Goal: Information Seeking & Learning: Learn about a topic

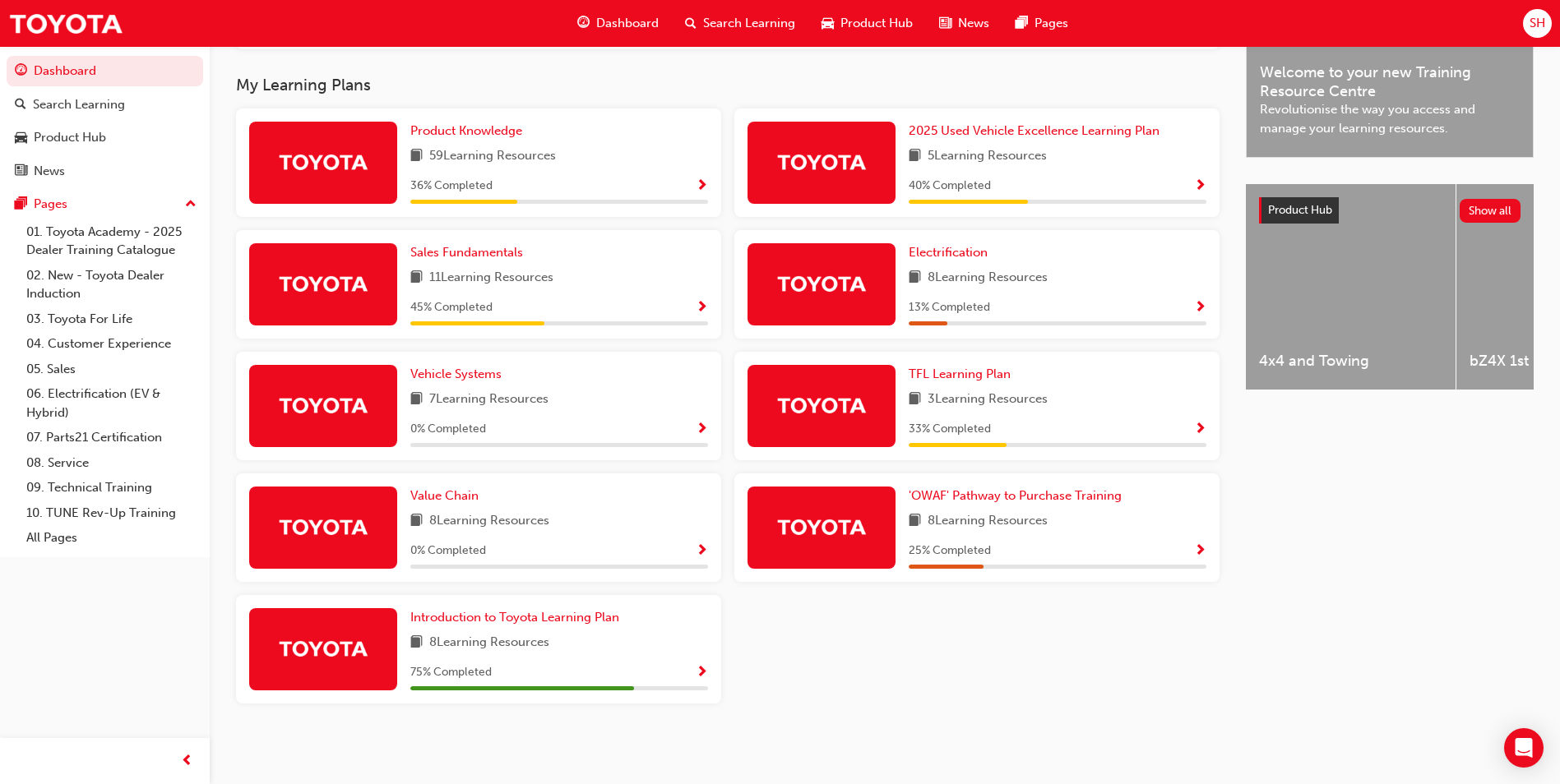
scroll to position [516, 0]
click at [1040, 484] on div "'OWAF' Pathway to Purchase Training 8 Learning Resources 25 % Completed" at bounding box center [976, 528] width 485 height 108
click at [1040, 492] on span "'OWAF' Pathway to Purchase Training" at bounding box center [1015, 496] width 213 height 15
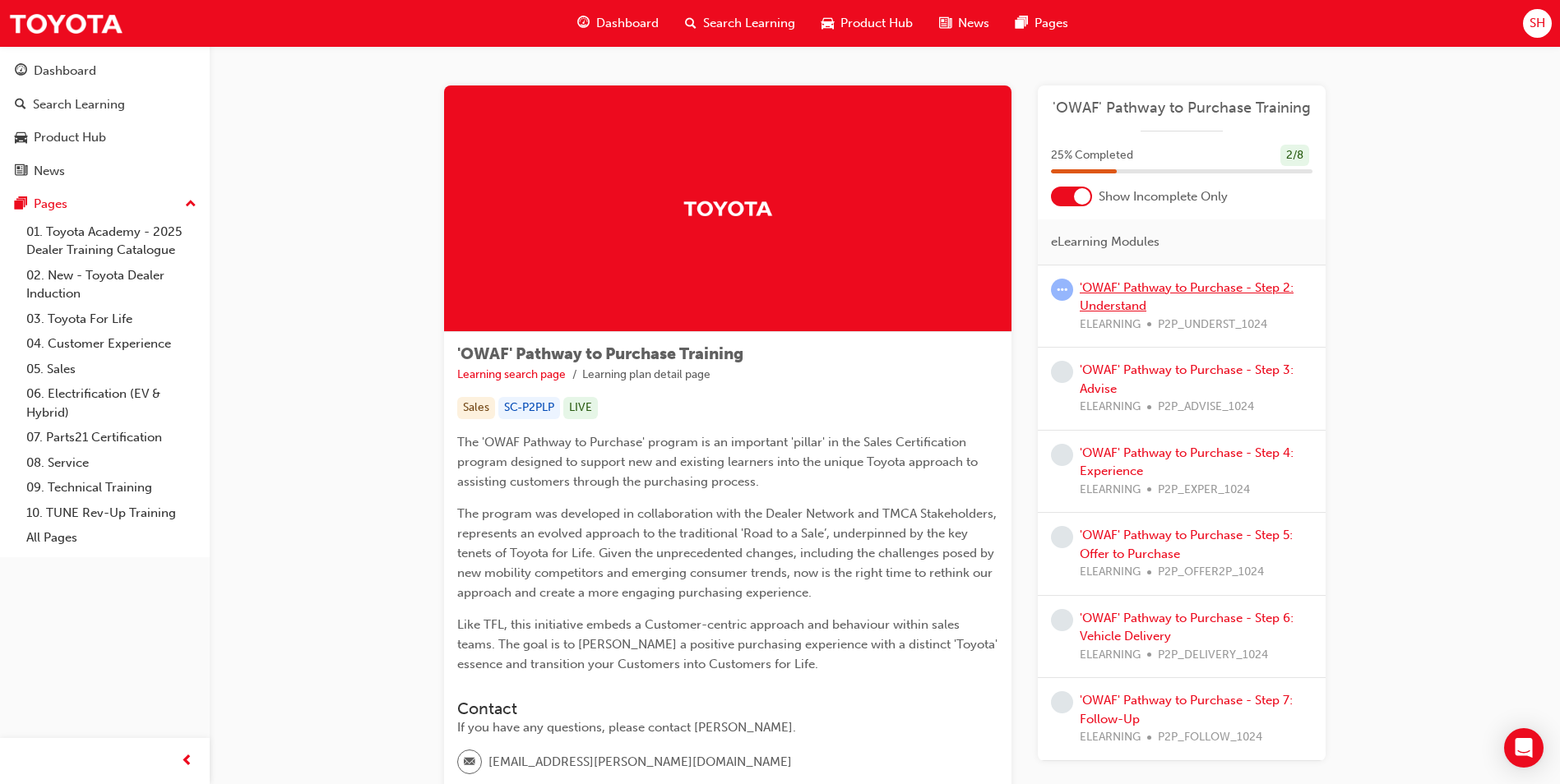
click at [1142, 280] on link "'OWAF' Pathway to Purchase - Step 2: Understand" at bounding box center [1186, 297] width 214 height 34
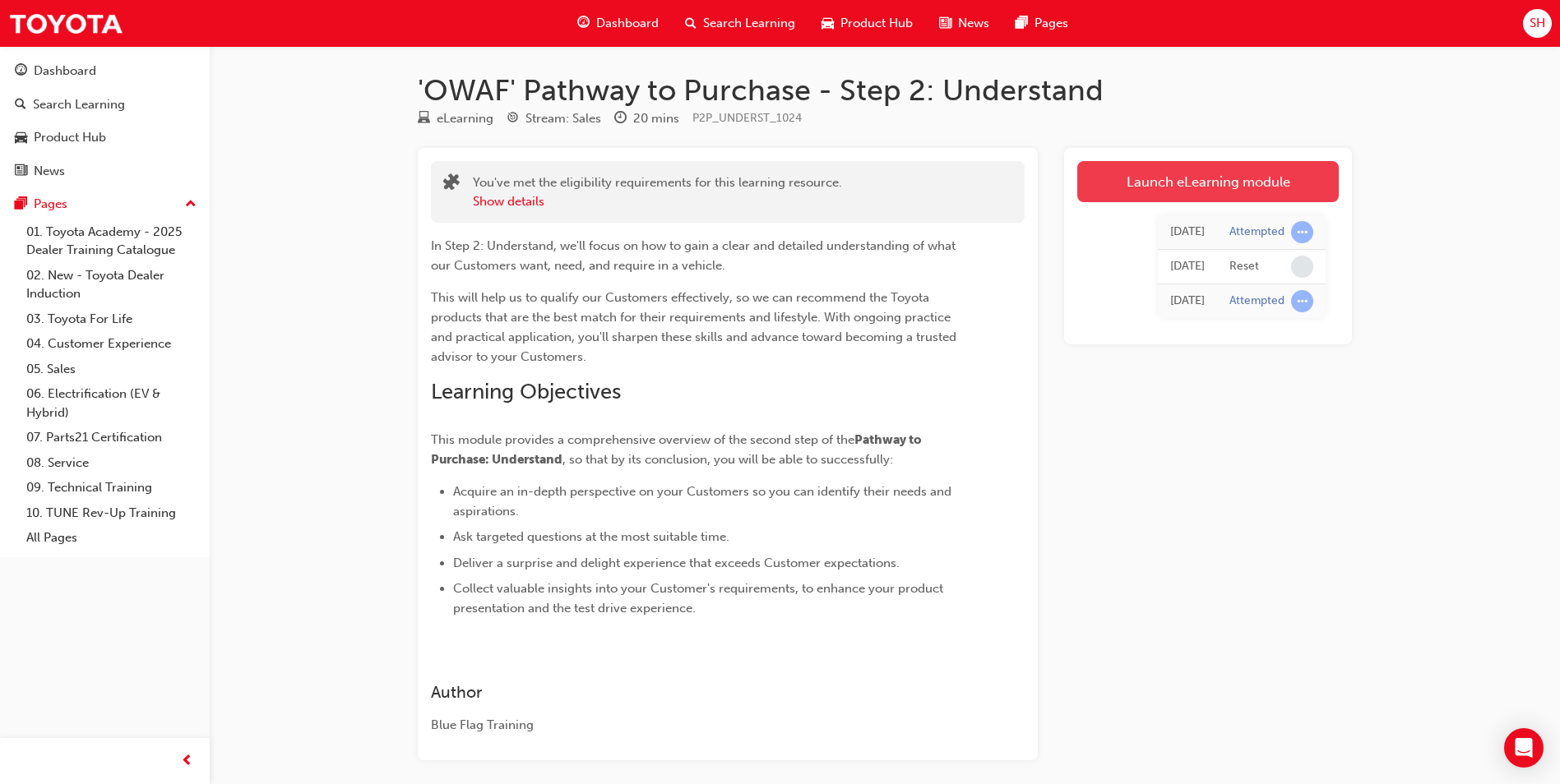
click at [1197, 187] on link "Launch eLearning module" at bounding box center [1207, 181] width 261 height 41
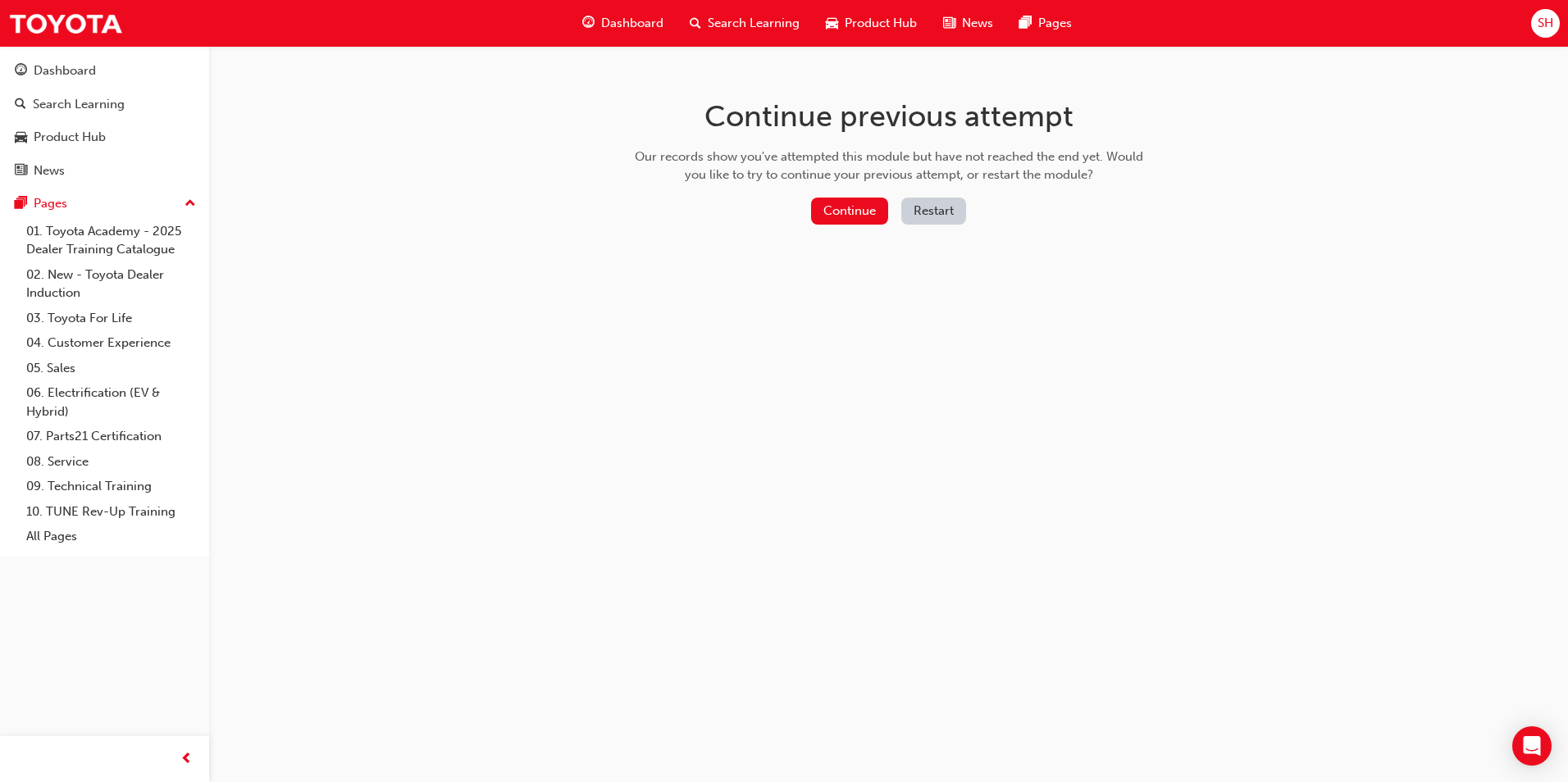
click at [851, 185] on div "Continue previous attempt Our records show you've attempted this module but hav…" at bounding box center [889, 165] width 534 height 238
click at [853, 218] on button "Continue" at bounding box center [849, 211] width 77 height 27
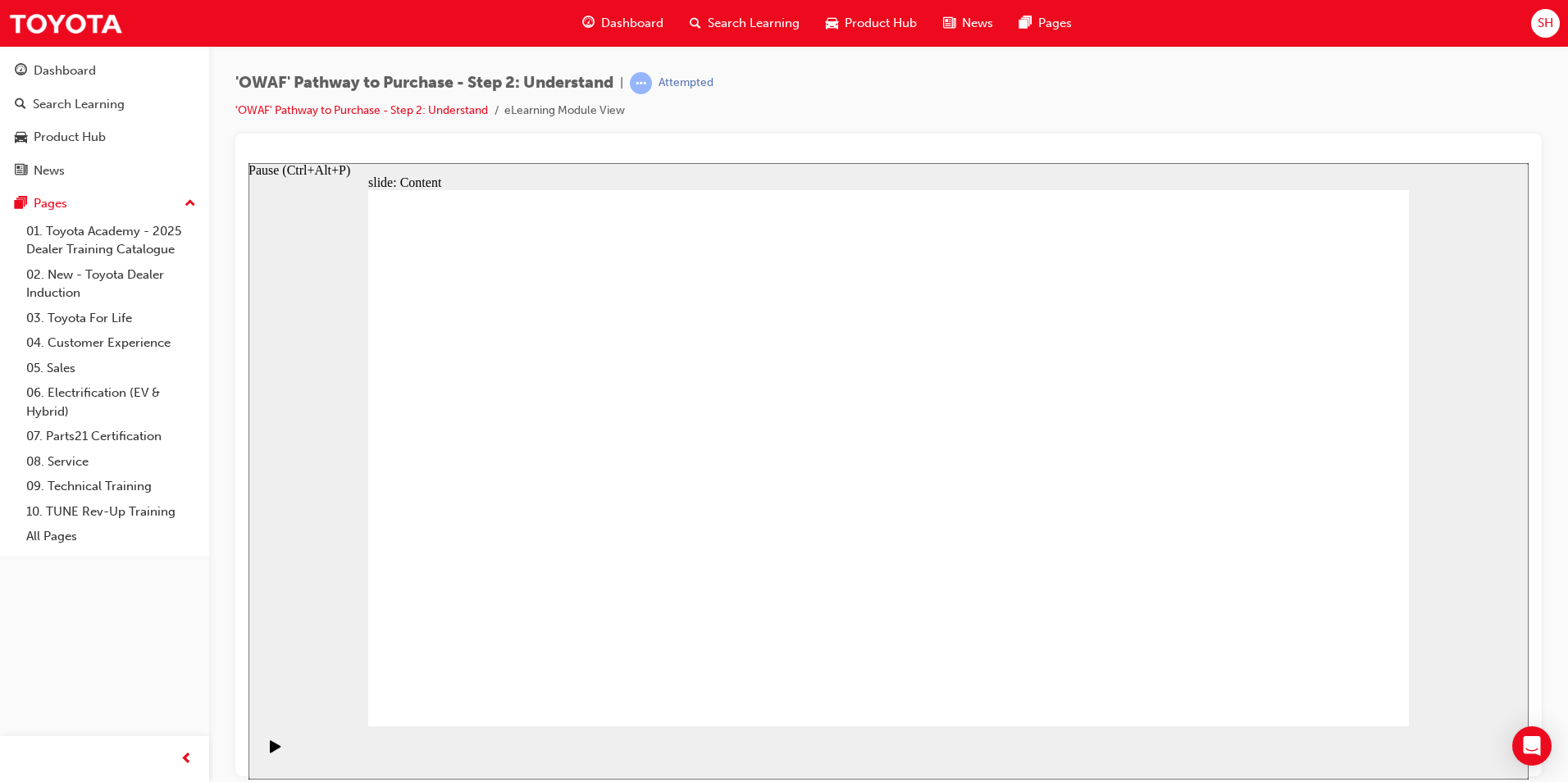
click at [270, 752] on icon "Pause (Ctrl+Alt+P)" at bounding box center [275, 746] width 11 height 13
click at [273, 752] on icon "Pause (Ctrl+Alt+P)" at bounding box center [275, 746] width 11 height 13
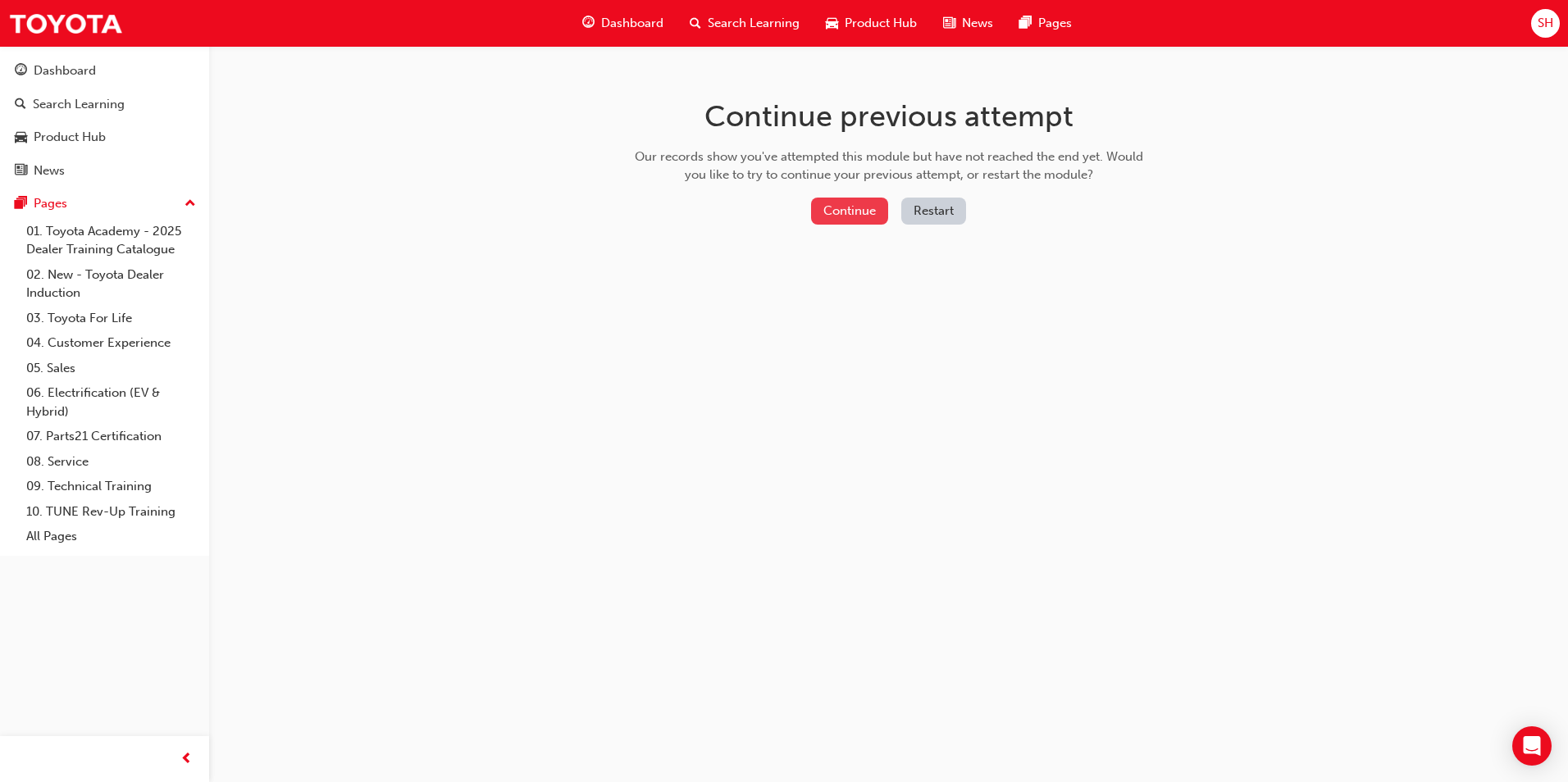
click at [841, 211] on button "Continue" at bounding box center [849, 211] width 77 height 27
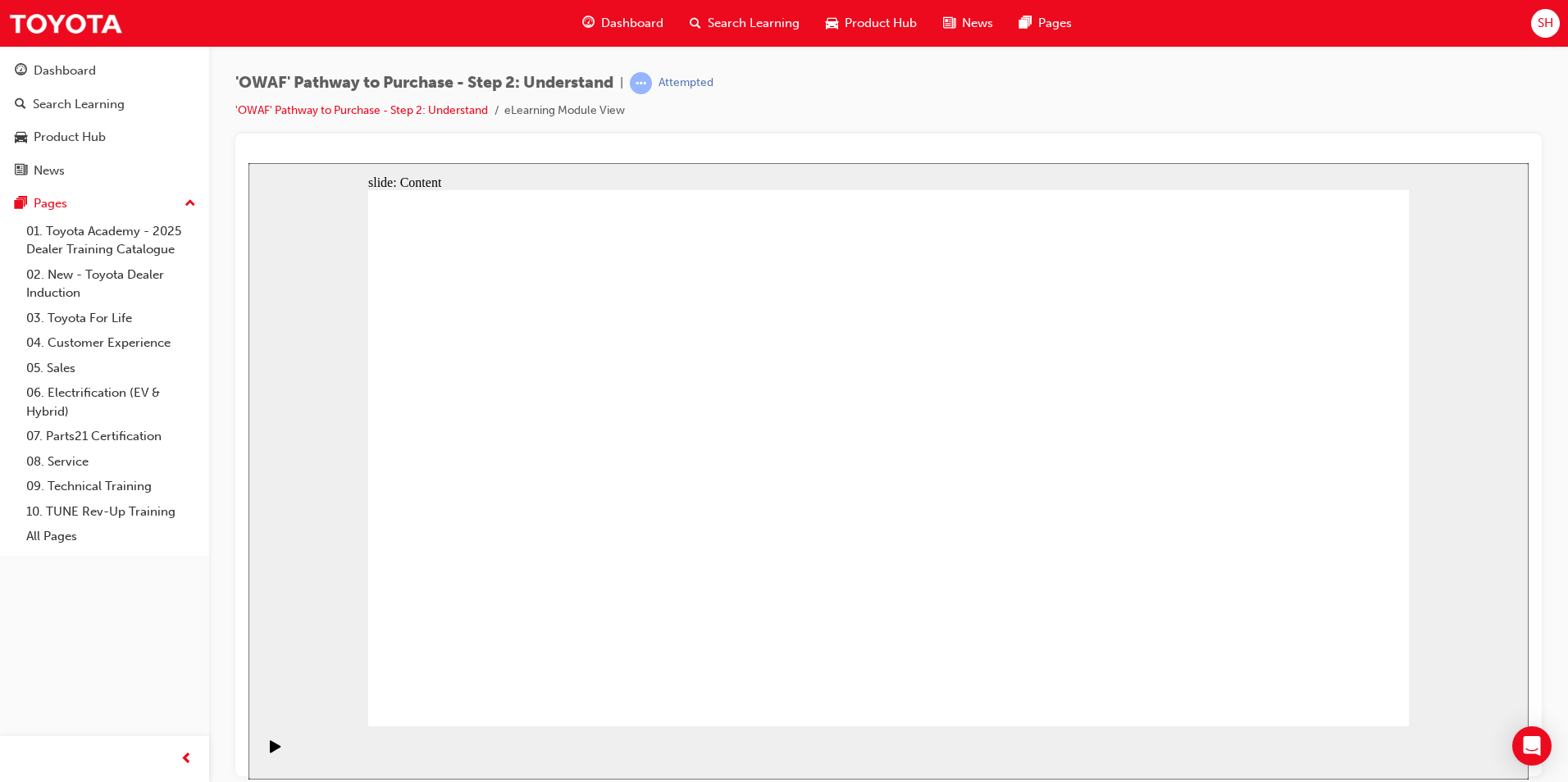
drag, startPoint x: 586, startPoint y: 518, endPoint x: 499, endPoint y: 463, distance: 102.9
drag, startPoint x: 944, startPoint y: 443, endPoint x: 965, endPoint y: 440, distance: 21.2
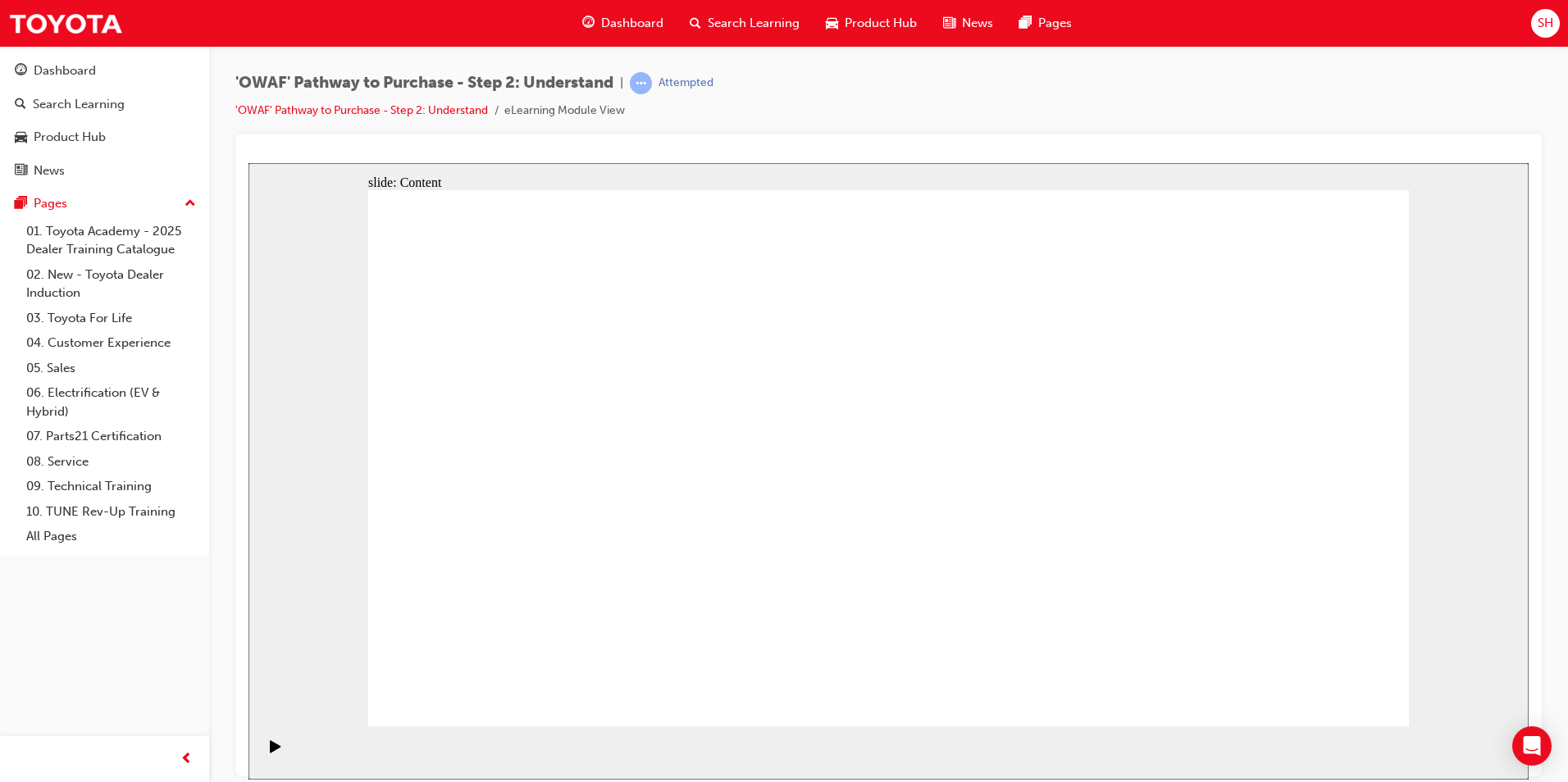
drag, startPoint x: 1350, startPoint y: 704, endPoint x: 1344, endPoint y: 696, distance: 10.0
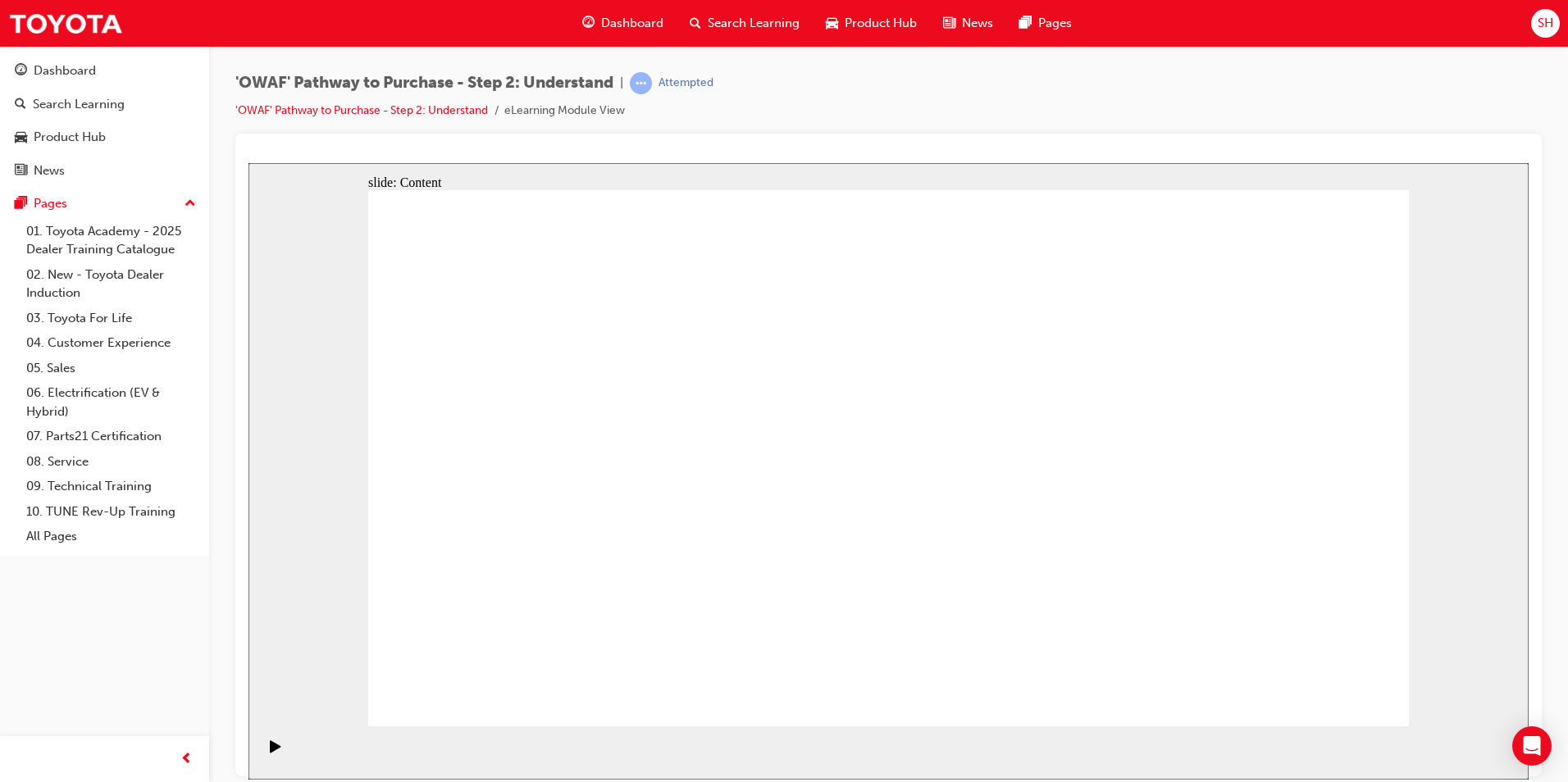
drag, startPoint x: 1313, startPoint y: 675, endPoint x: 1314, endPoint y: 694, distance: 19.0
drag, startPoint x: 1280, startPoint y: 696, endPoint x: 1324, endPoint y: 697, distance: 44.0
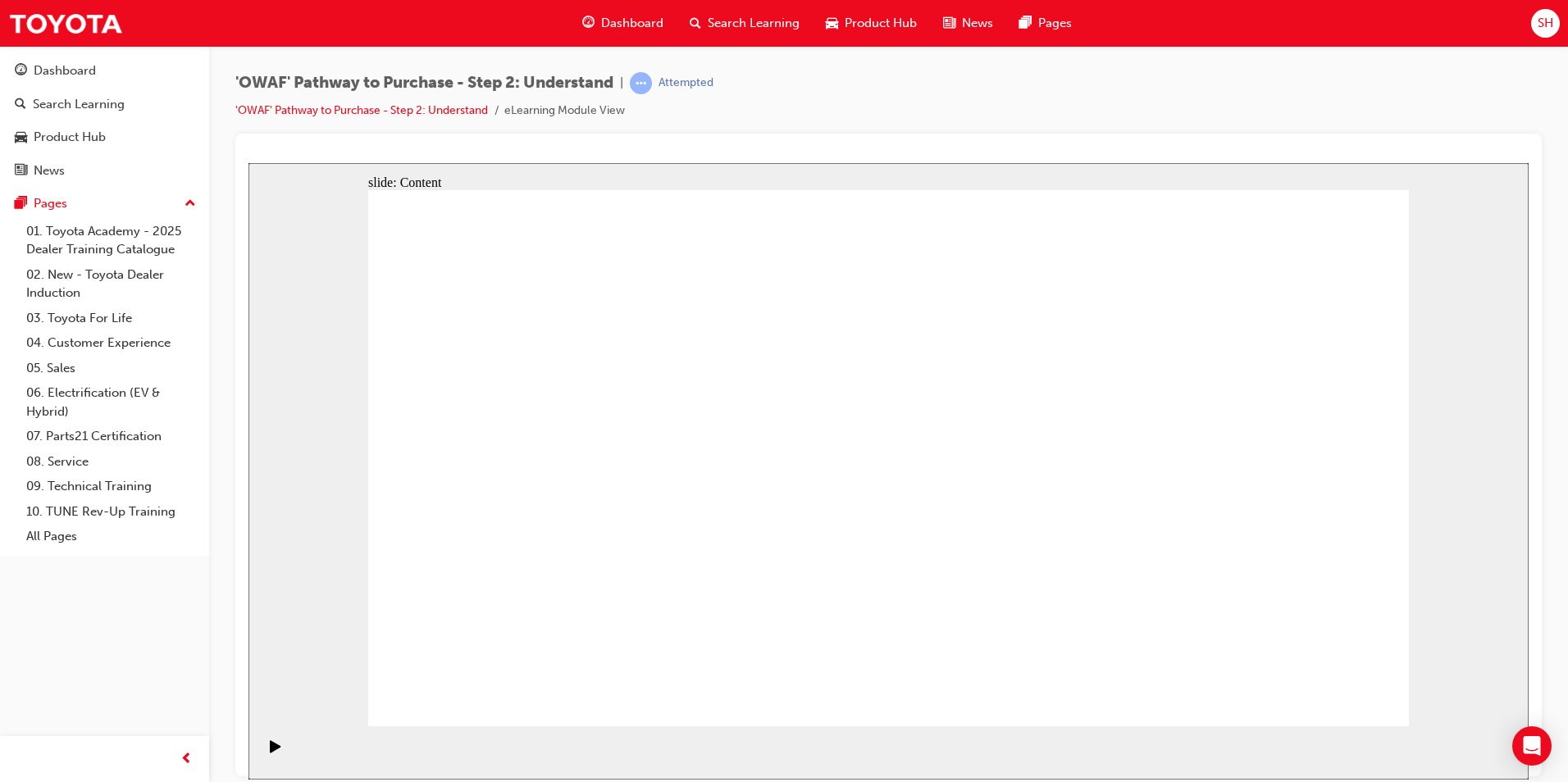
drag, startPoint x: 1211, startPoint y: 291, endPoint x: 1228, endPoint y: 270, distance: 27.0
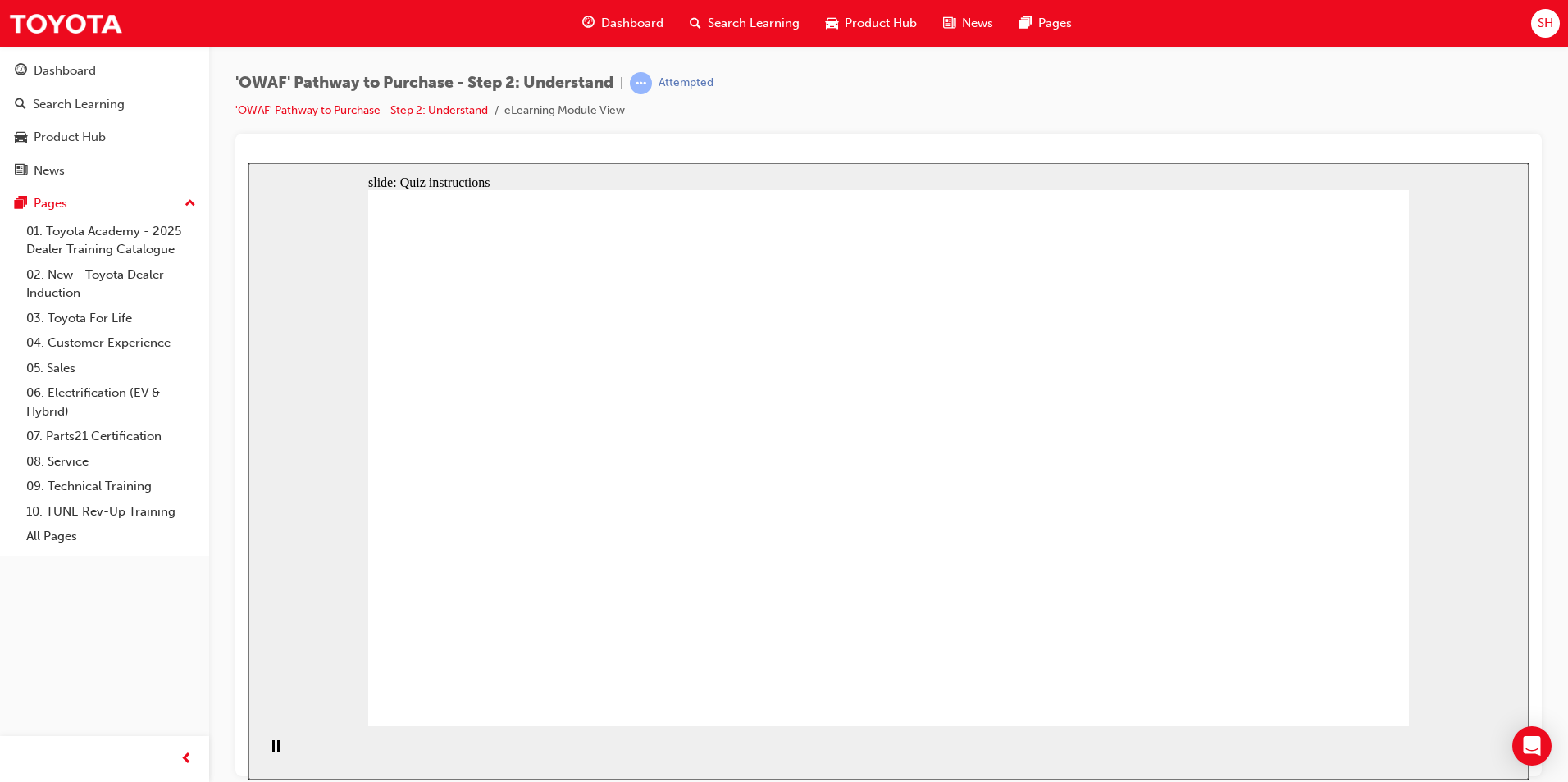
drag, startPoint x: 1206, startPoint y: 571, endPoint x: 556, endPoint y: 552, distance: 650.3
drag, startPoint x: 1232, startPoint y: 571, endPoint x: 581, endPoint y: 561, distance: 651.1
drag, startPoint x: 1234, startPoint y: 554, endPoint x: 594, endPoint y: 538, distance: 640.2
drag, startPoint x: 1250, startPoint y: 569, endPoint x: 894, endPoint y: 557, distance: 356.2
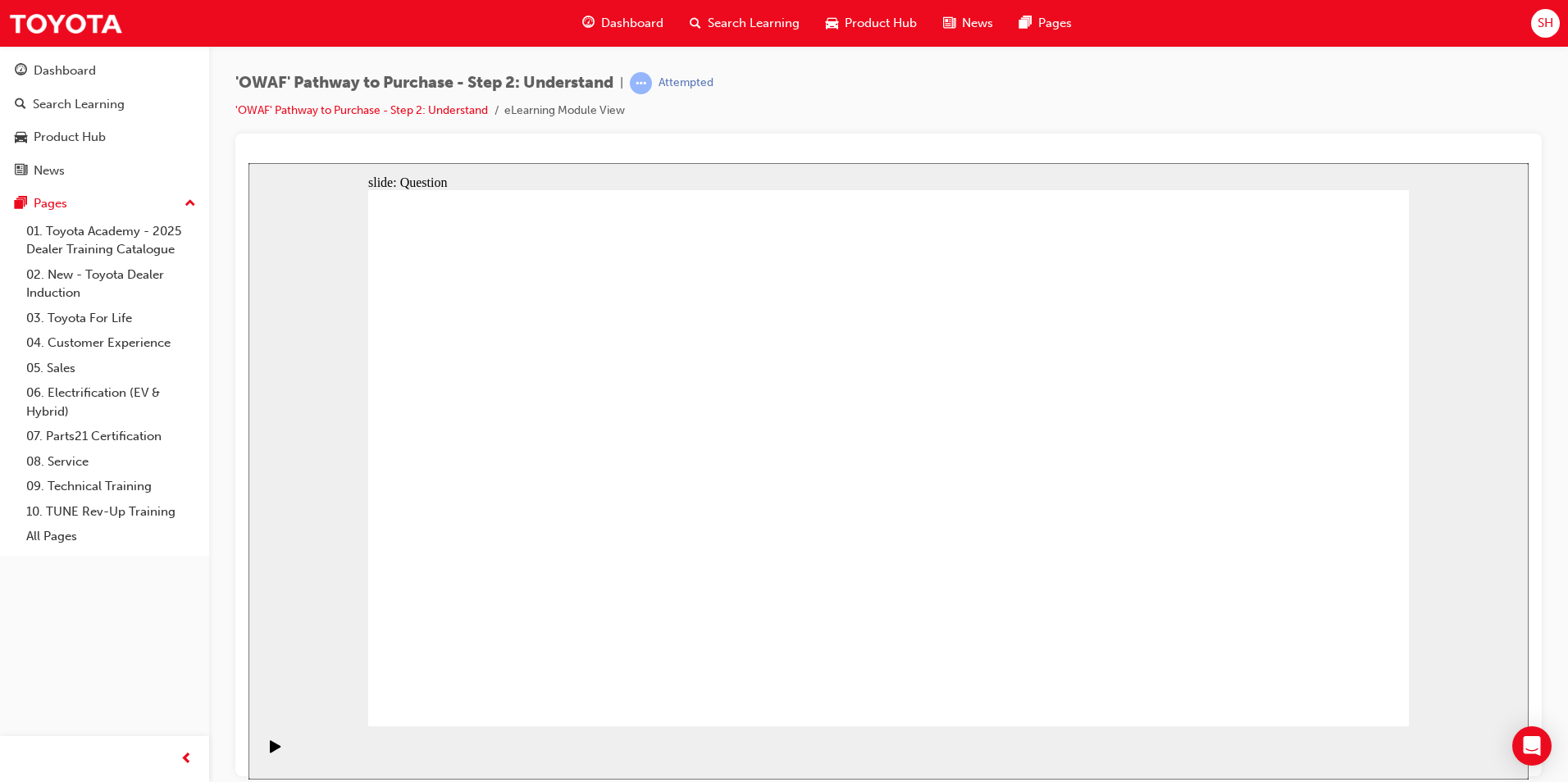
drag, startPoint x: 1202, startPoint y: 572, endPoint x: 887, endPoint y: 546, distance: 316.1
drag, startPoint x: 1207, startPoint y: 584, endPoint x: 578, endPoint y: 552, distance: 629.8
drag, startPoint x: 1256, startPoint y: 586, endPoint x: 585, endPoint y: 591, distance: 671.0
drag, startPoint x: 1238, startPoint y: 574, endPoint x: 557, endPoint y: 594, distance: 681.3
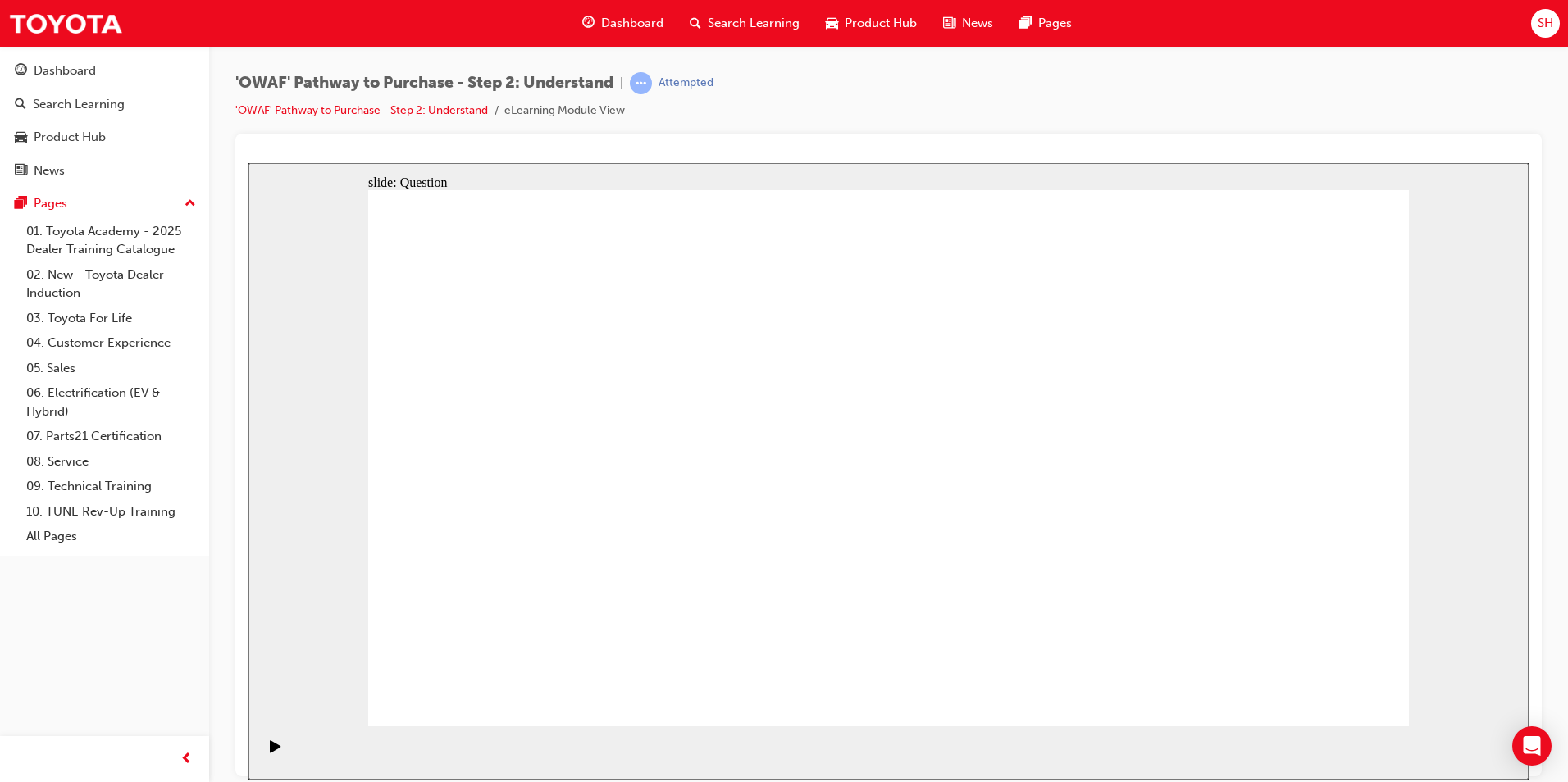
drag, startPoint x: 1276, startPoint y: 572, endPoint x: 930, endPoint y: 587, distance: 346.3
drag, startPoint x: 1185, startPoint y: 579, endPoint x: 526, endPoint y: 559, distance: 659.3
drag, startPoint x: 1206, startPoint y: 546, endPoint x: 581, endPoint y: 580, distance: 625.9
drag, startPoint x: 1242, startPoint y: 548, endPoint x: 939, endPoint y: 548, distance: 303.0
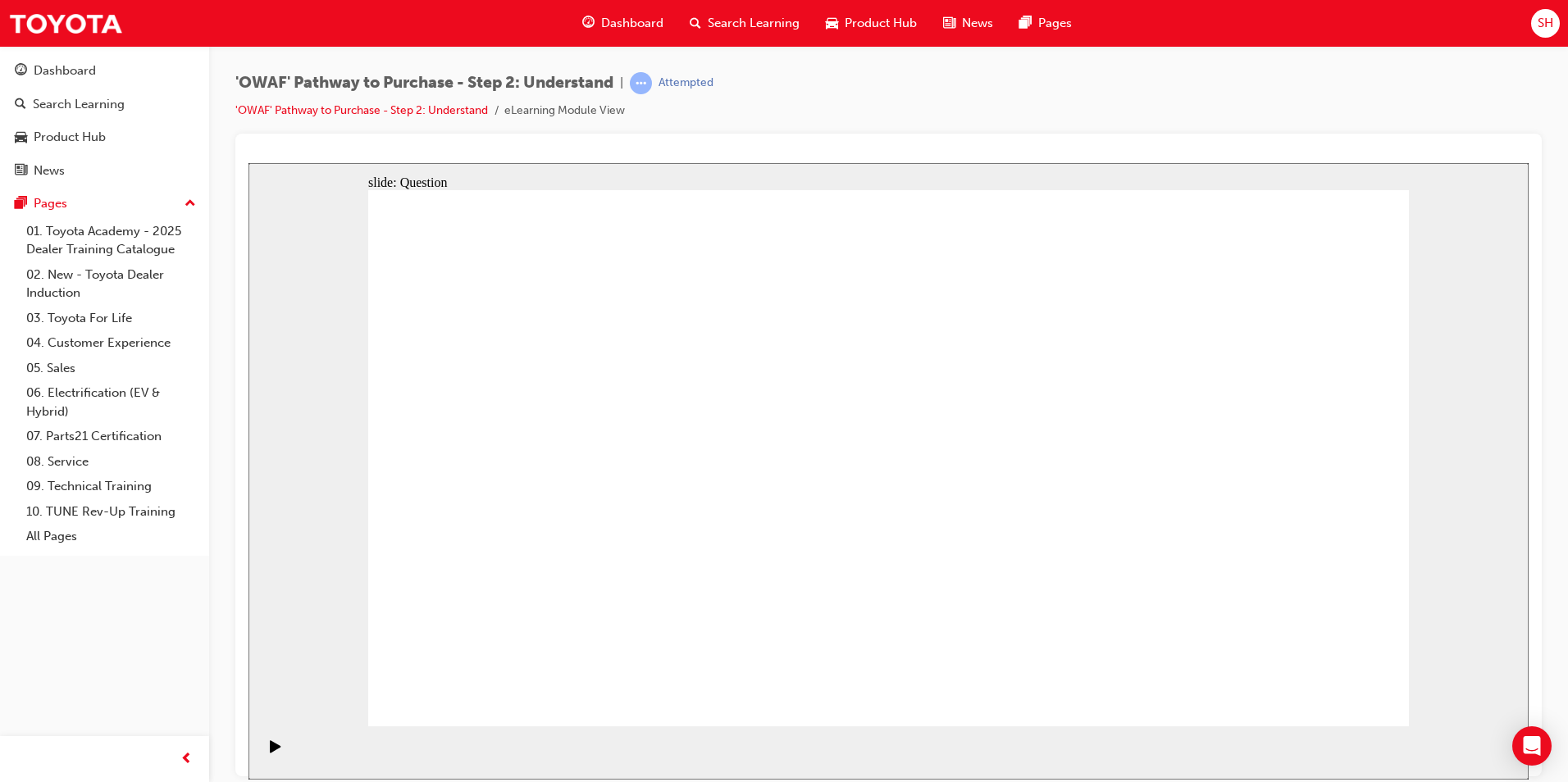
drag, startPoint x: 1253, startPoint y: 552, endPoint x: 915, endPoint y: 548, distance: 338.0
drag, startPoint x: 1258, startPoint y: 577, endPoint x: 582, endPoint y: 574, distance: 676.0
drag, startPoint x: 1265, startPoint y: 579, endPoint x: 556, endPoint y: 575, distance: 709.0
drag, startPoint x: 1255, startPoint y: 567, endPoint x: 592, endPoint y: 568, distance: 663.0
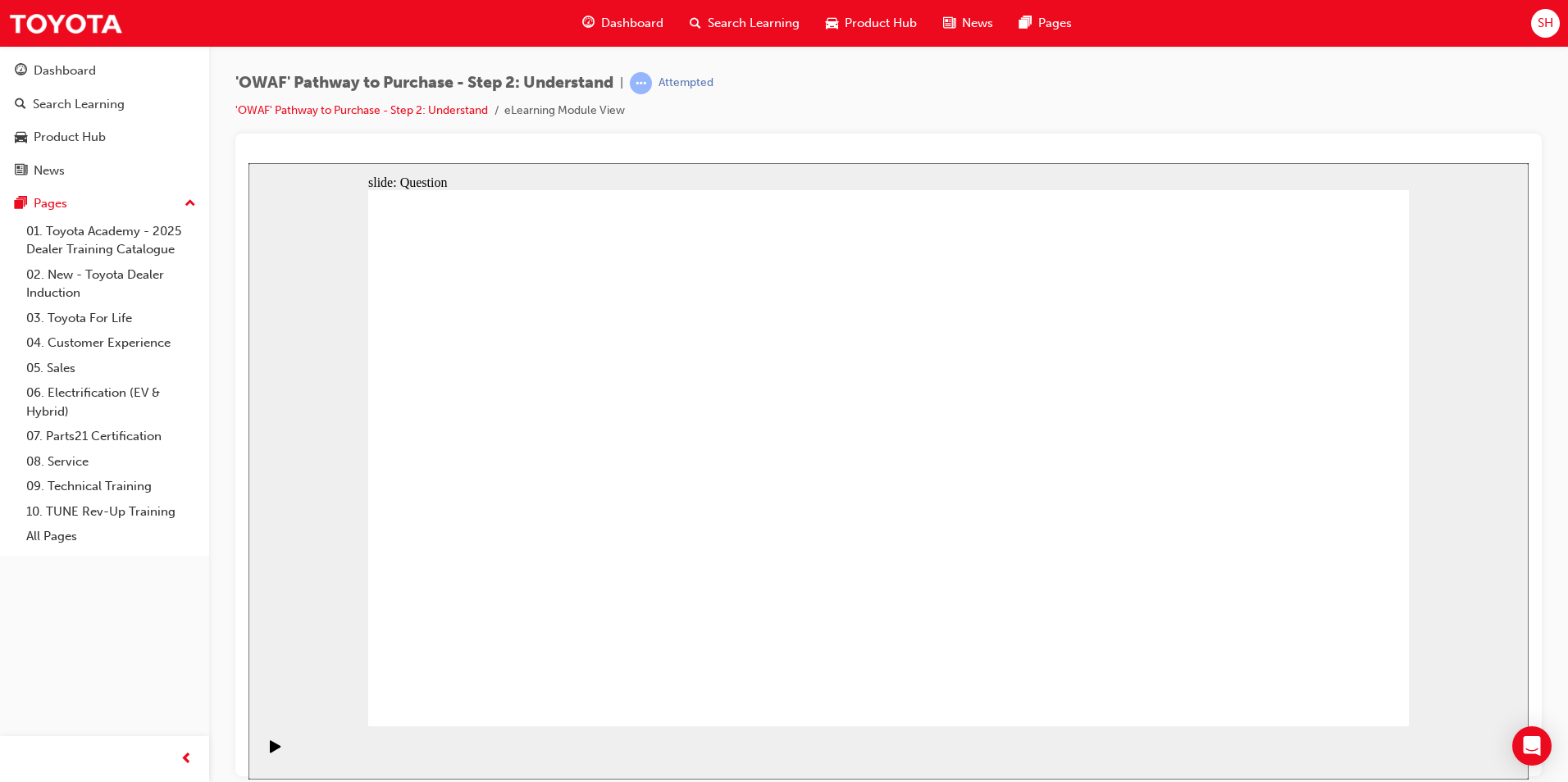
drag, startPoint x: 631, startPoint y: 624, endPoint x: 696, endPoint y: 412, distance: 221.7
drag, startPoint x: 799, startPoint y: 675, endPoint x: 910, endPoint y: 412, distance: 285.5
drag, startPoint x: 997, startPoint y: 565, endPoint x: 1102, endPoint y: 396, distance: 199.0
drag, startPoint x: 1132, startPoint y: 680, endPoint x: 856, endPoint y: 471, distance: 346.2
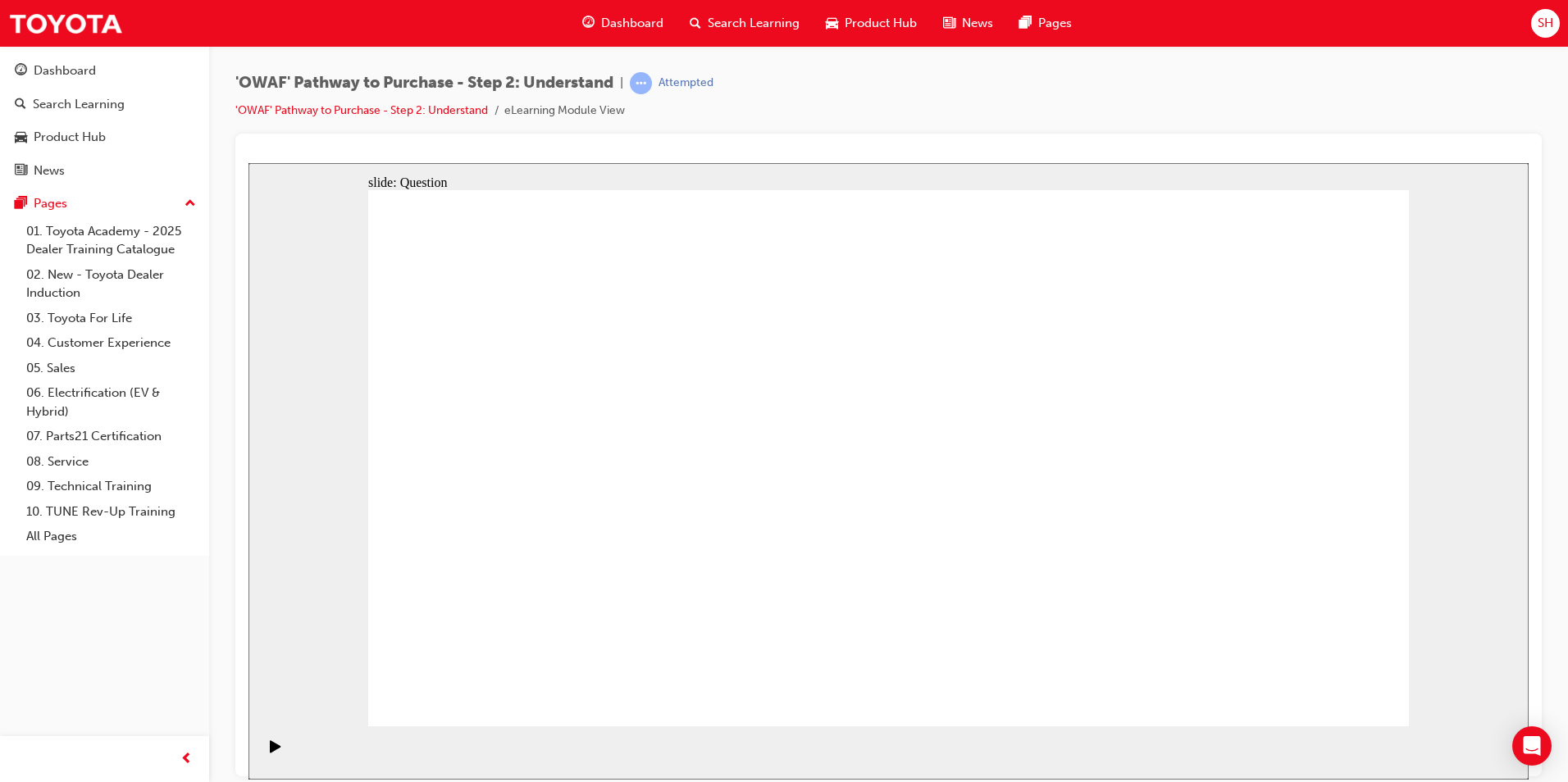
checkbox input "true"
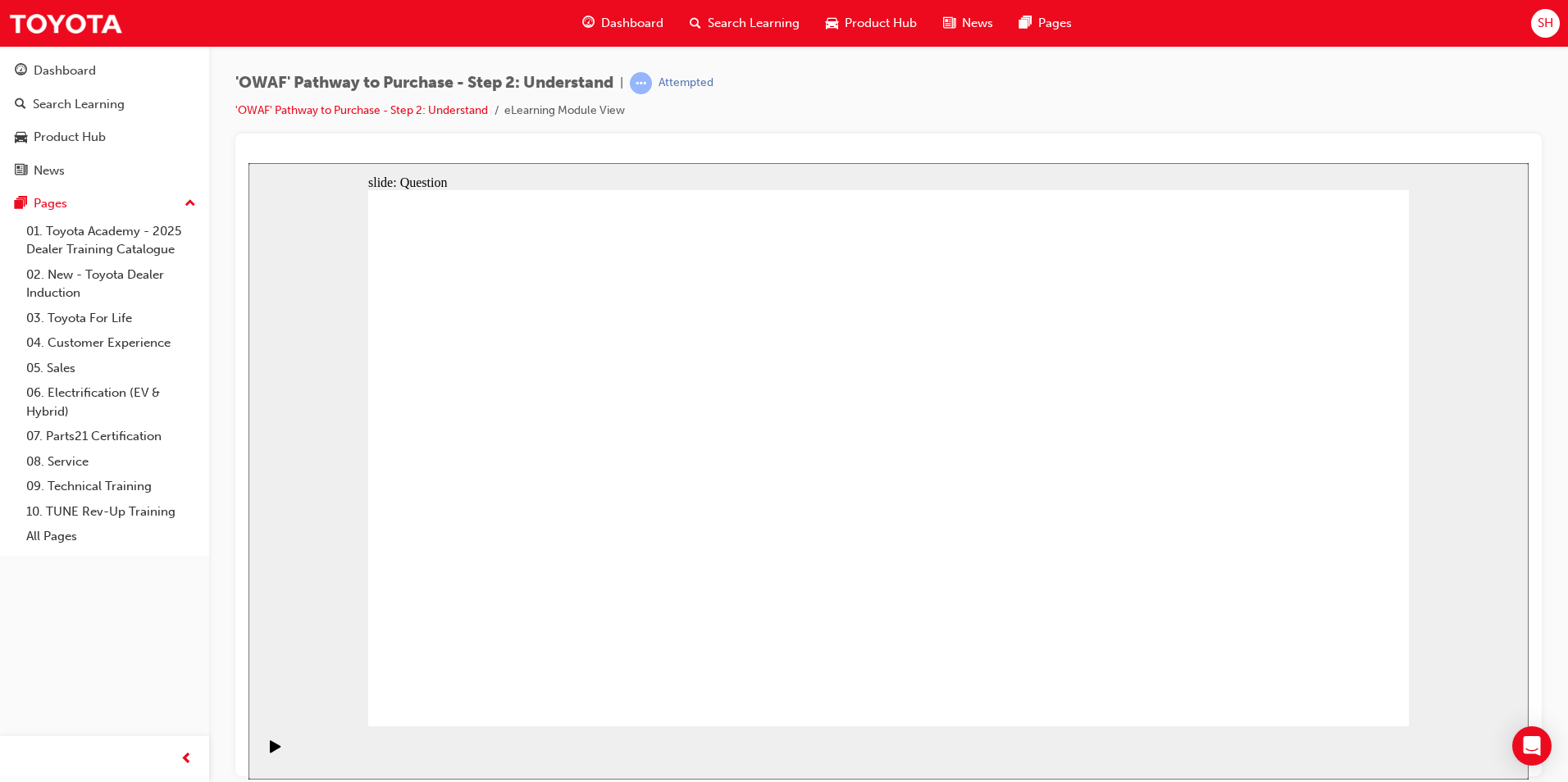
checkbox input "true"
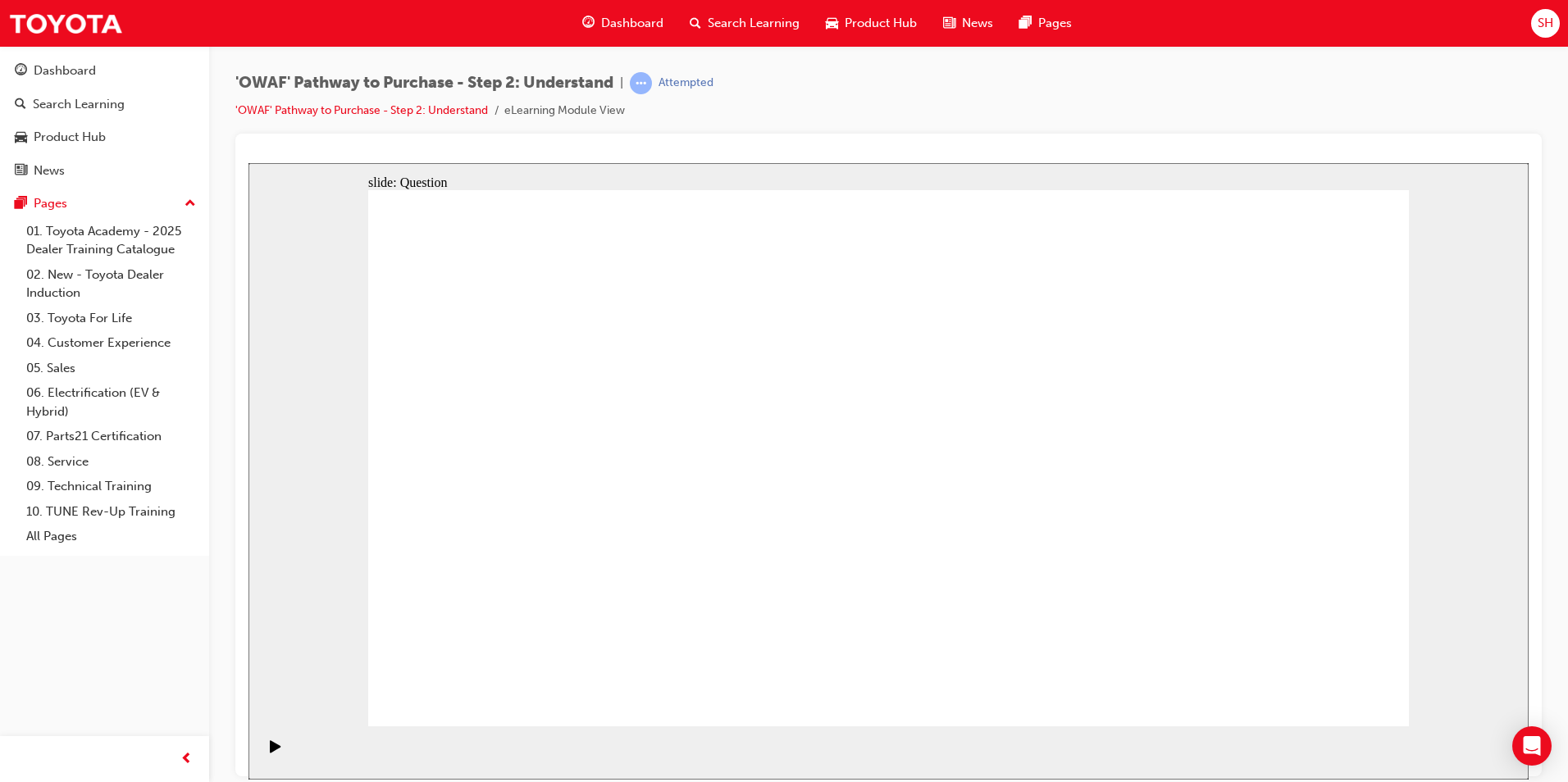
checkbox input "true"
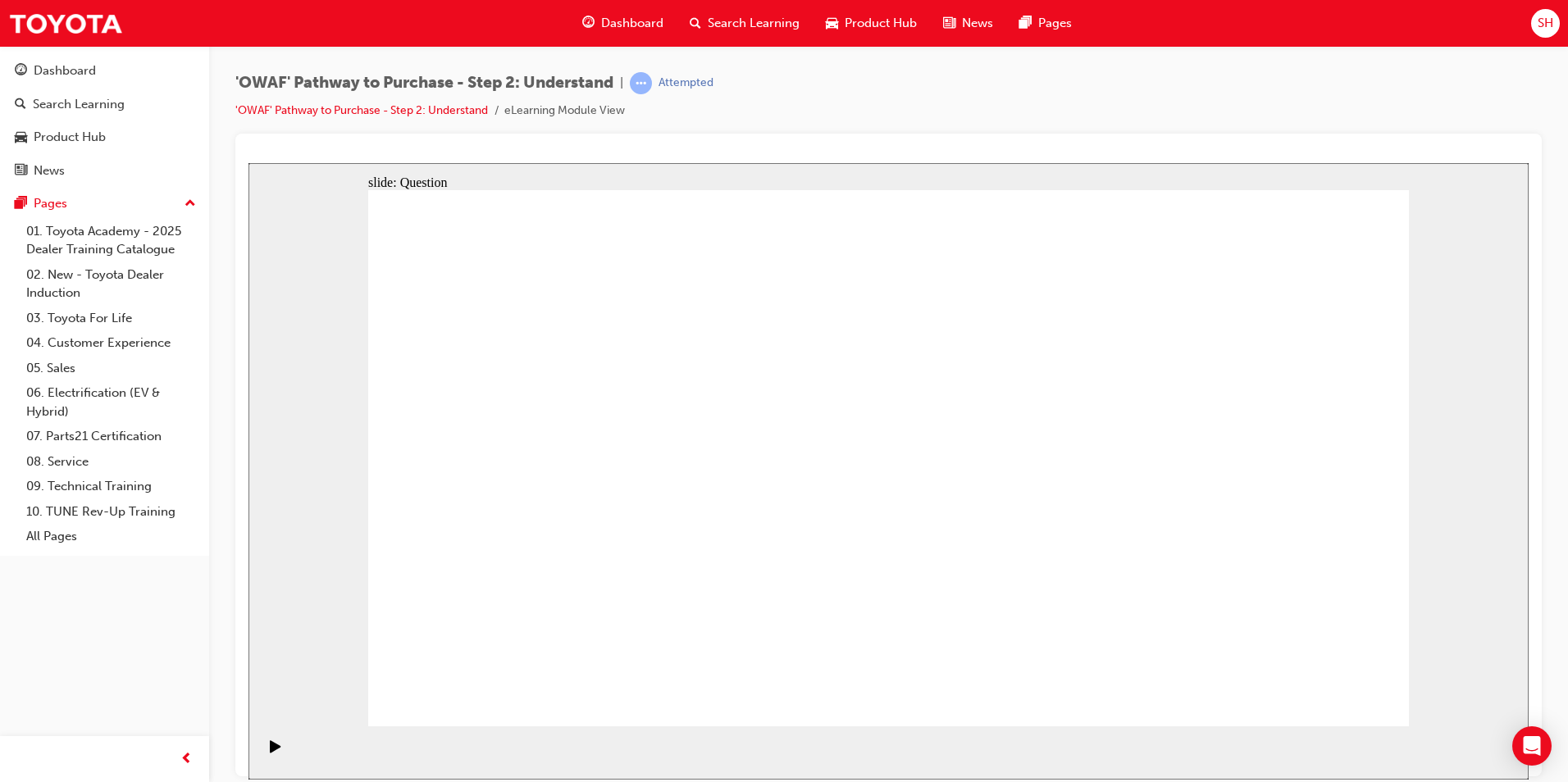
checkbox input "false"
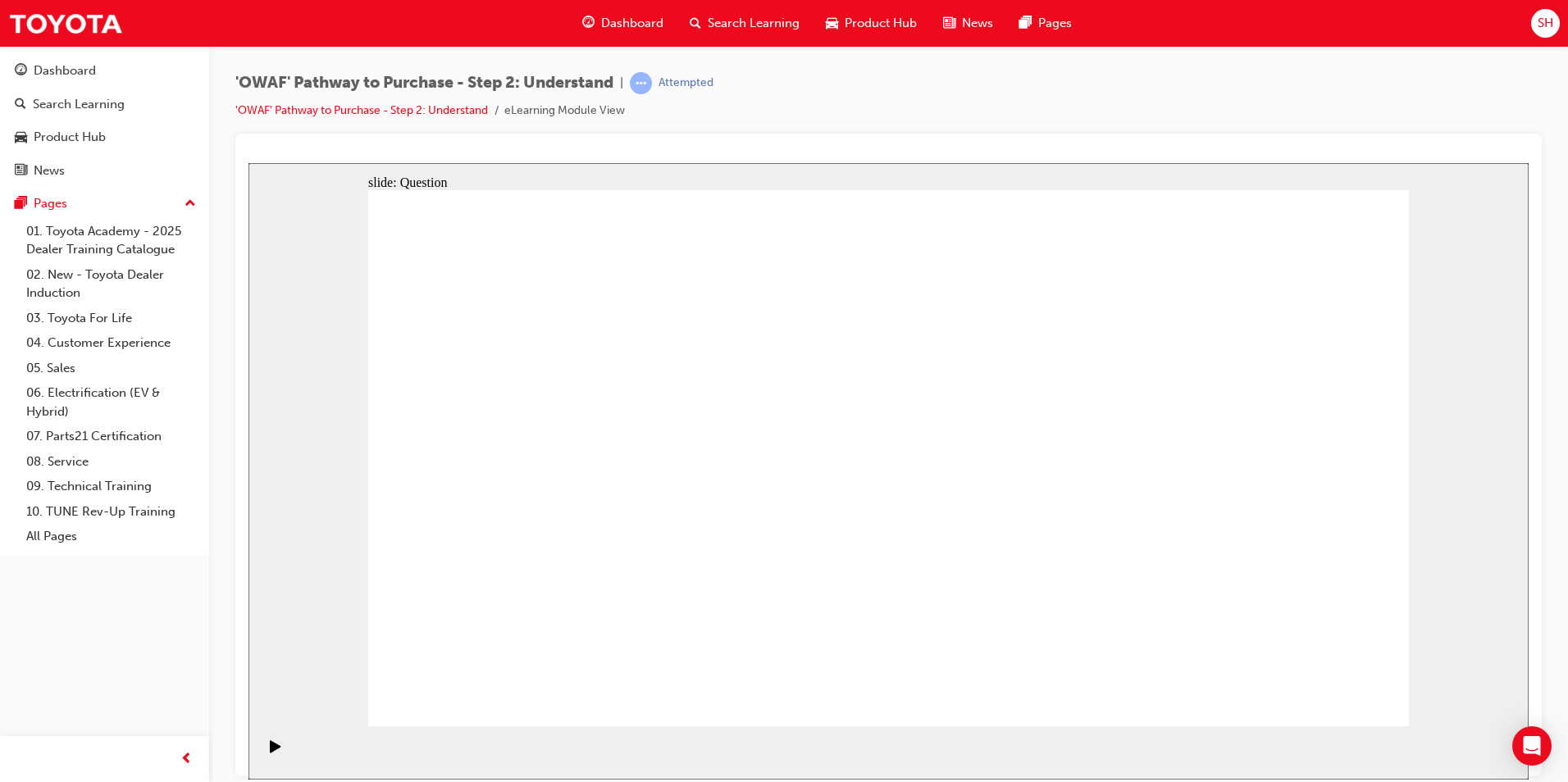
checkbox input "true"
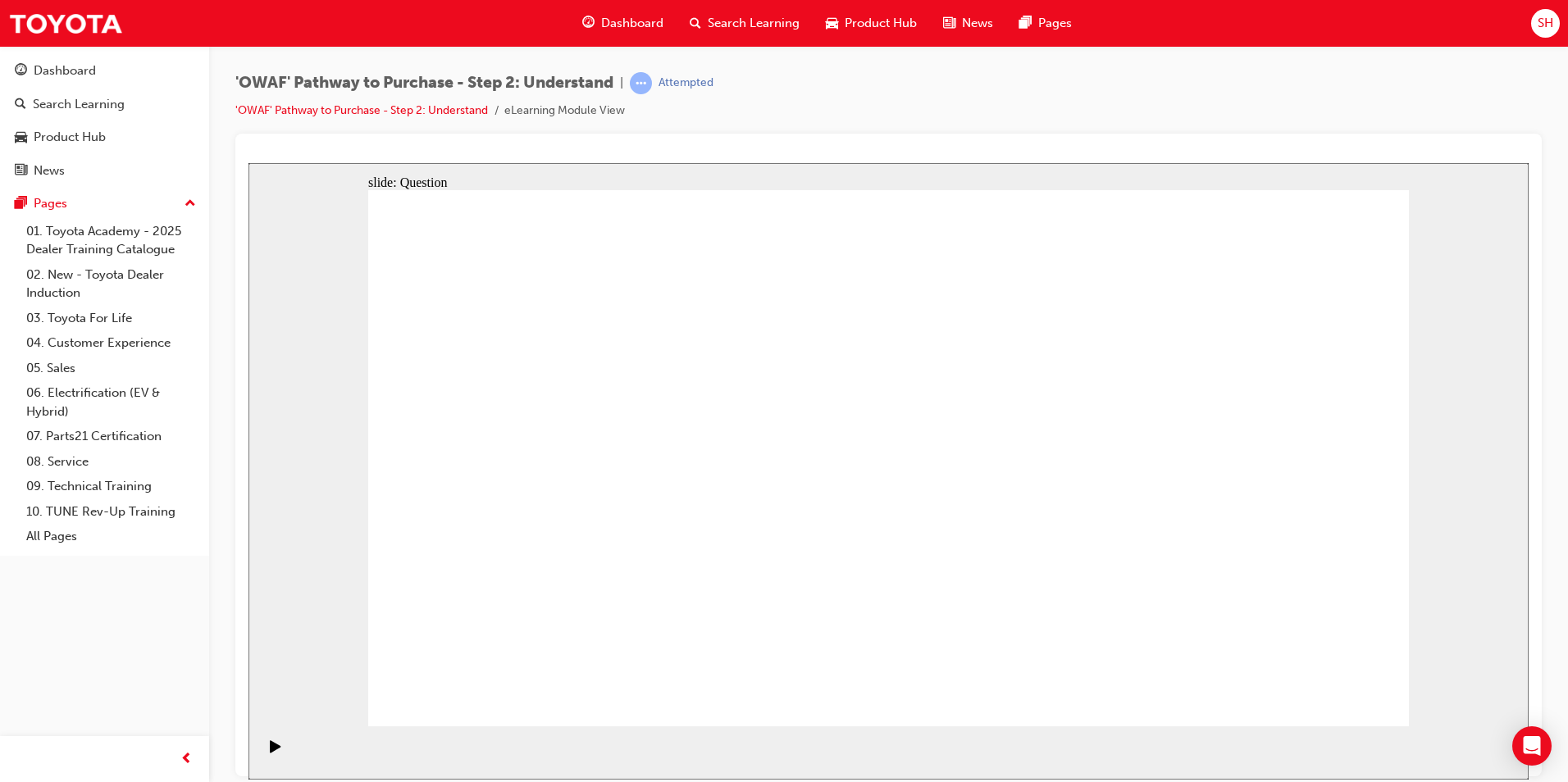
checkbox input "true"
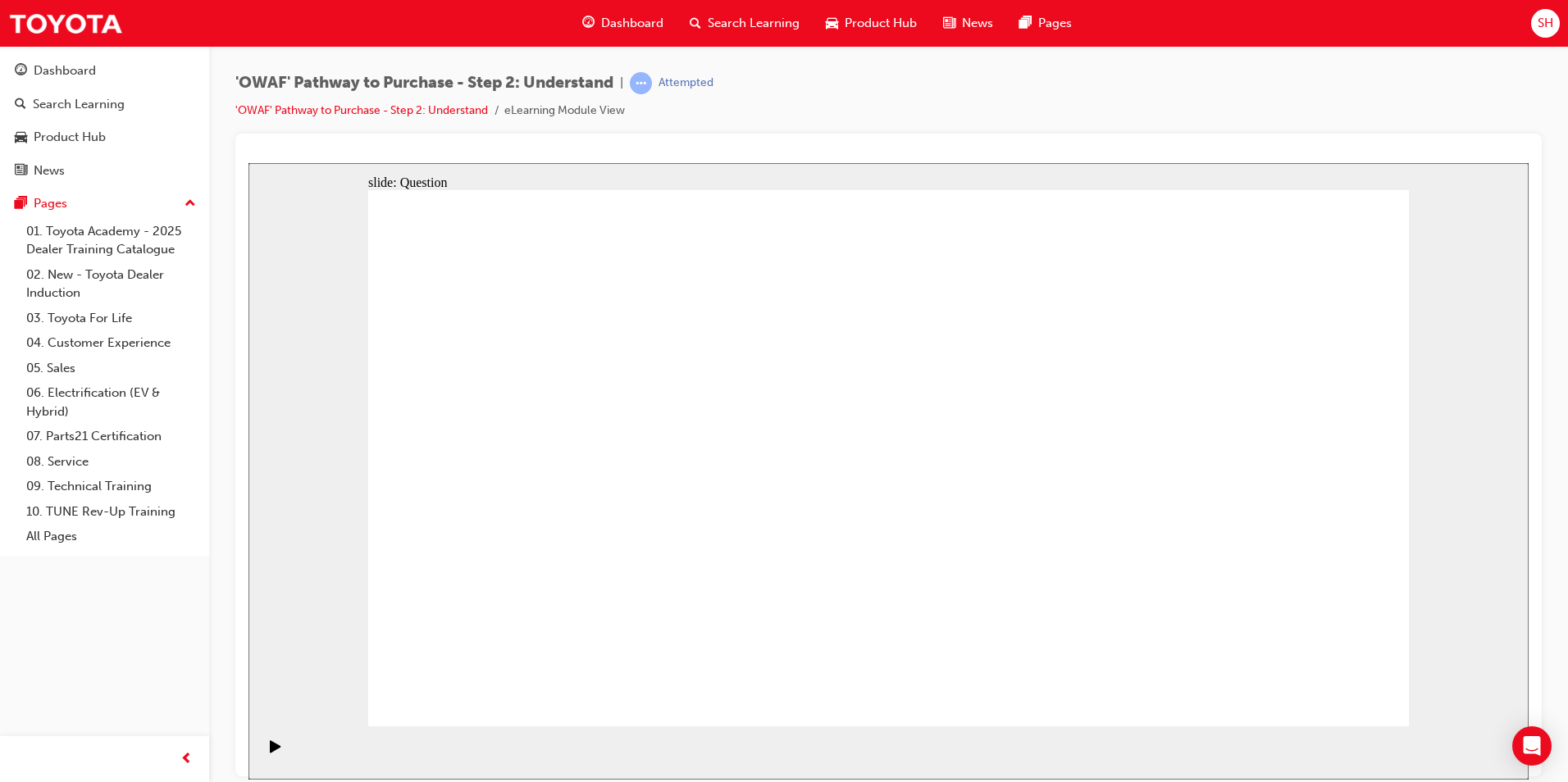
radio input "true"
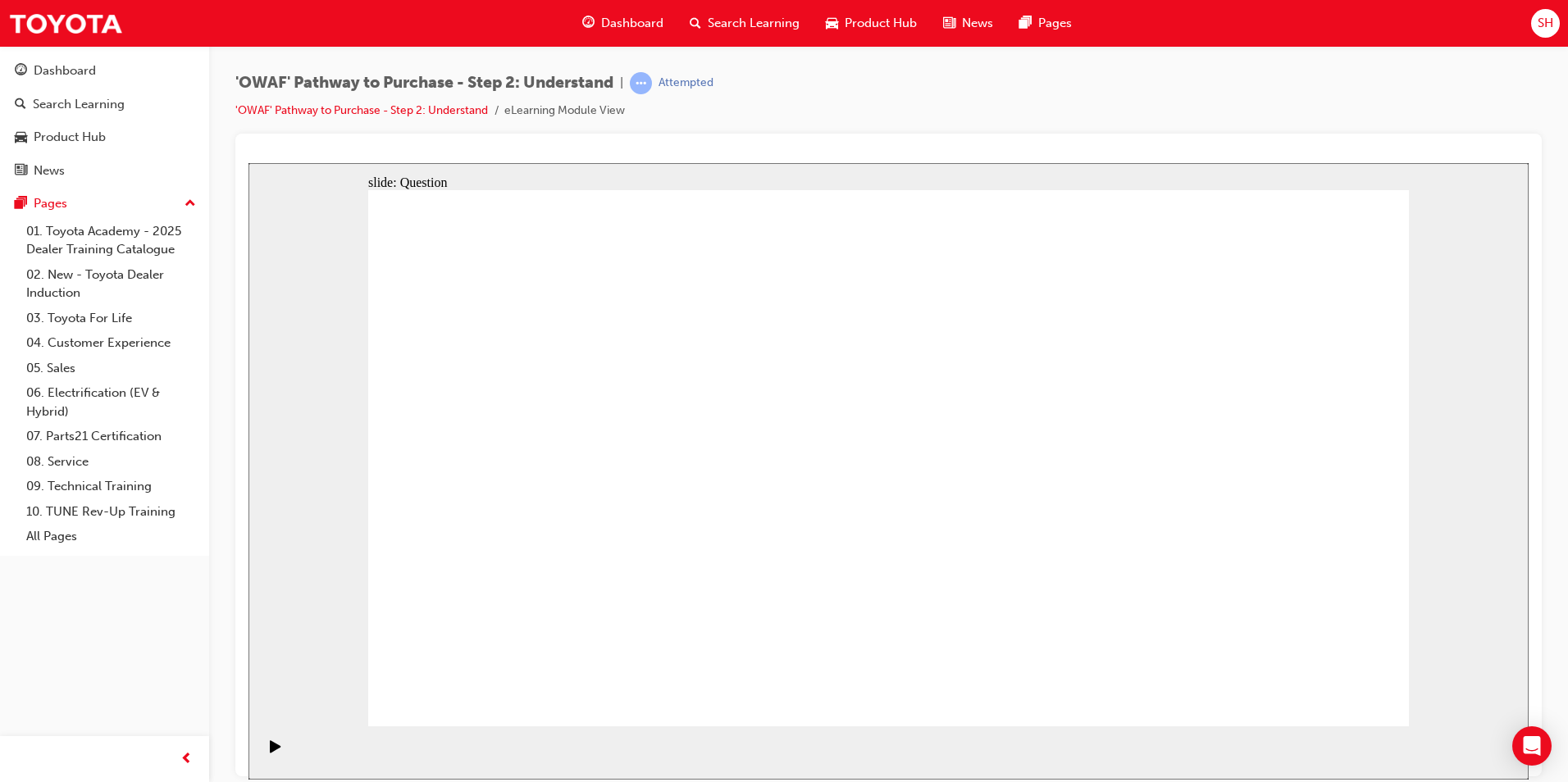
drag, startPoint x: 482, startPoint y: 414, endPoint x: 1101, endPoint y: 616, distance: 651.1
drag, startPoint x: 1222, startPoint y: 400, endPoint x: 1016, endPoint y: 604, distance: 289.9
drag, startPoint x: 1289, startPoint y: 407, endPoint x: 774, endPoint y: 615, distance: 555.4
drag, startPoint x: 904, startPoint y: 412, endPoint x: 489, endPoint y: 612, distance: 460.7
drag, startPoint x: 1004, startPoint y: 406, endPoint x: 594, endPoint y: 613, distance: 459.3
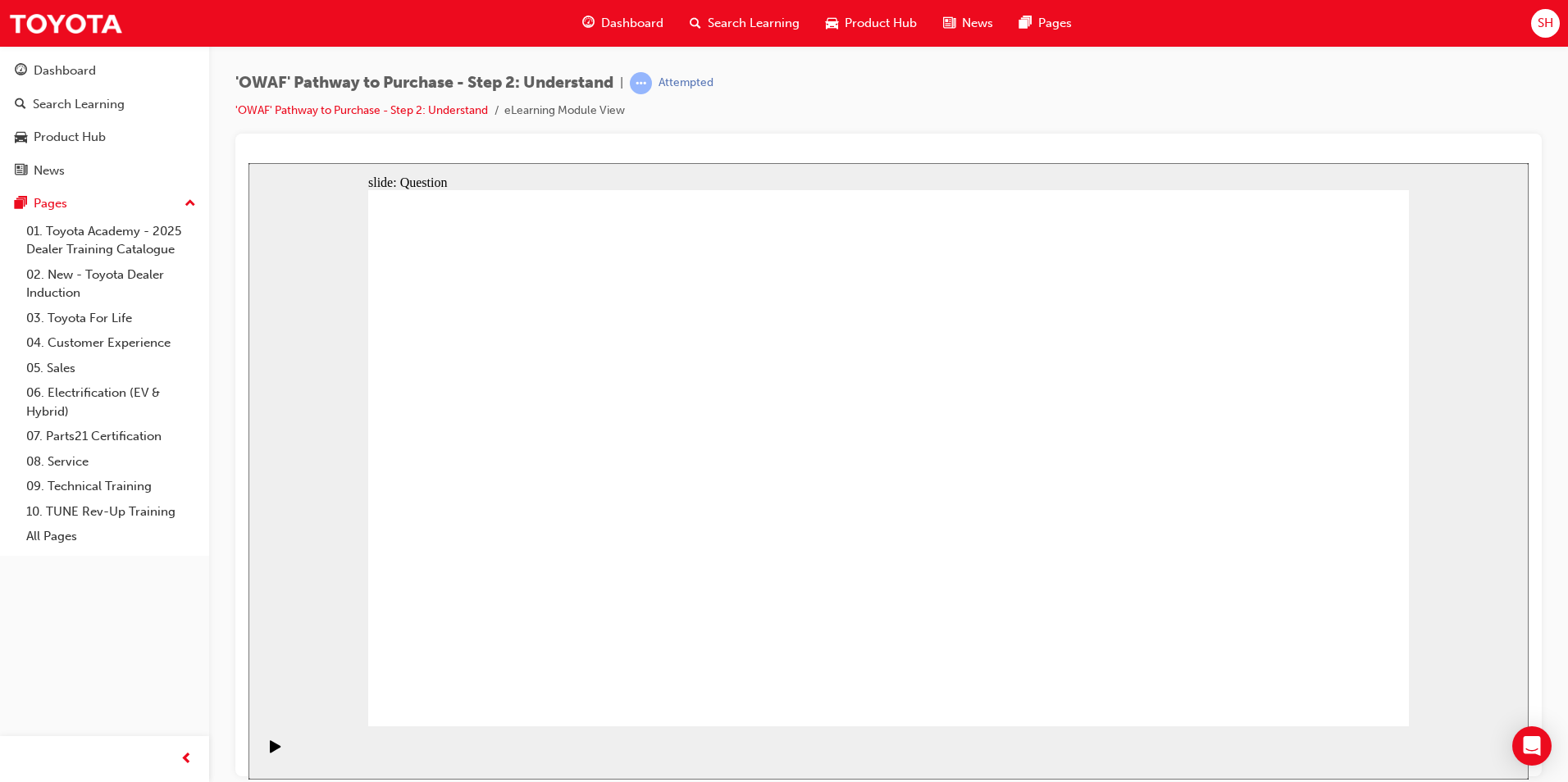
drag, startPoint x: 1111, startPoint y: 431, endPoint x: 1008, endPoint y: 418, distance: 103.8
drag, startPoint x: 701, startPoint y: 396, endPoint x: 1319, endPoint y: 601, distance: 651.1
drag, startPoint x: 802, startPoint y: 375, endPoint x: 686, endPoint y: 579, distance: 234.7
drag, startPoint x: 1106, startPoint y: 408, endPoint x: 1078, endPoint y: 388, distance: 34.4
drag, startPoint x: 587, startPoint y: 440, endPoint x: 877, endPoint y: 646, distance: 355.7
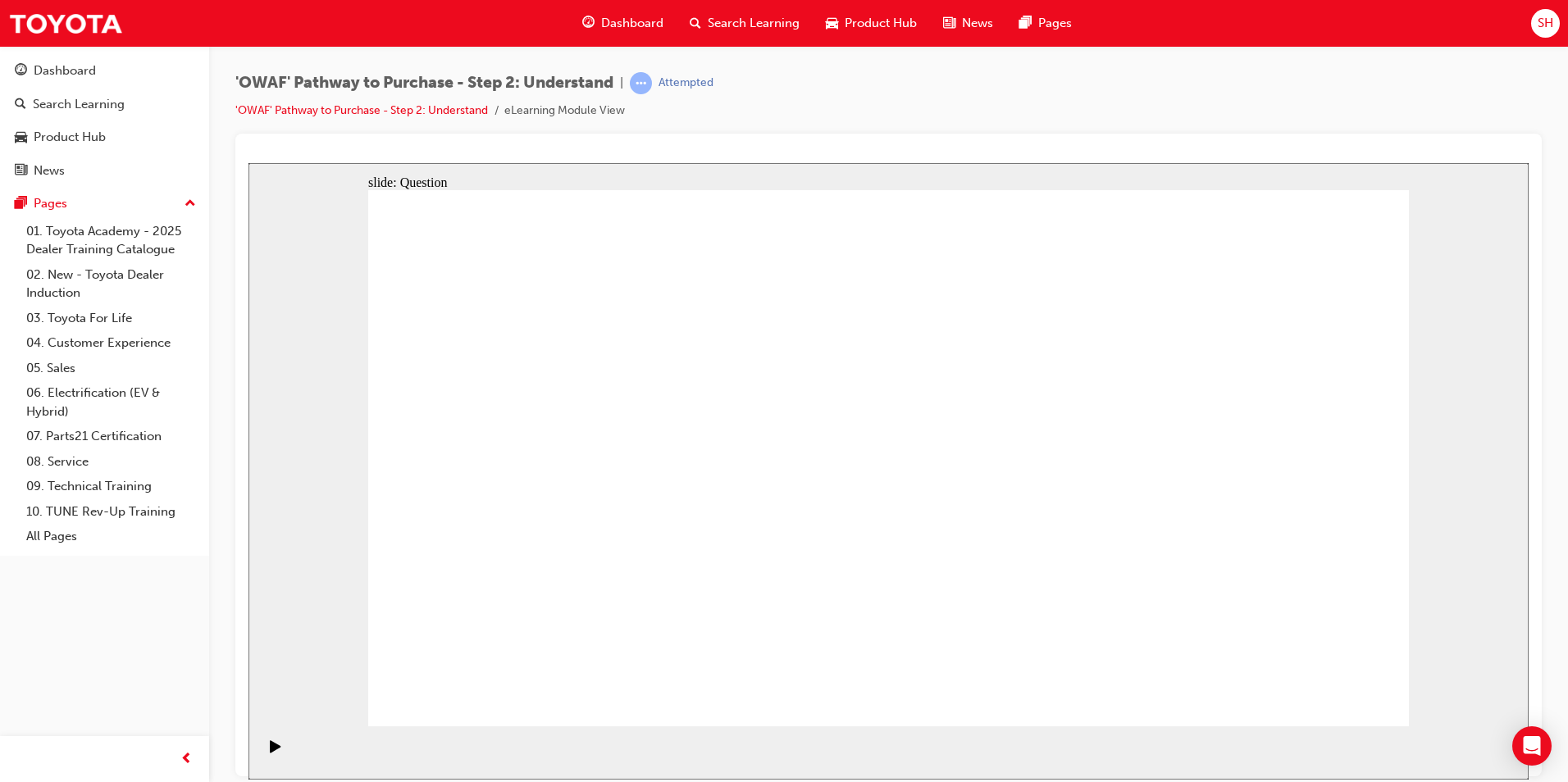
drag, startPoint x: 1322, startPoint y: 632, endPoint x: 1323, endPoint y: 647, distance: 15.0
drag, startPoint x: 1083, startPoint y: 427, endPoint x: 1186, endPoint y: 633, distance: 230.3
drag, startPoint x: 1293, startPoint y: 636, endPoint x: 1167, endPoint y: 478, distance: 202.1
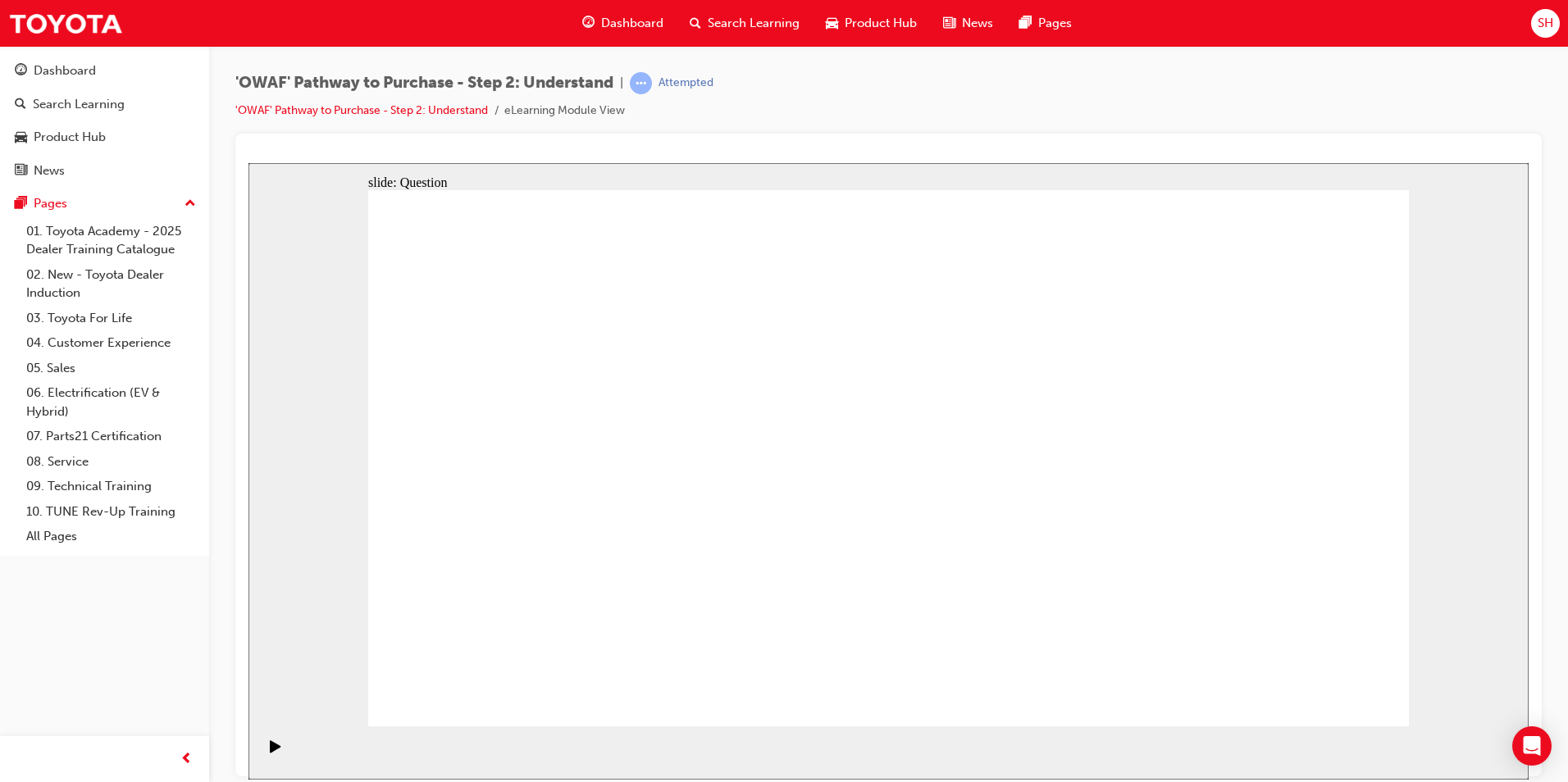
drag, startPoint x: 1191, startPoint y: 607, endPoint x: 1200, endPoint y: 426, distance: 181.2
drag, startPoint x: 690, startPoint y: 411, endPoint x: 1315, endPoint y: 615, distance: 657.5
drag, startPoint x: 682, startPoint y: 621, endPoint x: 1198, endPoint y: 634, distance: 516.2
drag, startPoint x: 1129, startPoint y: 414, endPoint x: 716, endPoint y: 622, distance: 462.4
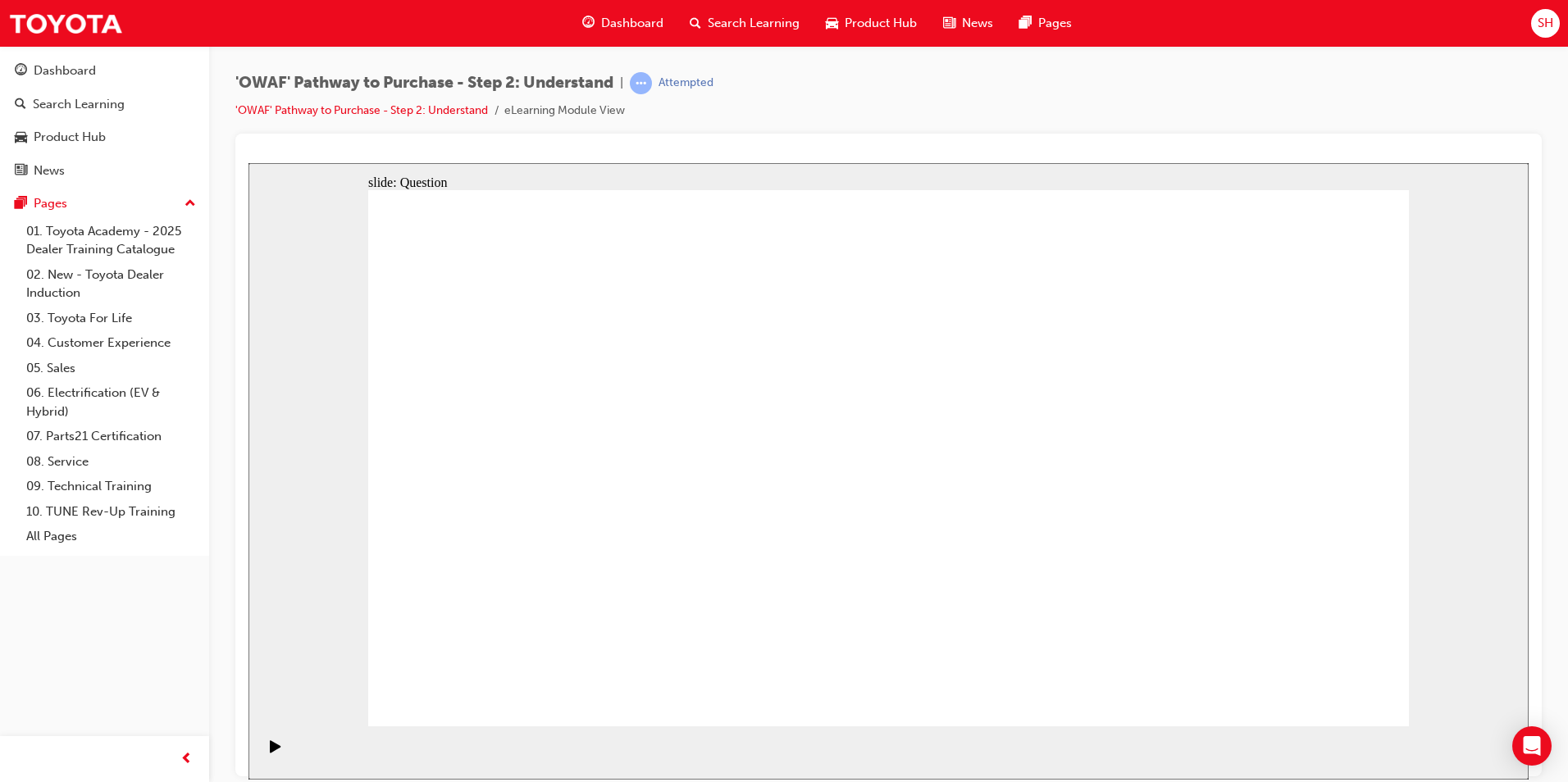
drag, startPoint x: 1216, startPoint y: 554, endPoint x: 868, endPoint y: 566, distance: 348.2
drag, startPoint x: 1160, startPoint y: 558, endPoint x: 517, endPoint y: 545, distance: 643.1
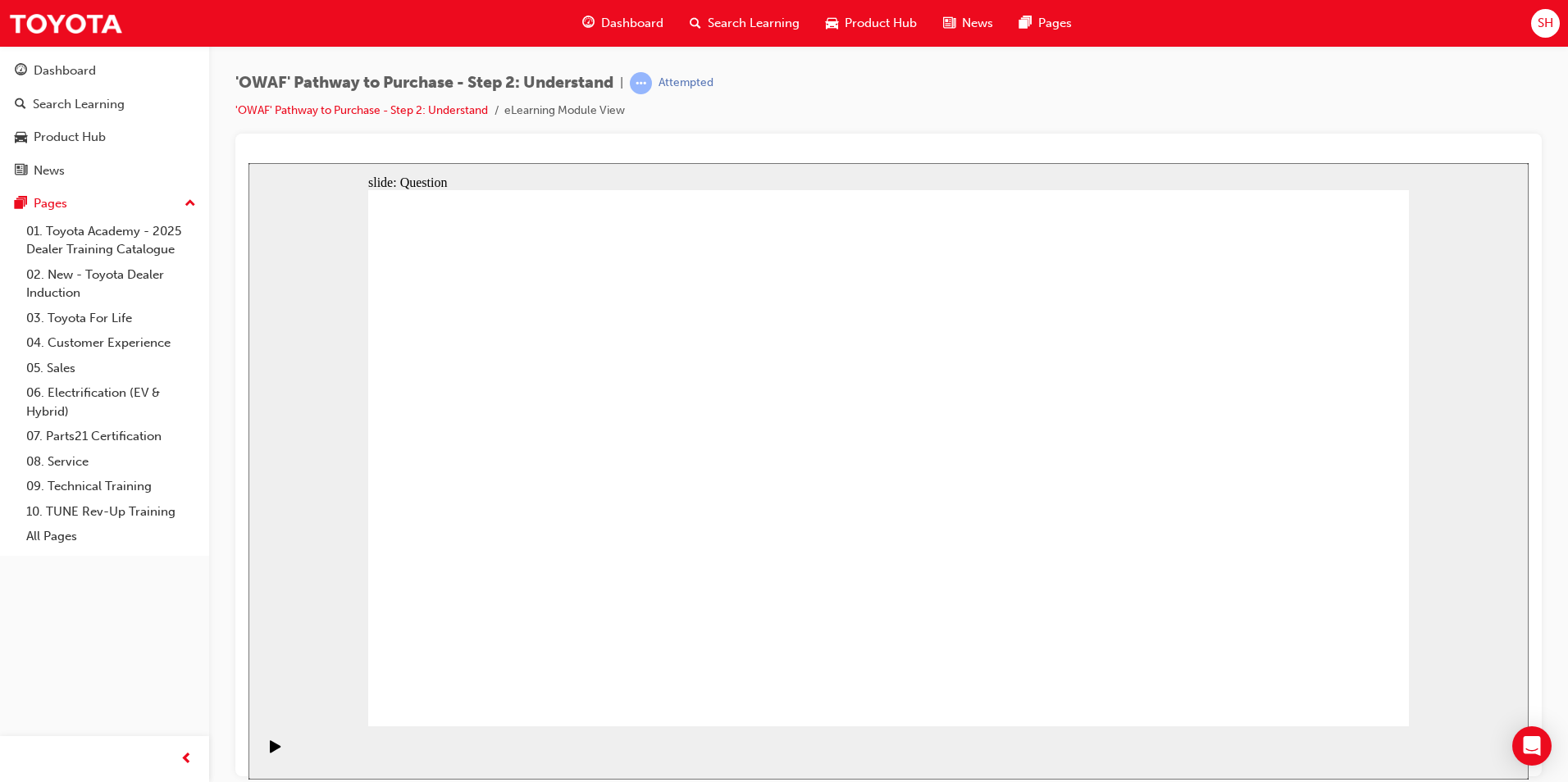
drag, startPoint x: 1209, startPoint y: 557, endPoint x: 584, endPoint y: 556, distance: 625.0
drag, startPoint x: 1207, startPoint y: 573, endPoint x: 867, endPoint y: 556, distance: 340.4
drag, startPoint x: 1259, startPoint y: 572, endPoint x: 578, endPoint y: 560, distance: 681.1
drag, startPoint x: 1217, startPoint y: 591, endPoint x: 594, endPoint y: 552, distance: 624.2
drag, startPoint x: 1248, startPoint y: 570, endPoint x: 598, endPoint y: 571, distance: 650.0
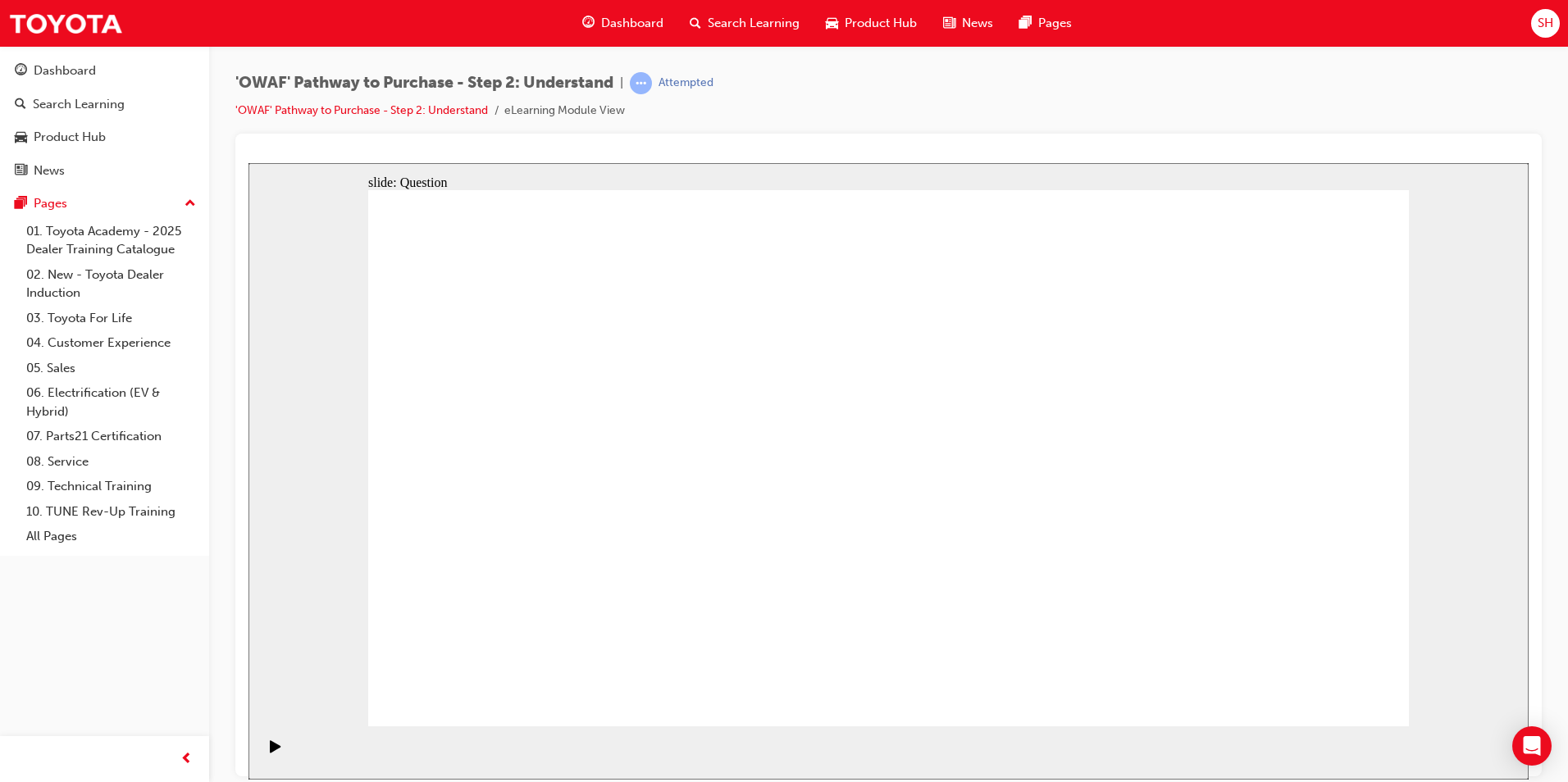
drag, startPoint x: 1254, startPoint y: 569, endPoint x: 561, endPoint y: 576, distance: 693.0
drag, startPoint x: 1278, startPoint y: 585, endPoint x: 952, endPoint y: 550, distance: 327.9
drag, startPoint x: 1225, startPoint y: 578, endPoint x: 558, endPoint y: 591, distance: 667.1
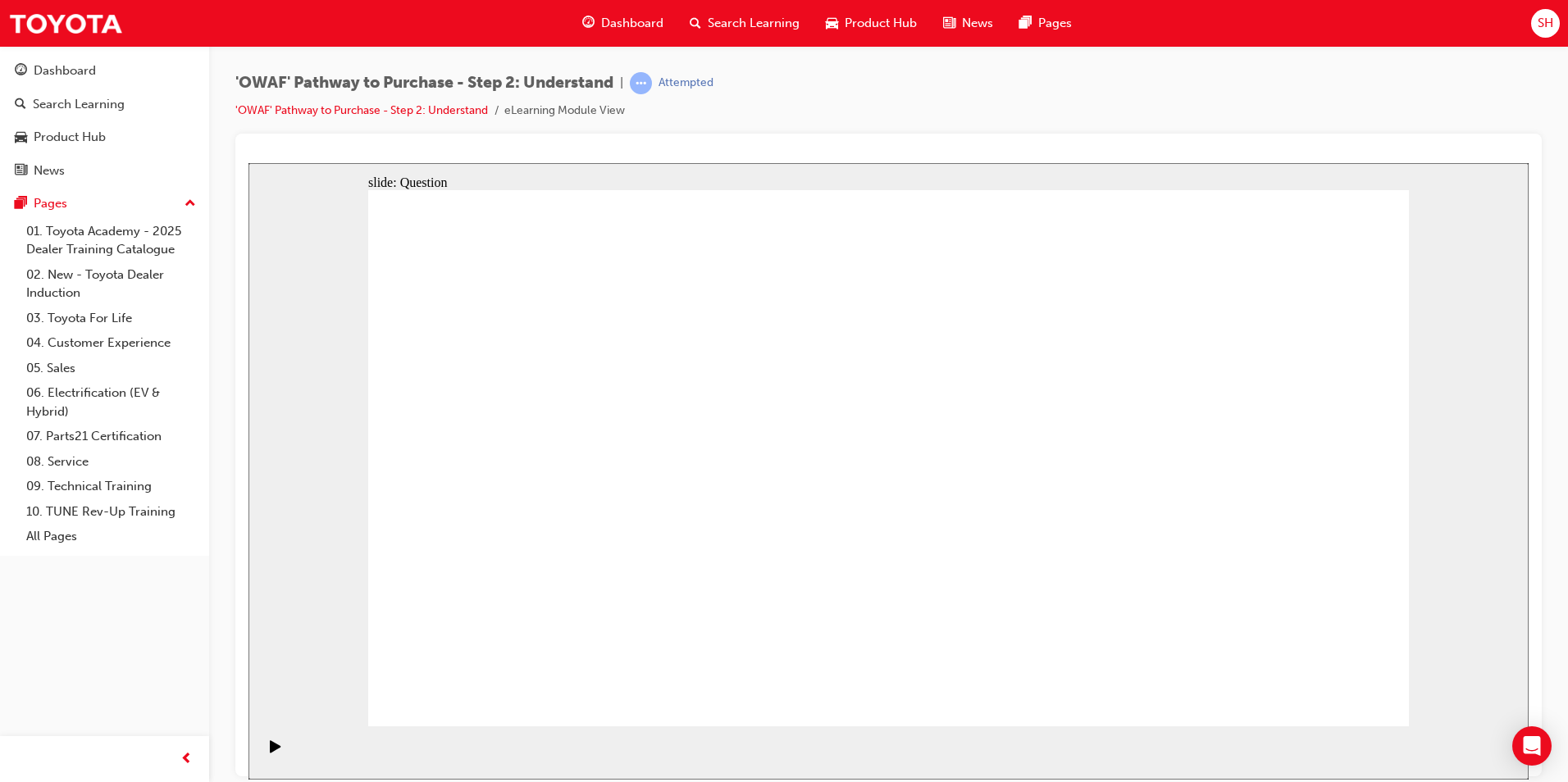
drag, startPoint x: 1231, startPoint y: 570, endPoint x: 911, endPoint y: 568, distance: 320.0
drag, startPoint x: 1259, startPoint y: 581, endPoint x: 949, endPoint y: 551, distance: 311.4
drag, startPoint x: 1213, startPoint y: 565, endPoint x: 588, endPoint y: 544, distance: 625.4
drag, startPoint x: 1237, startPoint y: 566, endPoint x: 625, endPoint y: 581, distance: 612.2
drag, startPoint x: 1219, startPoint y: 570, endPoint x: 640, endPoint y: 576, distance: 579.0
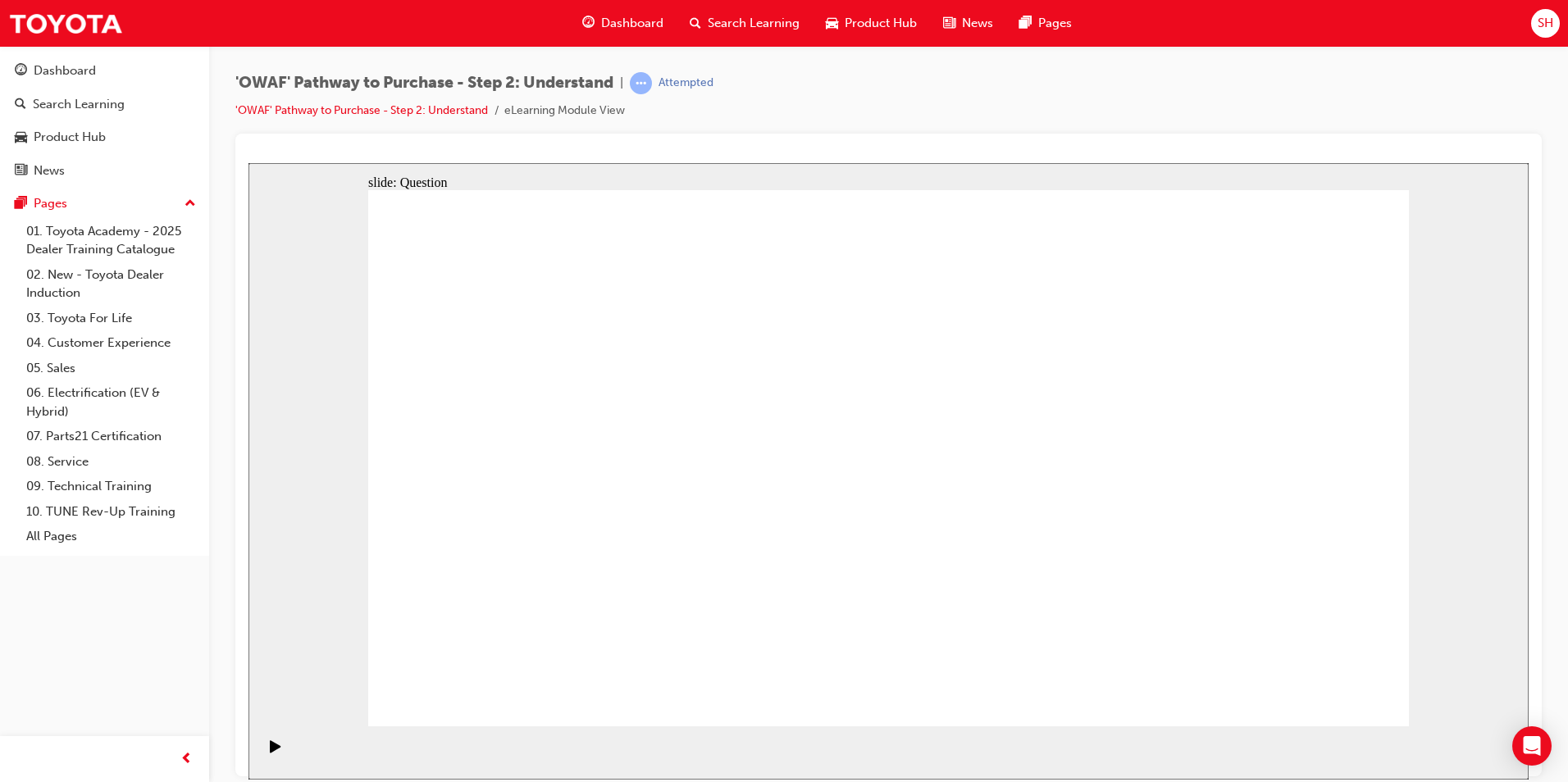
drag, startPoint x: 1312, startPoint y: 570, endPoint x: 605, endPoint y: 575, distance: 707.0
drag, startPoint x: 617, startPoint y: 623, endPoint x: 651, endPoint y: 413, distance: 212.7
drag, startPoint x: 821, startPoint y: 678, endPoint x: 885, endPoint y: 415, distance: 270.7
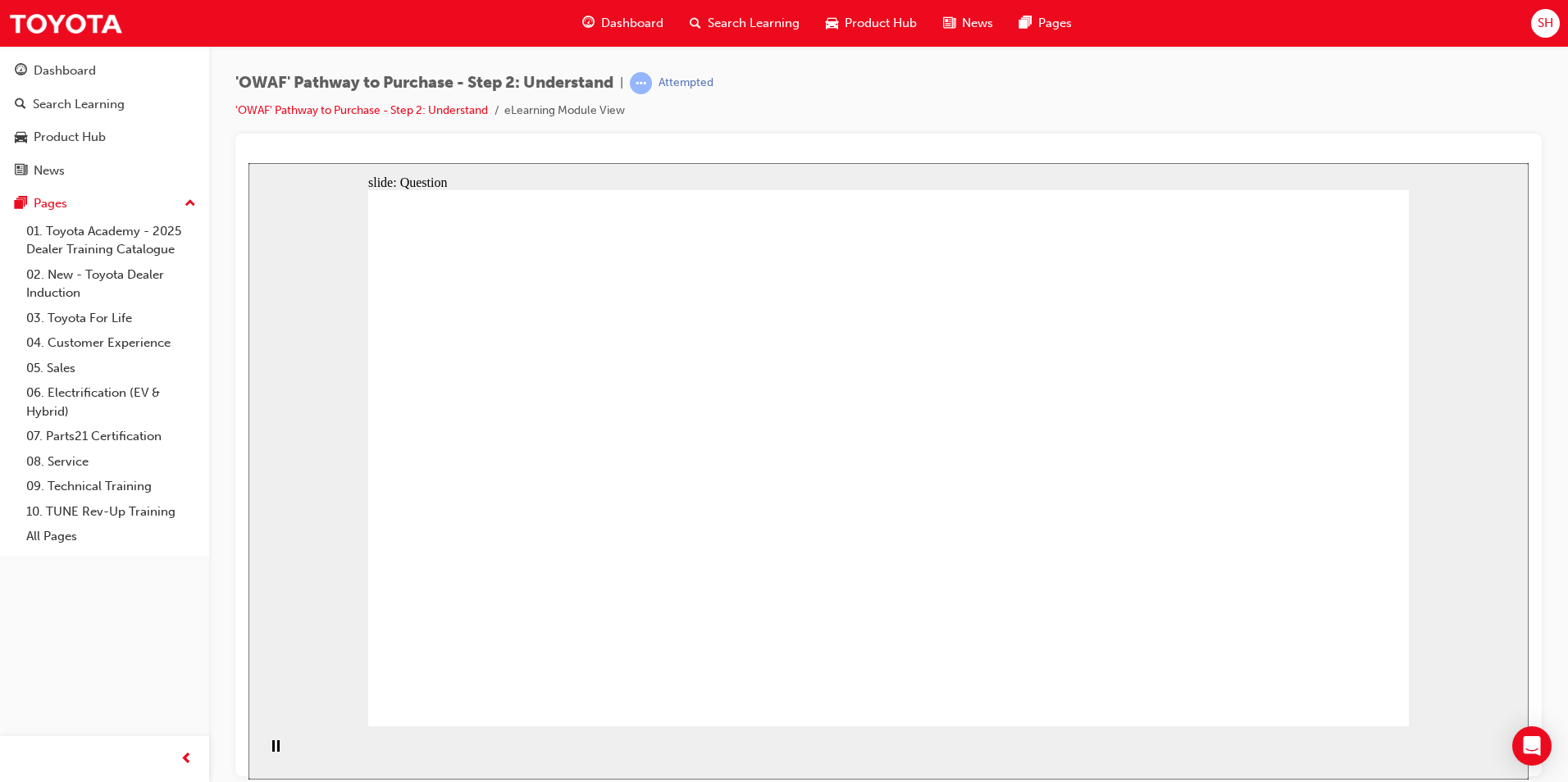
drag, startPoint x: 1013, startPoint y: 577, endPoint x: 1079, endPoint y: 414, distance: 175.9
drag, startPoint x: 1169, startPoint y: 688, endPoint x: 931, endPoint y: 477, distance: 318.1
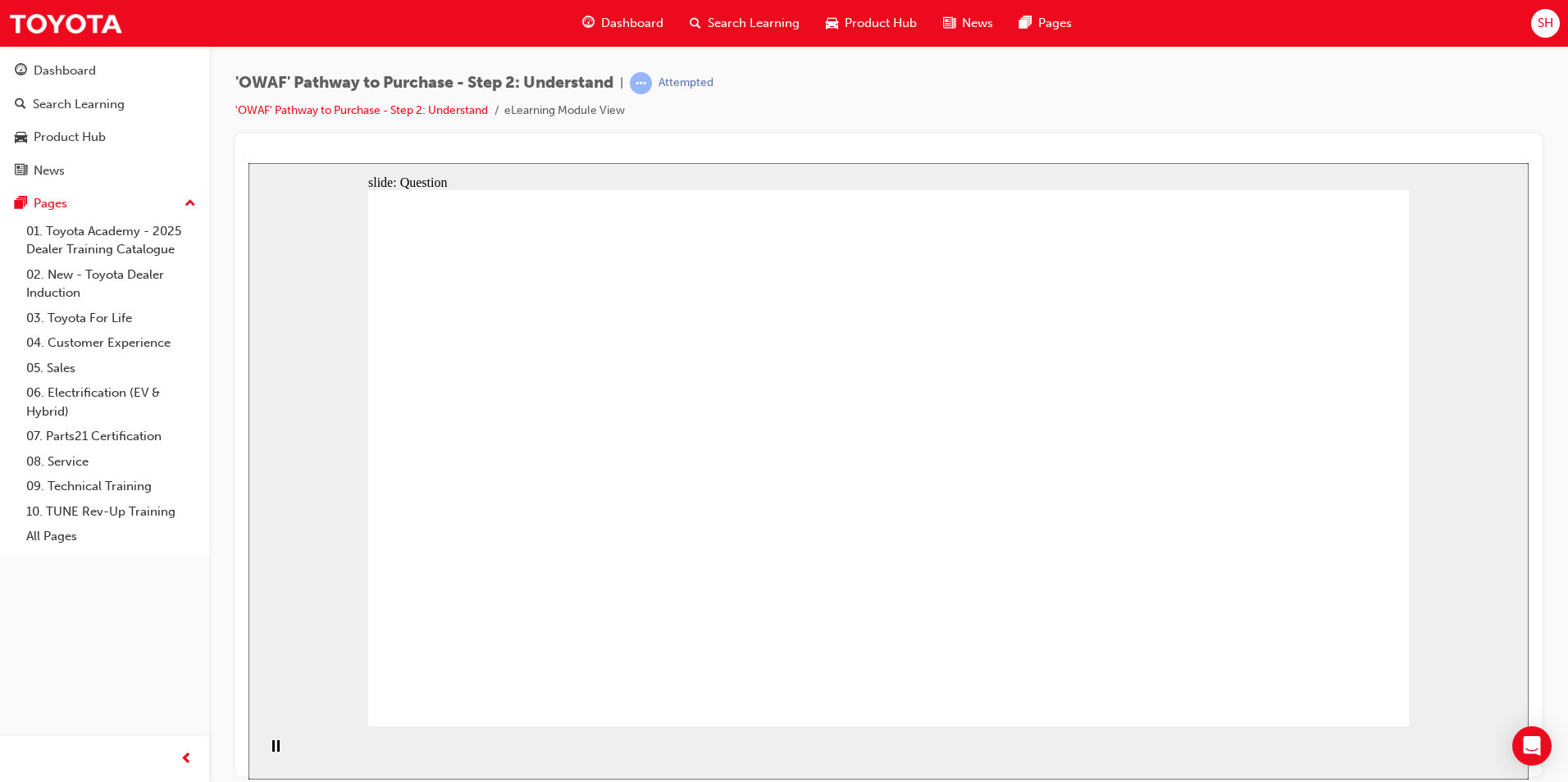
checkbox input "true"
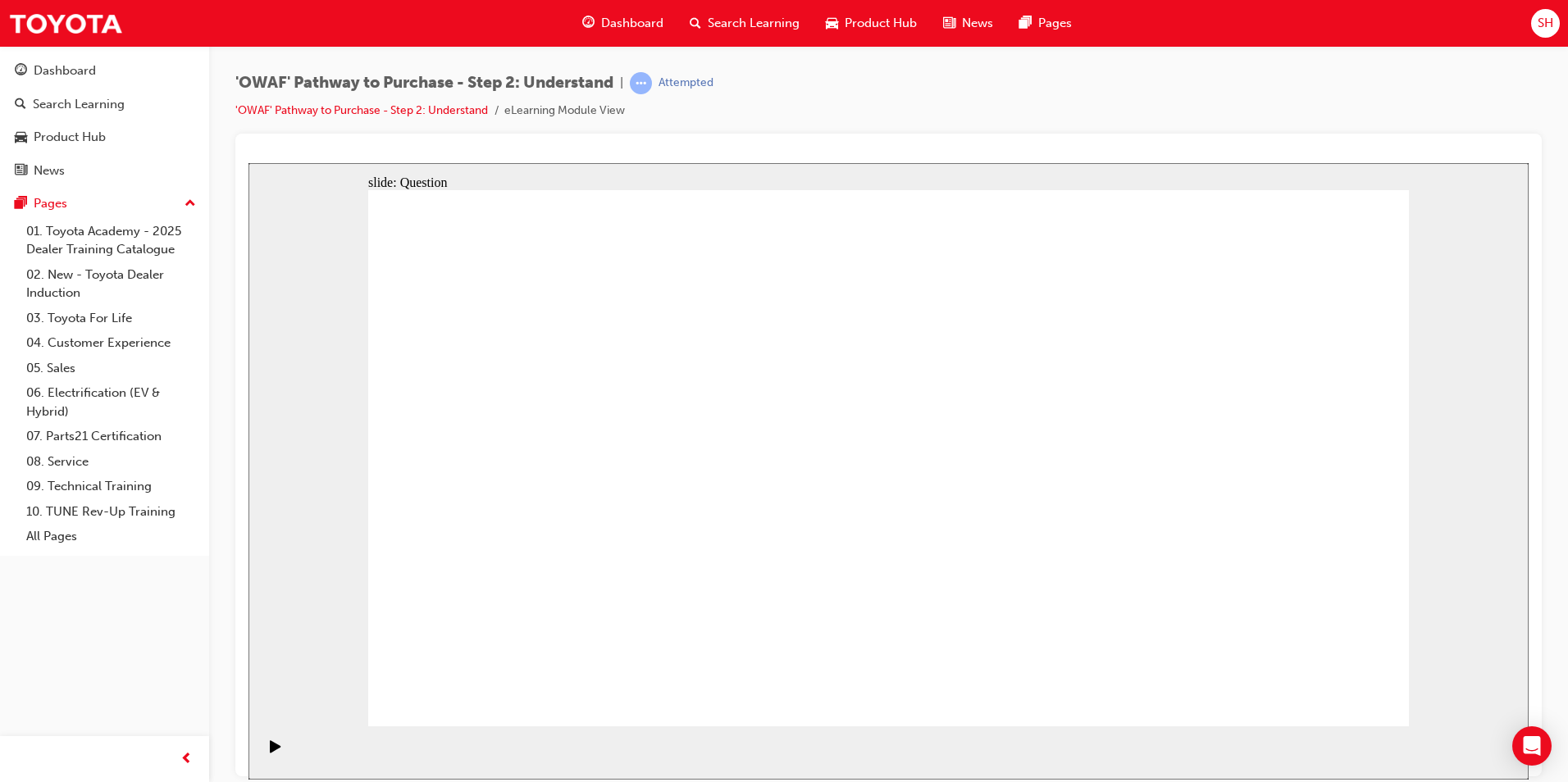
checkbox input "true"
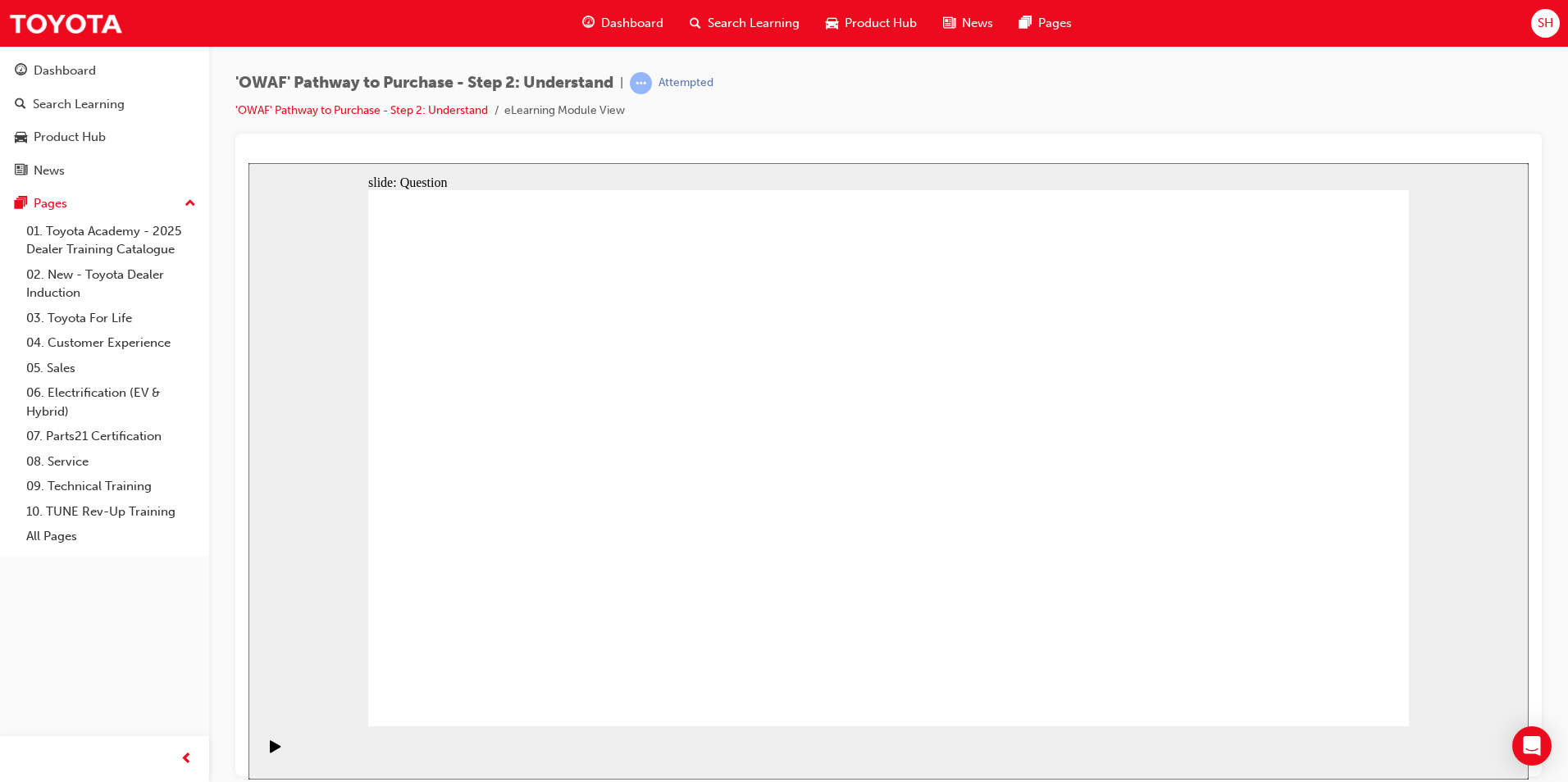
checkbox input "true"
checkbox input "false"
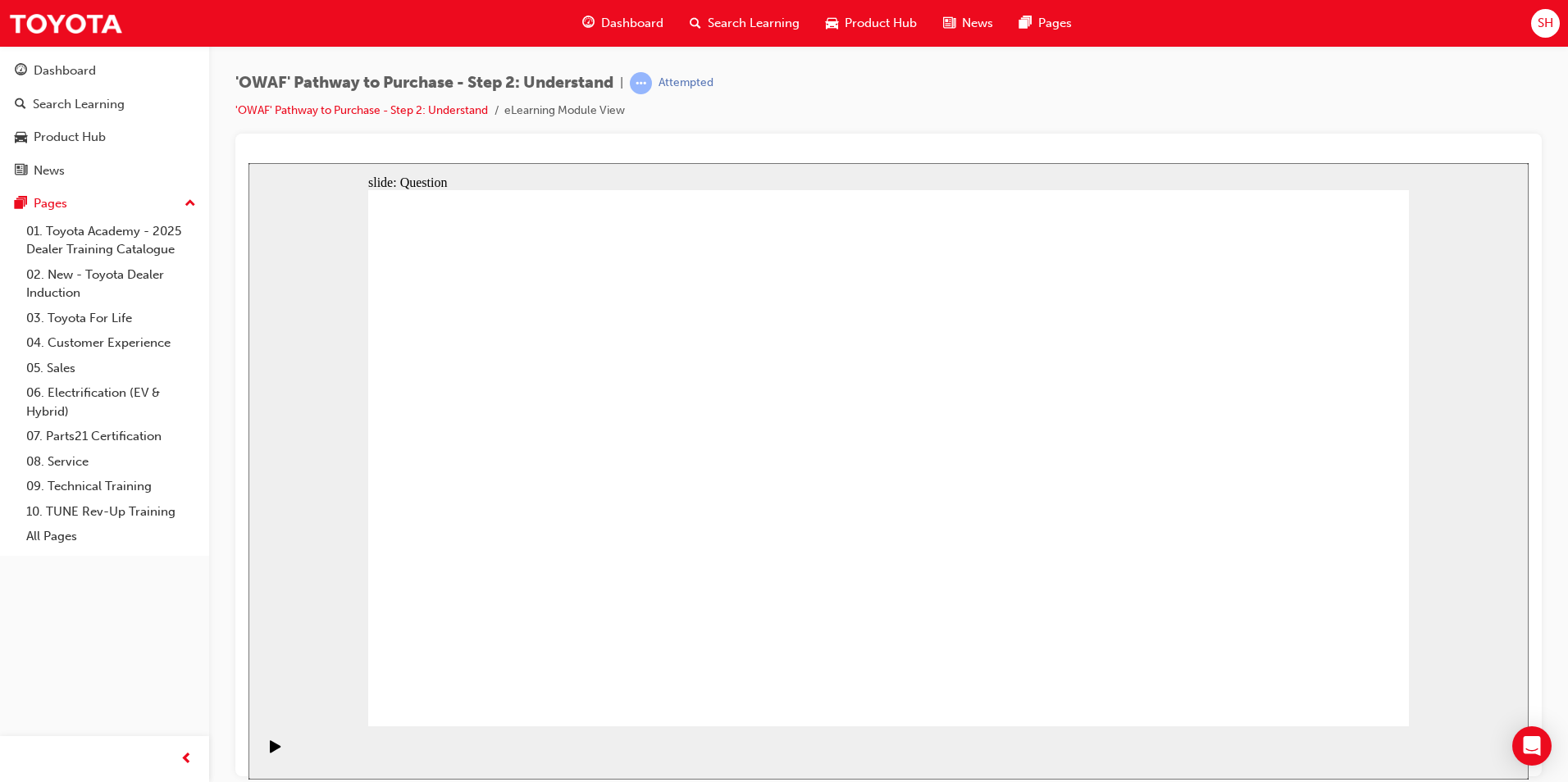
checkbox input "true"
checkbox input "false"
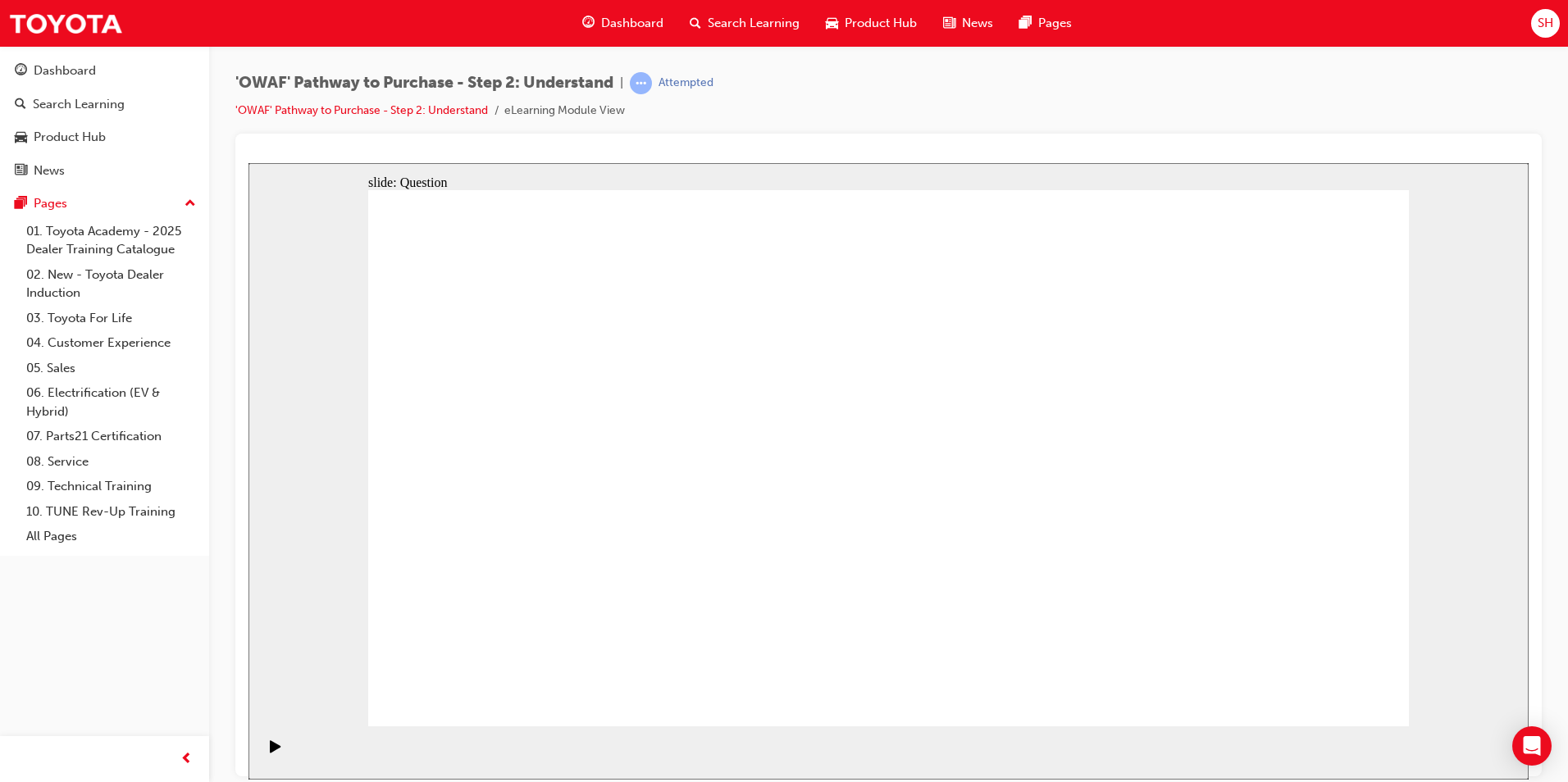
checkbox input "true"
radio input "true"
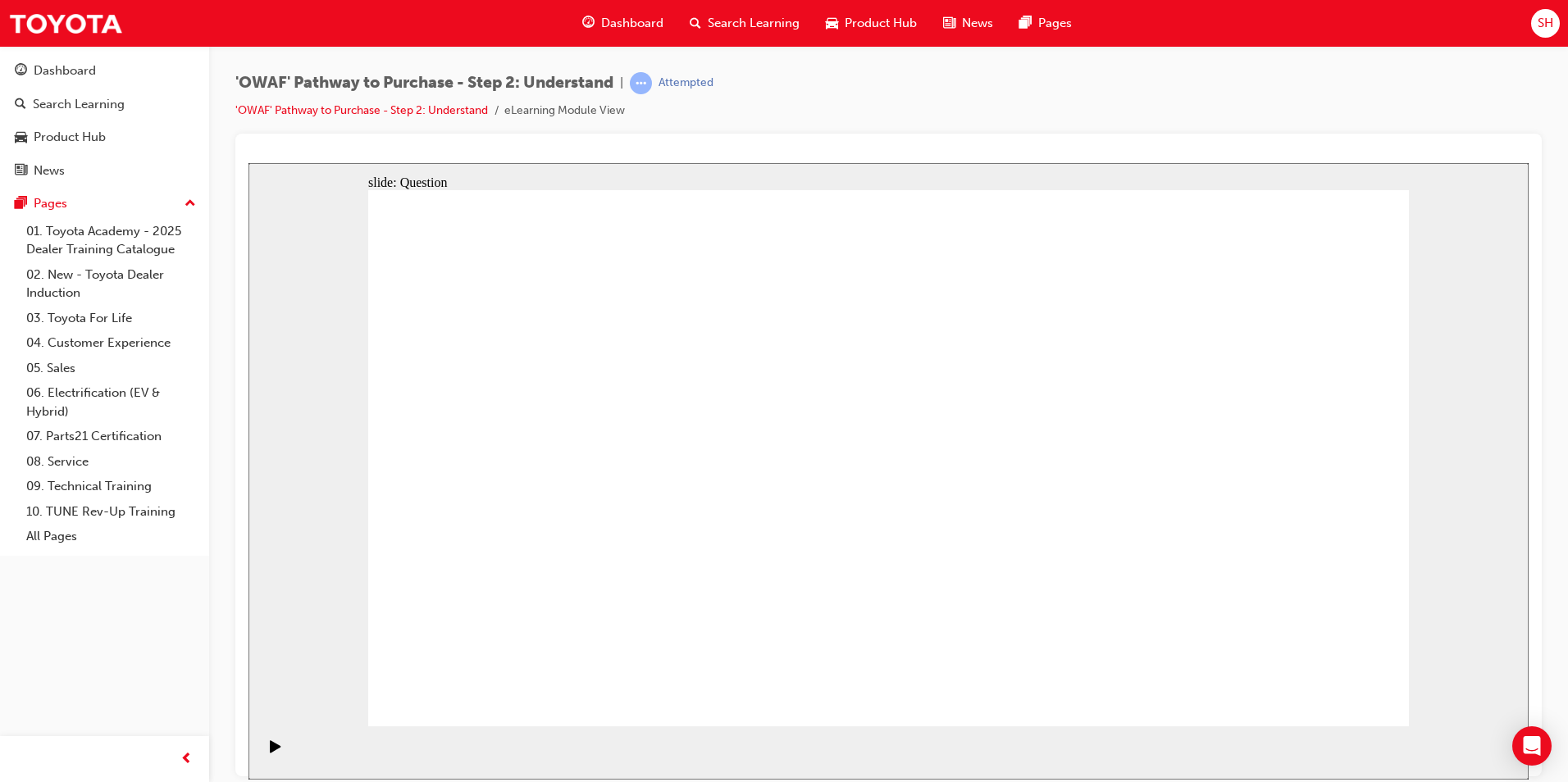
drag, startPoint x: 803, startPoint y: 407, endPoint x: 1225, endPoint y: 620, distance: 472.7
drag, startPoint x: 1123, startPoint y: 388, endPoint x: 722, endPoint y: 593, distance: 450.4
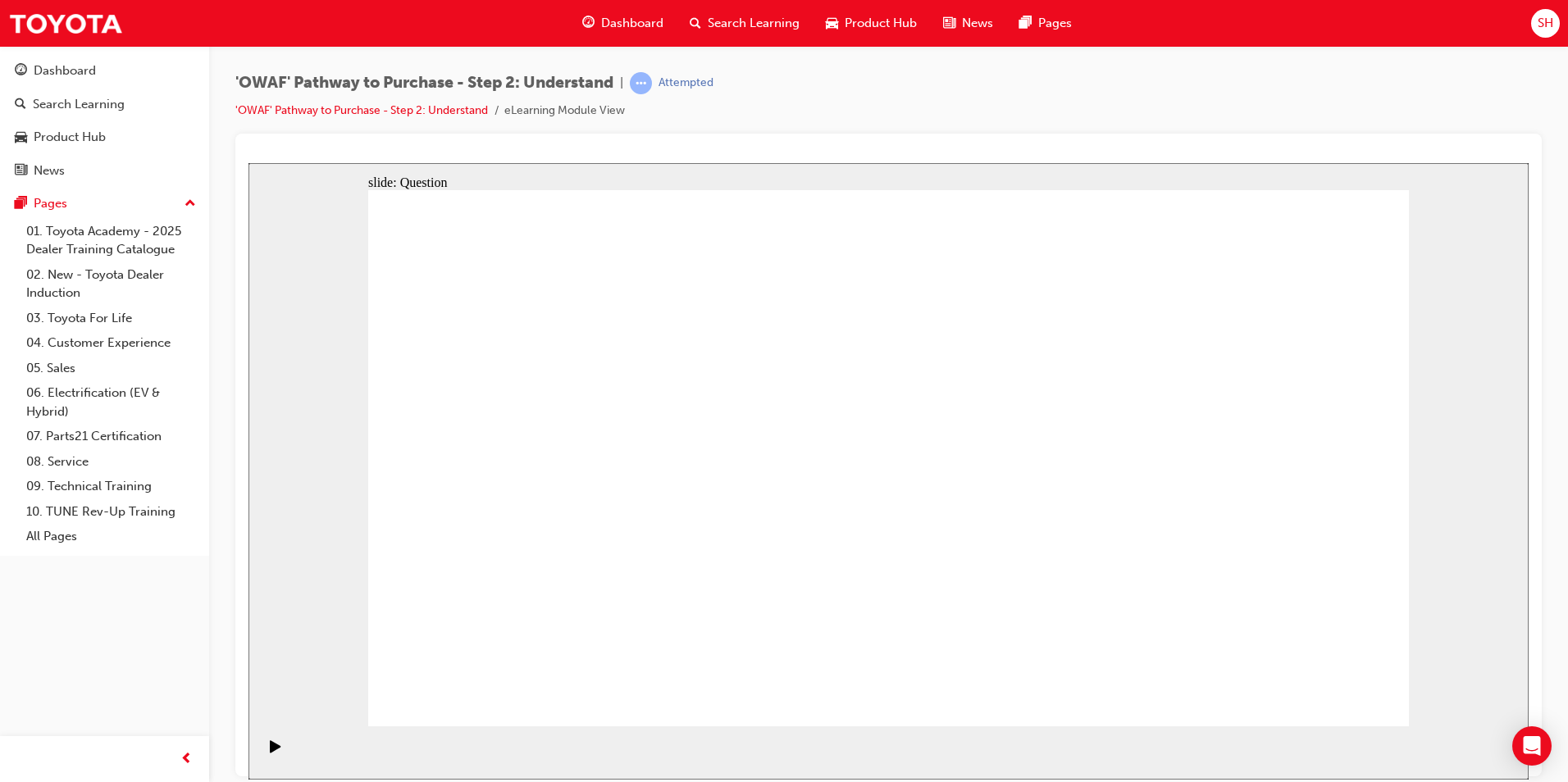
drag, startPoint x: 975, startPoint y: 396, endPoint x: 577, endPoint y: 613, distance: 453.3
drag, startPoint x: 870, startPoint y: 407, endPoint x: 457, endPoint y: 609, distance: 459.8
drag, startPoint x: 482, startPoint y: 393, endPoint x: 1092, endPoint y: 593, distance: 642.0
drag, startPoint x: 1207, startPoint y: 372, endPoint x: 987, endPoint y: 577, distance: 300.7
drag, startPoint x: 704, startPoint y: 420, endPoint x: 1325, endPoint y: 620, distance: 652.4
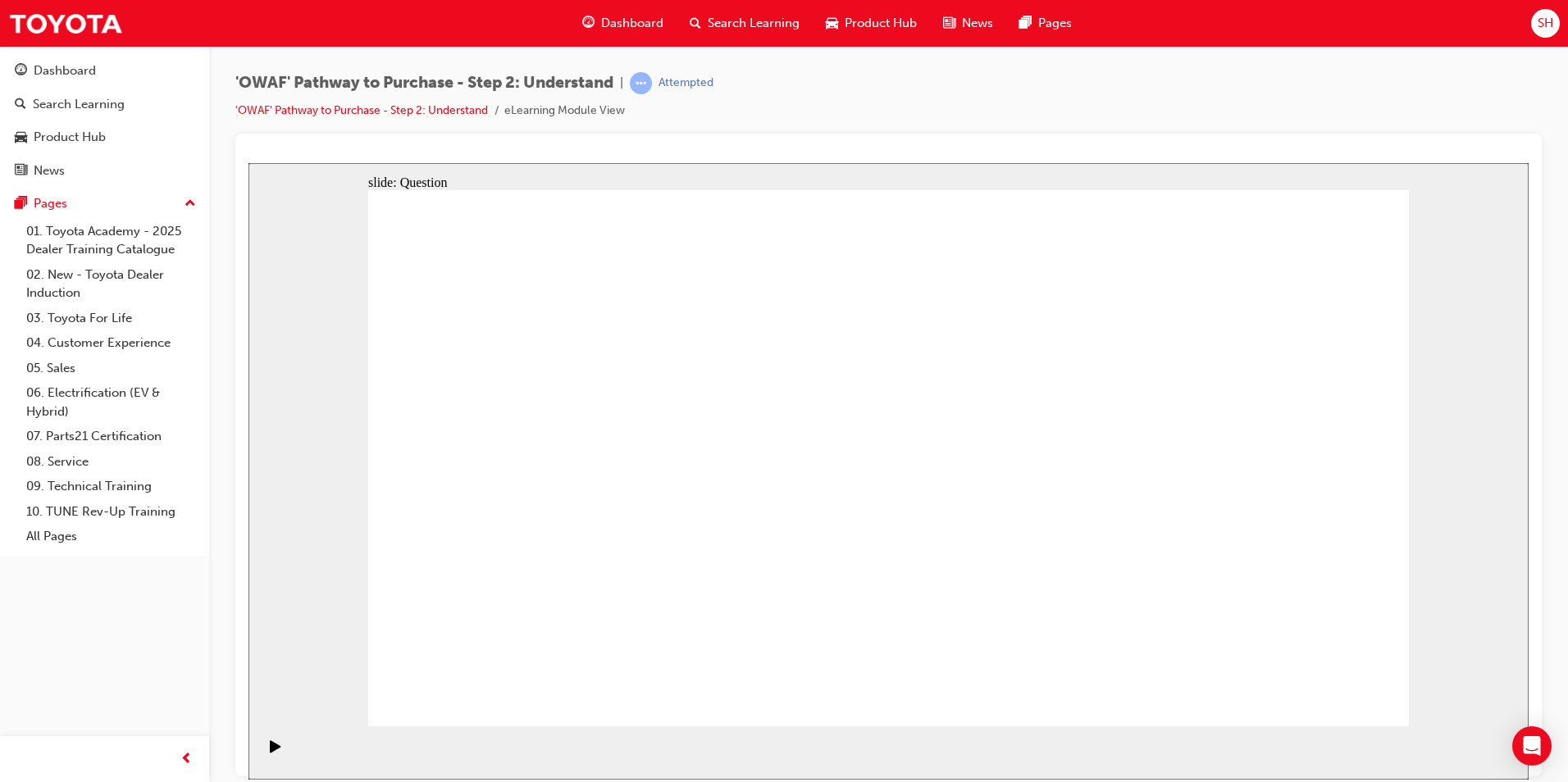
drag, startPoint x: 1302, startPoint y: 400, endPoint x: 772, endPoint y: 614, distance: 571.6
drag, startPoint x: 611, startPoint y: 427, endPoint x: 879, endPoint y: 624, distance: 332.6
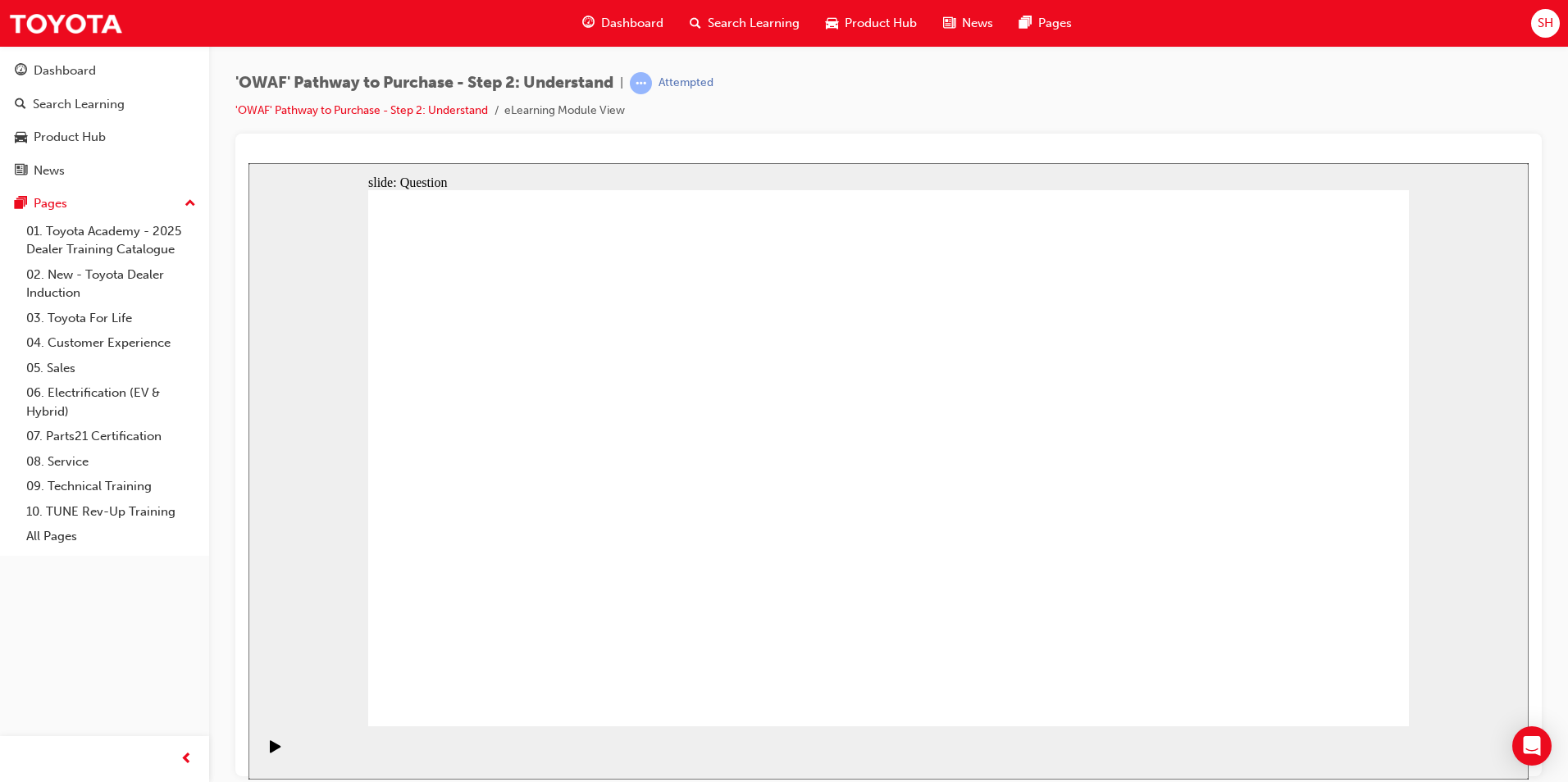
drag, startPoint x: 1217, startPoint y: 543, endPoint x: 866, endPoint y: 557, distance: 351.3
drag, startPoint x: 1287, startPoint y: 591, endPoint x: 583, endPoint y: 553, distance: 705.0
drag, startPoint x: 1163, startPoint y: 568, endPoint x: 554, endPoint y: 531, distance: 610.1
drag, startPoint x: 1254, startPoint y: 552, endPoint x: 914, endPoint y: 552, distance: 340.0
drag, startPoint x: 1291, startPoint y: 580, endPoint x: 876, endPoint y: 558, distance: 415.6
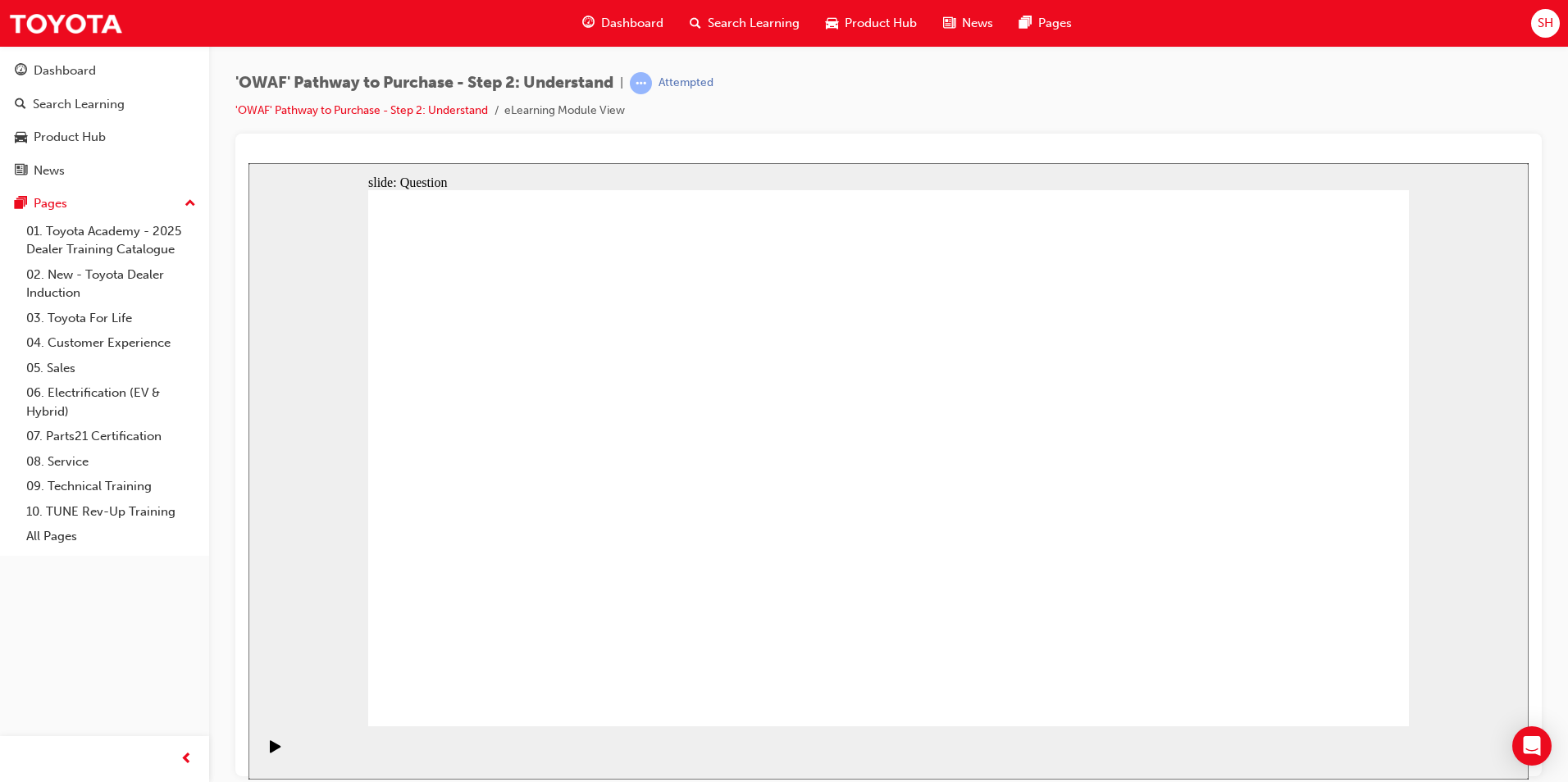
drag, startPoint x: 1259, startPoint y: 582, endPoint x: 564, endPoint y: 554, distance: 695.6
drag, startPoint x: 1282, startPoint y: 590, endPoint x: 583, endPoint y: 517, distance: 702.8
drag, startPoint x: 1252, startPoint y: 544, endPoint x: 578, endPoint y: 505, distance: 675.1
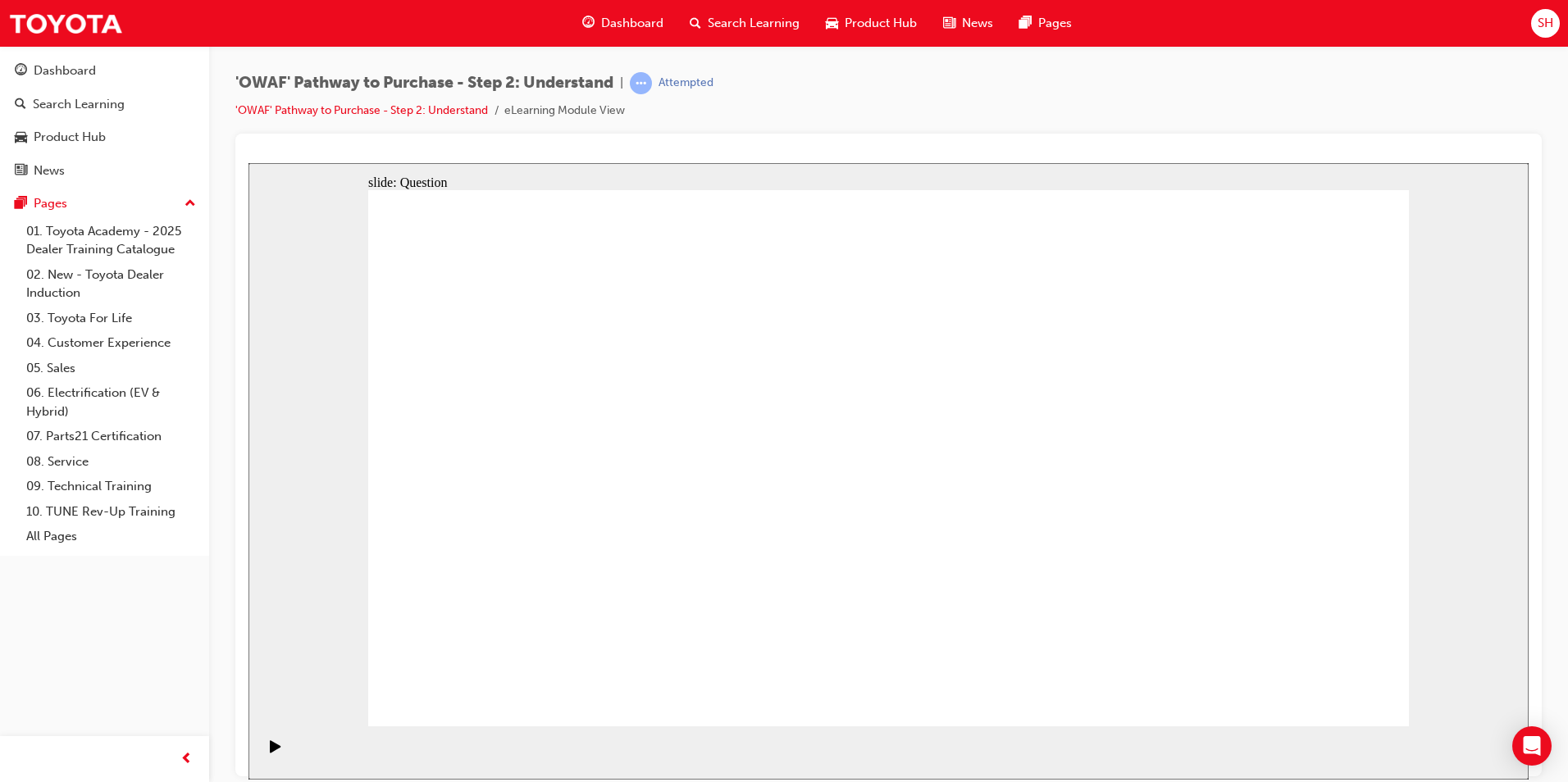
drag, startPoint x: 1259, startPoint y: 568, endPoint x: 1285, endPoint y: 572, distance: 26.3
drag, startPoint x: 1220, startPoint y: 576, endPoint x: 926, endPoint y: 498, distance: 304.2
drag, startPoint x: 1237, startPoint y: 538, endPoint x: 610, endPoint y: 505, distance: 627.9
drag, startPoint x: 1202, startPoint y: 539, endPoint x: 906, endPoint y: 516, distance: 296.9
drag, startPoint x: 1248, startPoint y: 563, endPoint x: 969, endPoint y: 525, distance: 281.6
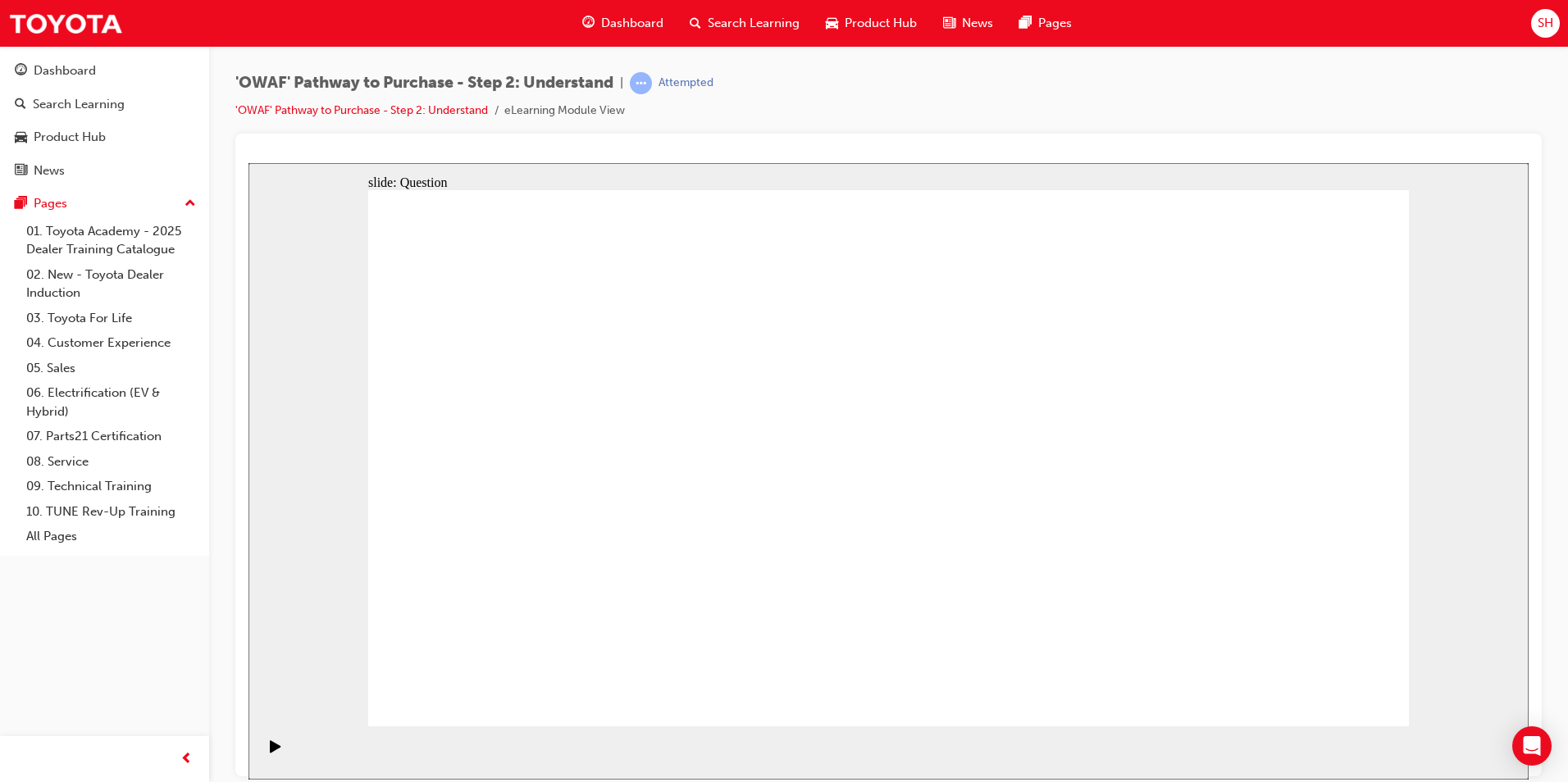
drag, startPoint x: 1236, startPoint y: 556, endPoint x: 893, endPoint y: 539, distance: 343.4
drag, startPoint x: 1245, startPoint y: 594, endPoint x: 591, endPoint y: 550, distance: 655.5
drag, startPoint x: 1149, startPoint y: 553, endPoint x: 488, endPoint y: 516, distance: 662.0
drag, startPoint x: 1201, startPoint y: 569, endPoint x: 576, endPoint y: 526, distance: 626.5
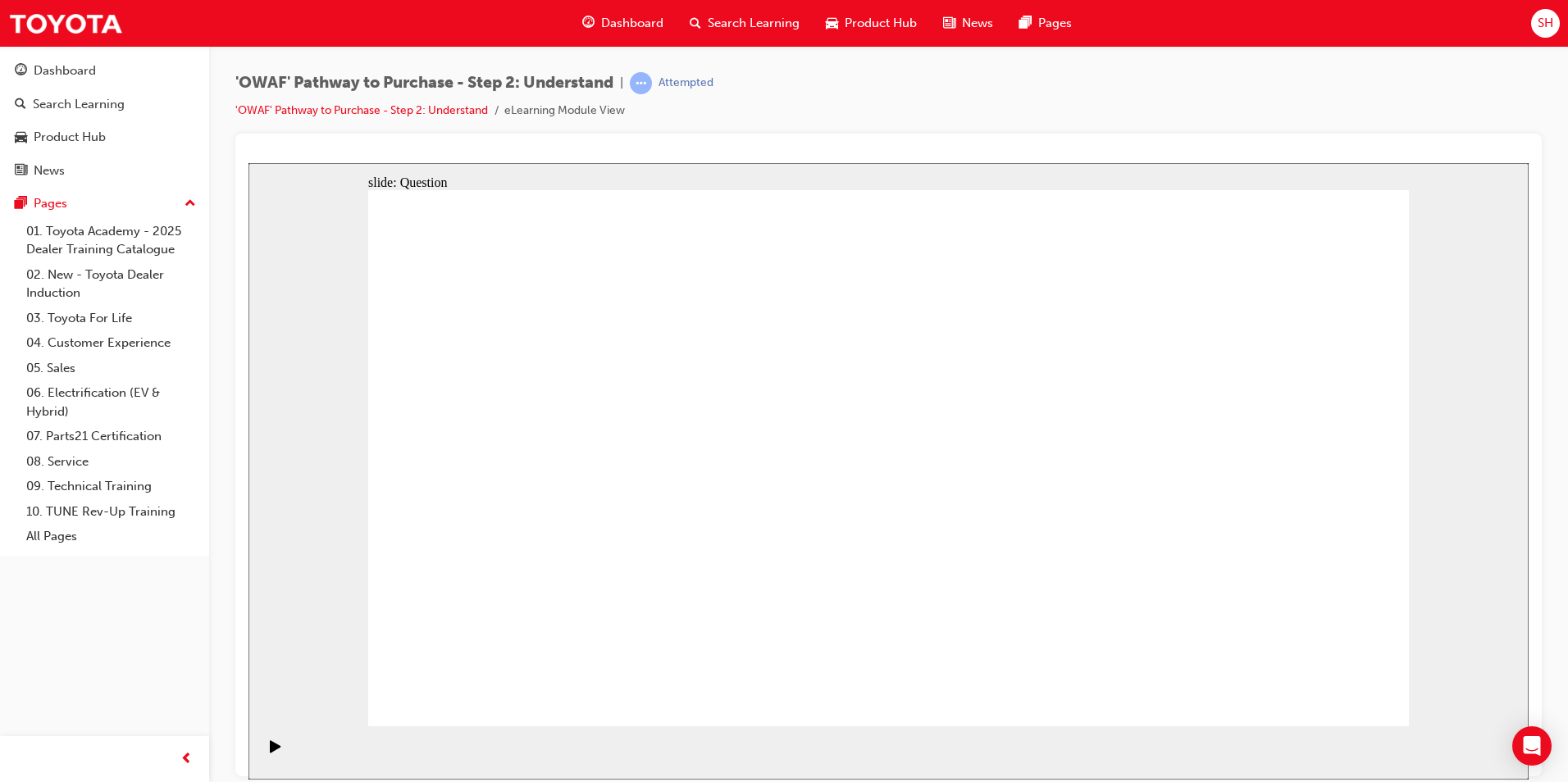
drag, startPoint x: 590, startPoint y: 621, endPoint x: 659, endPoint y: 411, distance: 221.0
drag, startPoint x: 782, startPoint y: 673, endPoint x: 861, endPoint y: 404, distance: 280.4
drag, startPoint x: 989, startPoint y: 572, endPoint x: 1099, endPoint y: 418, distance: 189.3
drag, startPoint x: 1132, startPoint y: 696, endPoint x: 888, endPoint y: 486, distance: 321.9
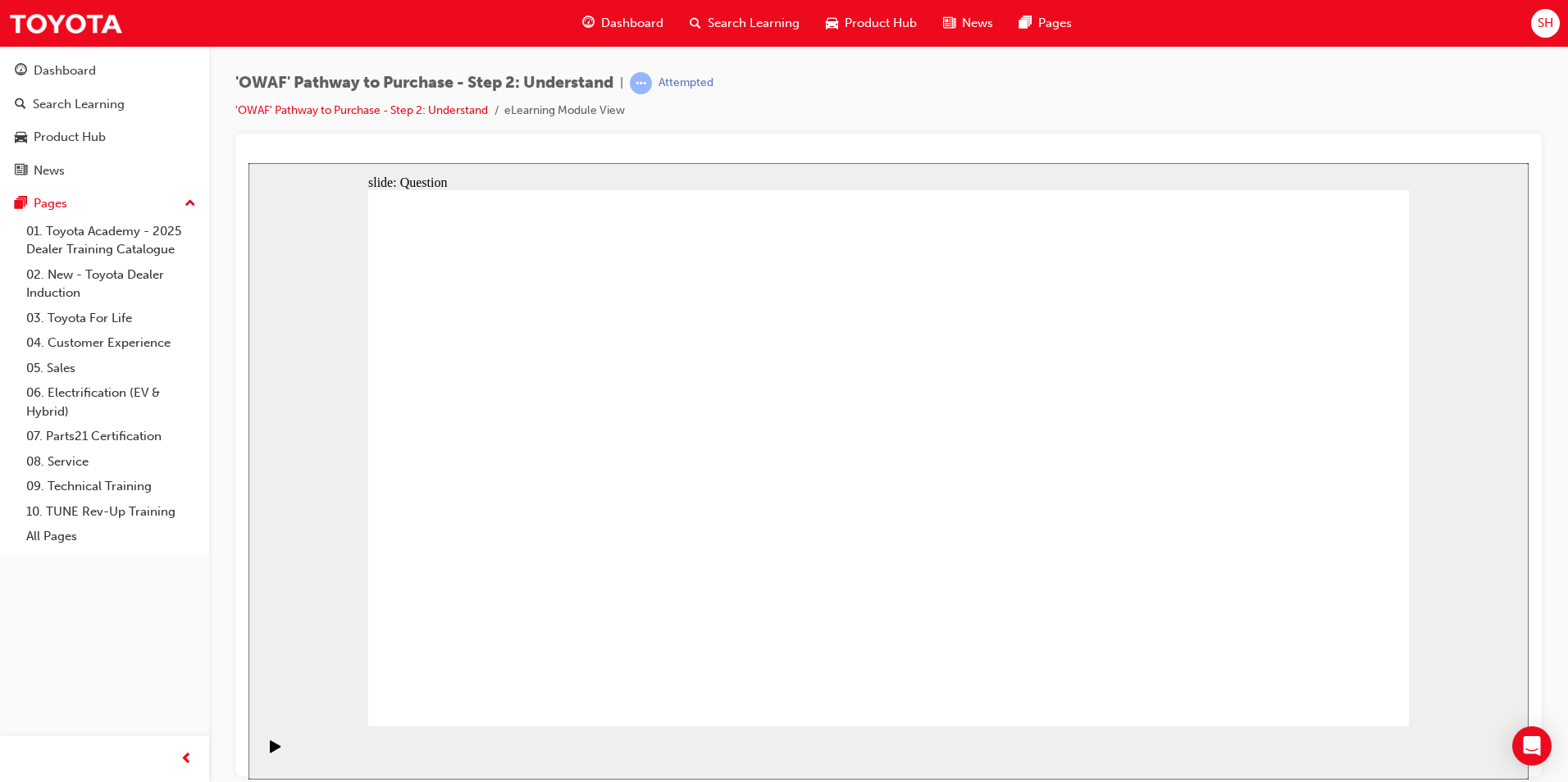
checkbox input "true"
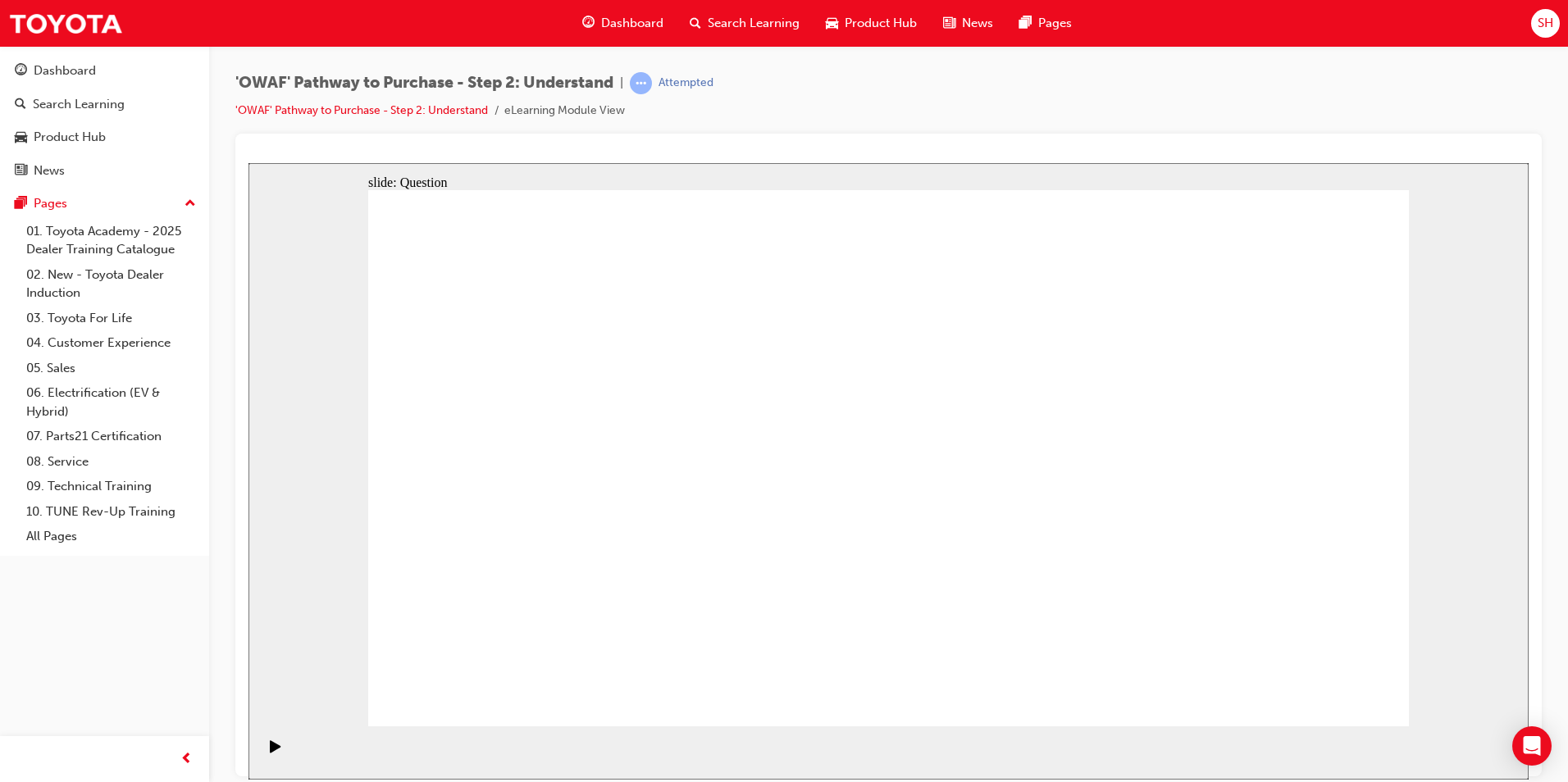
checkbox input "true"
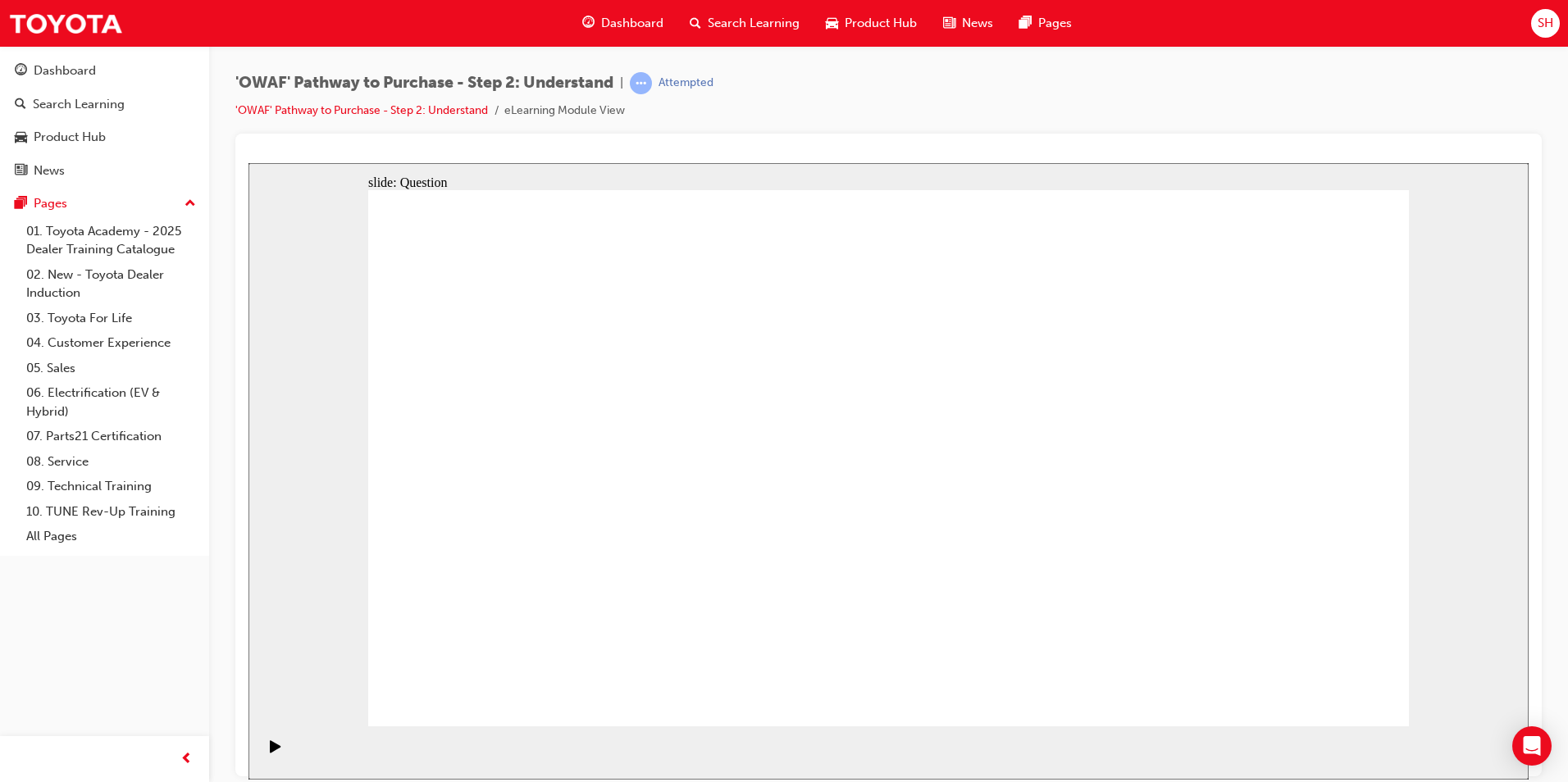
checkbox input "true"
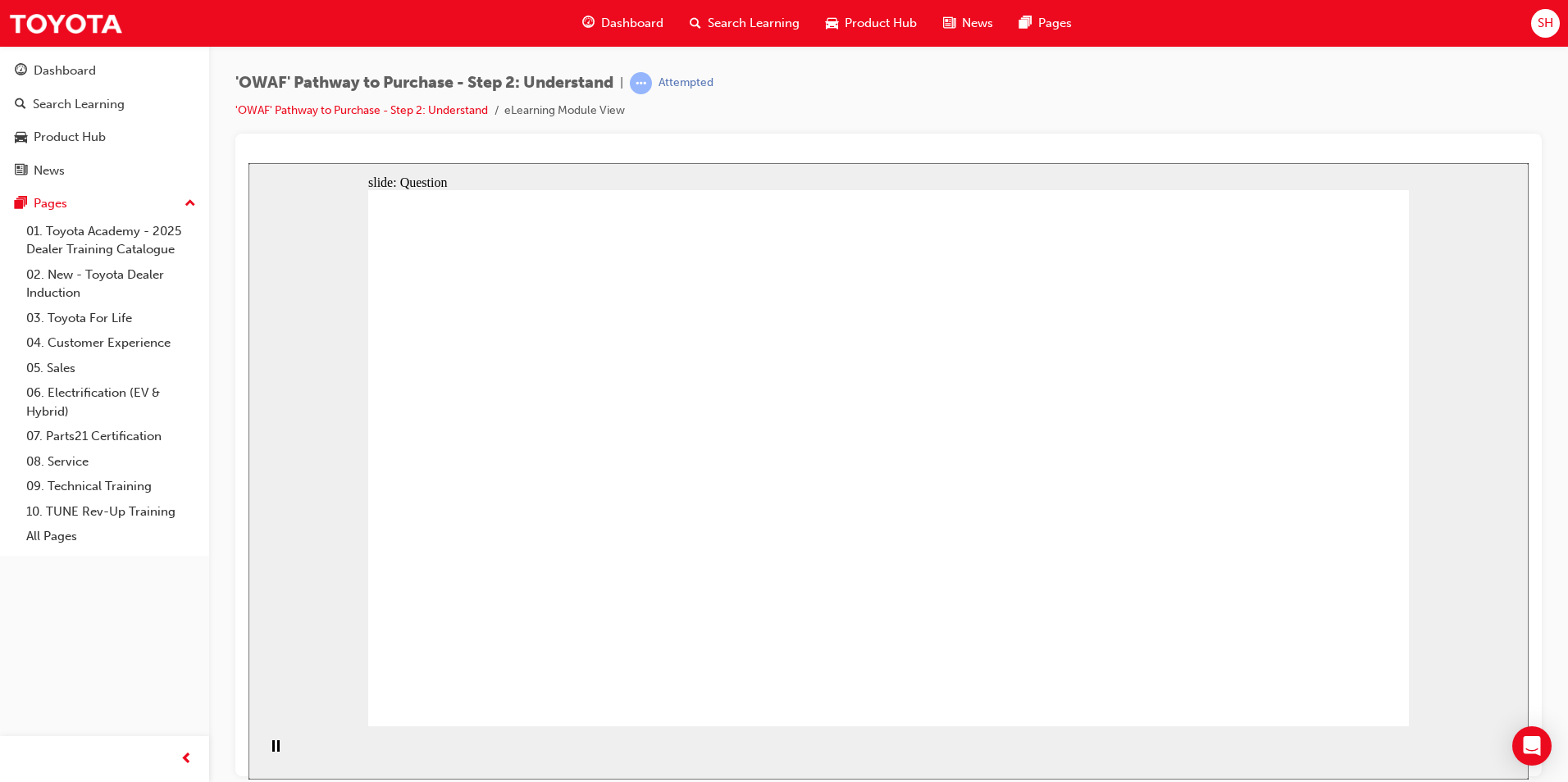
radio input "true"
drag, startPoint x: 489, startPoint y: 364, endPoint x: 1108, endPoint y: 567, distance: 651.4
drag, startPoint x: 1300, startPoint y: 411, endPoint x: 781, endPoint y: 621, distance: 559.9
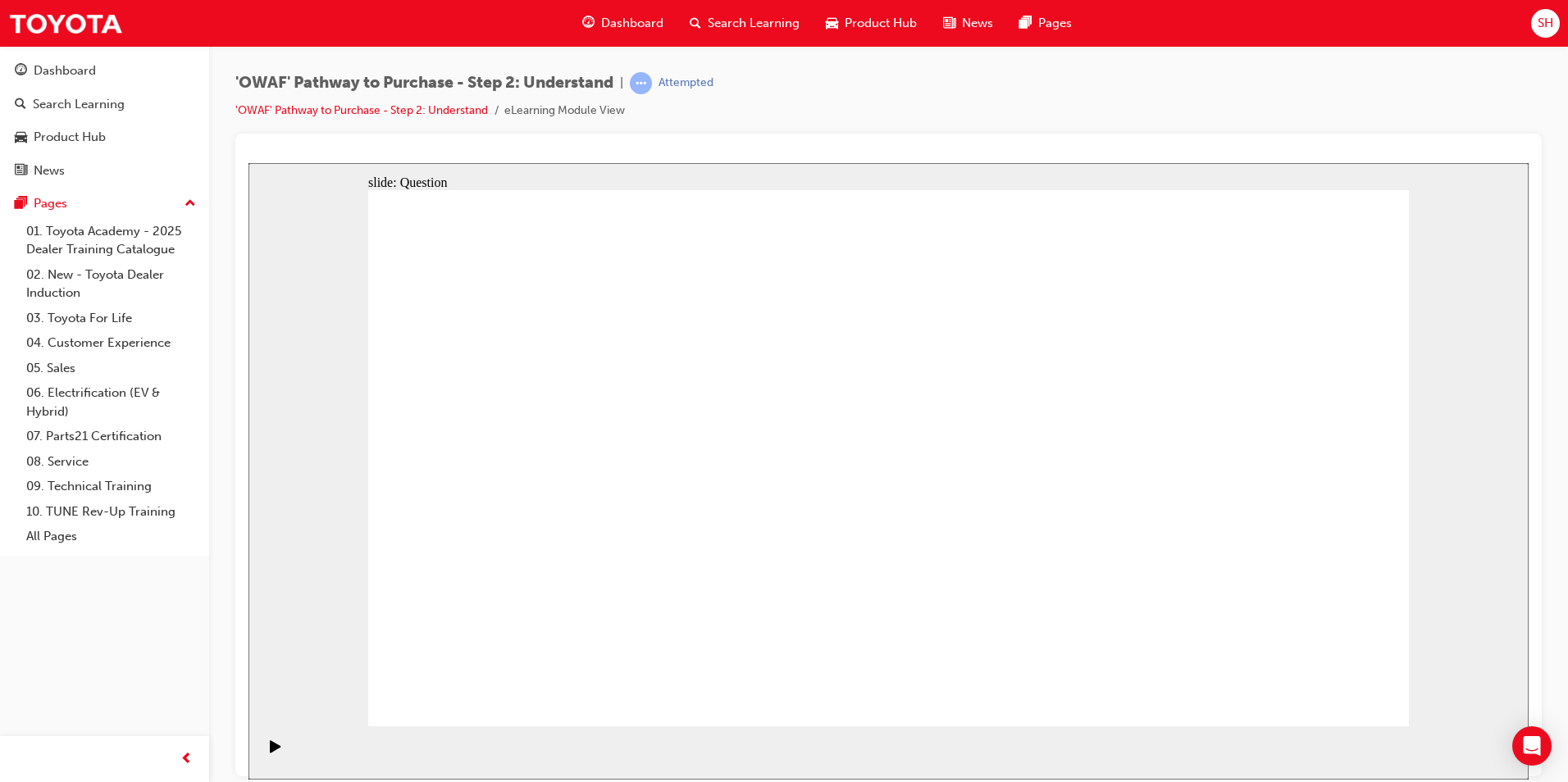
drag, startPoint x: 812, startPoint y: 413, endPoint x: 1225, endPoint y: 605, distance: 455.4
drag, startPoint x: 894, startPoint y: 418, endPoint x: 474, endPoint y: 620, distance: 466.1
drag, startPoint x: 685, startPoint y: 422, endPoint x: 1315, endPoint y: 636, distance: 665.4
drag, startPoint x: 1218, startPoint y: 376, endPoint x: 1010, endPoint y: 585, distance: 294.9
drag, startPoint x: 1003, startPoint y: 411, endPoint x: 591, endPoint y: 619, distance: 461.5
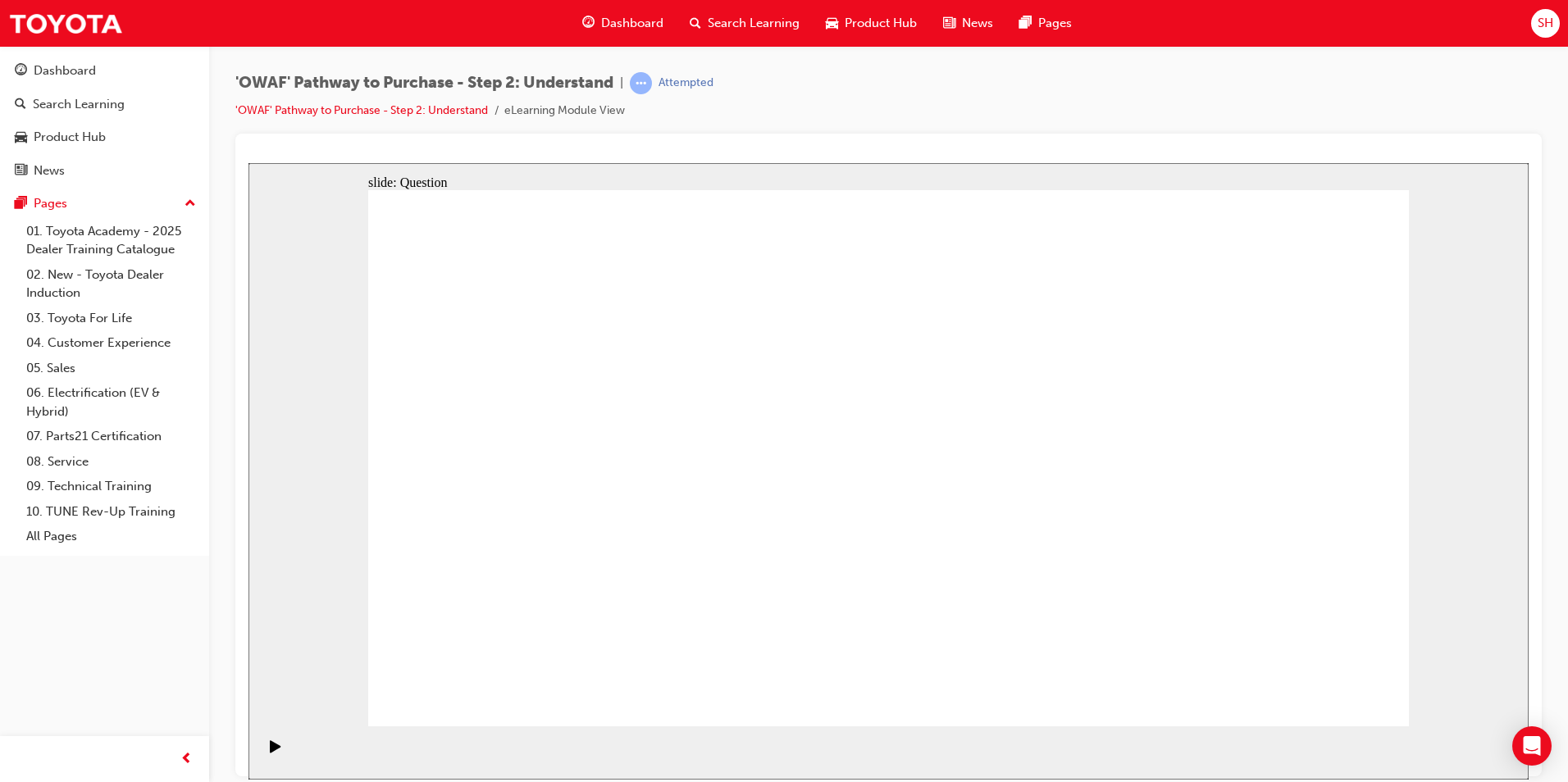
drag, startPoint x: 1093, startPoint y: 414, endPoint x: 890, endPoint y: 616, distance: 286.4
drag, startPoint x: 593, startPoint y: 432, endPoint x: 702, endPoint y: 631, distance: 226.9
drag, startPoint x: 704, startPoint y: 592, endPoint x: 717, endPoint y: 545, distance: 48.8
drag, startPoint x: 894, startPoint y: 601, endPoint x: 667, endPoint y: 302, distance: 375.4
drag, startPoint x: 697, startPoint y: 602, endPoint x: 914, endPoint y: 625, distance: 218.2
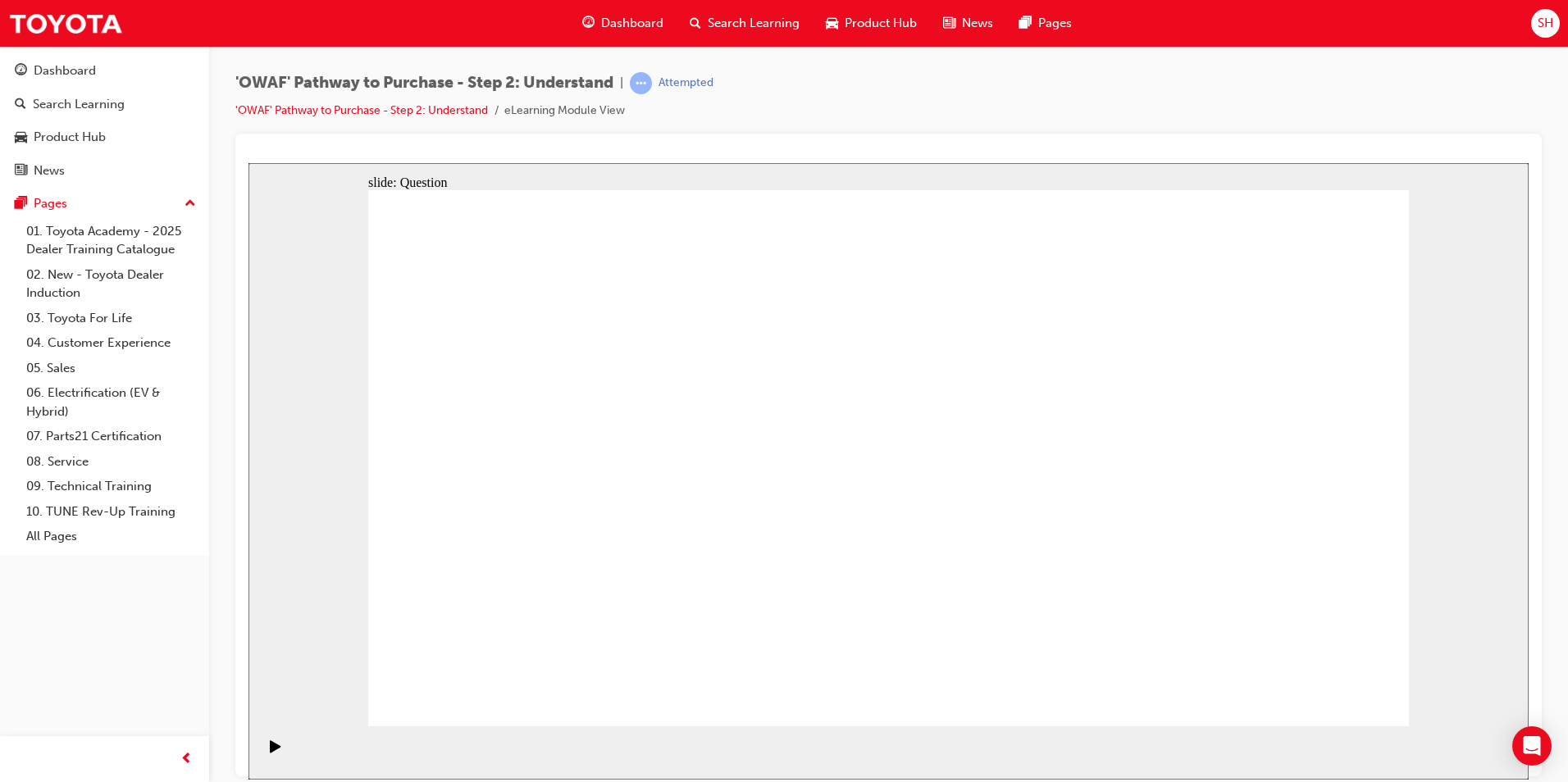
drag, startPoint x: 1109, startPoint y: 436, endPoint x: 689, endPoint y: 645, distance: 469.1
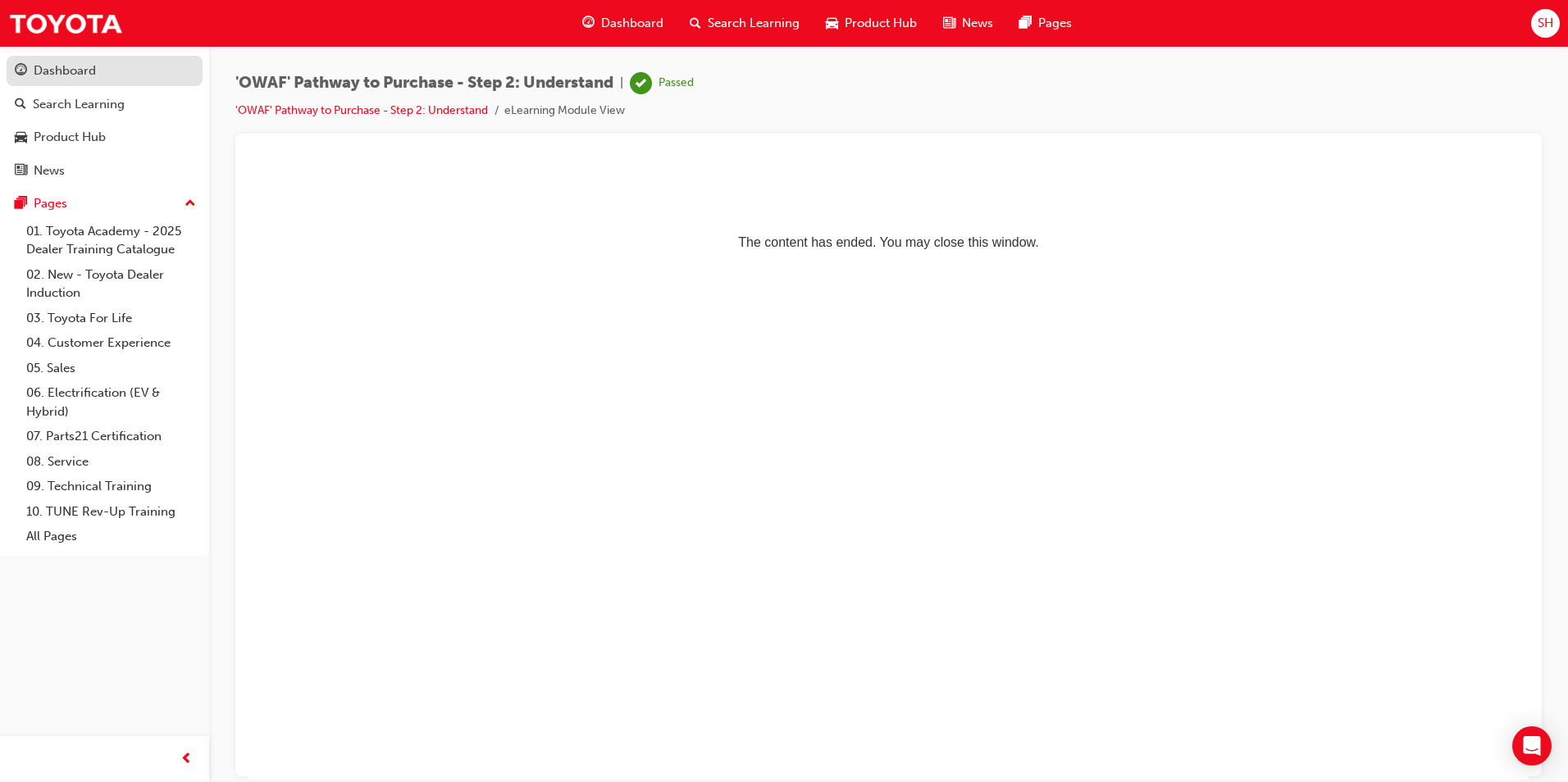
click at [80, 67] on div "Dashboard" at bounding box center [64, 71] width 63 height 19
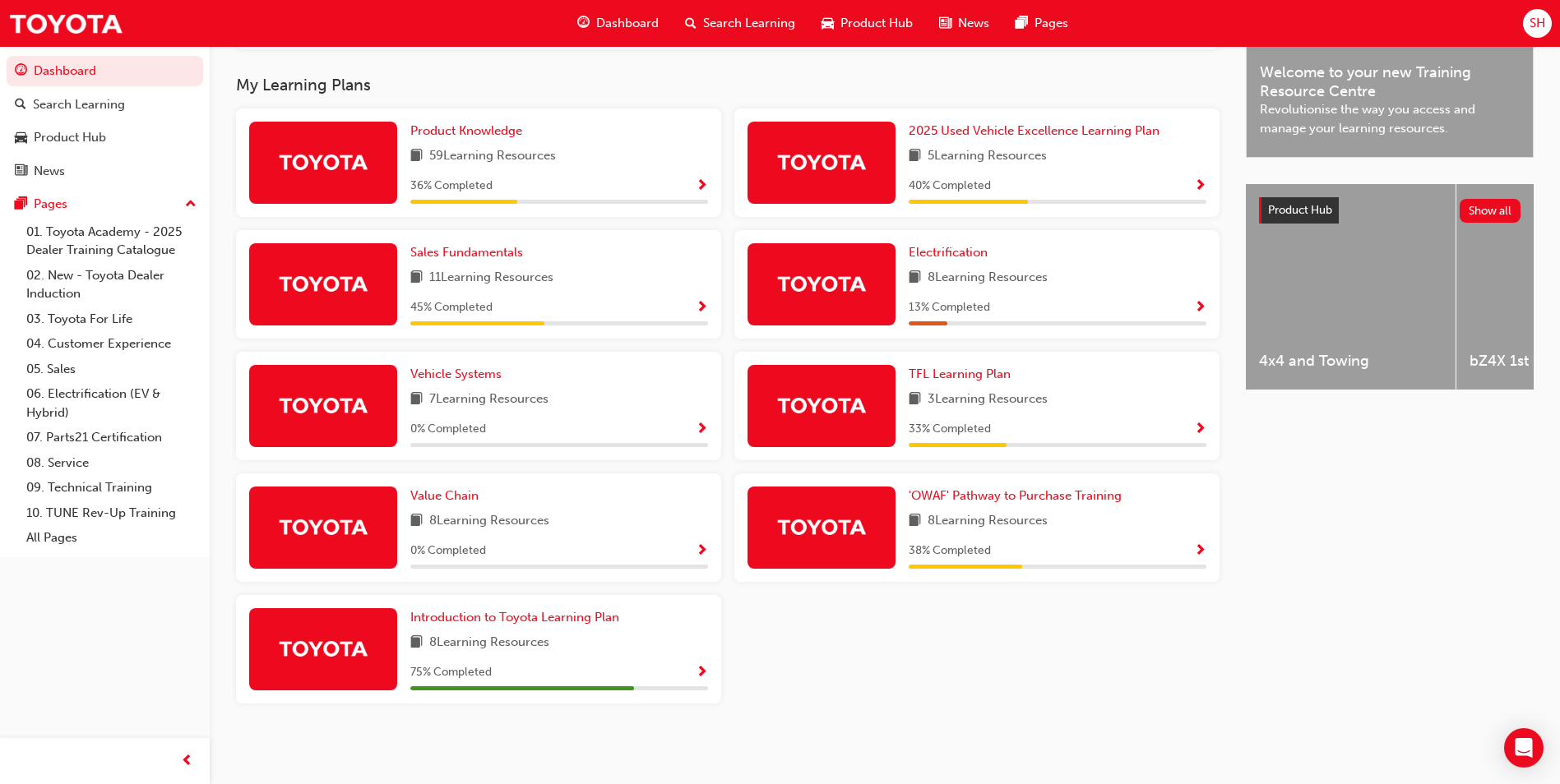
scroll to position [433, 0]
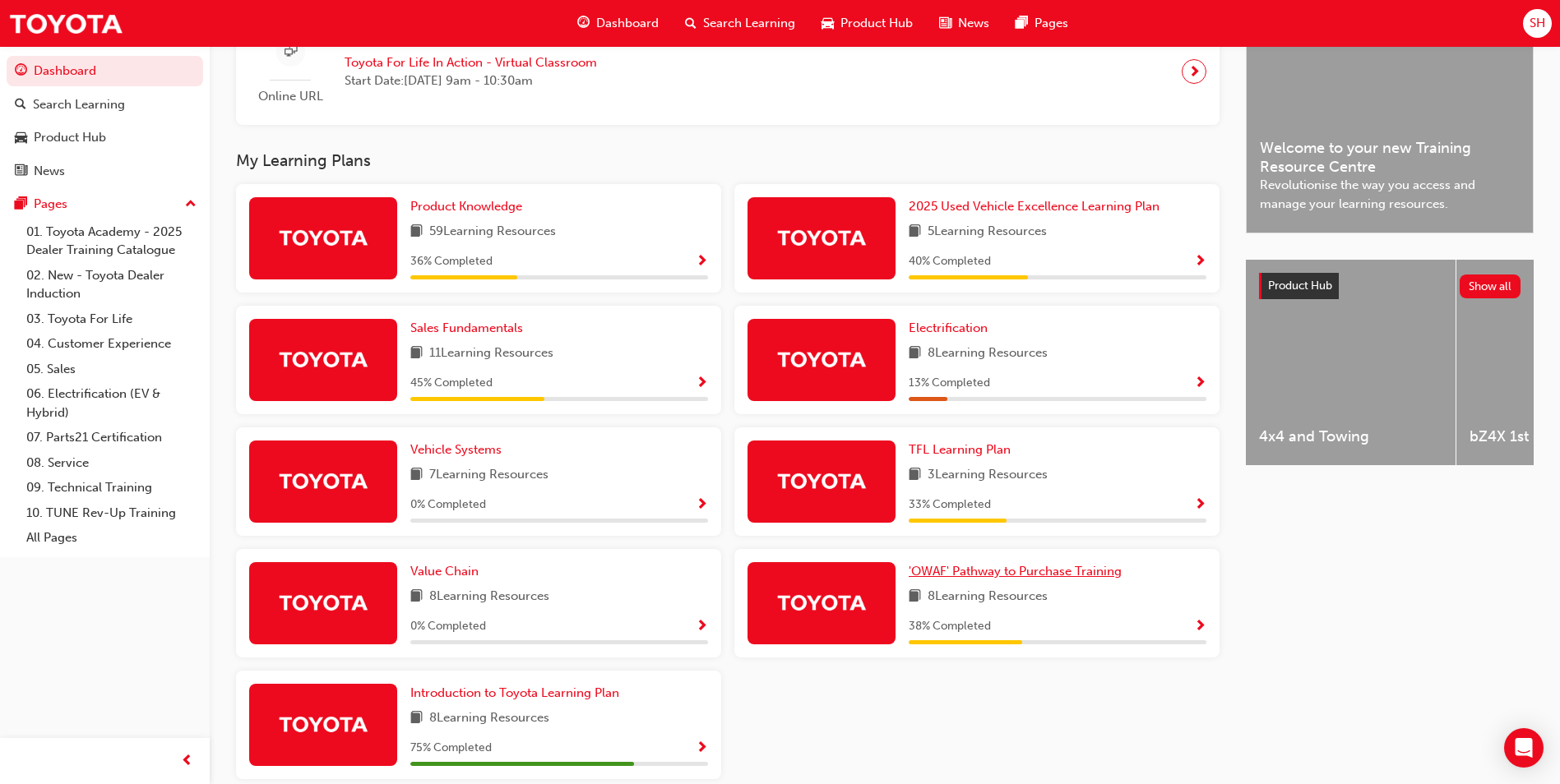
click at [1026, 576] on span "'OWAF' Pathway to Purchase Training" at bounding box center [1015, 571] width 213 height 15
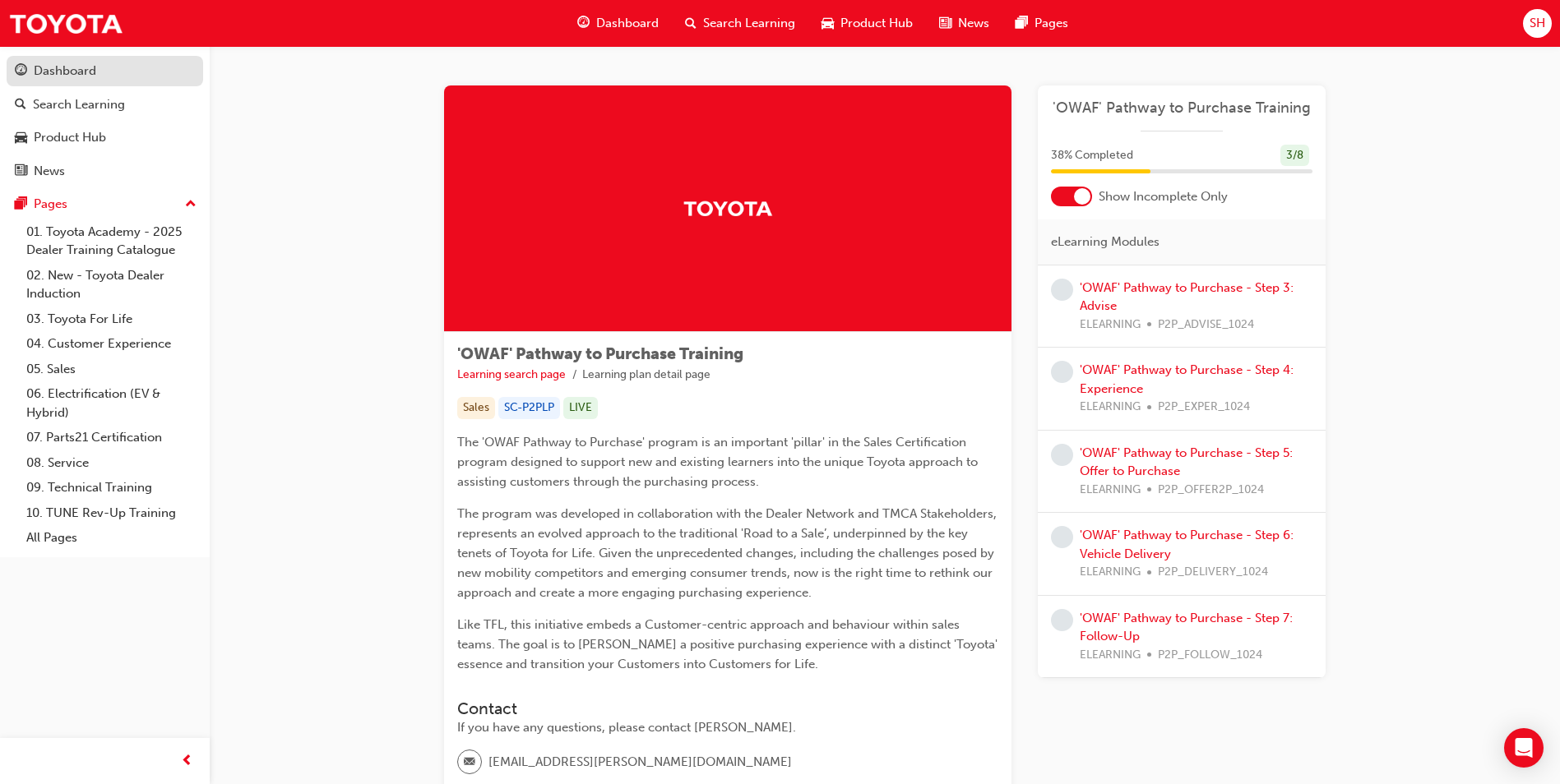
click at [136, 66] on div "Dashboard" at bounding box center [105, 71] width 180 height 21
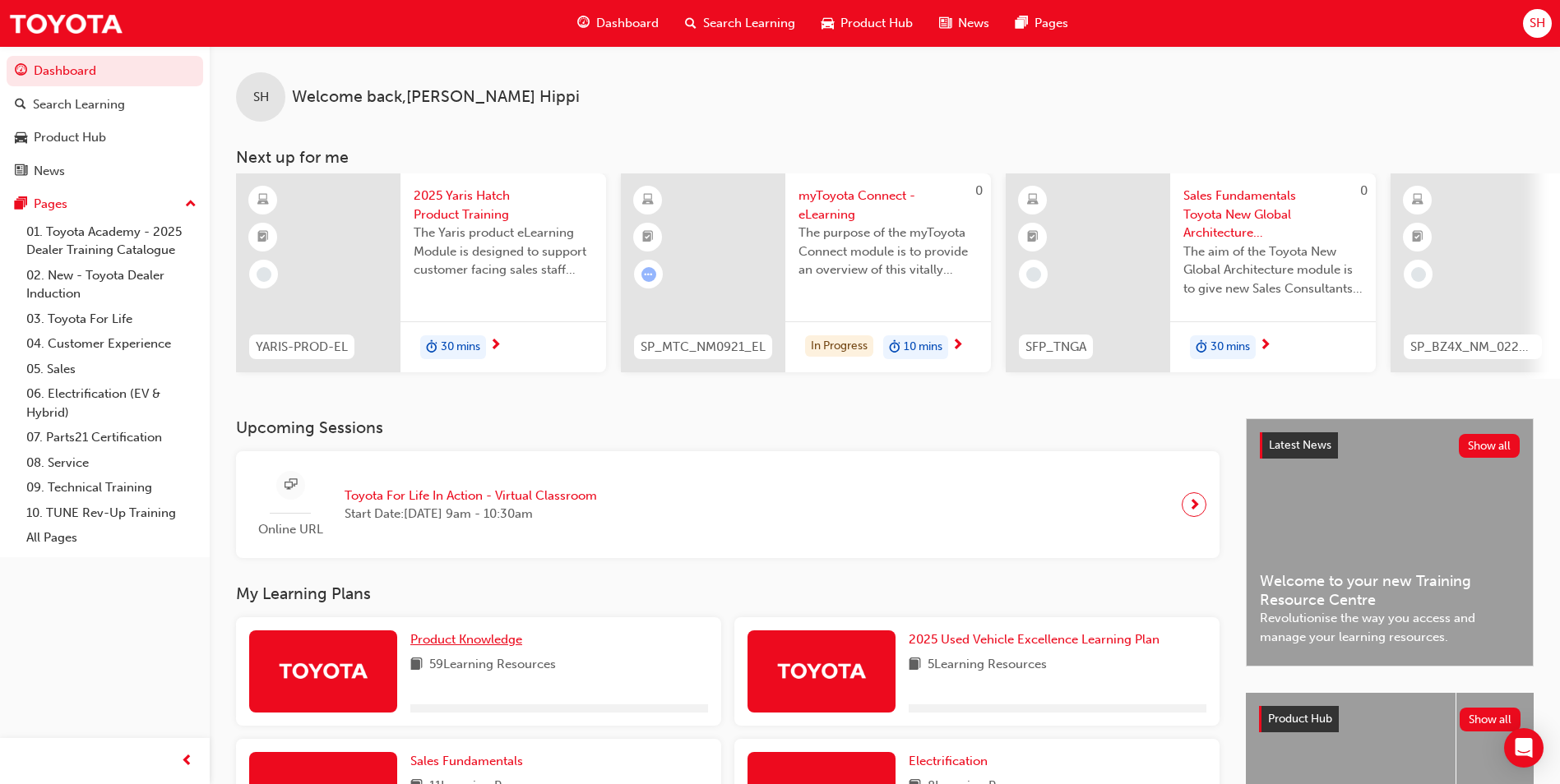
click at [503, 645] on span "Product Knowledge" at bounding box center [466, 639] width 112 height 15
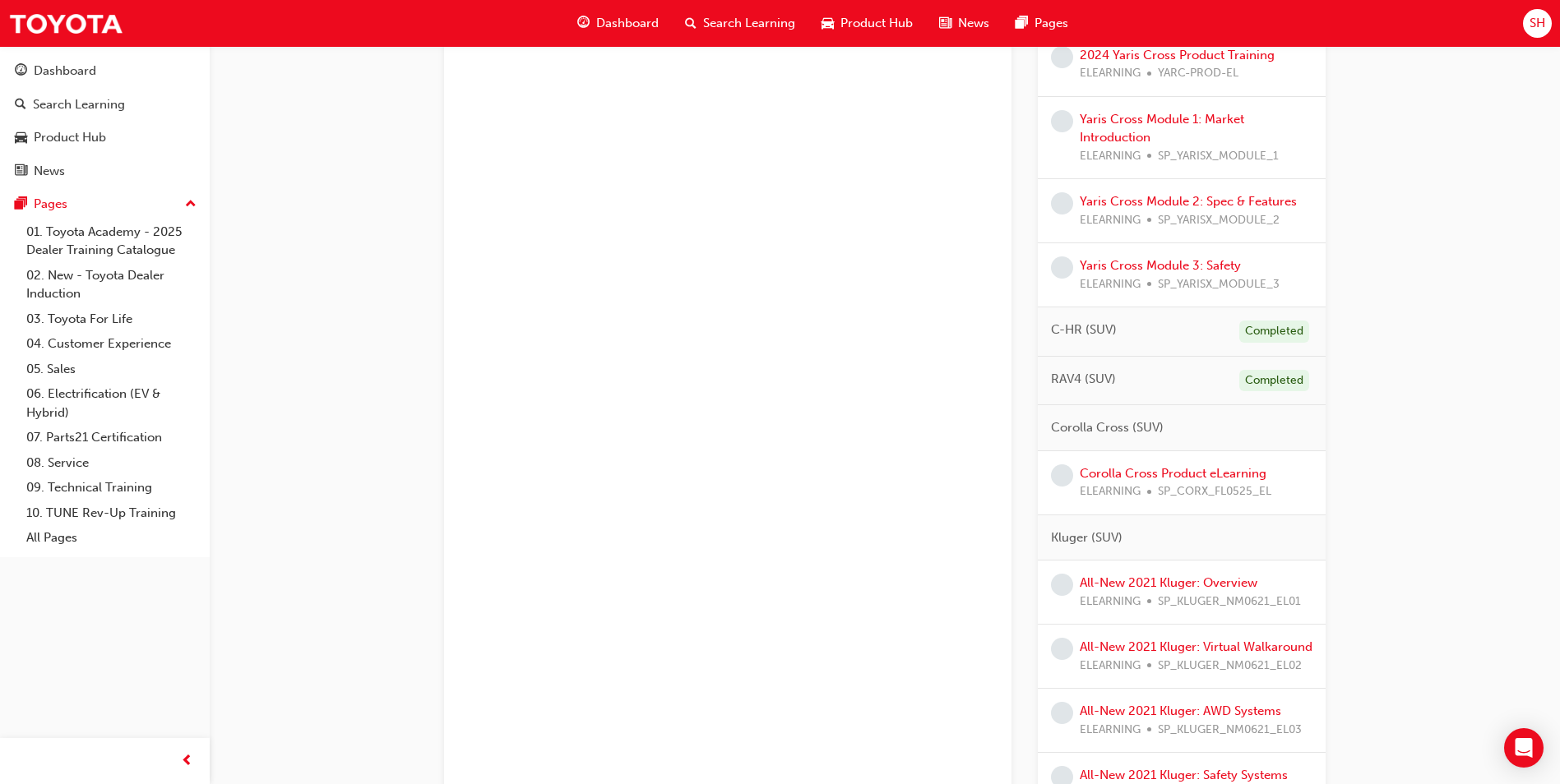
scroll to position [1069, 0]
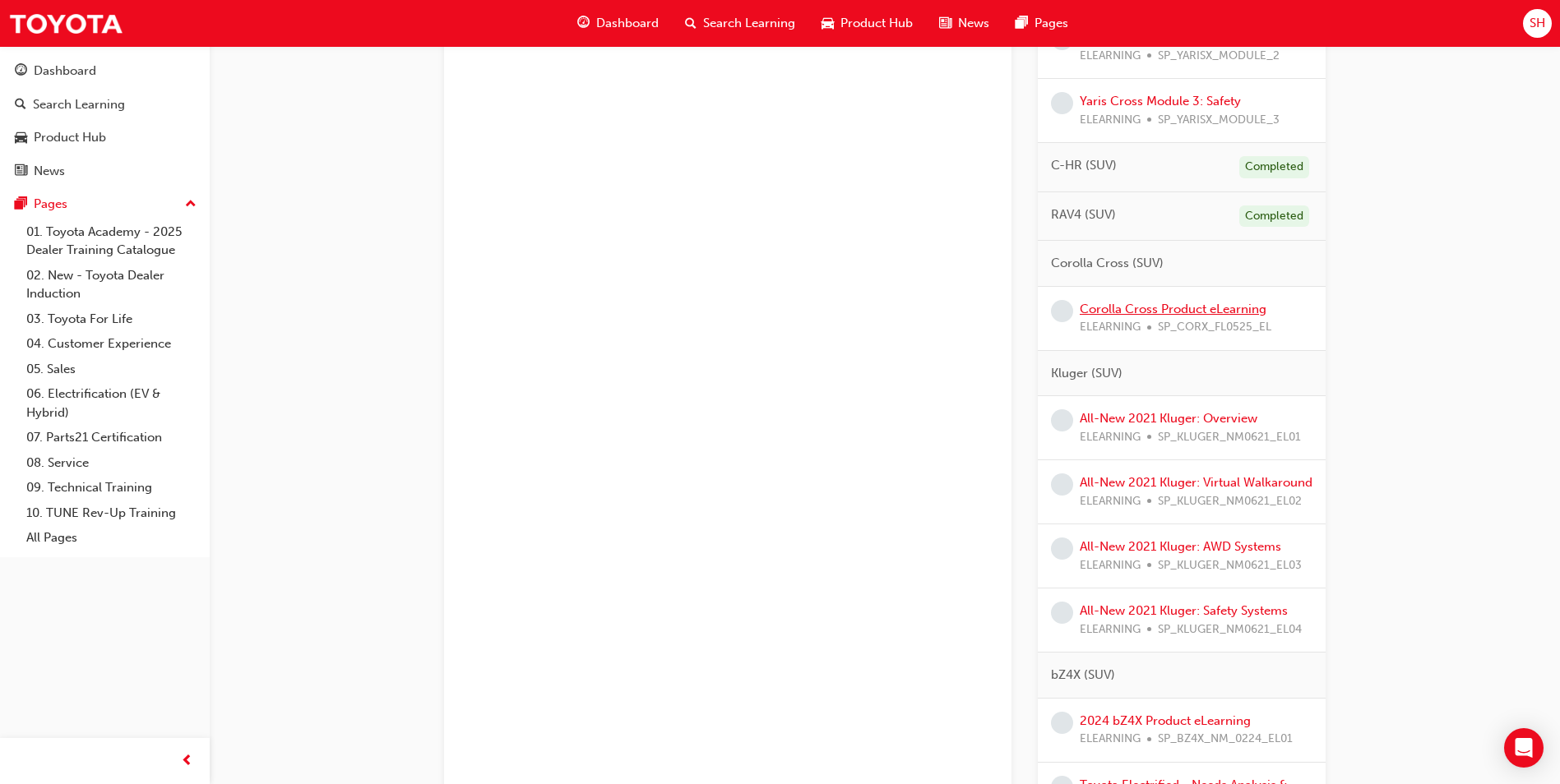
click at [1194, 312] on link "Corolla Cross Product eLearning" at bounding box center [1173, 309] width 186 height 15
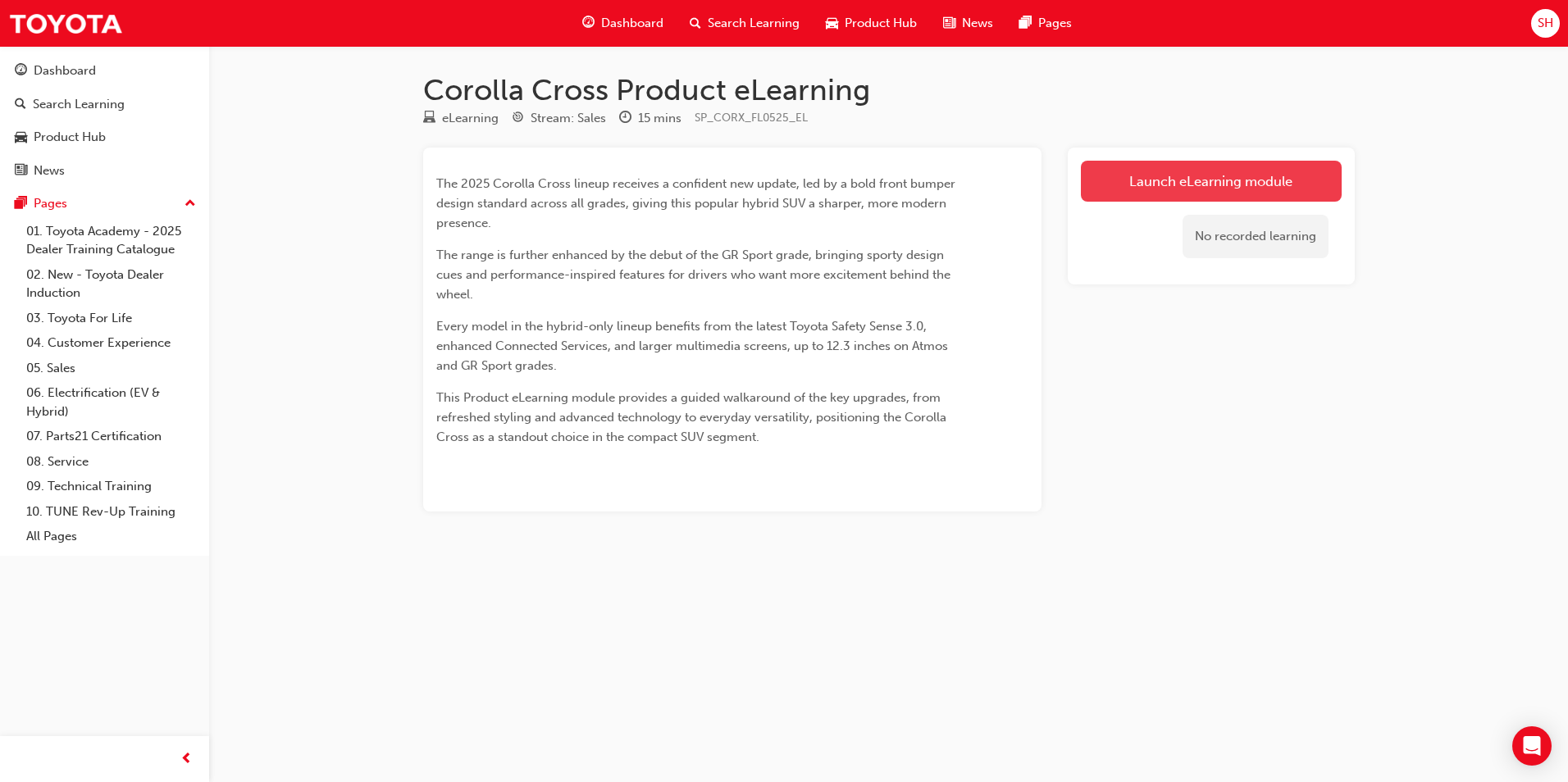
click at [1145, 183] on link "Launch eLearning module" at bounding box center [1210, 181] width 260 height 41
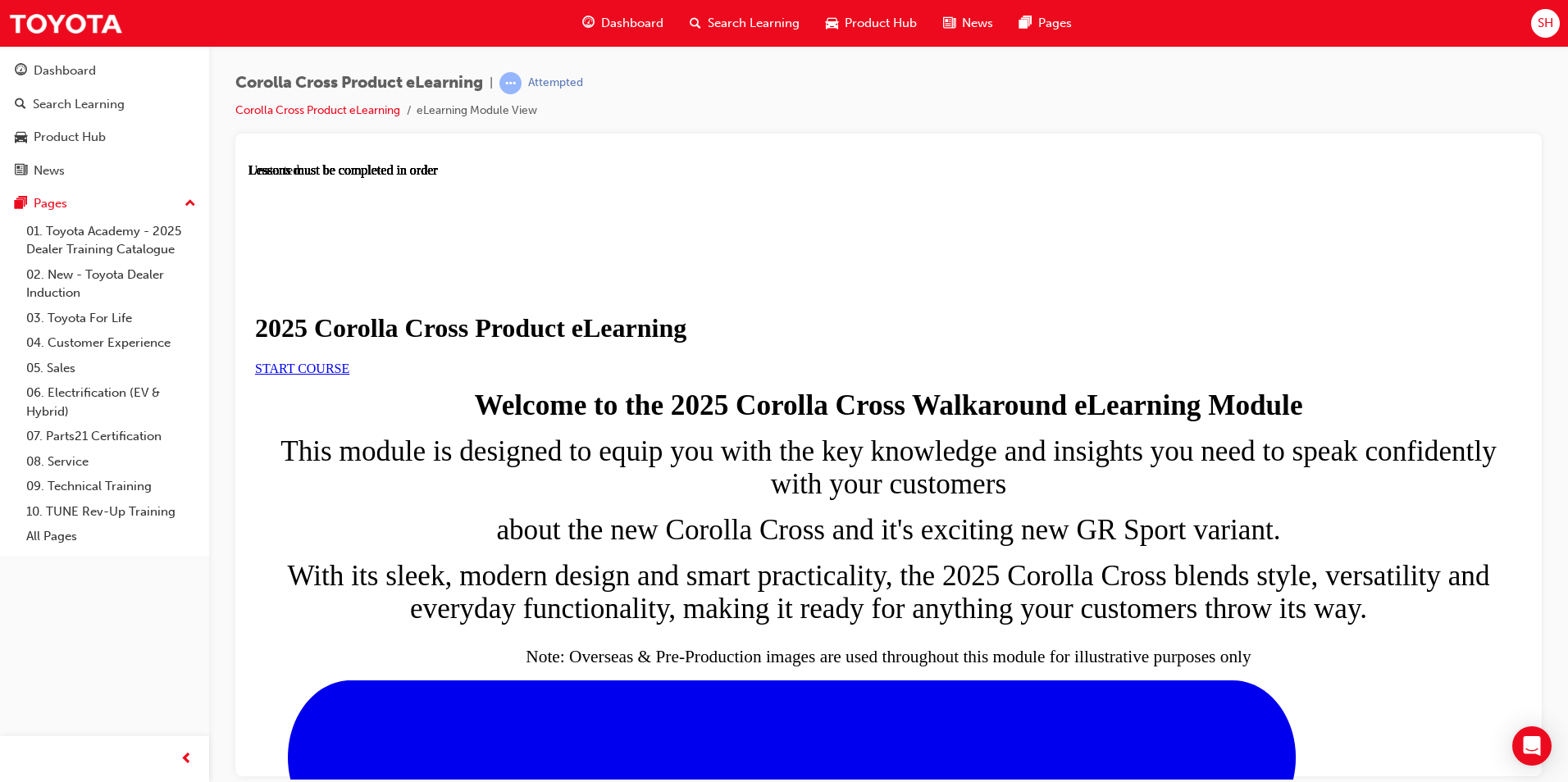
click at [349, 375] on link "START COURSE" at bounding box center [302, 367] width 94 height 14
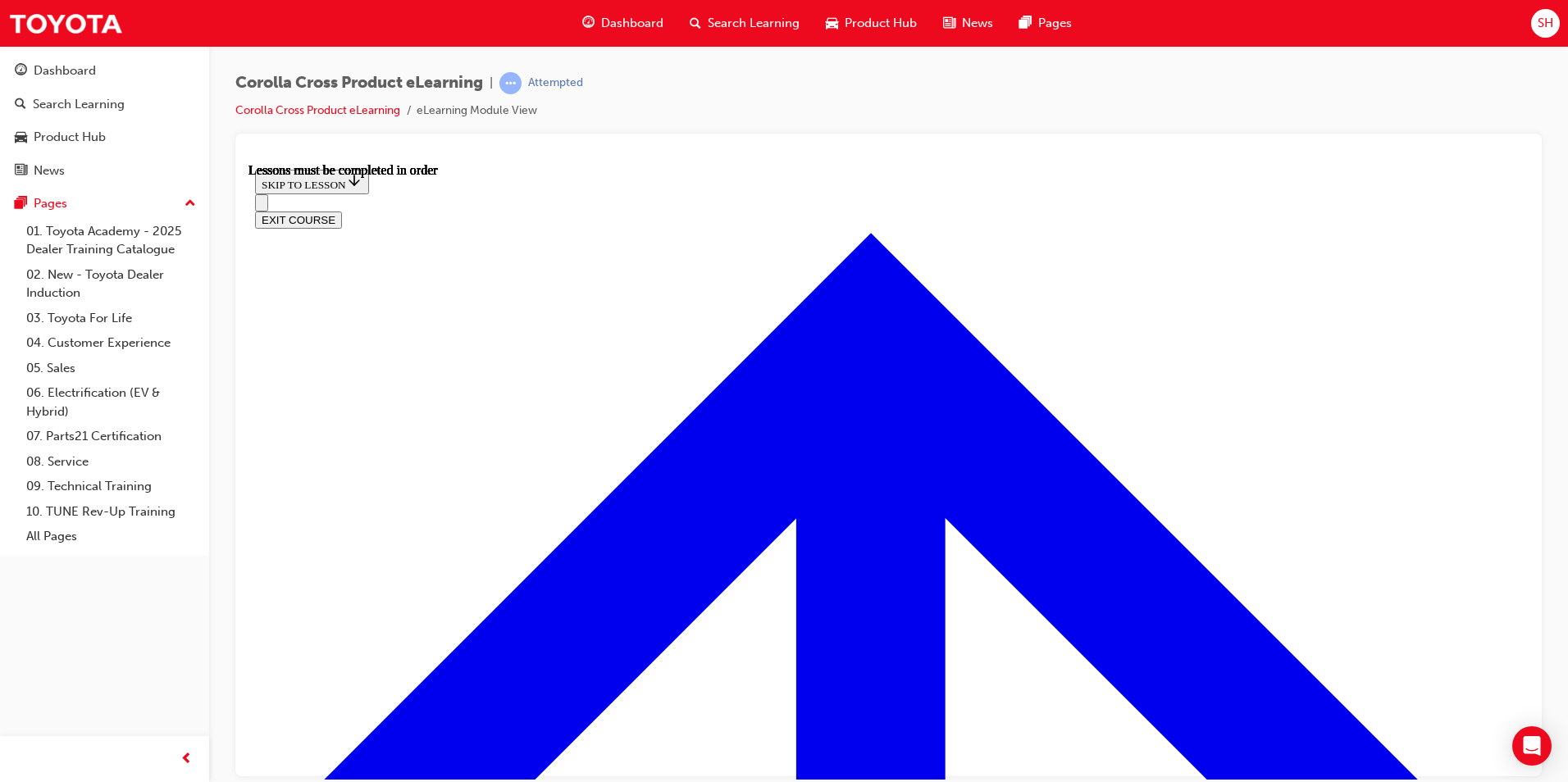
scroll to position [905, 0]
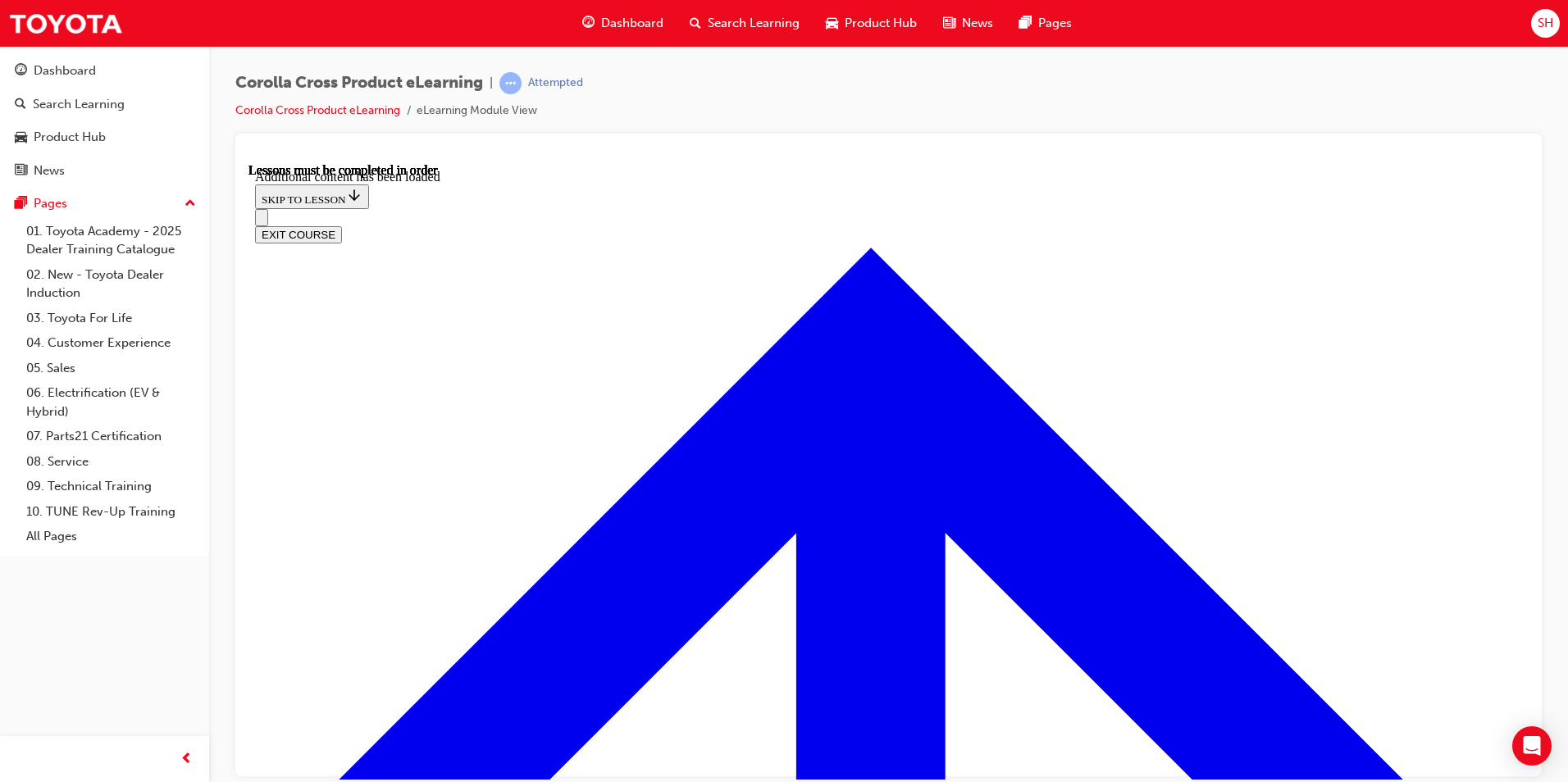
scroll to position [2724, 0]
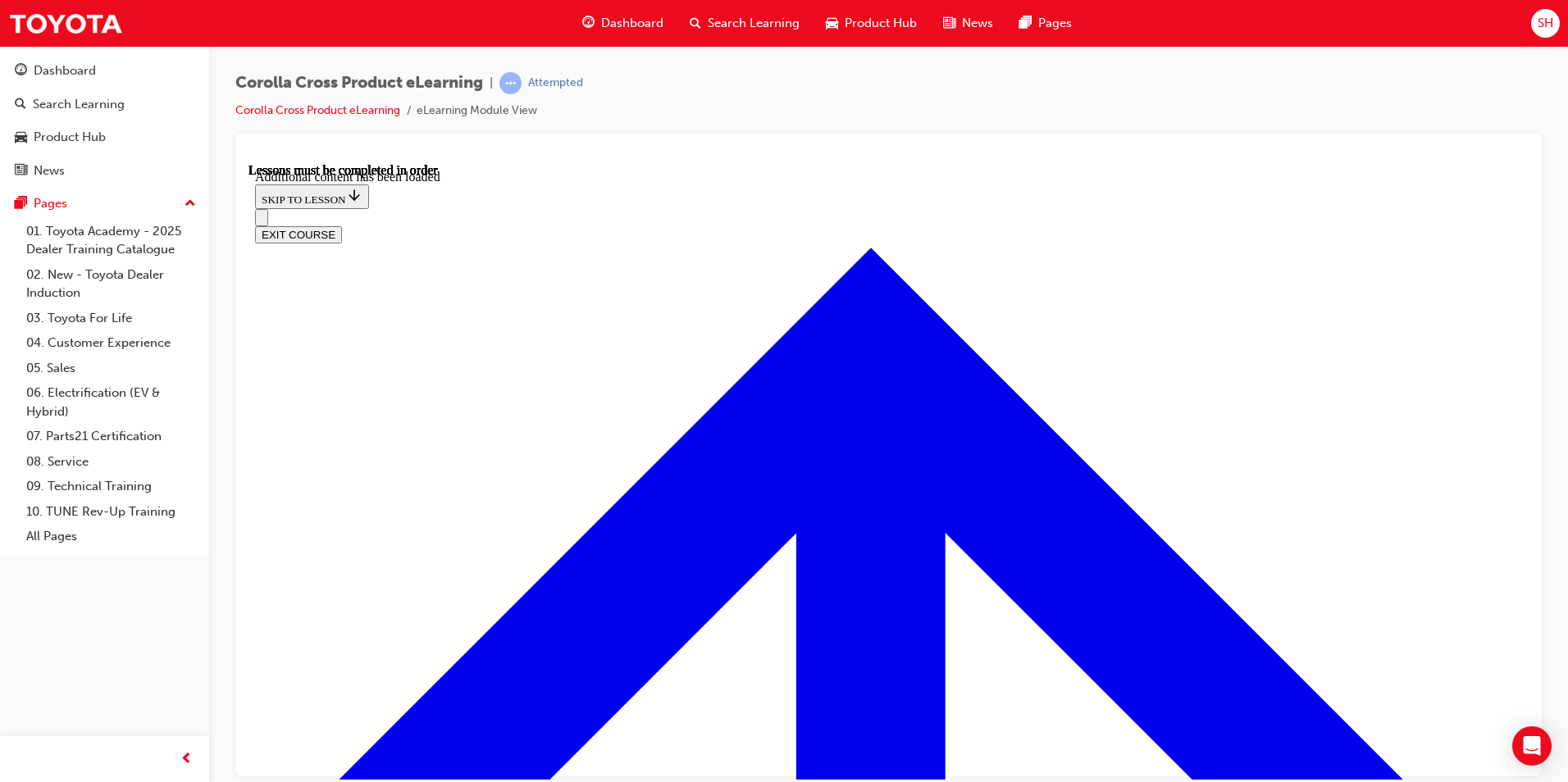
radio input "true"
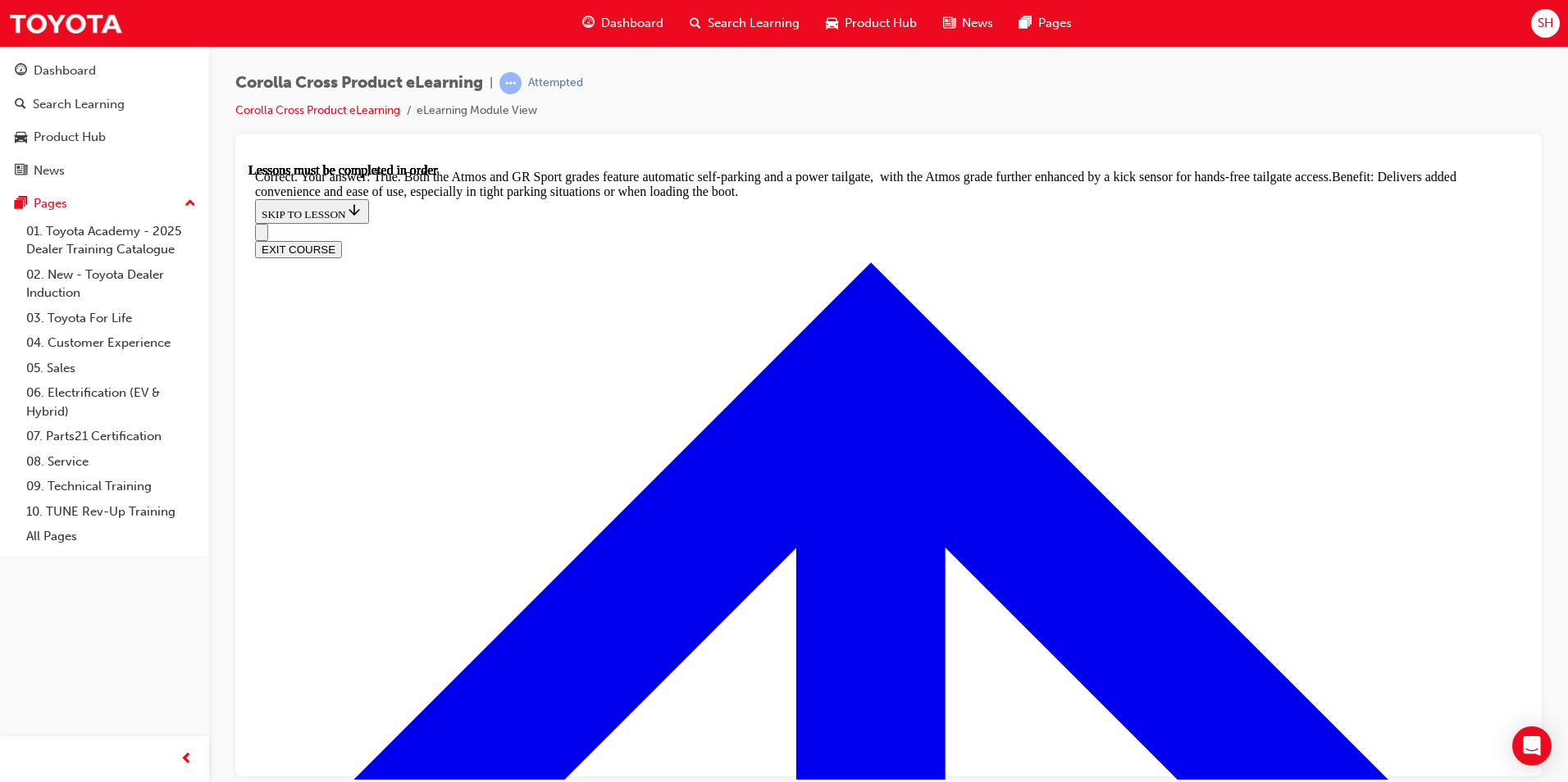
scroll to position [3561, 0]
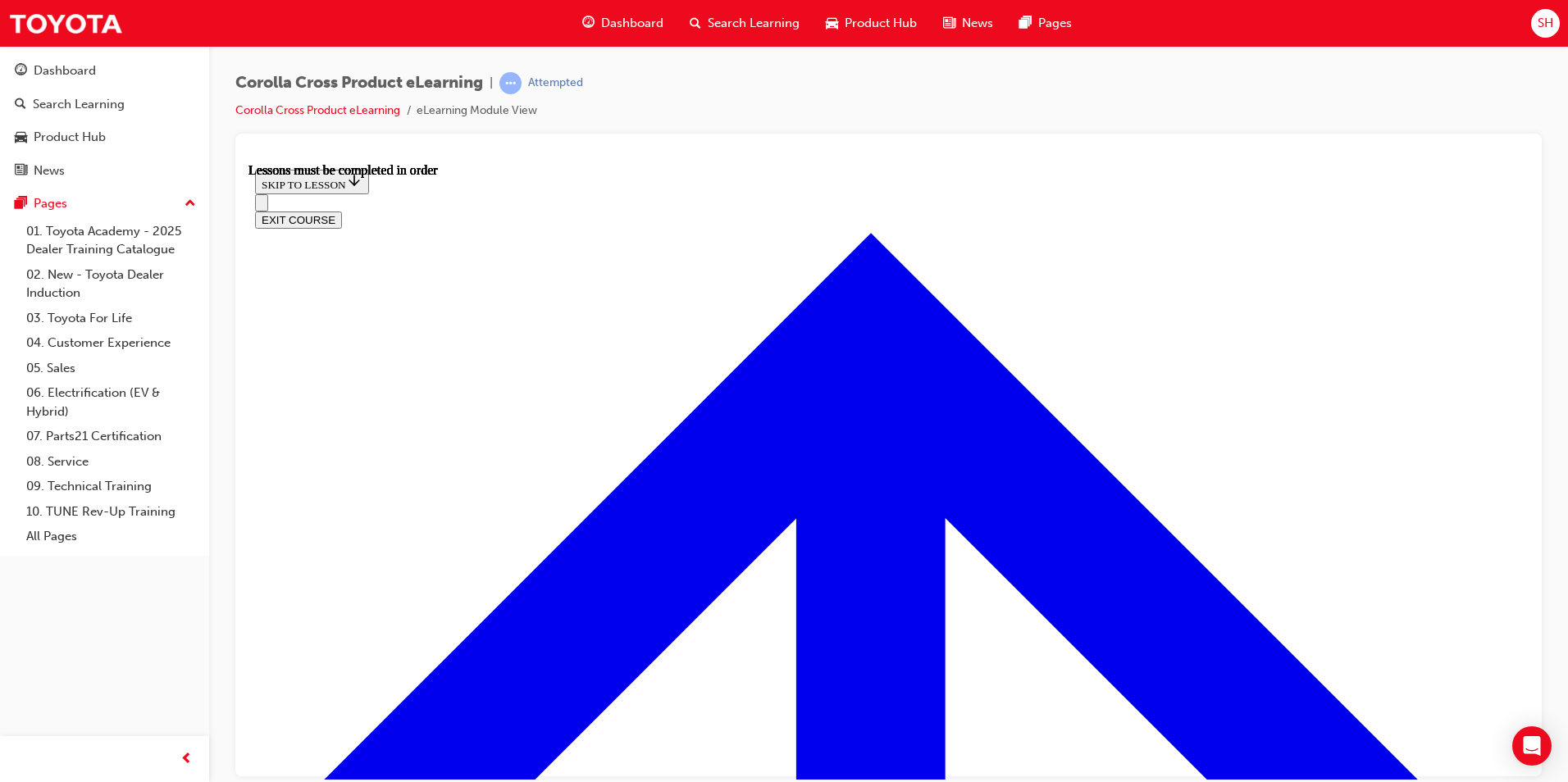
scroll to position [1420, 0]
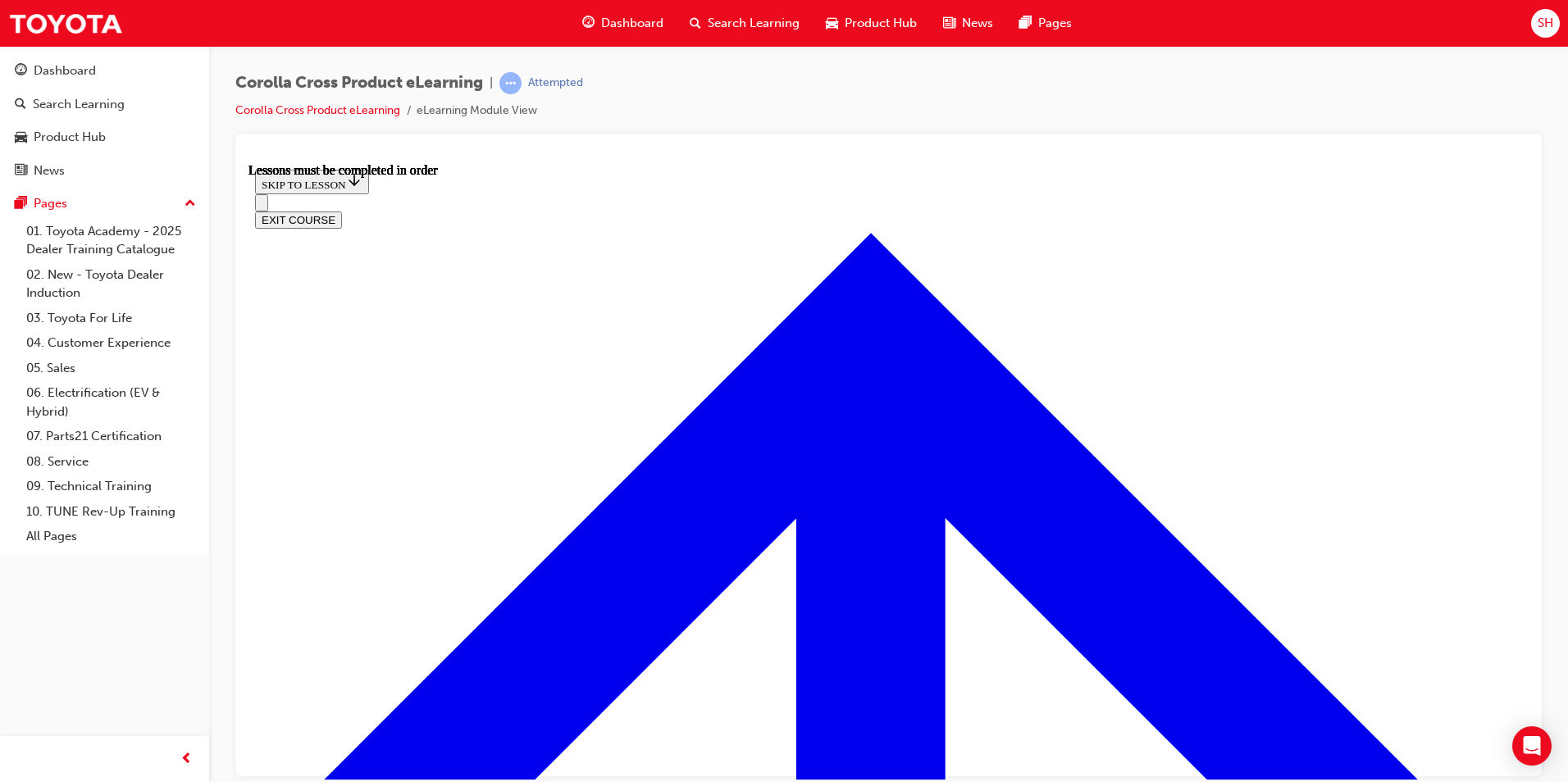
scroll to position [714, 0]
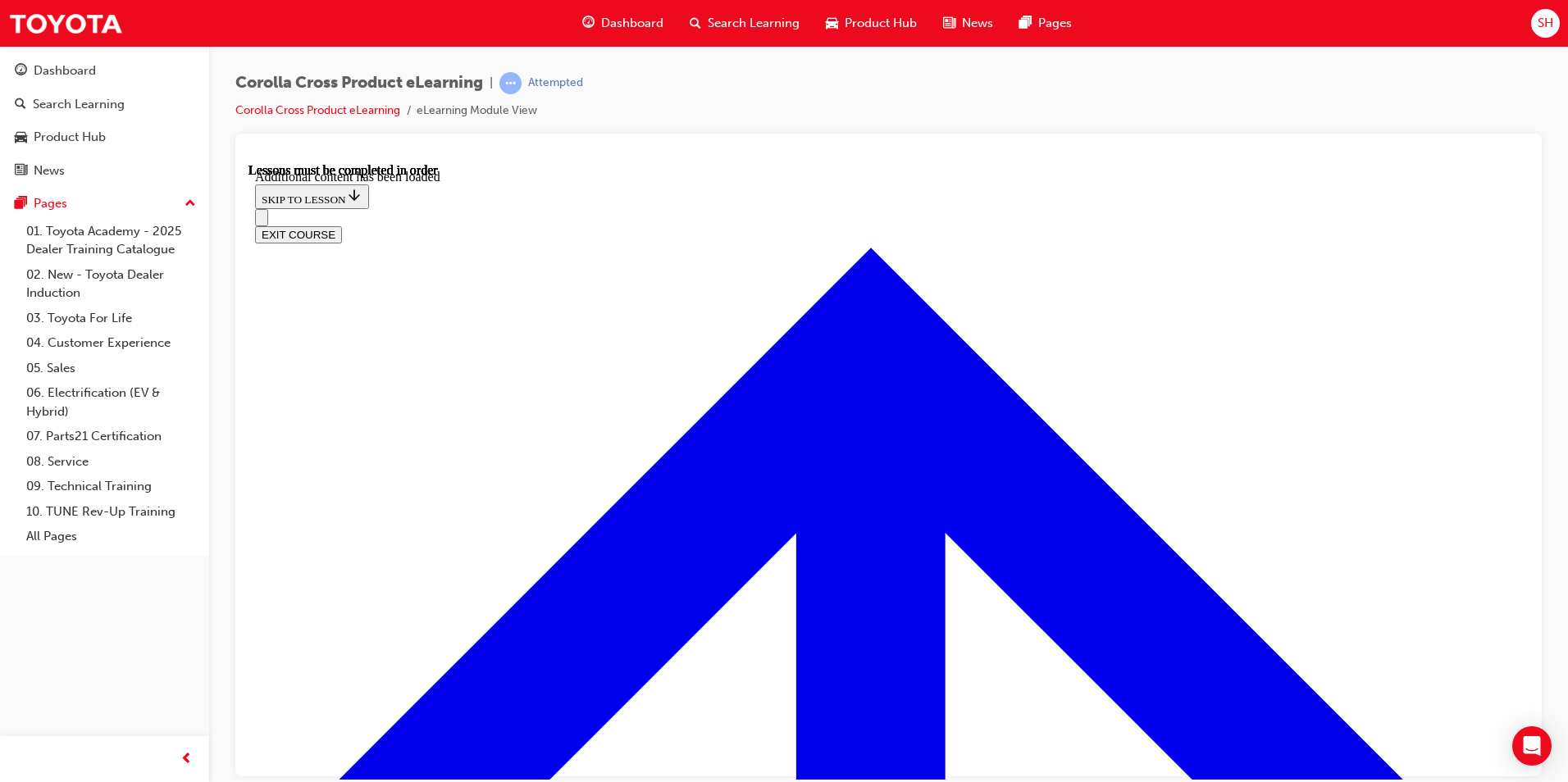
scroll to position [2296, 0]
radio input "true"
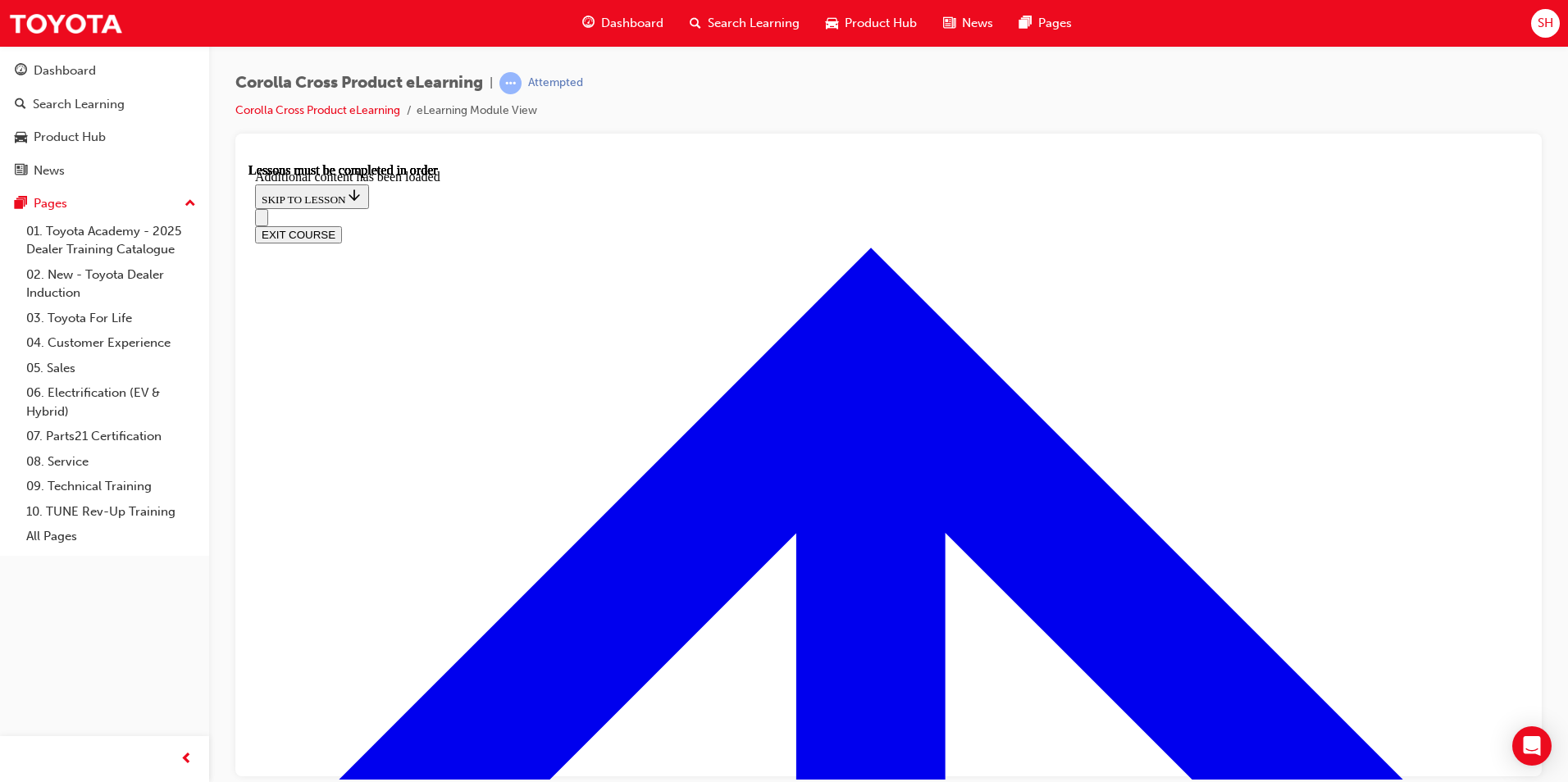
radio input "true"
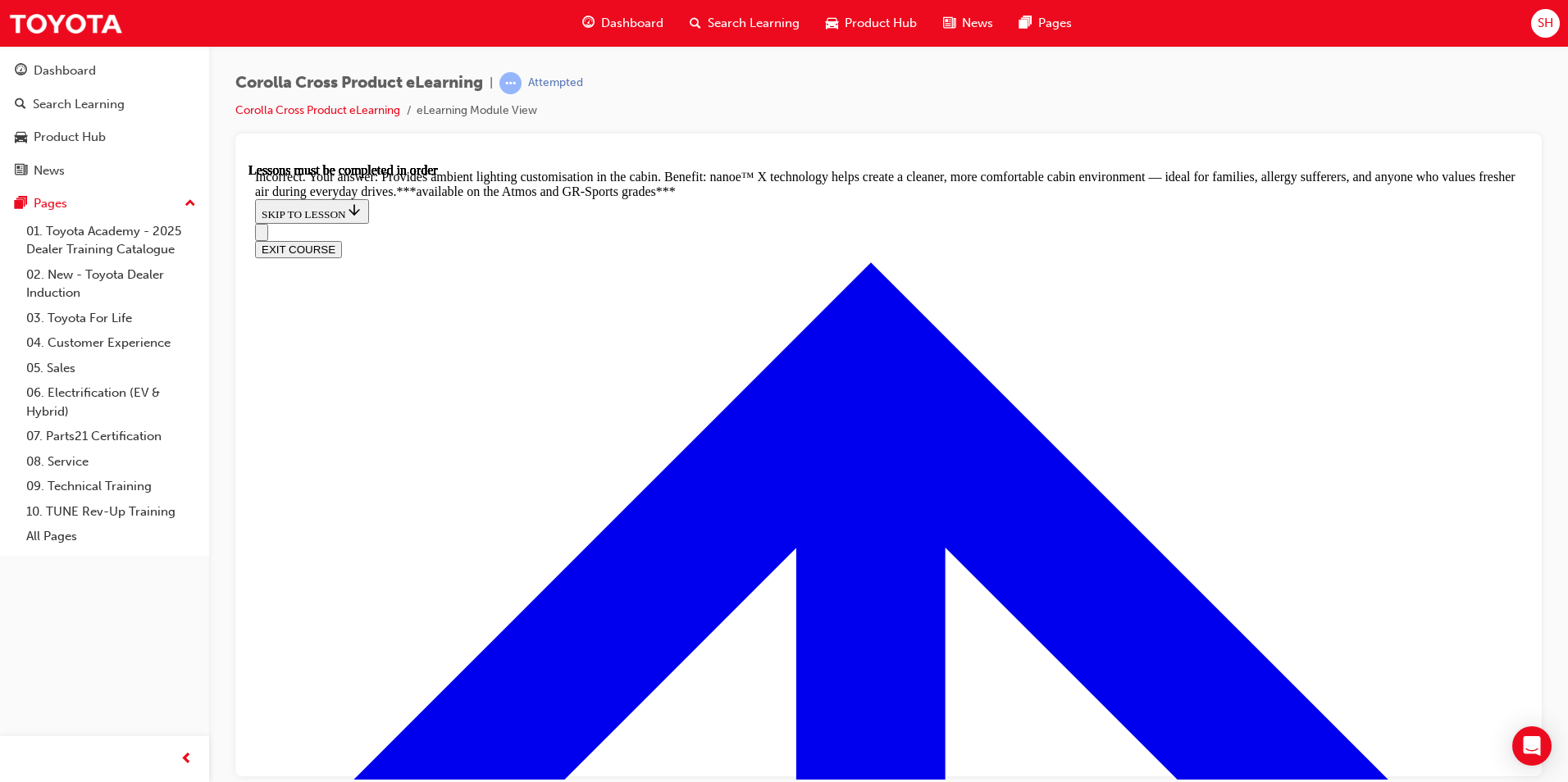
scroll to position [2625, 0]
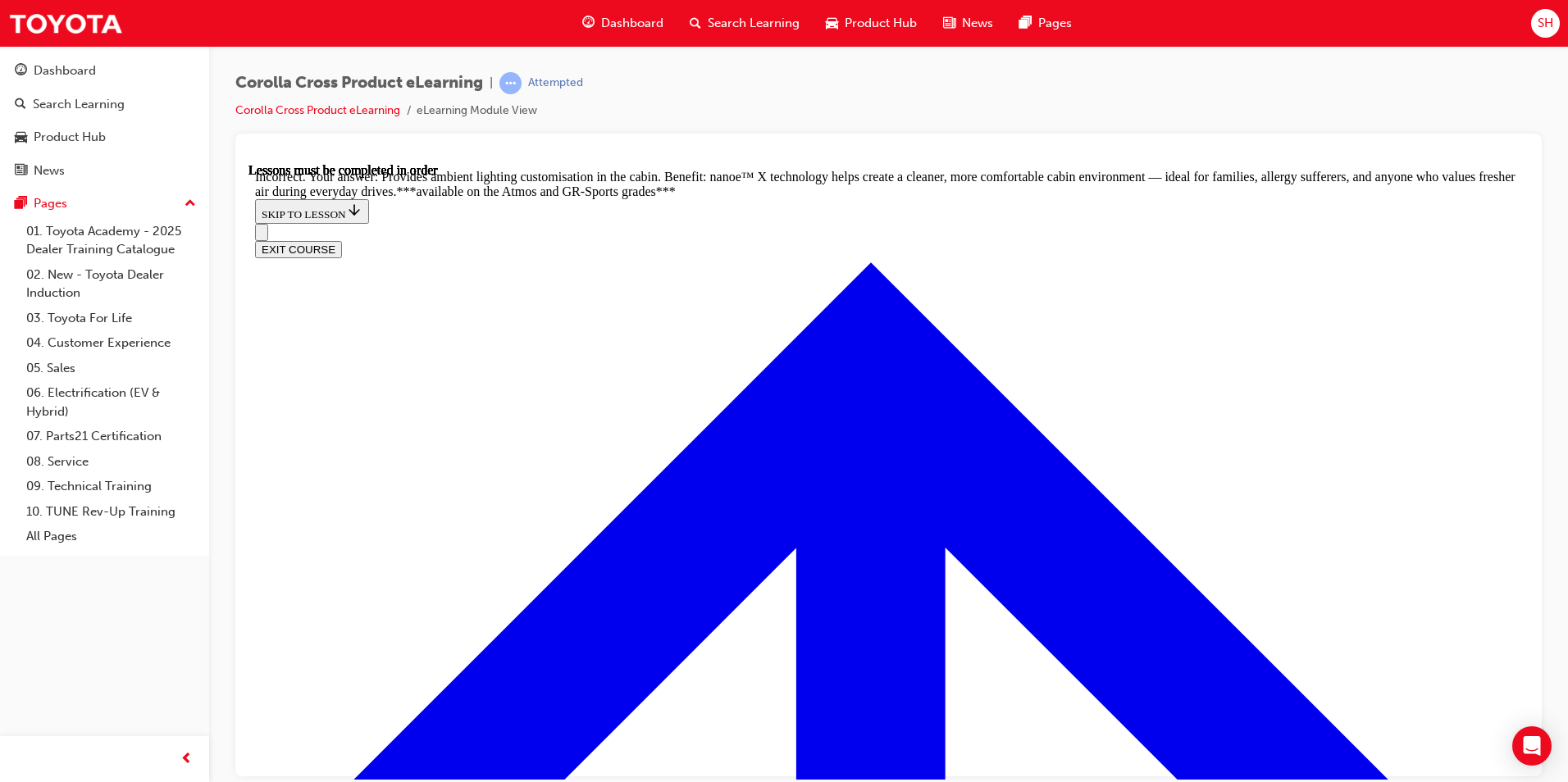
radio input "true"
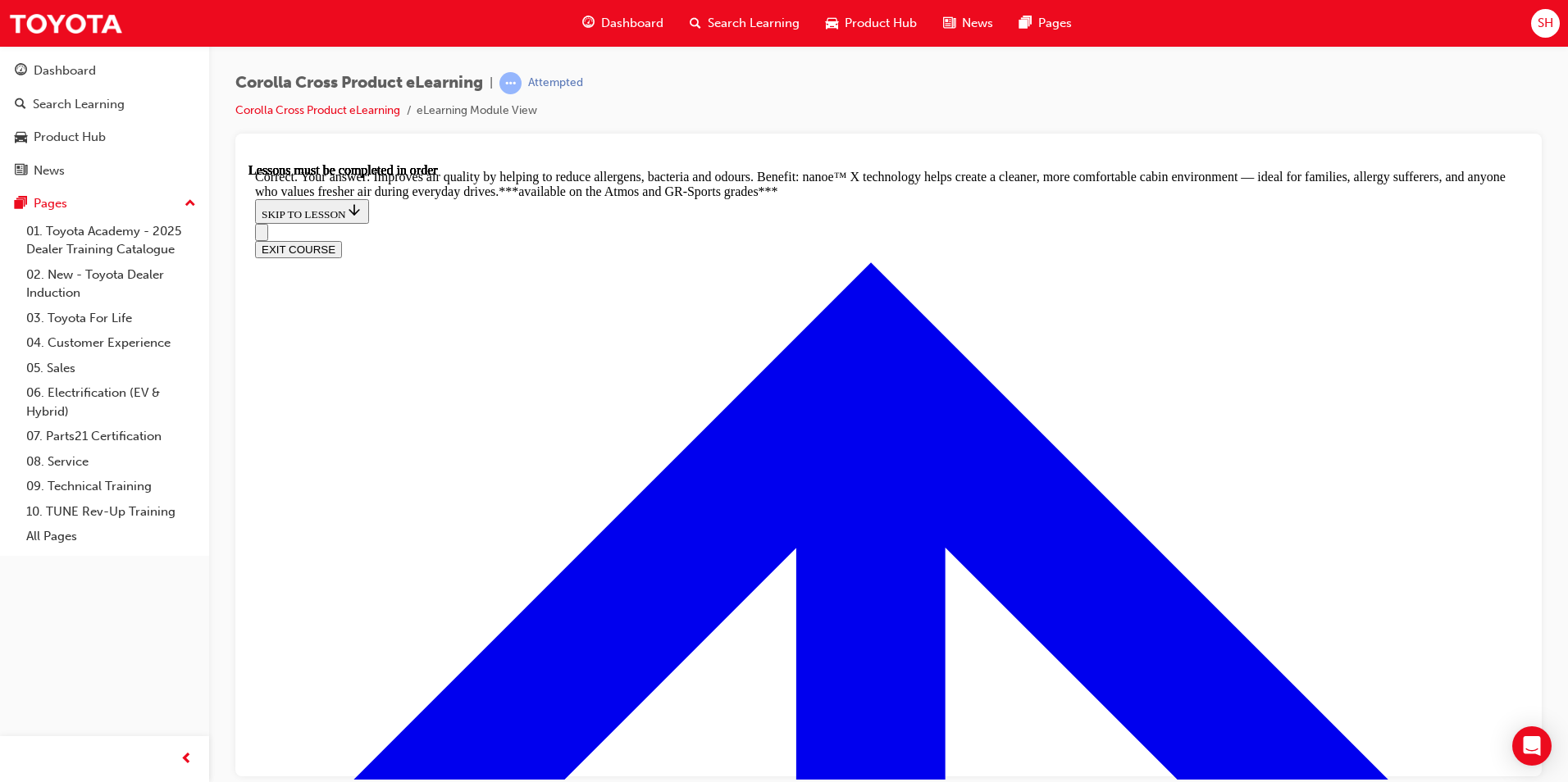
radio input "true"
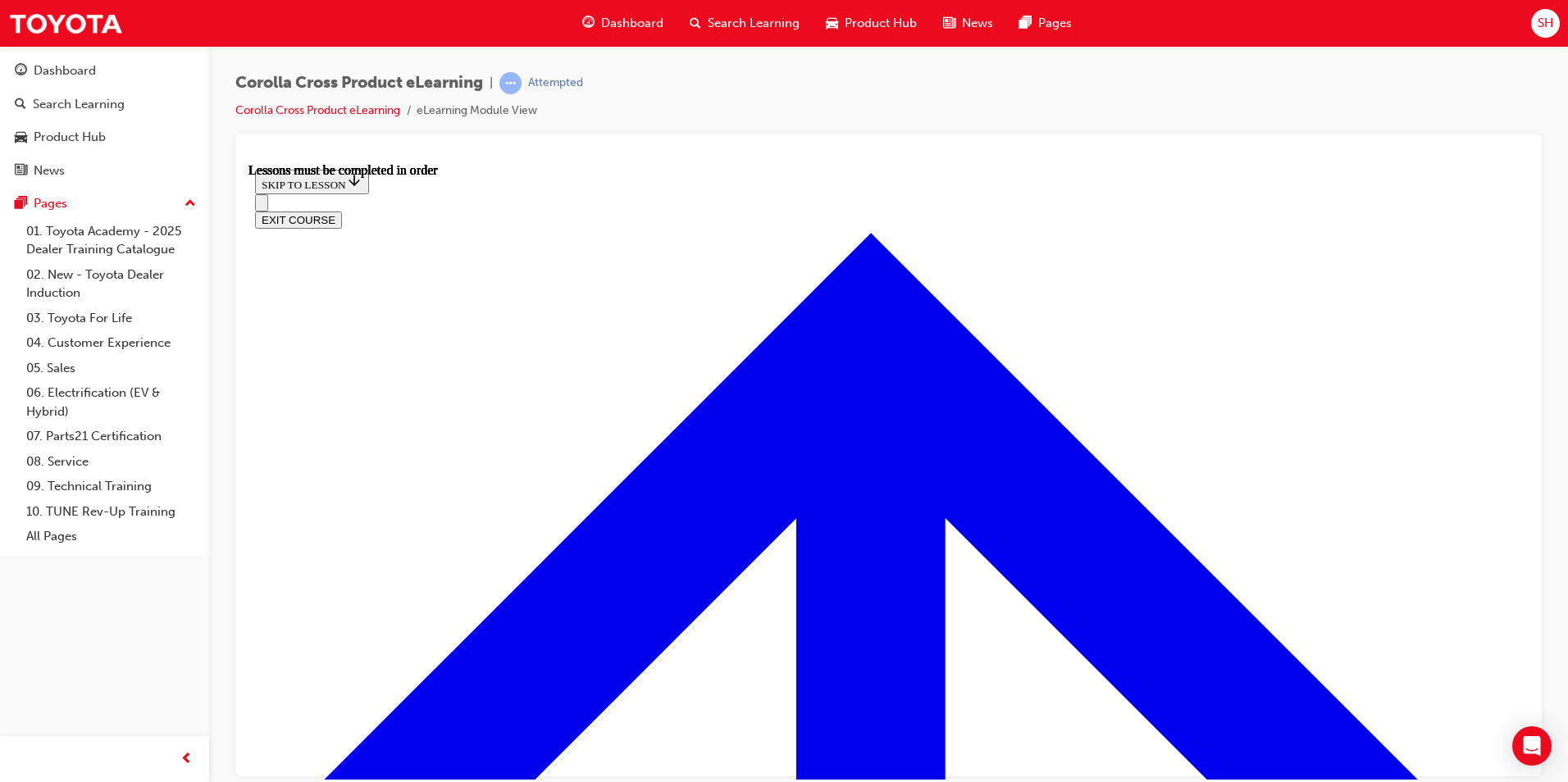
scroll to position [1370, 0]
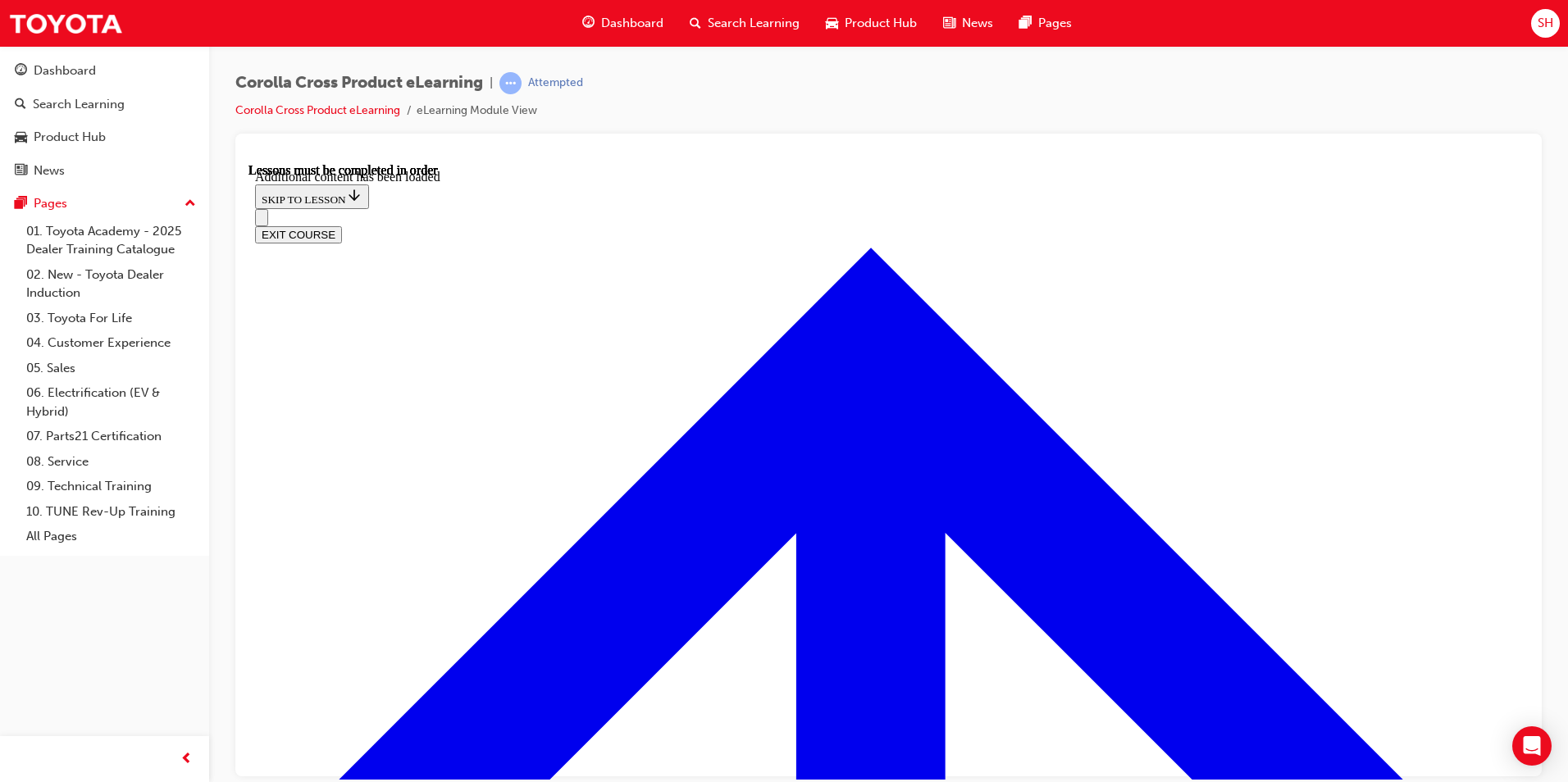
scroll to position [2470, 0]
radio input "true"
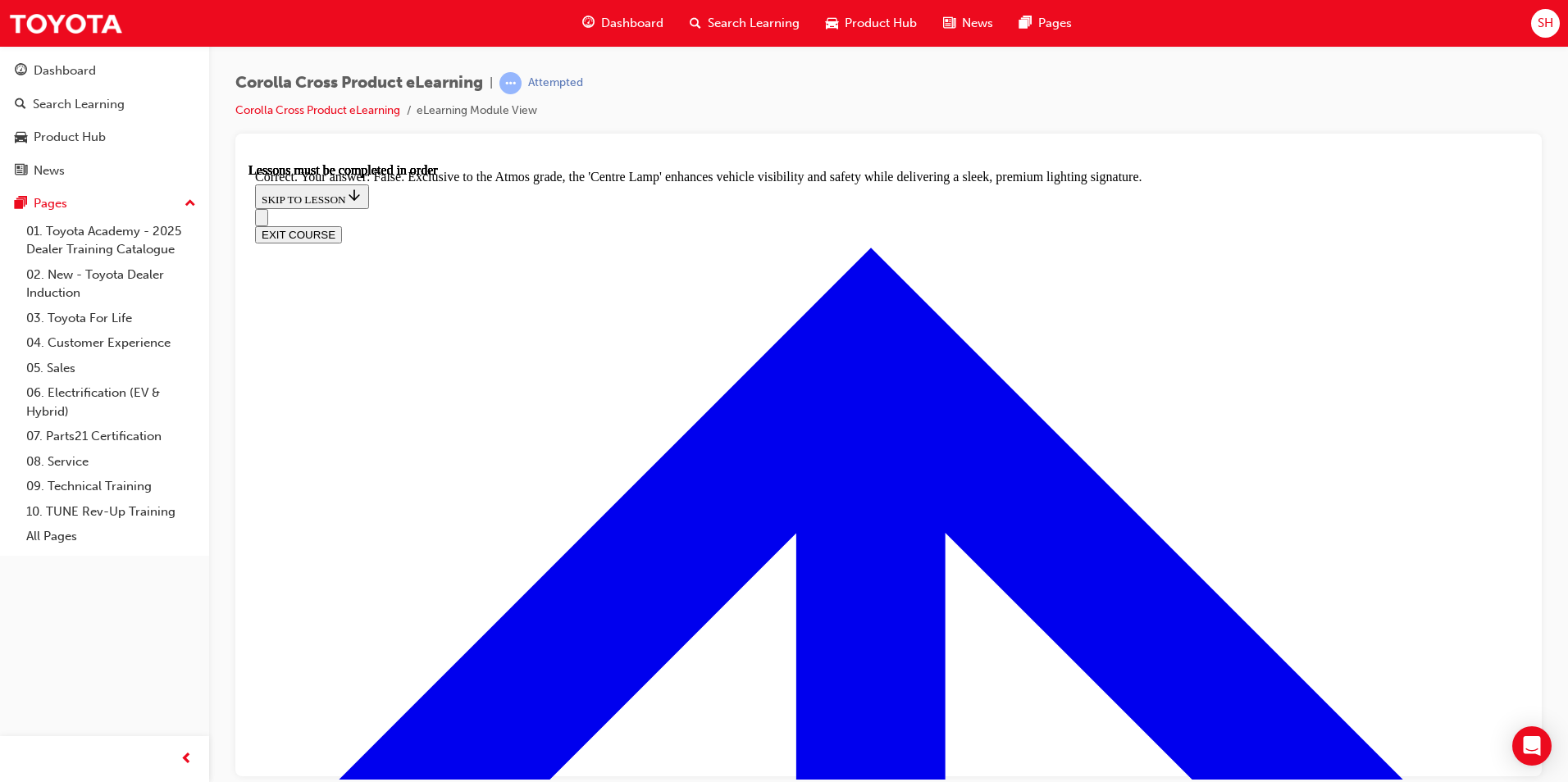
scroll to position [2798, 0]
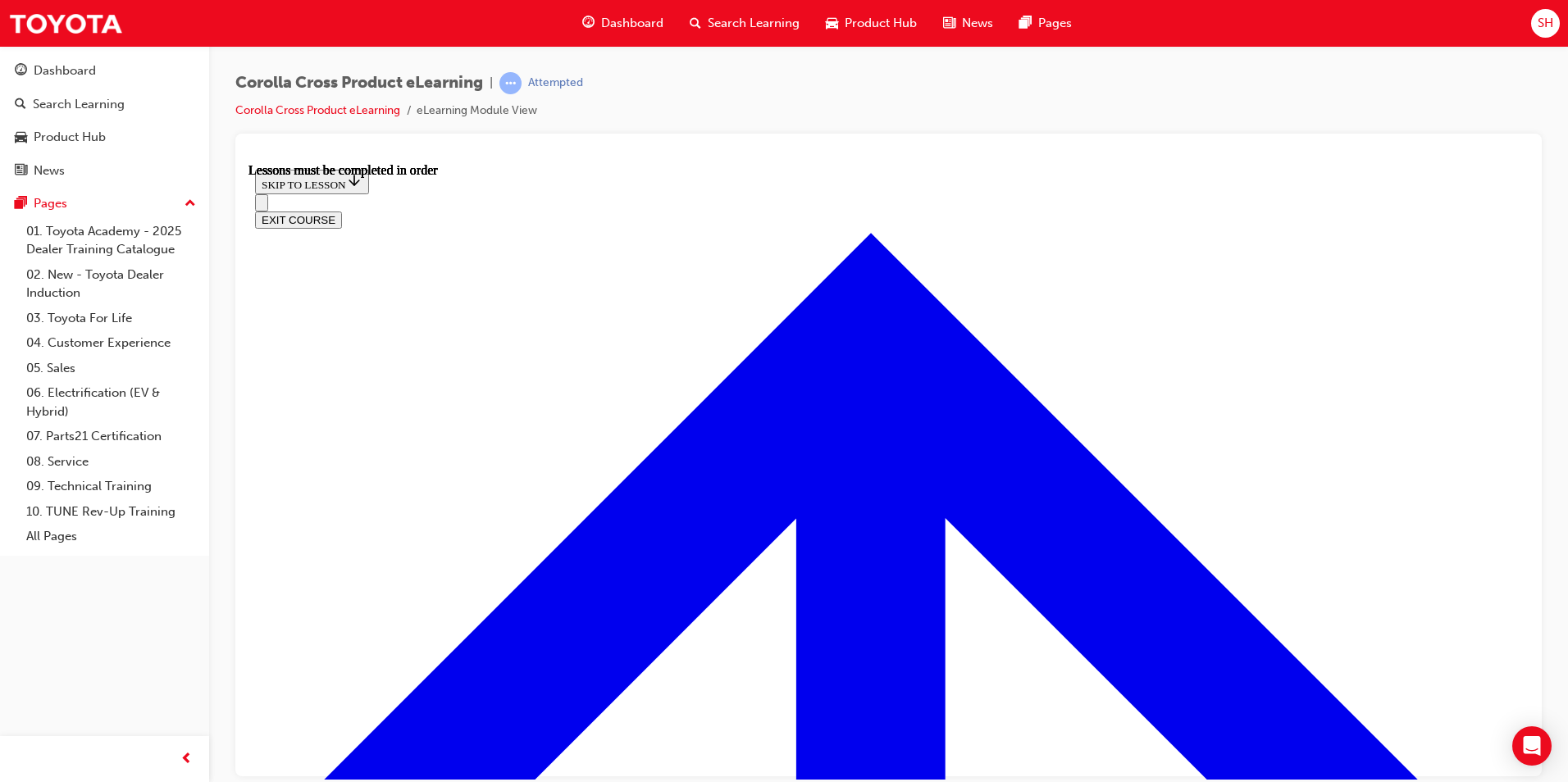
scroll to position [1370, 0]
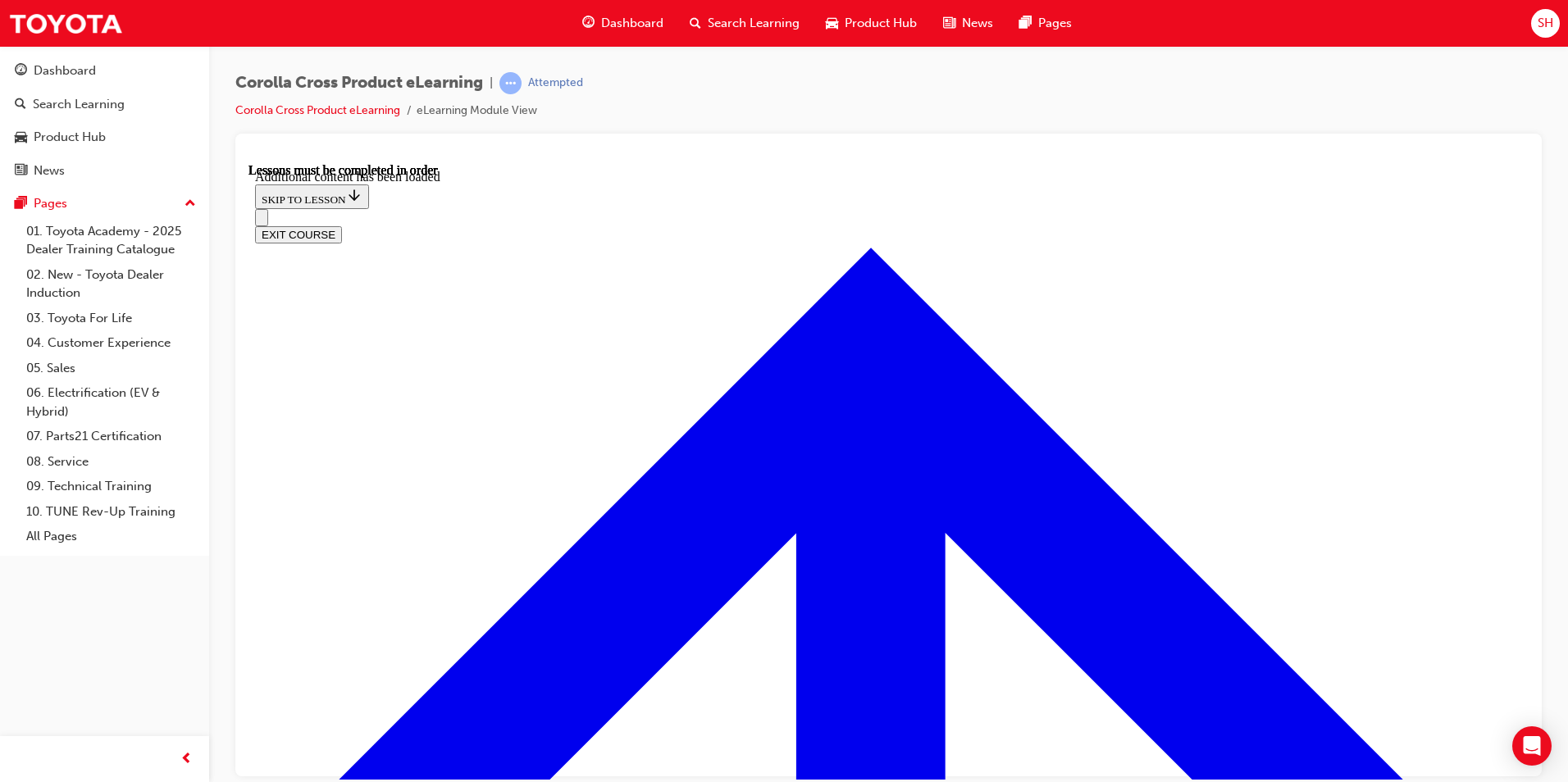
scroll to position [2000, 0]
radio input "true"
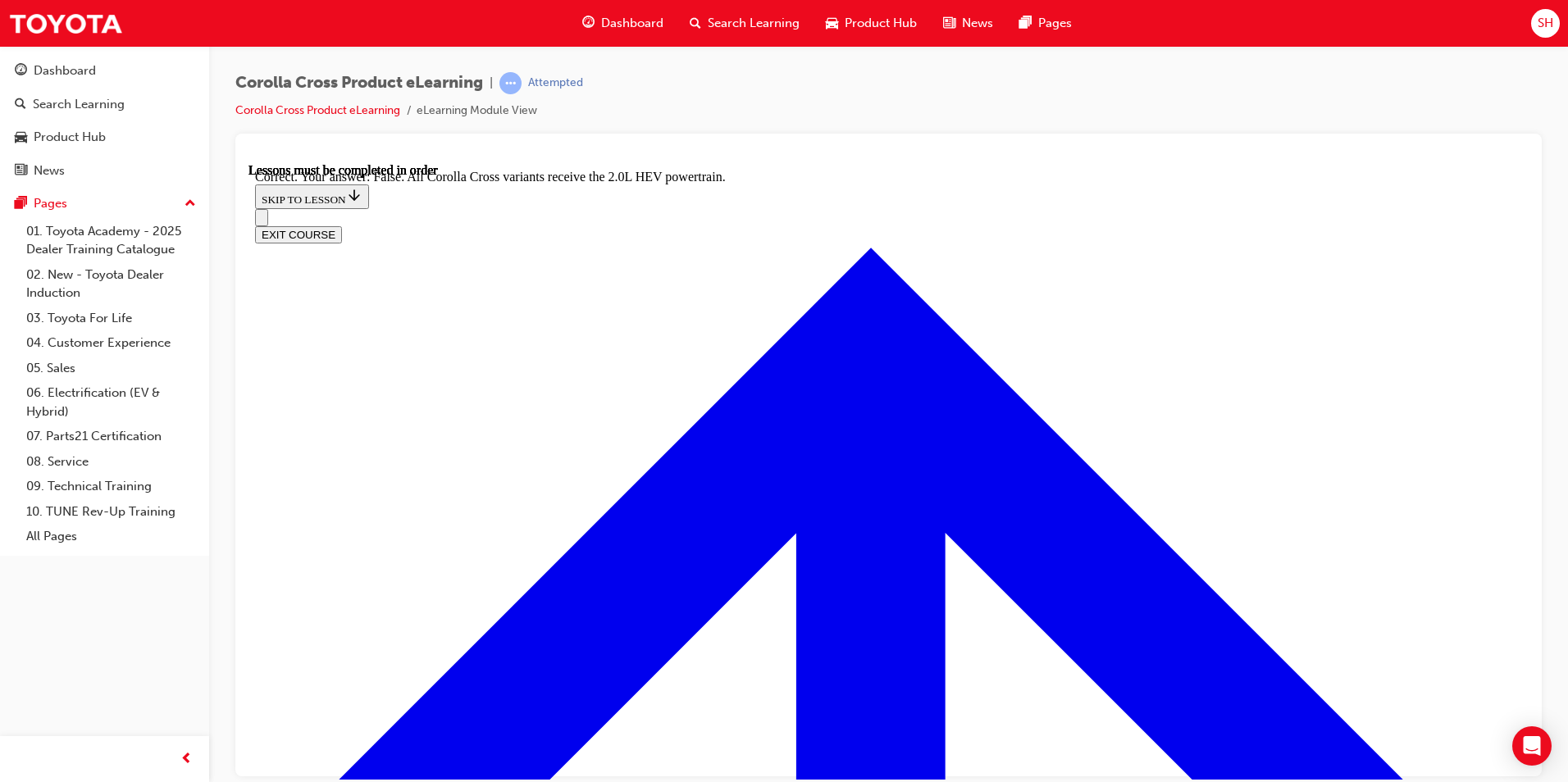
scroll to position [2265, 0]
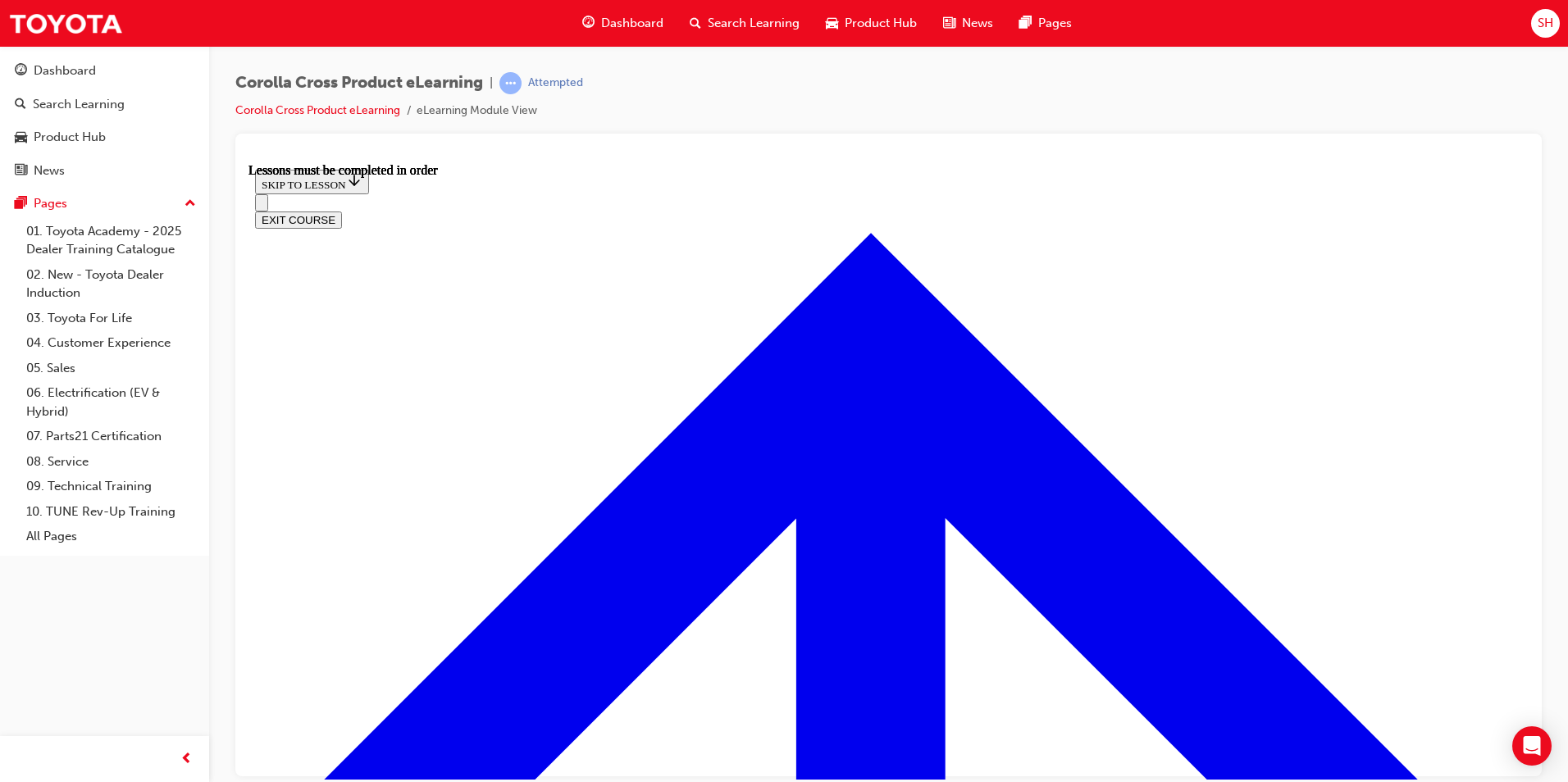
scroll to position [1276, 0]
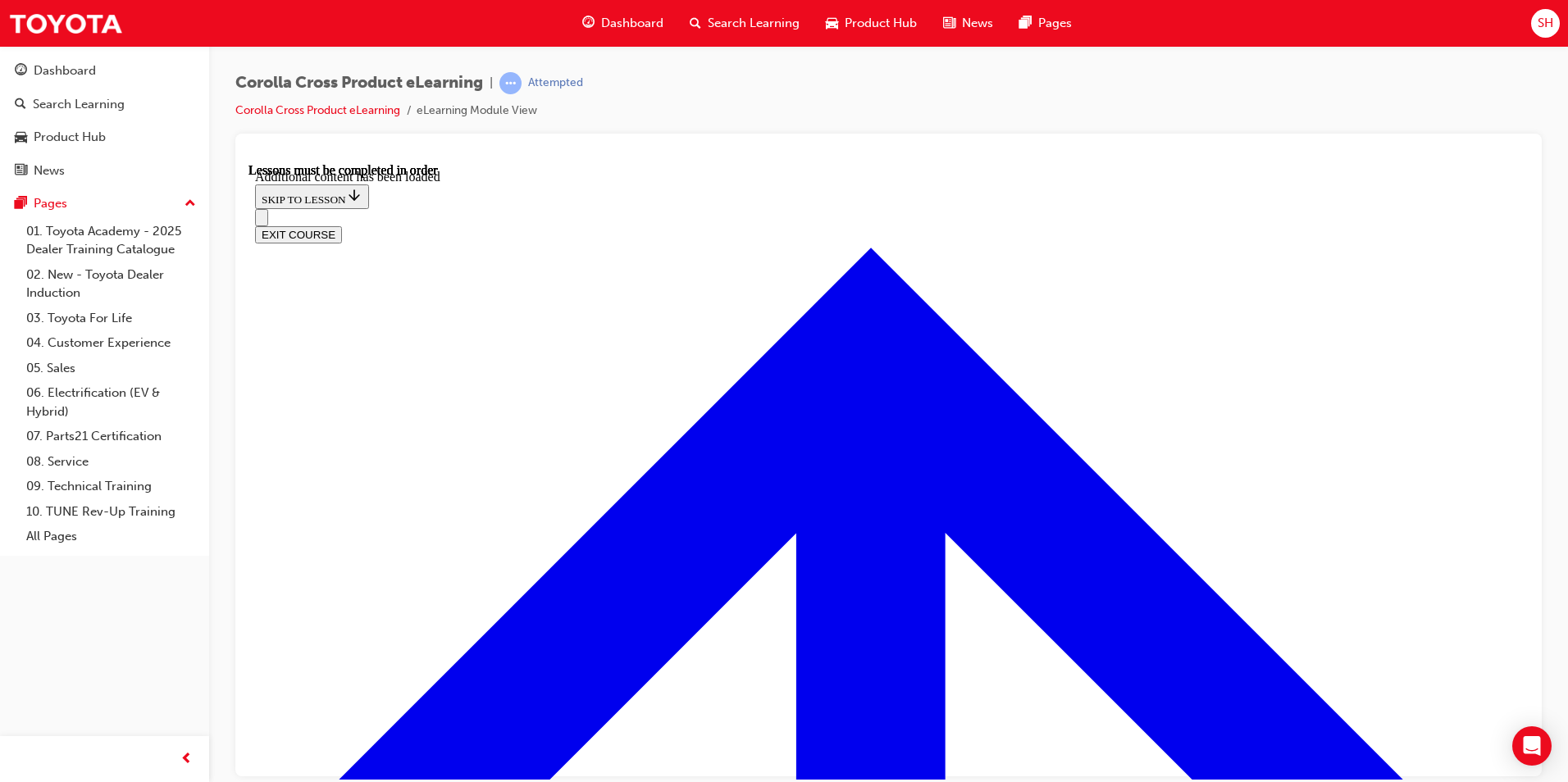
scroll to position [2039, 0]
radio input "true"
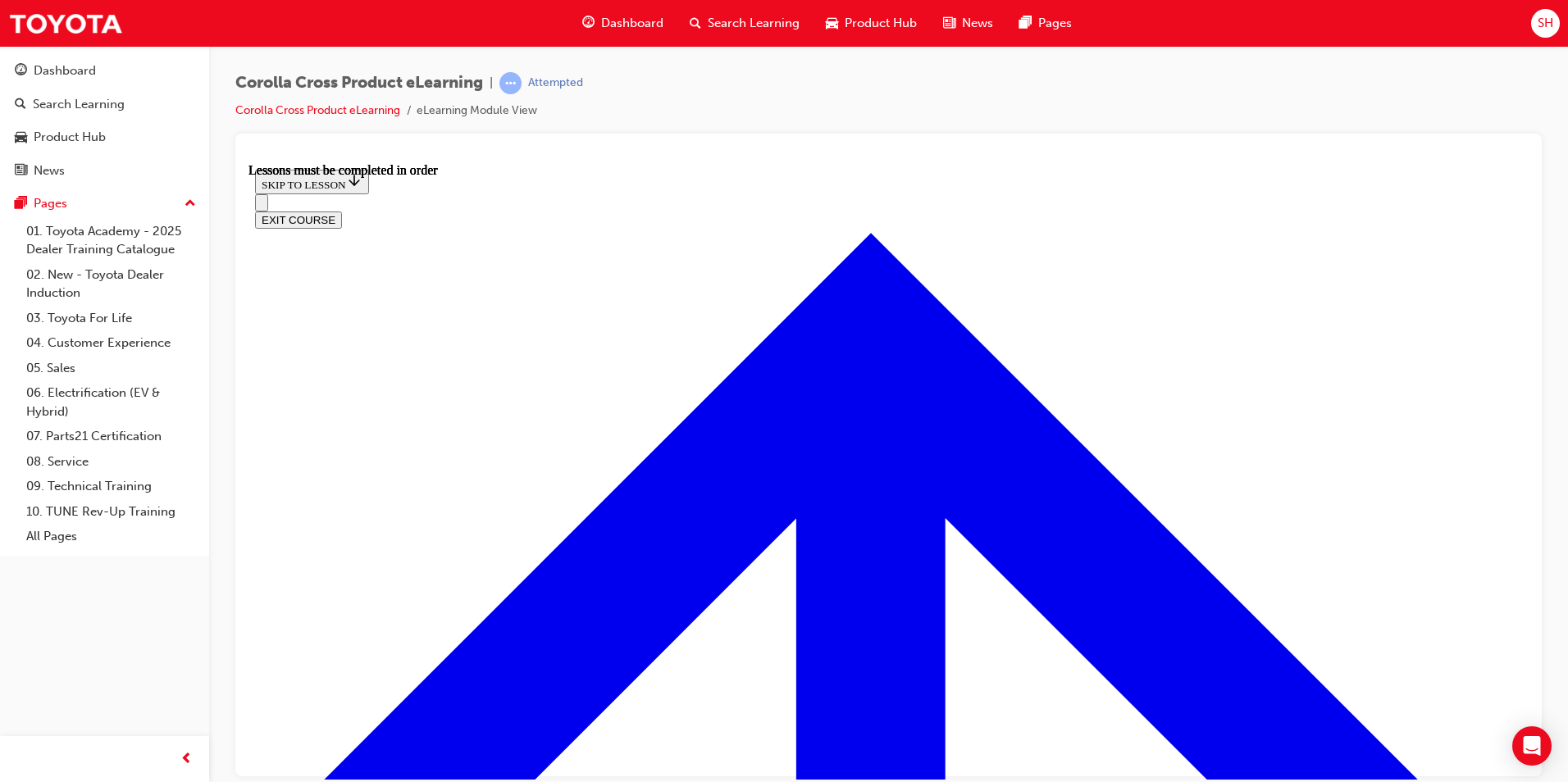
scroll to position [1533, 0]
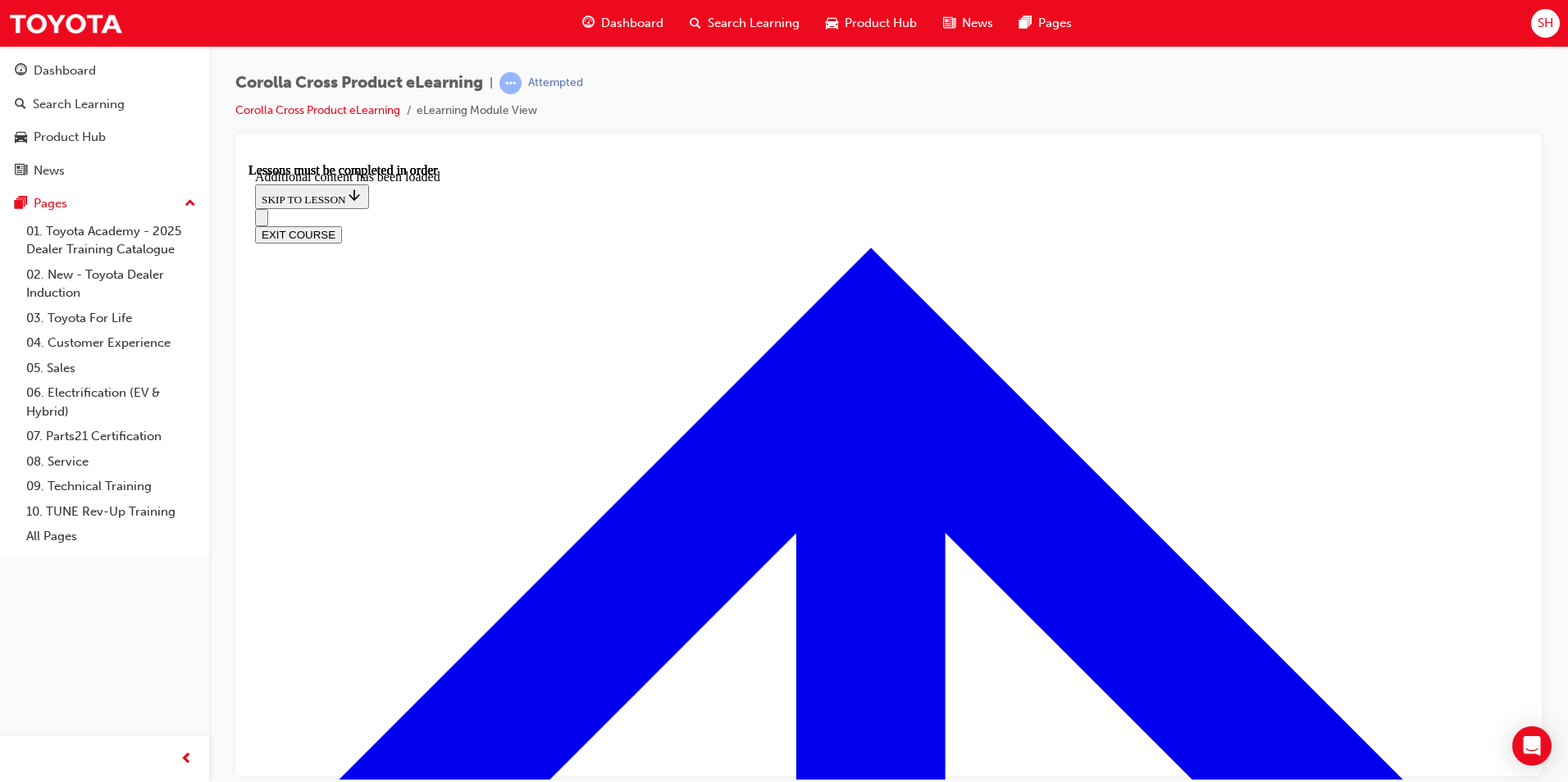
scroll to position [2532, 0]
radio input "true"
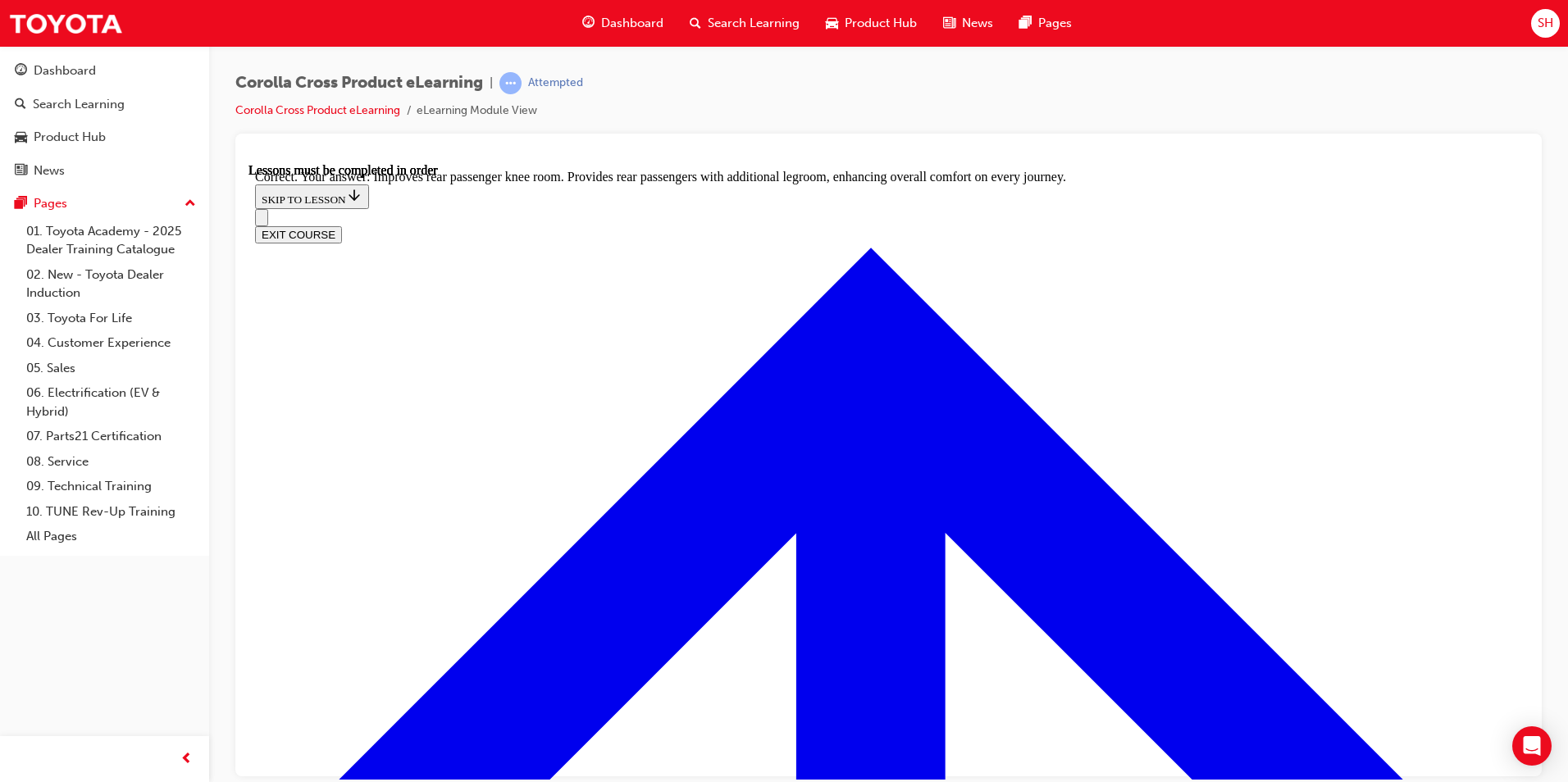
scroll to position [3024, 0]
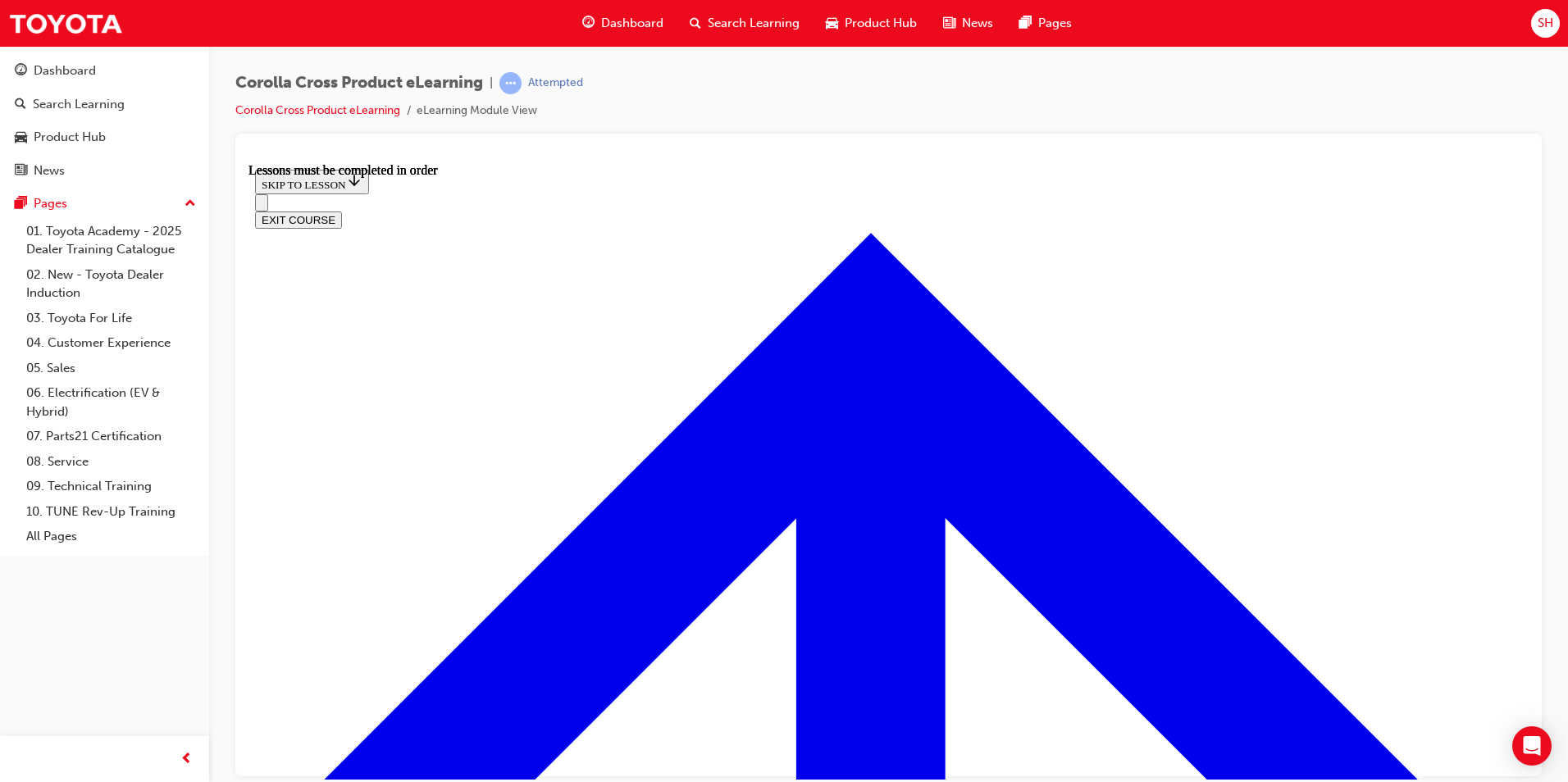
scroll to position [1370, 0]
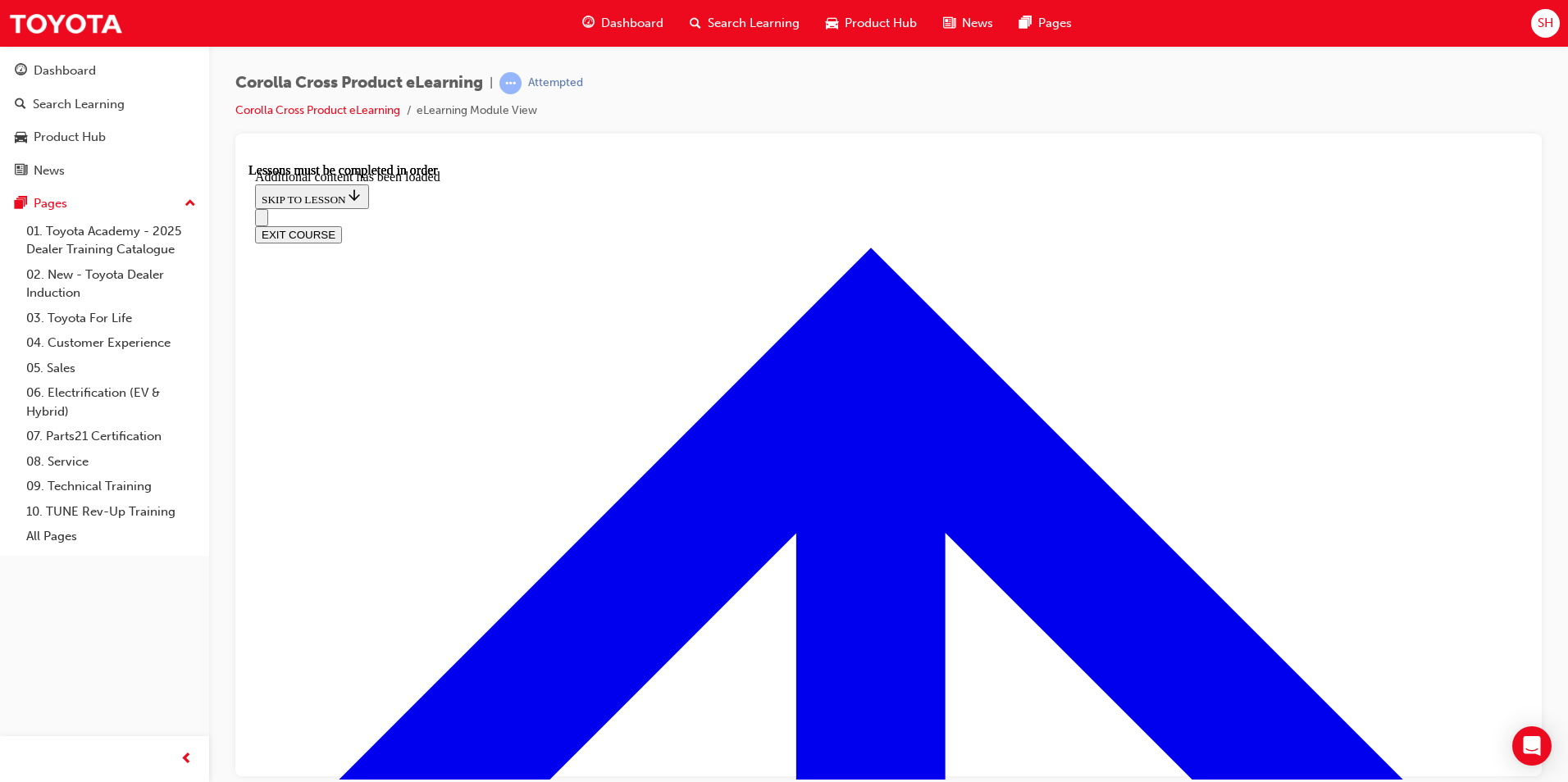
scroll to position [2358, 0]
radio input "true"
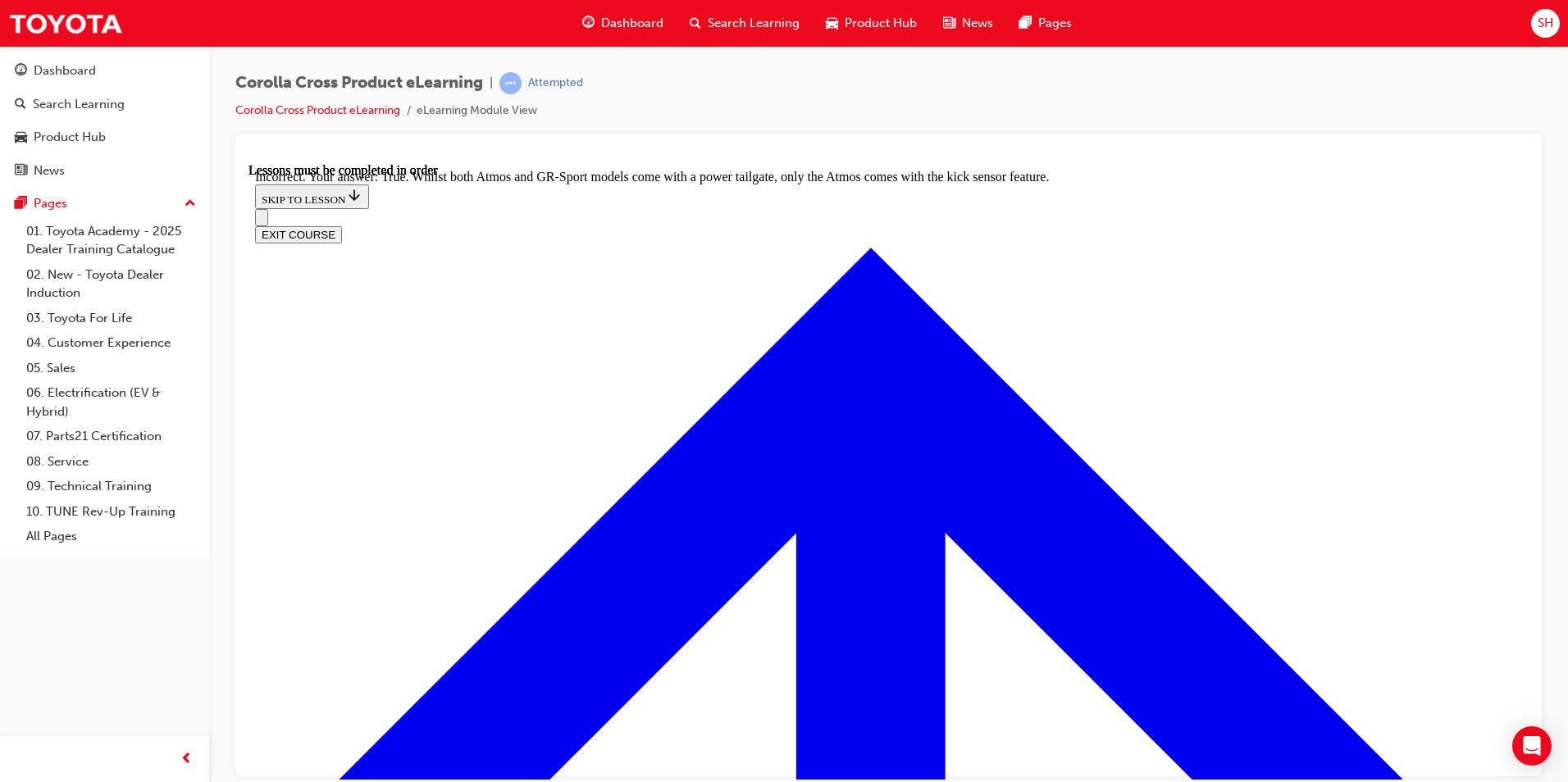
scroll to position [2591, 0]
drag, startPoint x: 741, startPoint y: 503, endPoint x: 780, endPoint y: 516, distance: 41.1
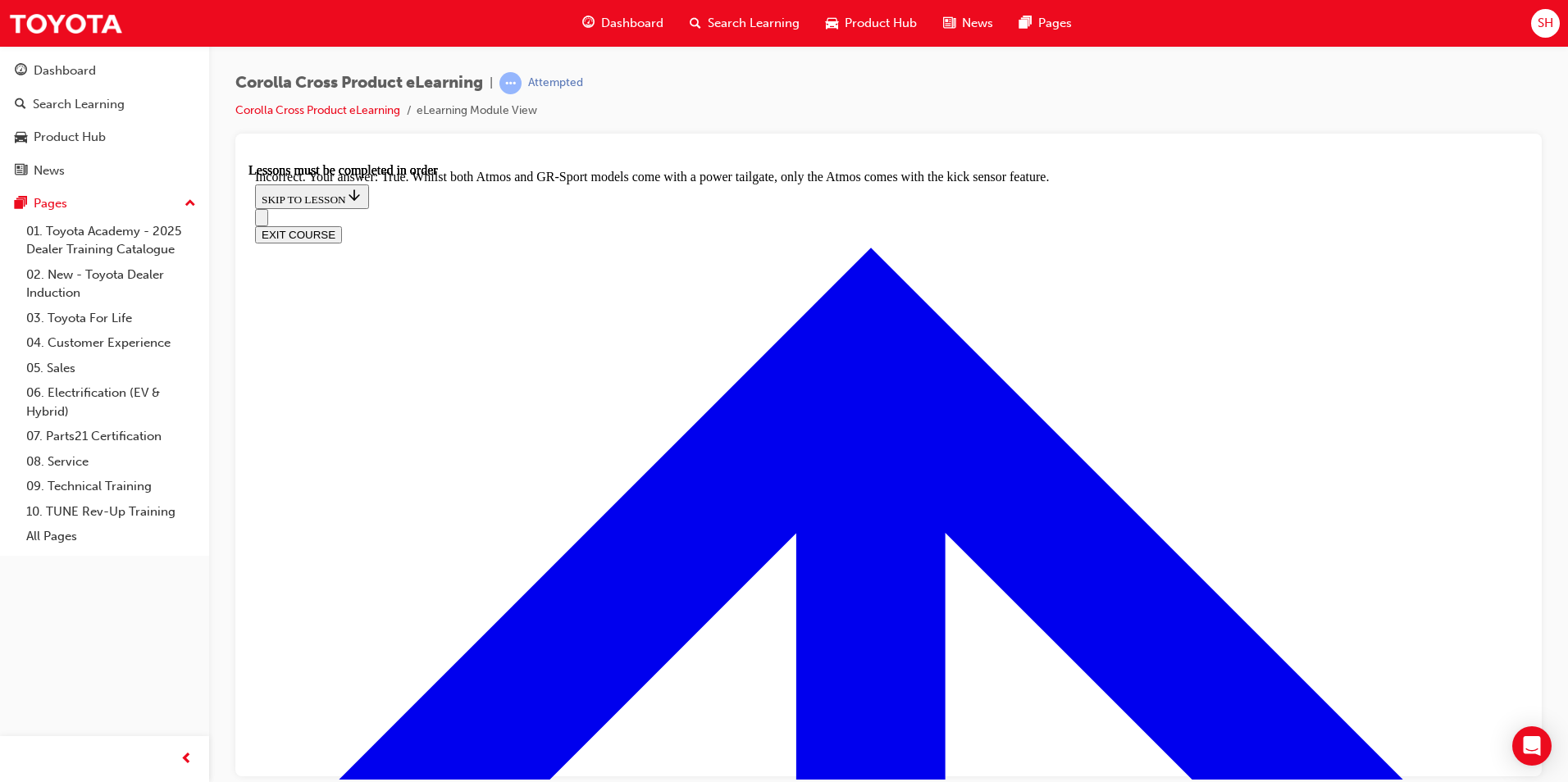
radio input "true"
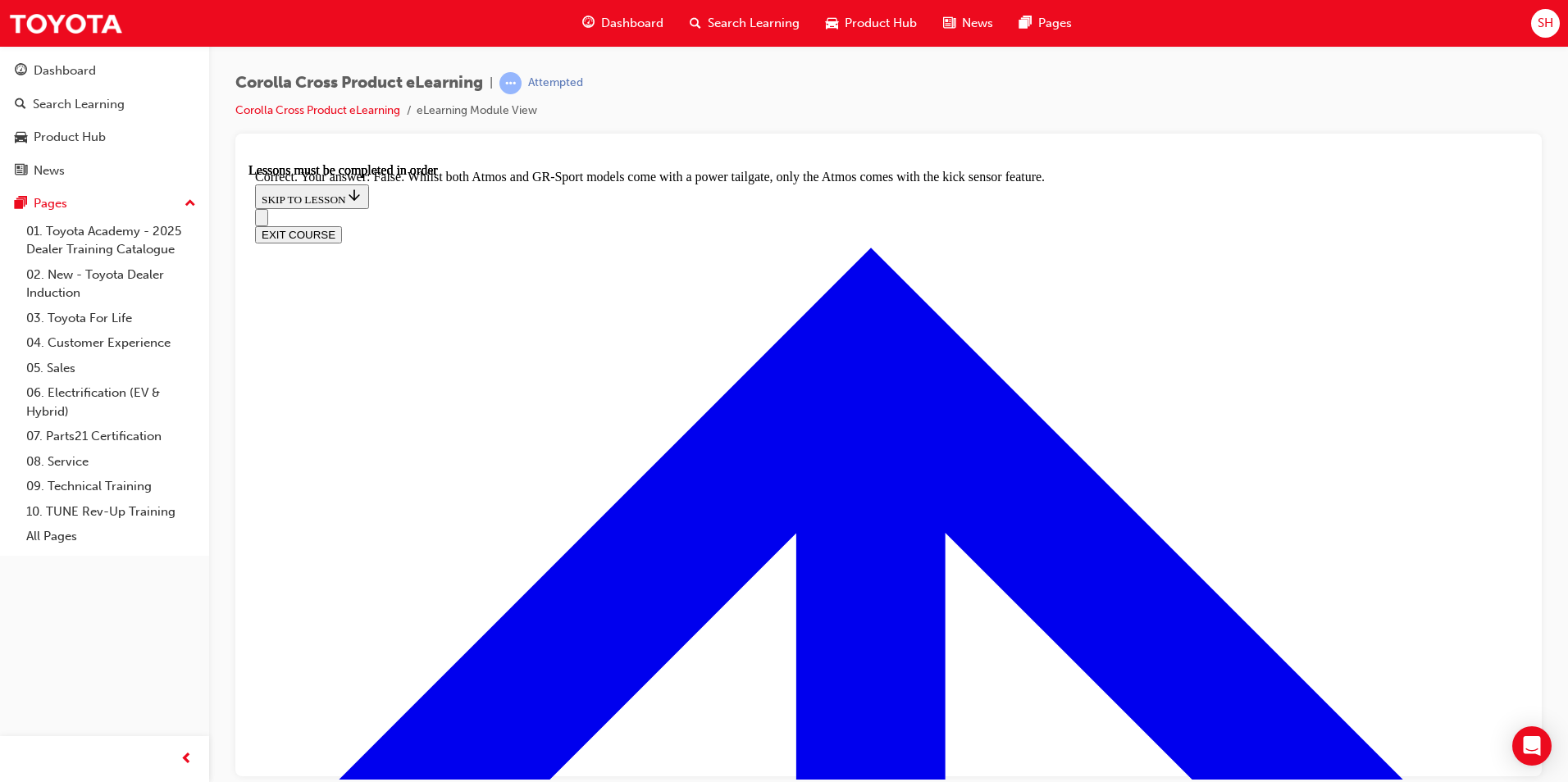
scroll to position [2695, 0]
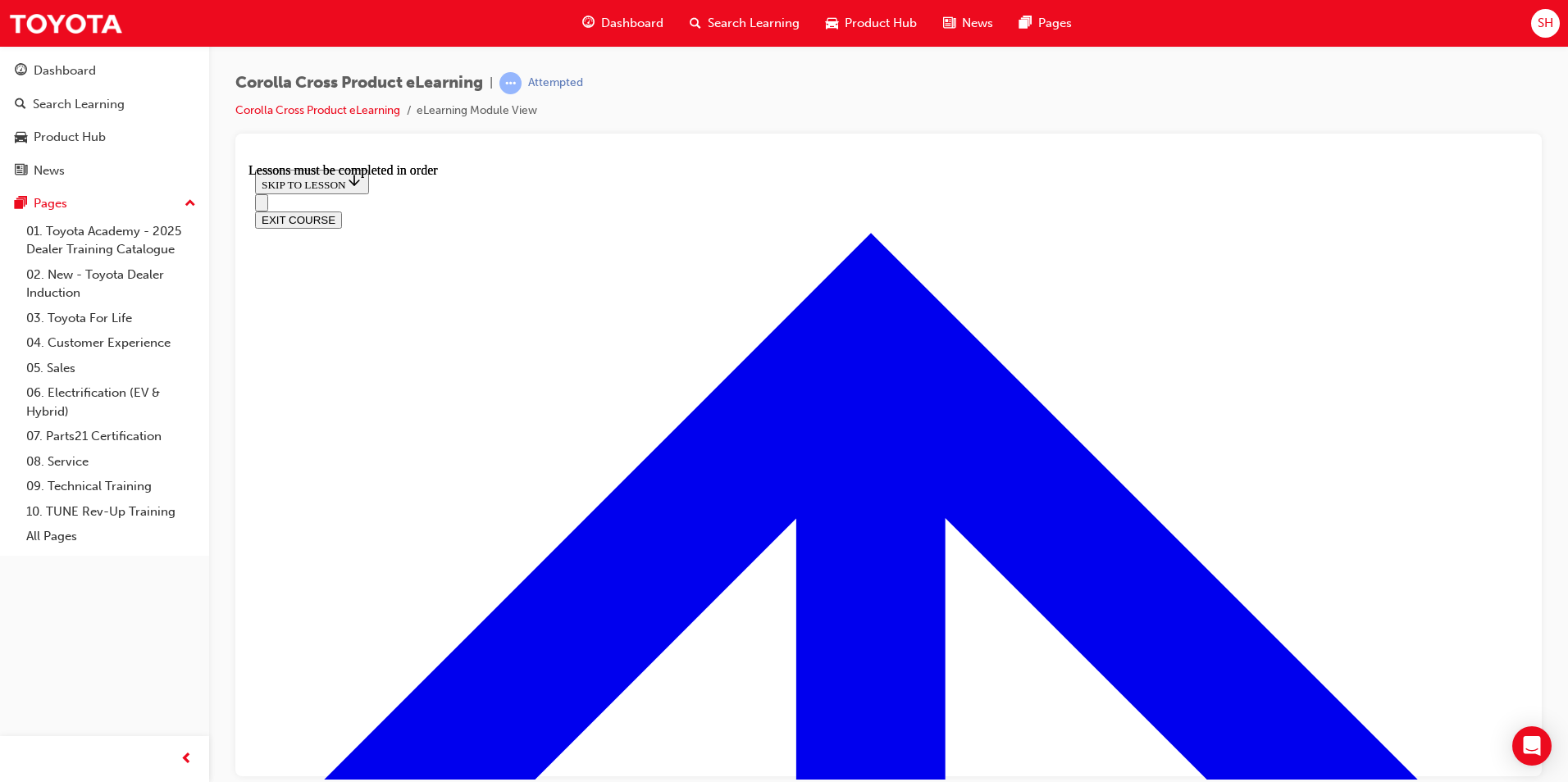
scroll to position [1616, 0]
drag, startPoint x: 1240, startPoint y: 312, endPoint x: 1234, endPoint y: 318, distance: 8.5
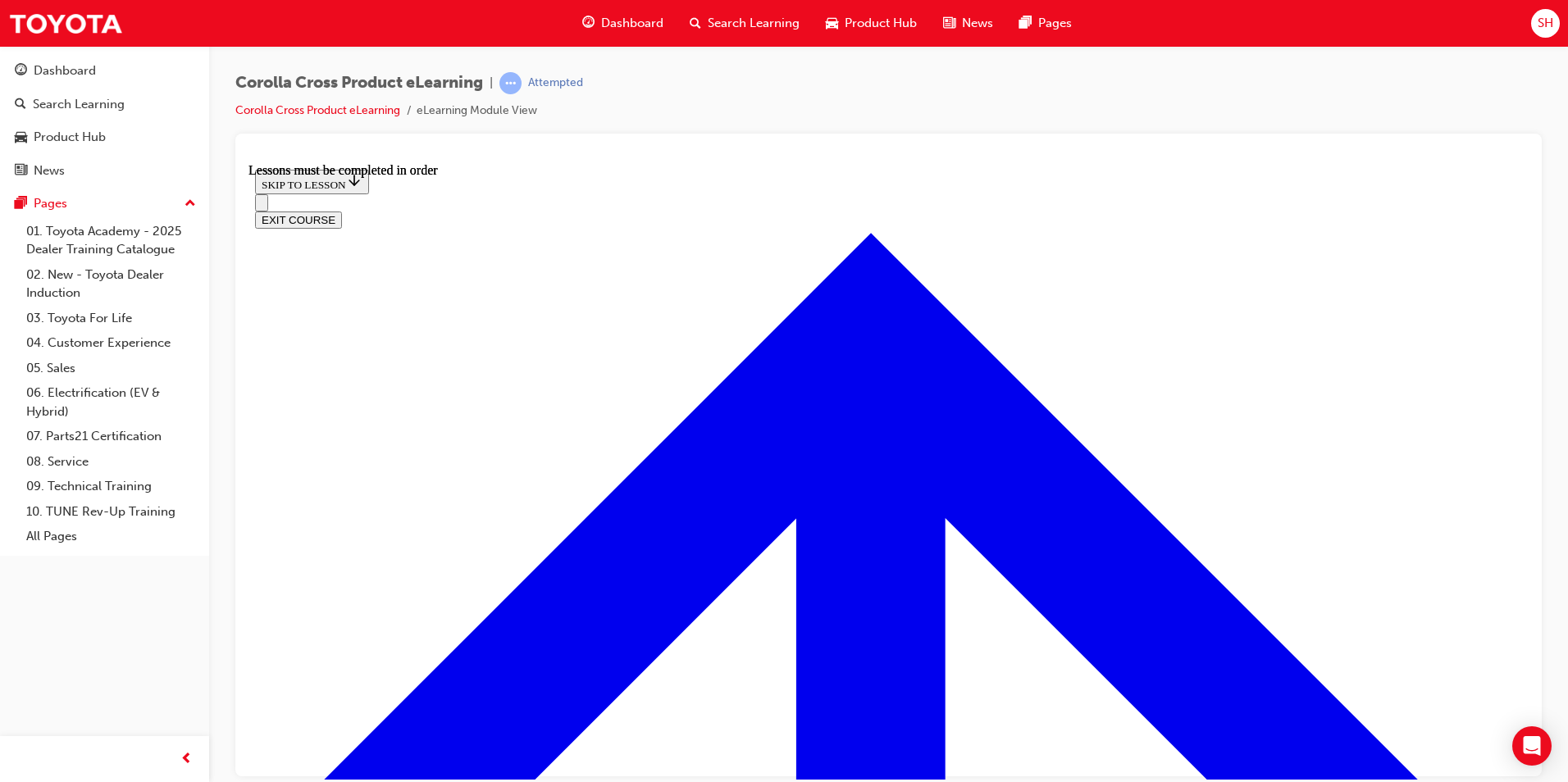
scroll to position [2610, 0]
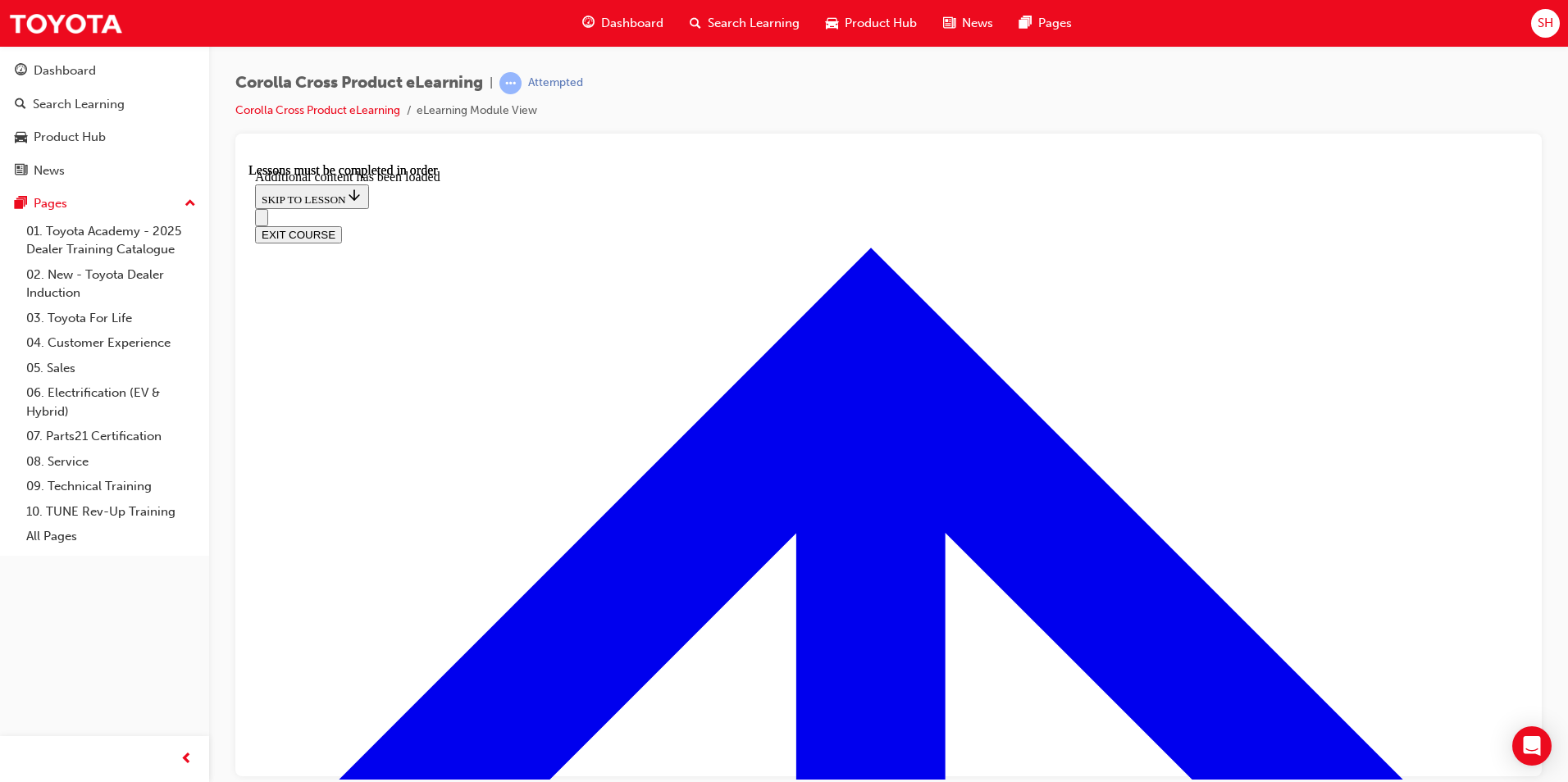
scroll to position [3770, 0]
checkbox input "true"
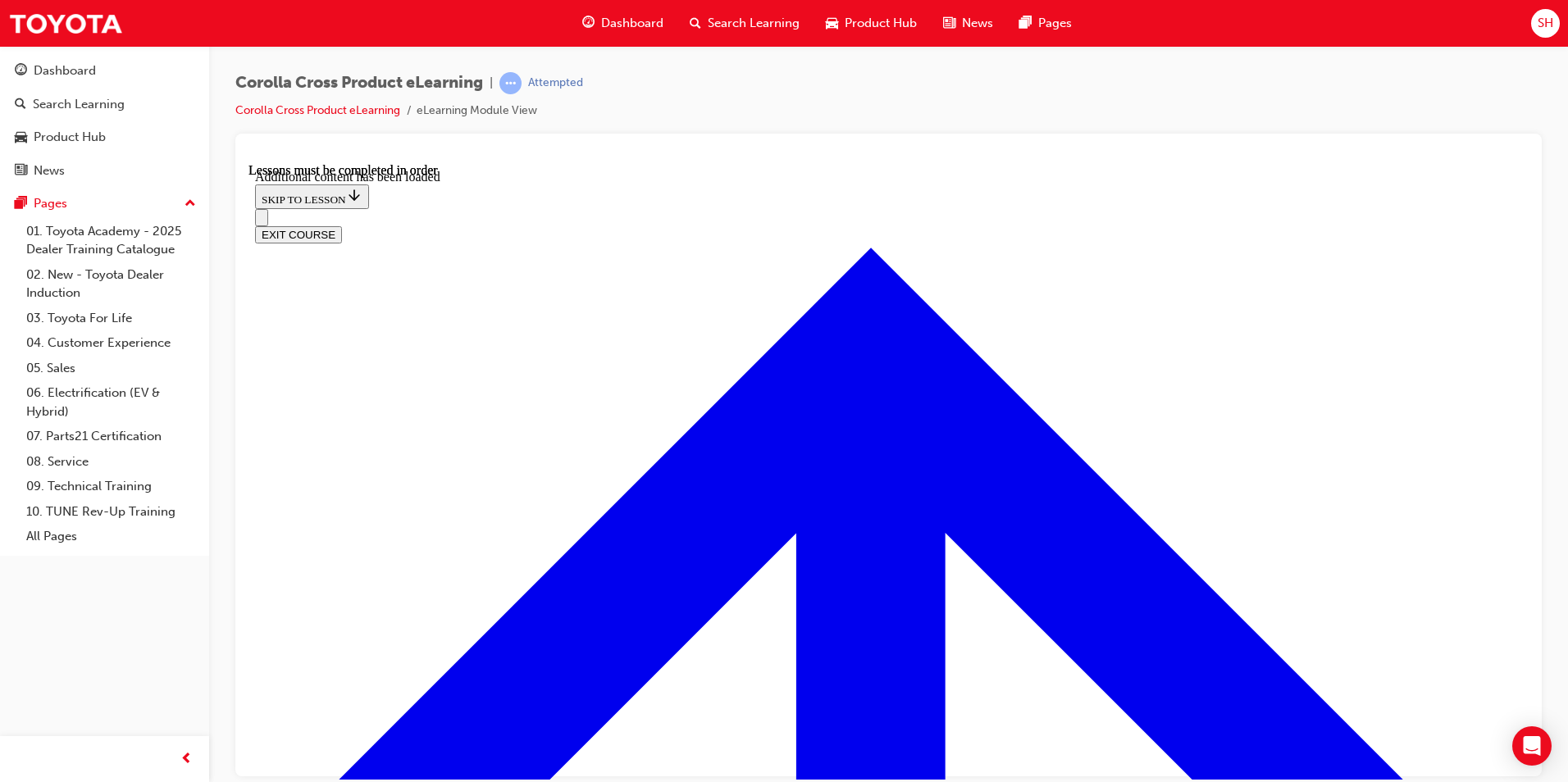
checkbox input "true"
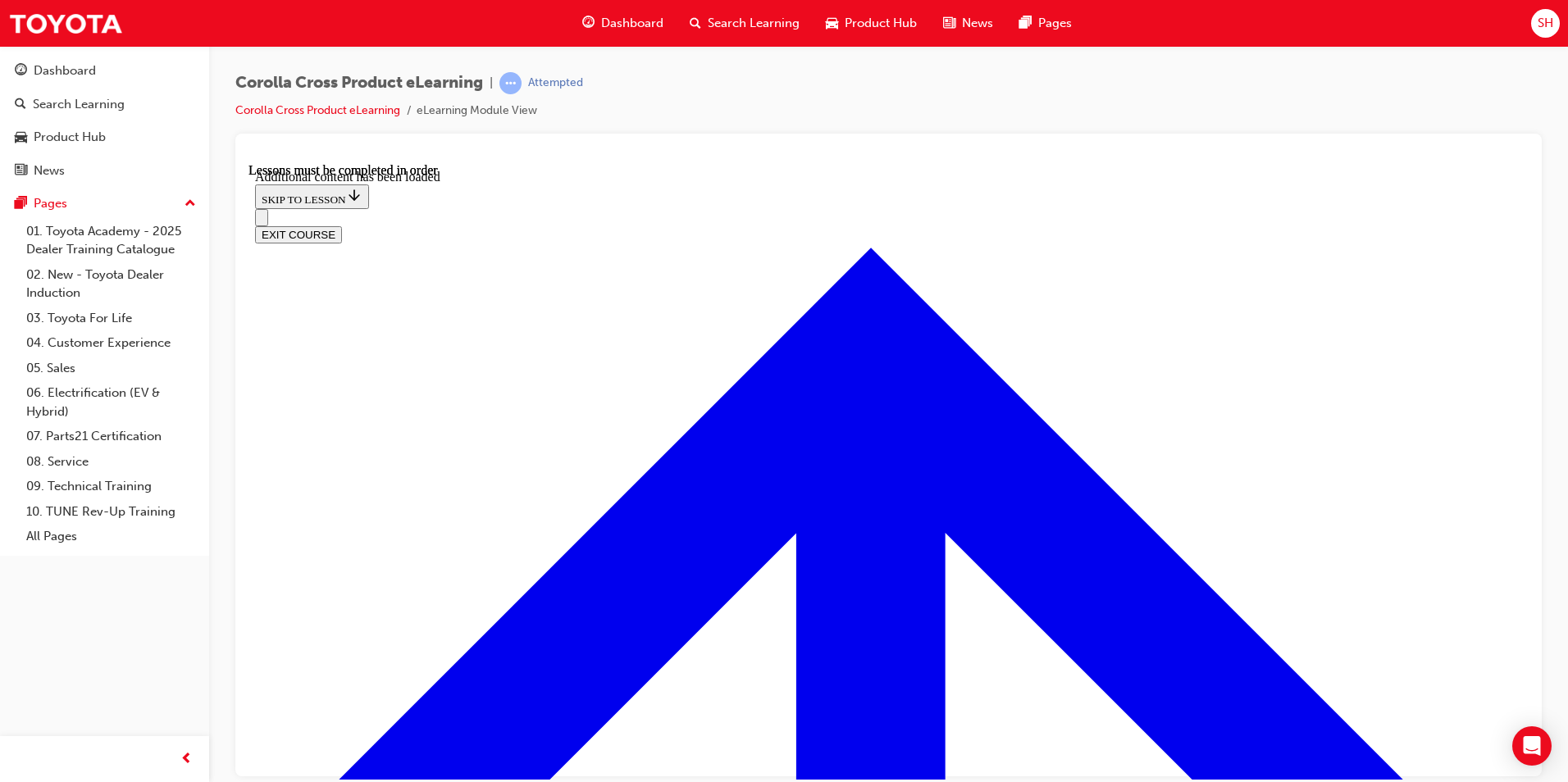
checkbox input "true"
checkbox input "false"
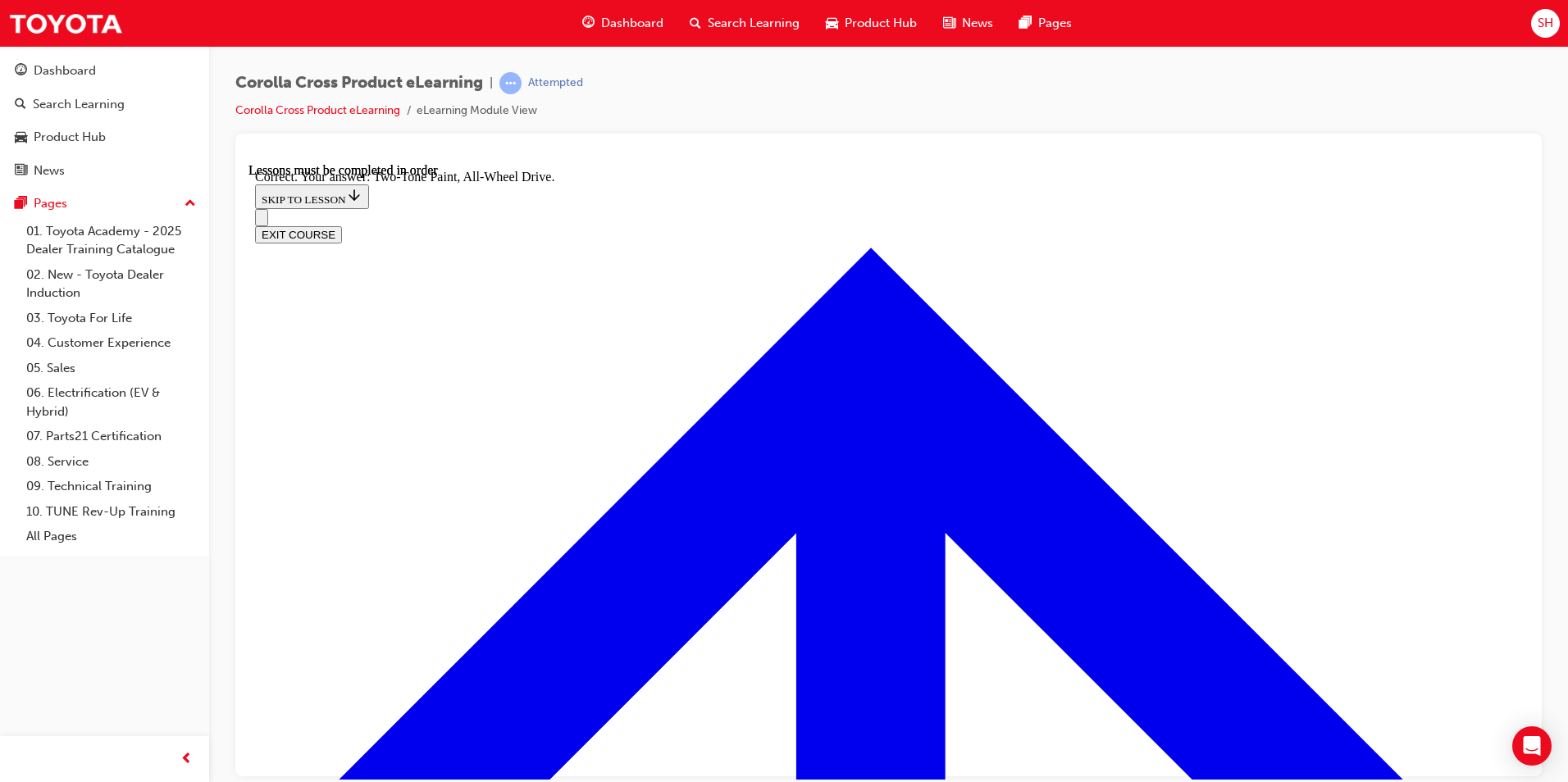
scroll to position [4837, 0]
radio input "true"
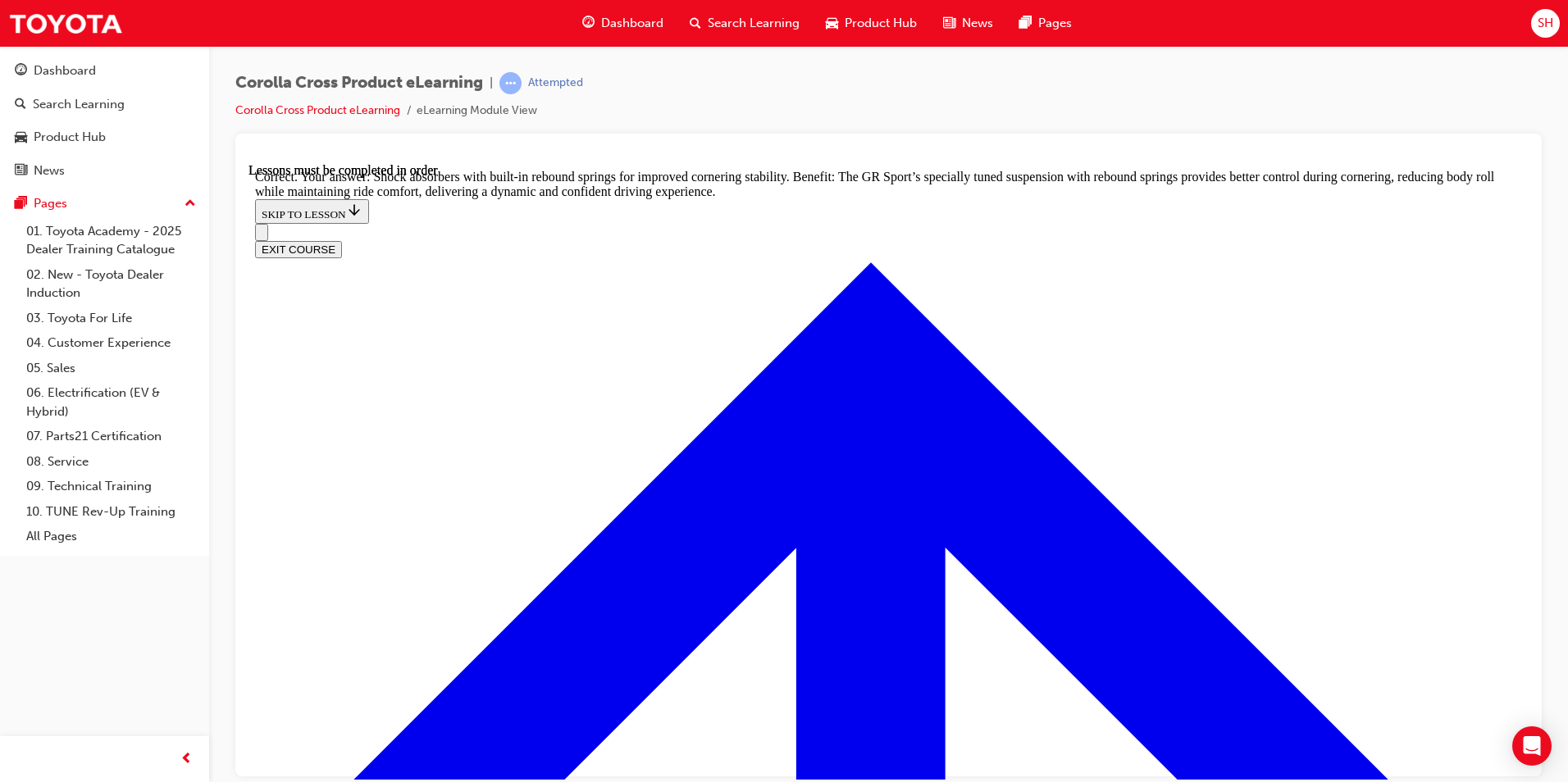
scroll to position [5195, 0]
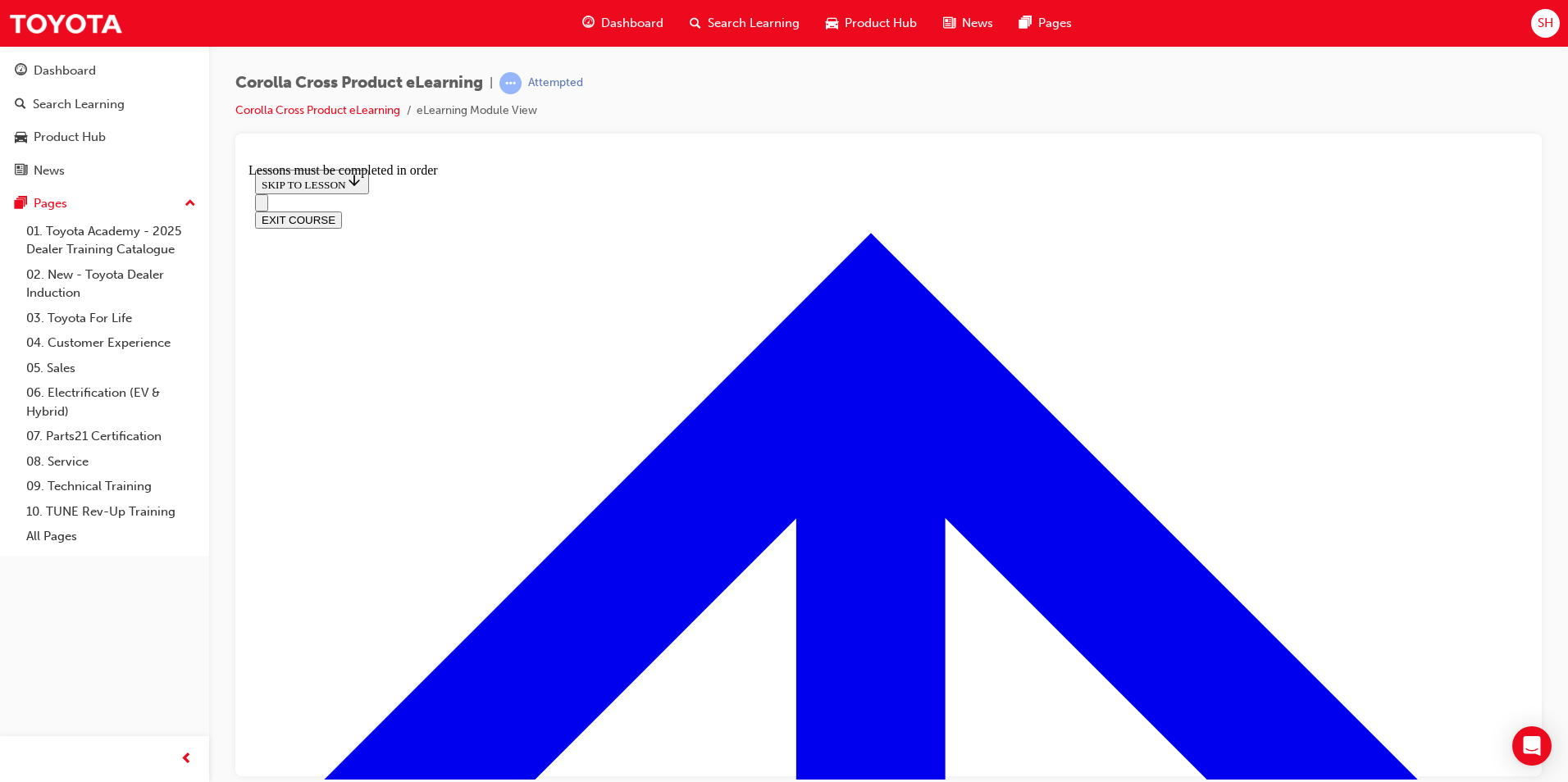
scroll to position [902, 0]
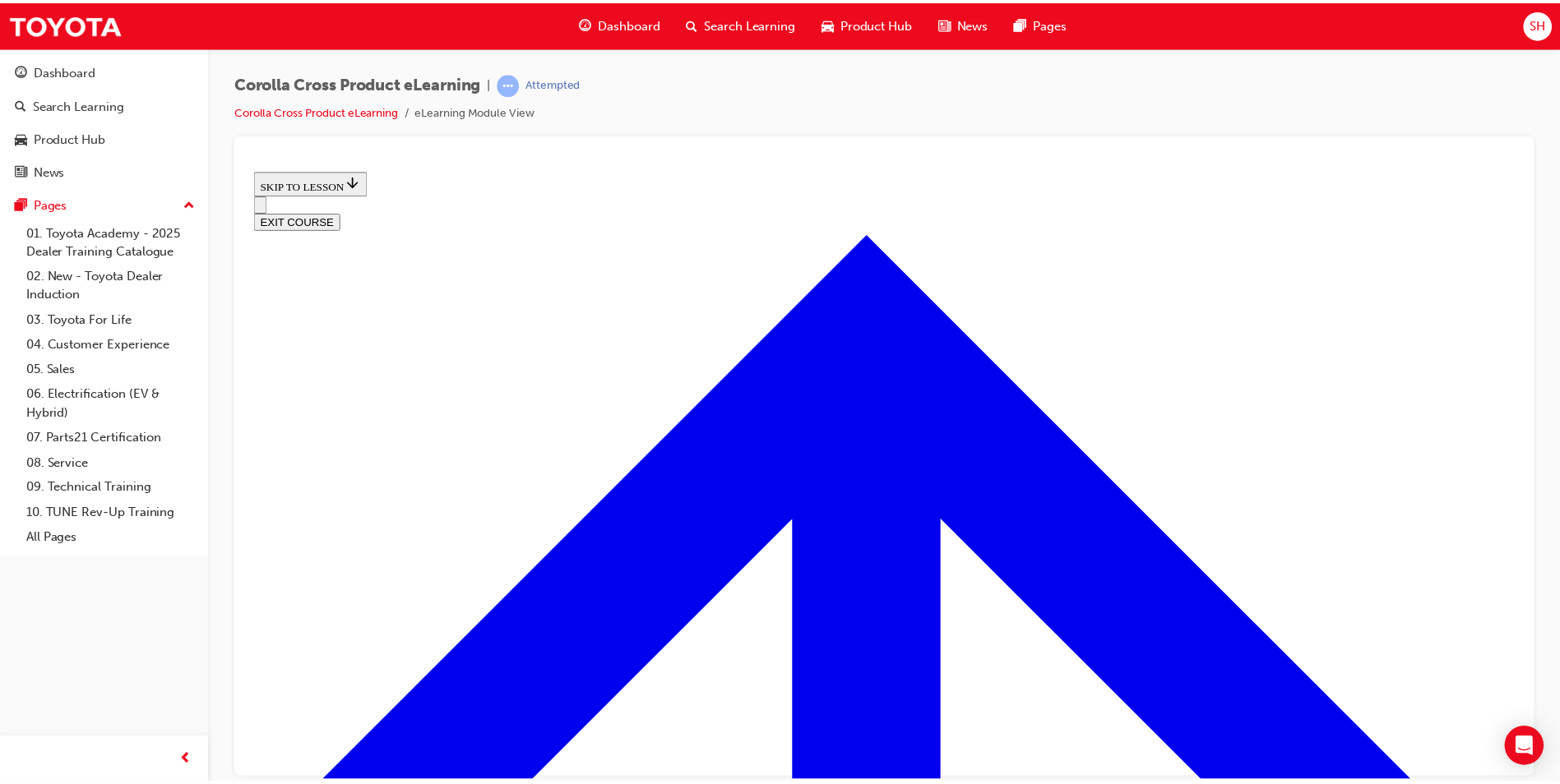
scroll to position [644, 0]
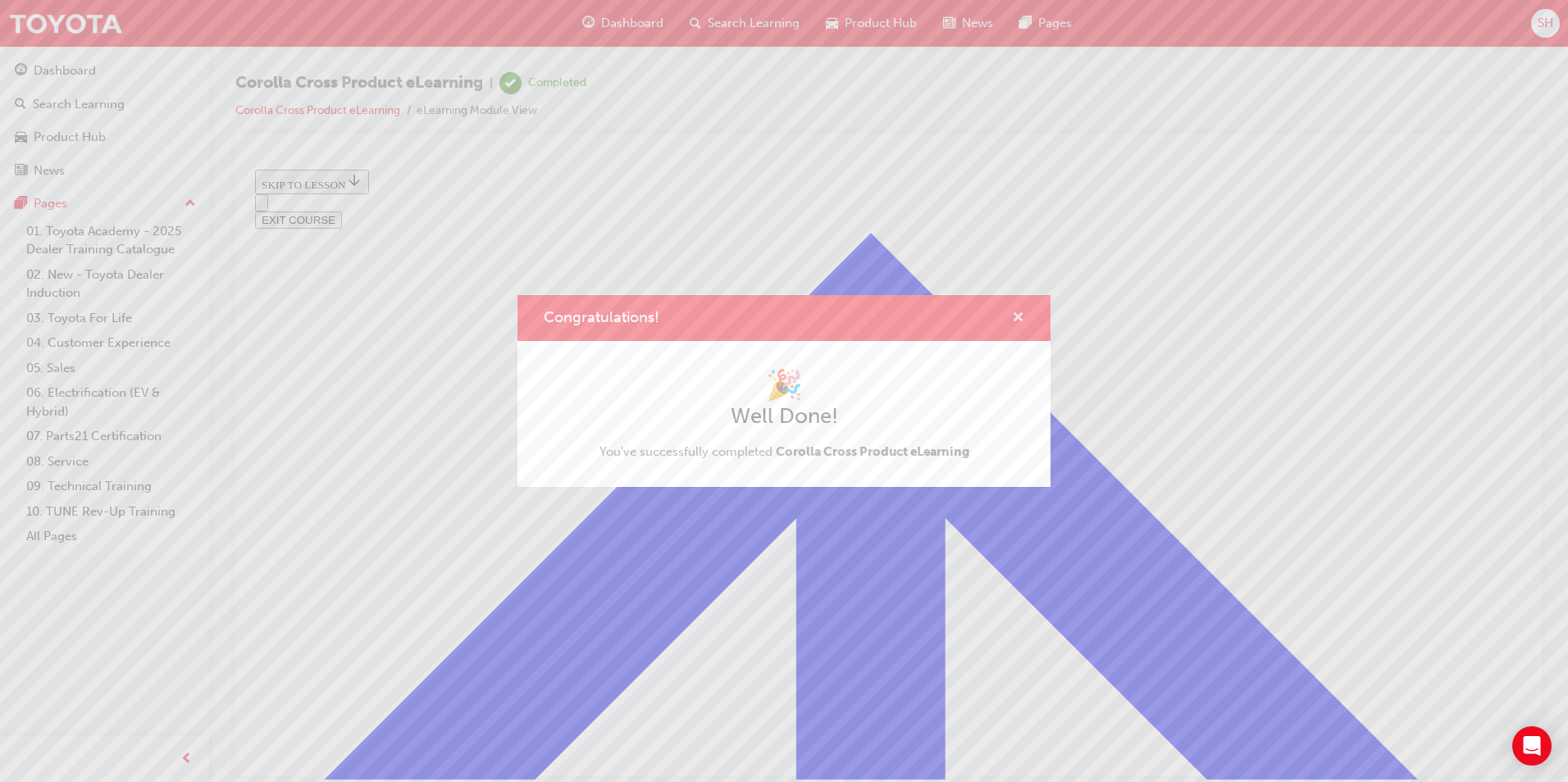
click at [1019, 317] on span "cross-icon" at bounding box center [1018, 319] width 13 height 15
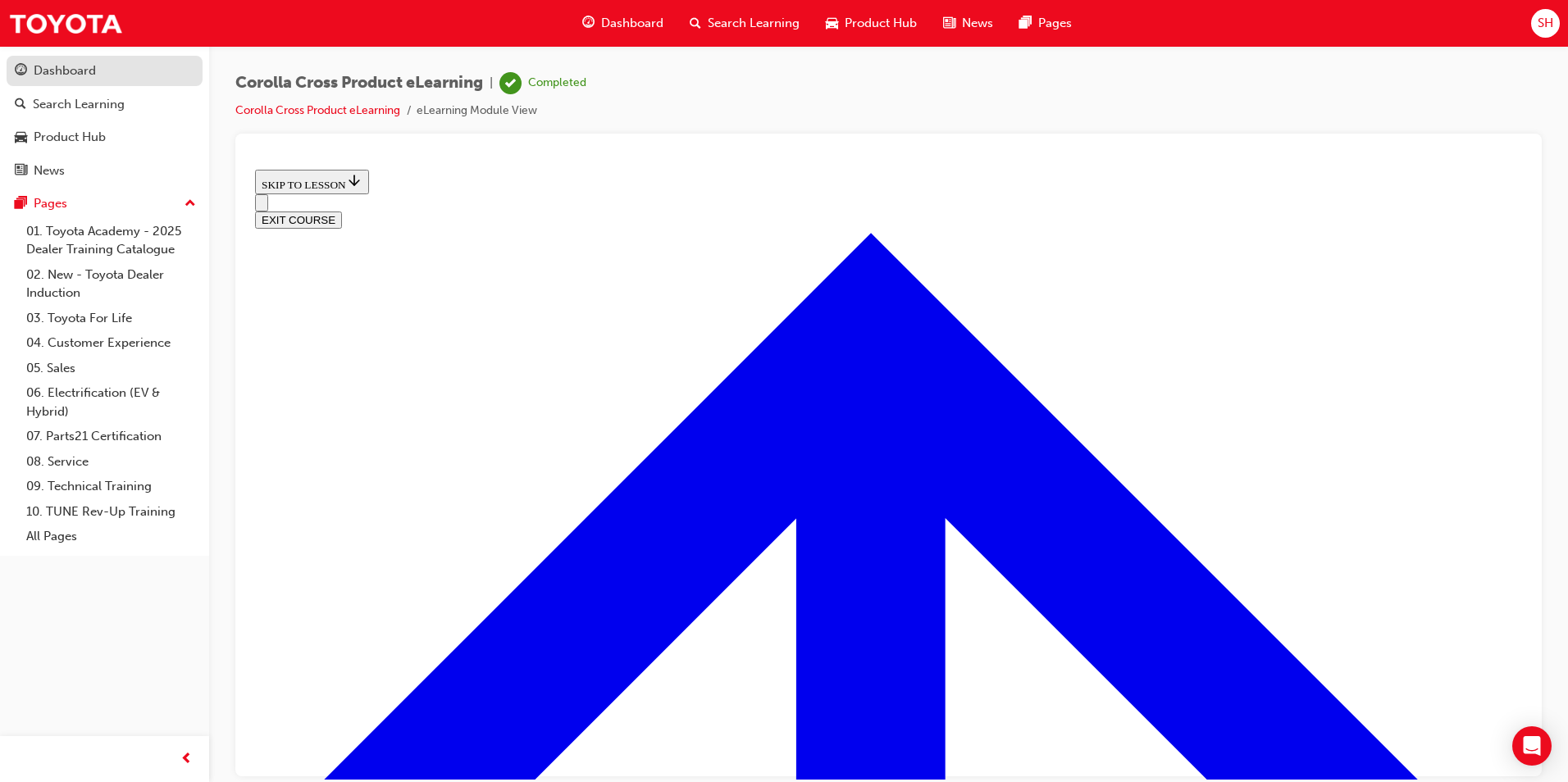
click at [116, 62] on div "Dashboard" at bounding box center [104, 71] width 180 height 21
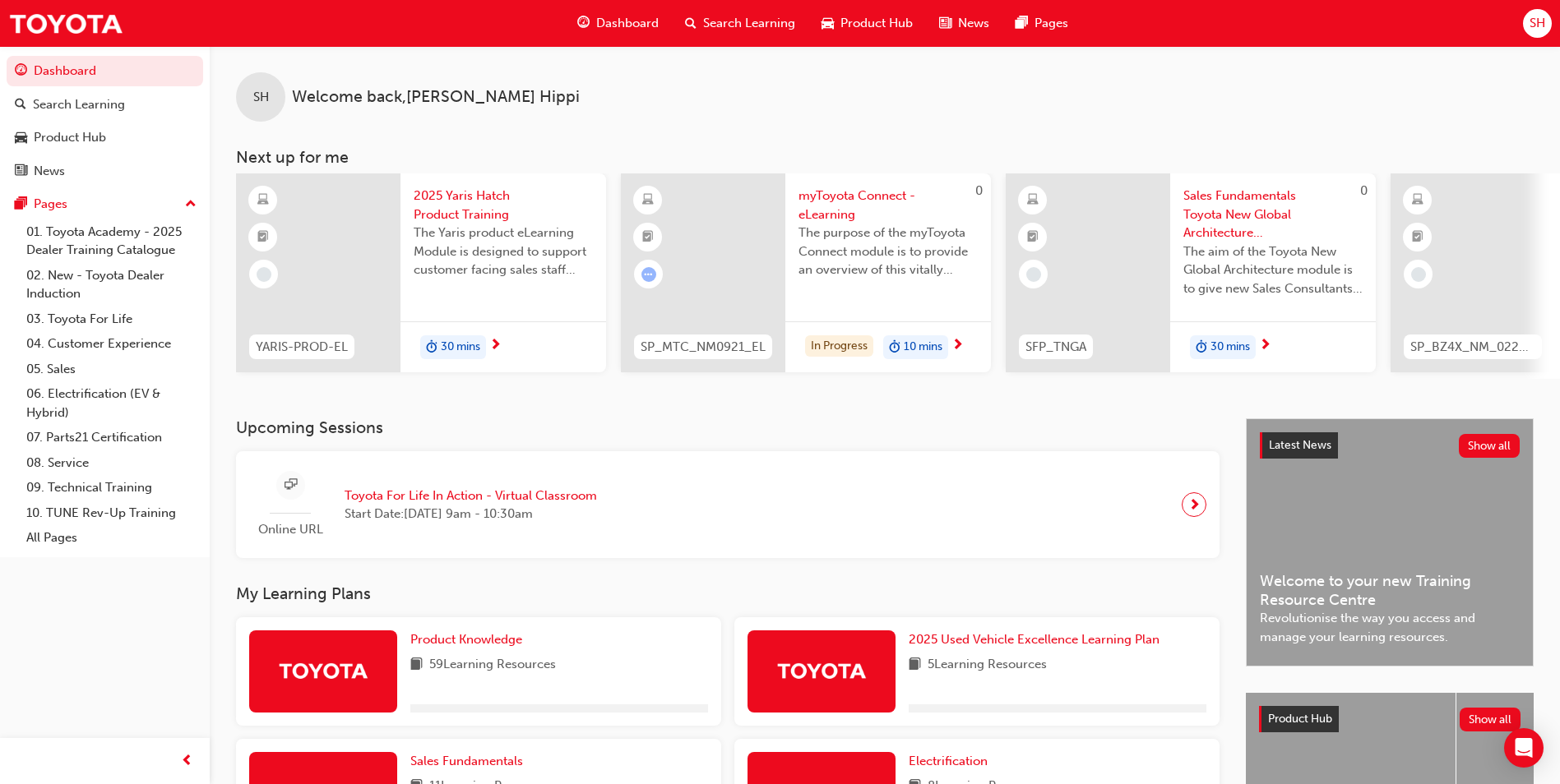
click at [502, 634] on div "Product Knowledge 59 Learning Resources" at bounding box center [478, 671] width 485 height 108
click at [517, 647] on span "Product Knowledge" at bounding box center [466, 639] width 112 height 15
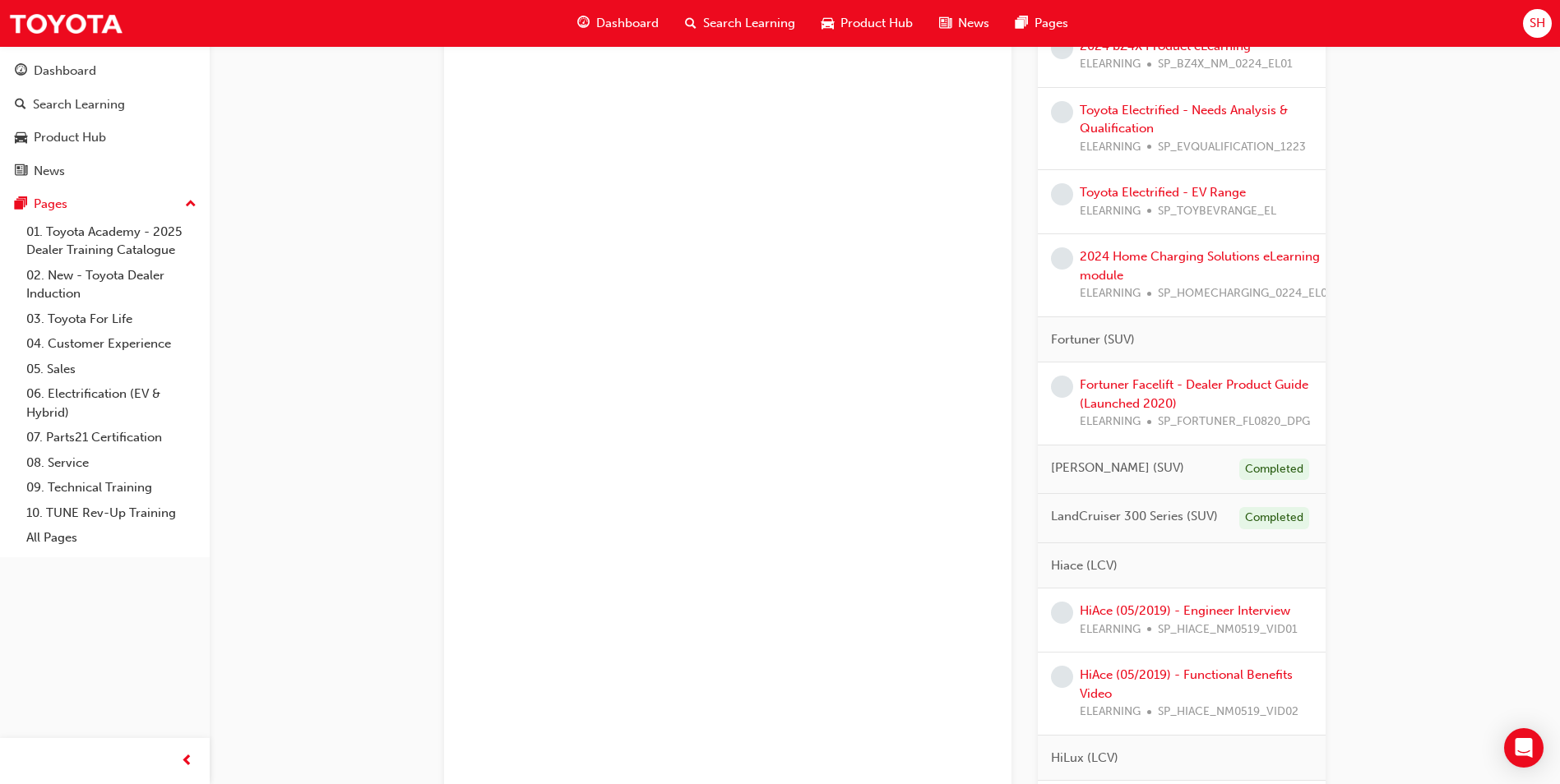
scroll to position [1726, 0]
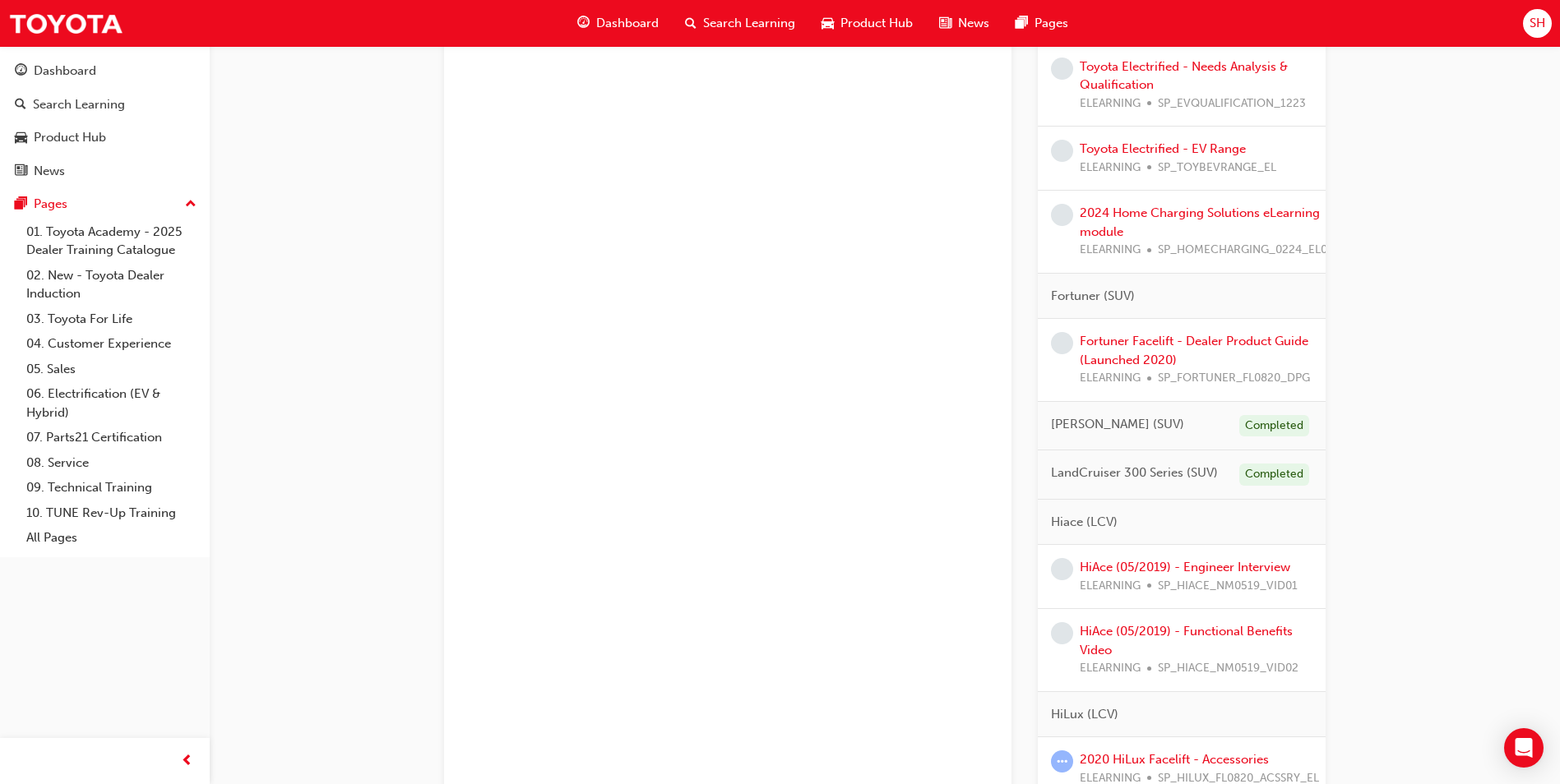
click at [1210, 372] on div "Fortuner Facelift - Dealer Product Guide (Launched 2020) ELEARNING SP_FORTUNER_…" at bounding box center [1196, 359] width 233 height 55
click at [1216, 356] on link "Fortuner Facelift - Dealer Product Guide (Launched 2020)" at bounding box center [1193, 350] width 228 height 34
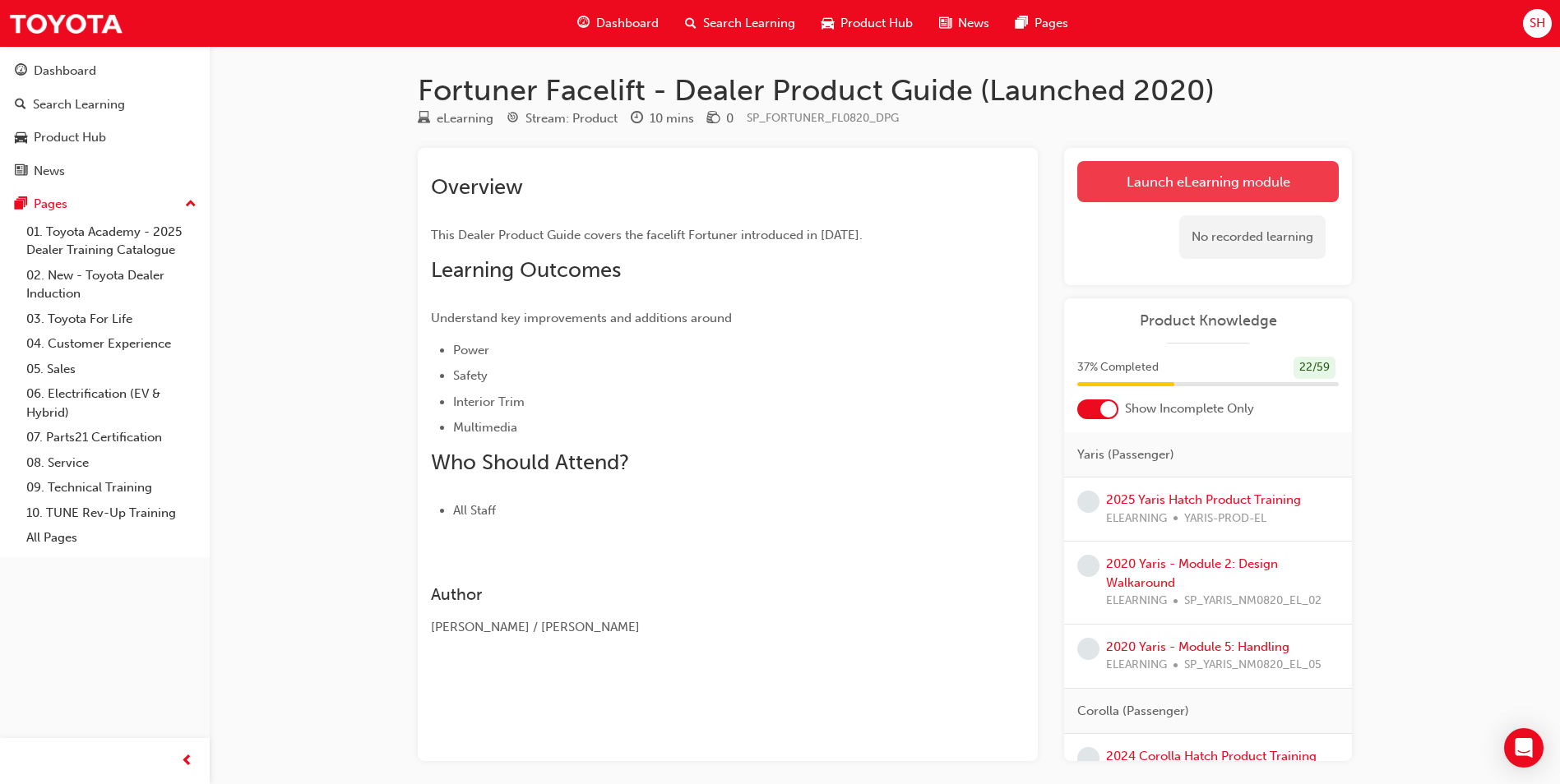
click at [1242, 182] on link "Launch eLearning module" at bounding box center [1207, 181] width 261 height 41
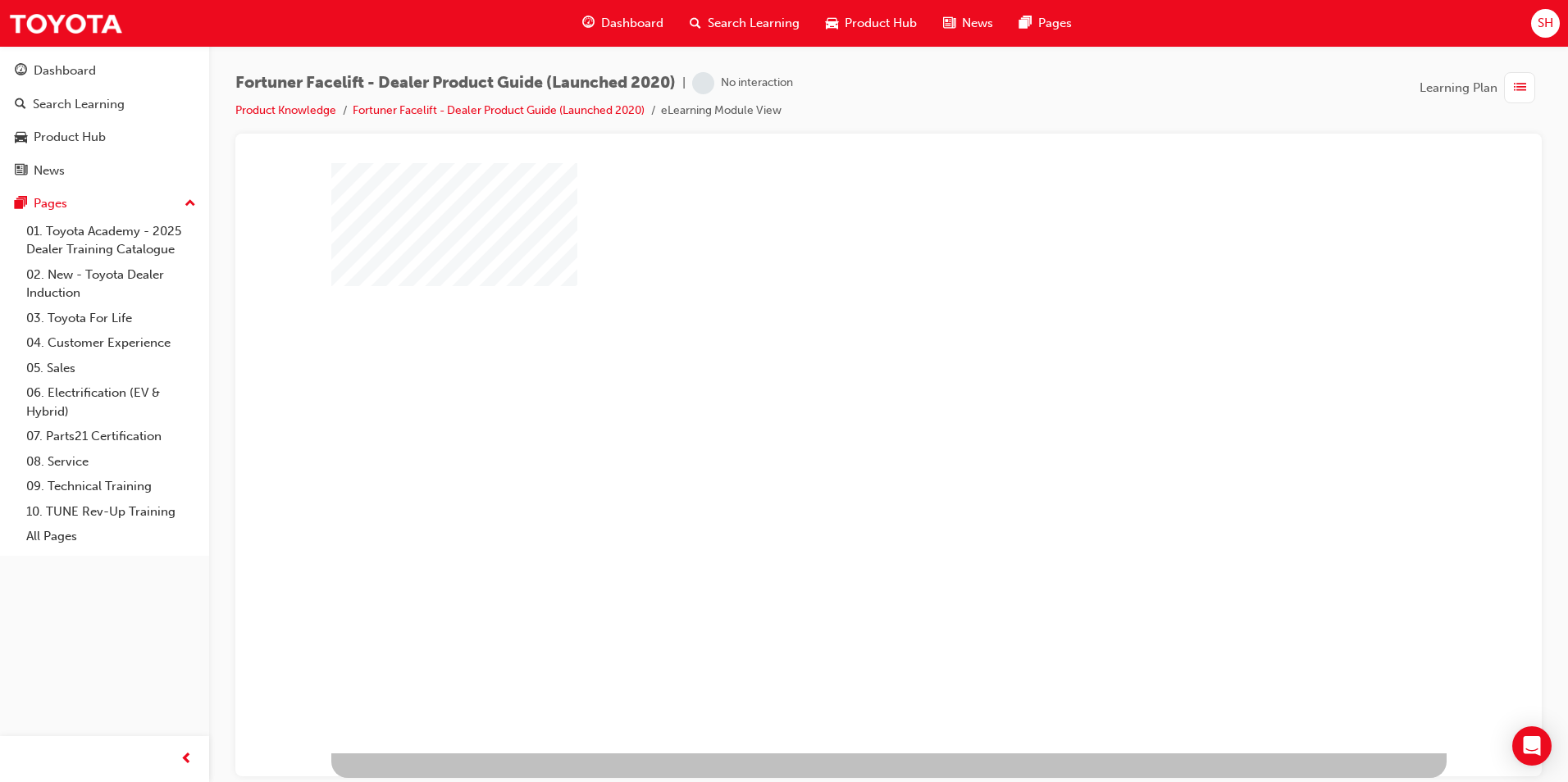
click at [841, 410] on div "play" at bounding box center [841, 410] width 0 height 0
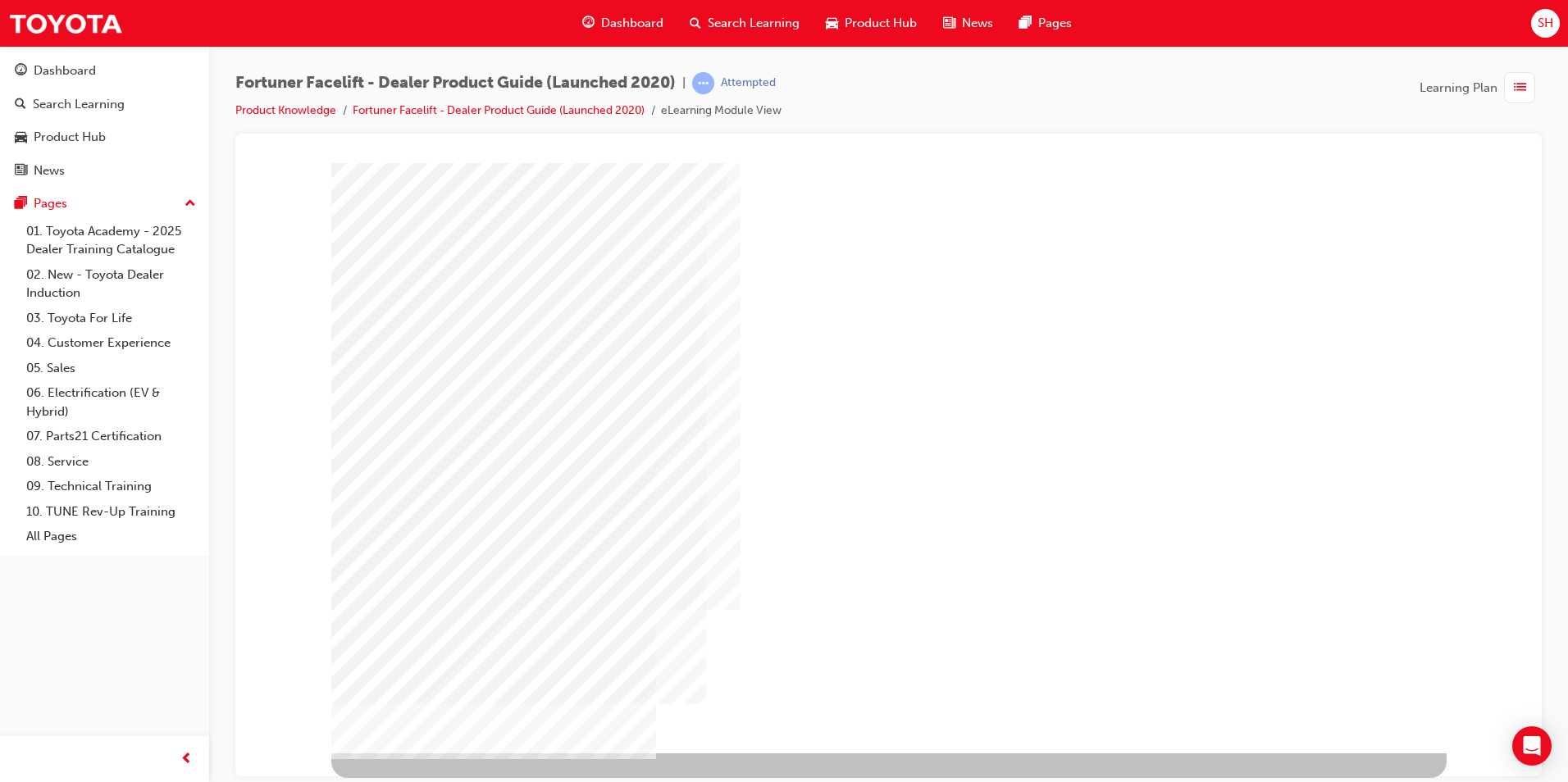
click at [435, 781] on div "NEXT Trigger this button to go to the next slide" at bounding box center [383, 797] width 103 height 30
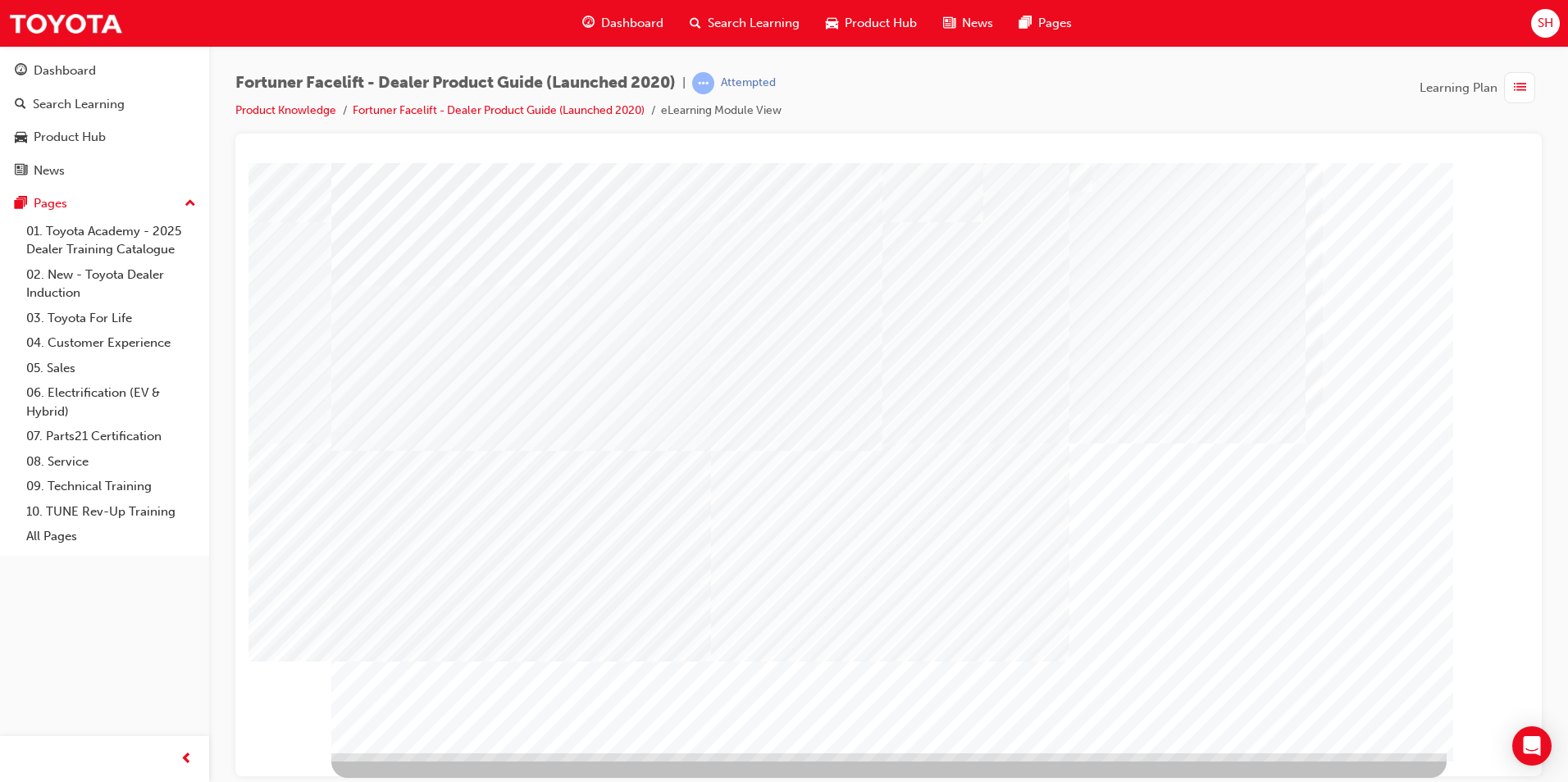
drag, startPoint x: 1336, startPoint y: 714, endPoint x: 1330, endPoint y: 726, distance: 13.4
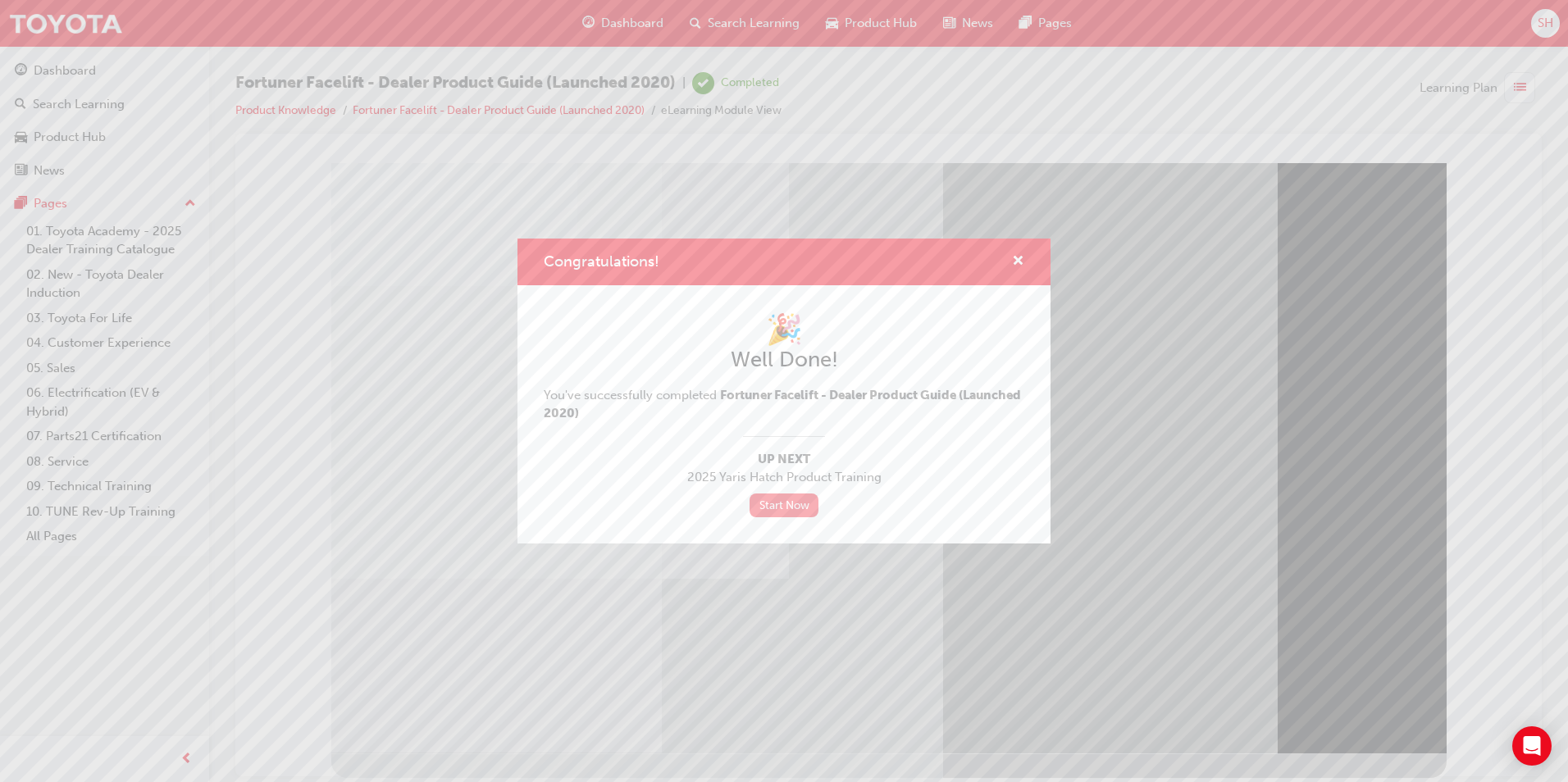
click at [793, 500] on link "Start Now" at bounding box center [784, 505] width 69 height 24
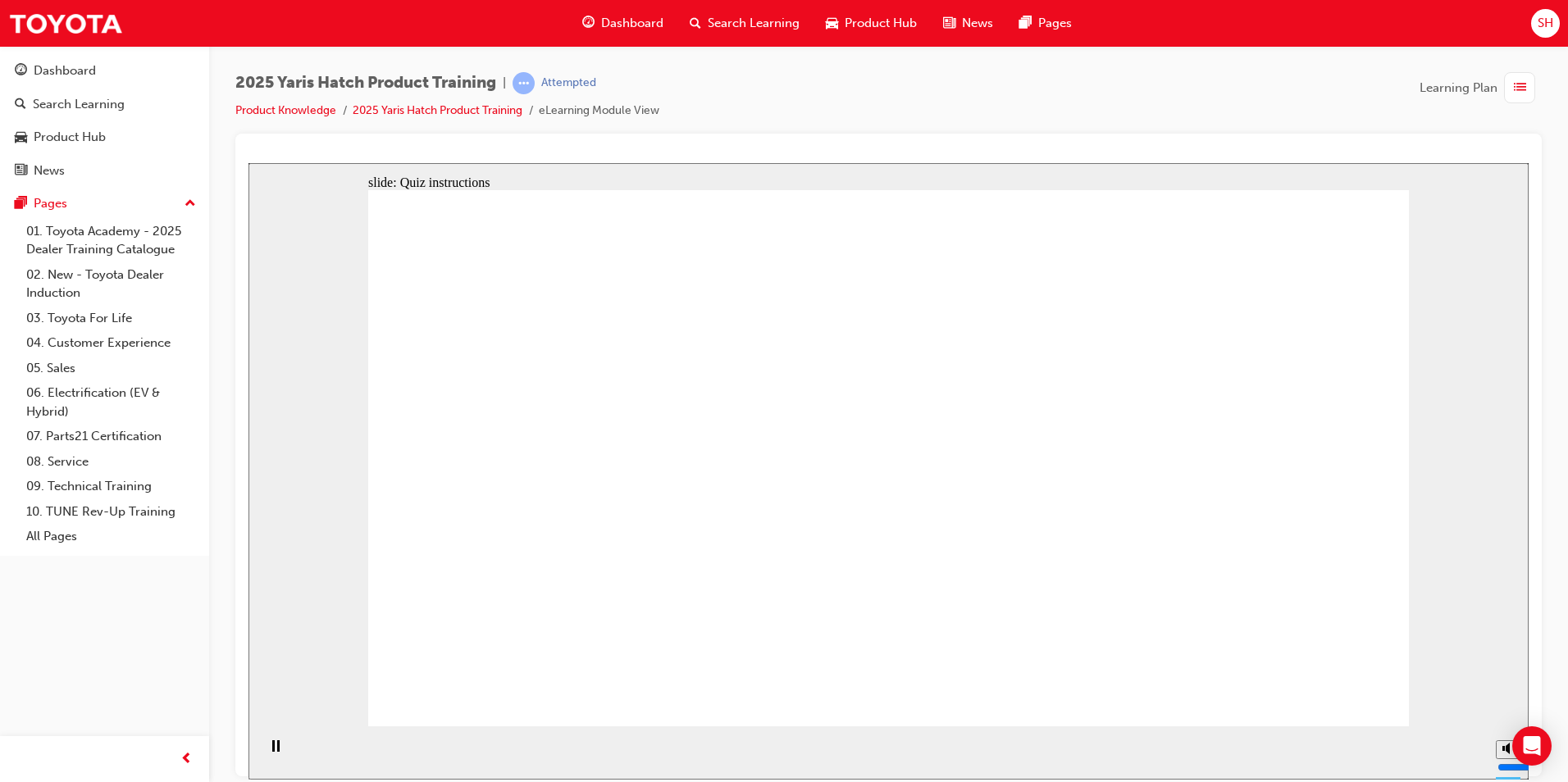
radio input "true"
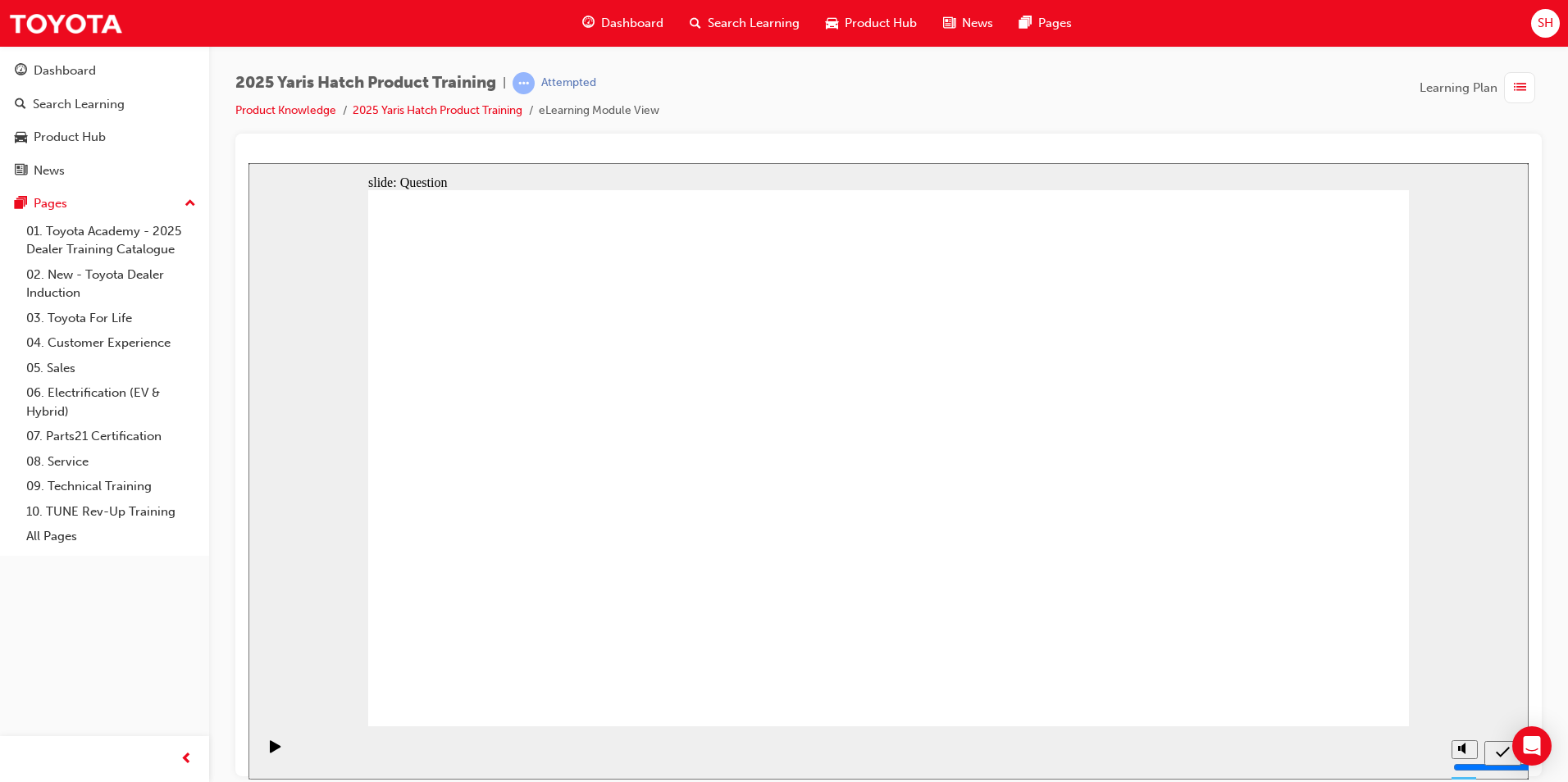
drag, startPoint x: 1122, startPoint y: 302, endPoint x: 1121, endPoint y: 338, distance: 36.0
radio input "true"
drag, startPoint x: 1328, startPoint y: 678, endPoint x: 1328, endPoint y: 694, distance: 16.0
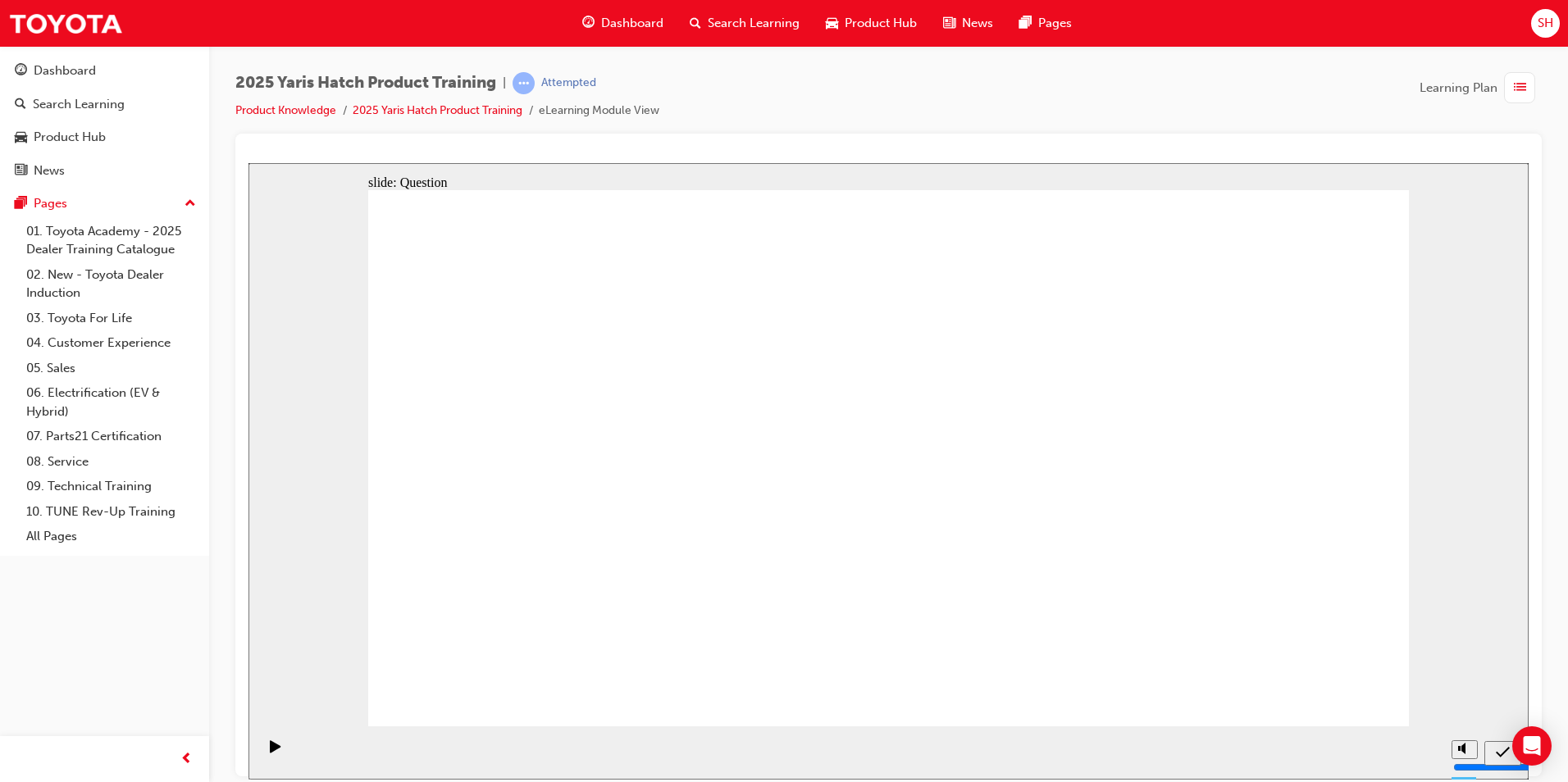
radio input "true"
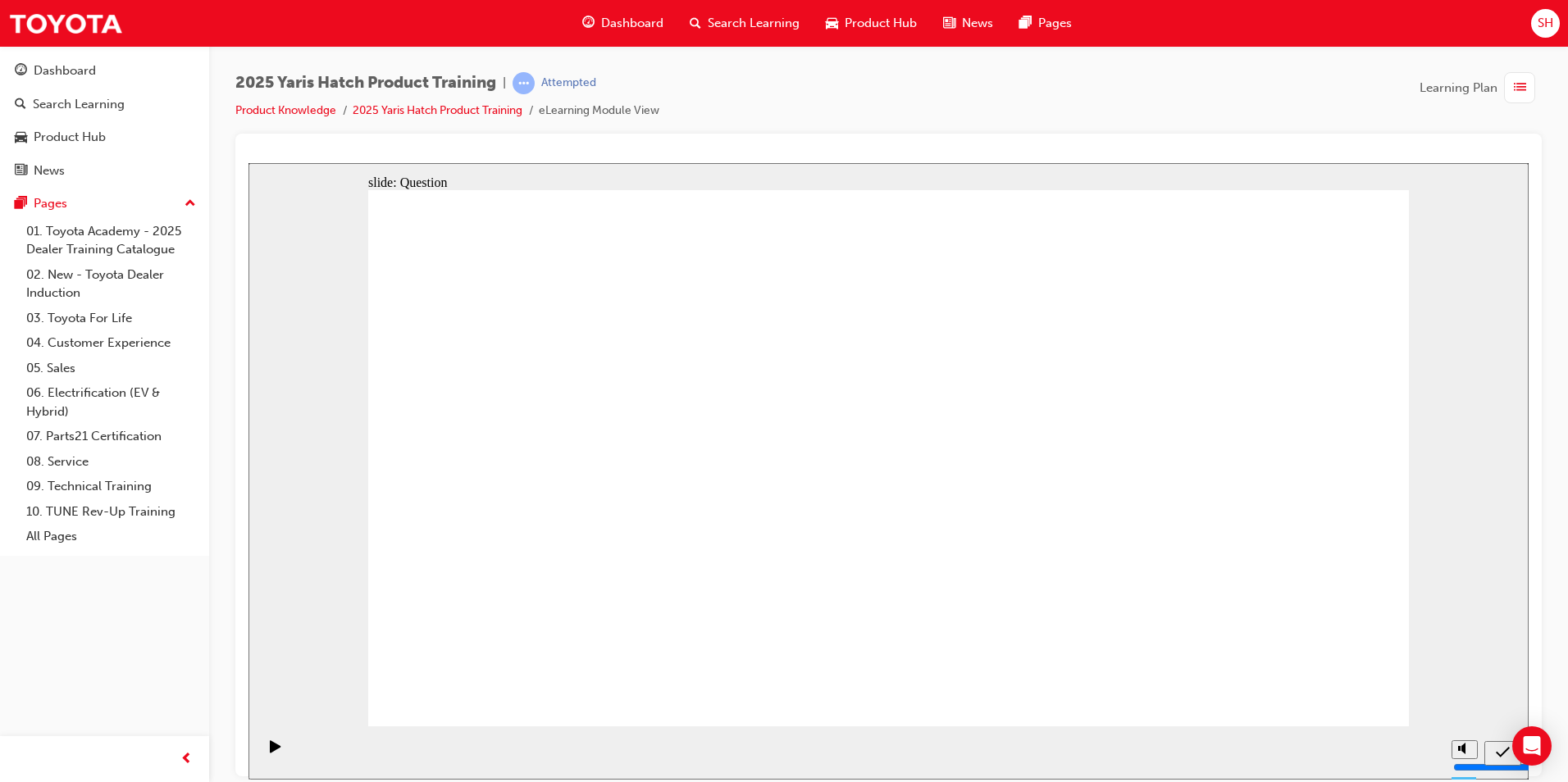
radio input "true"
drag, startPoint x: 738, startPoint y: 640, endPoint x: 843, endPoint y: 672, distance: 109.8
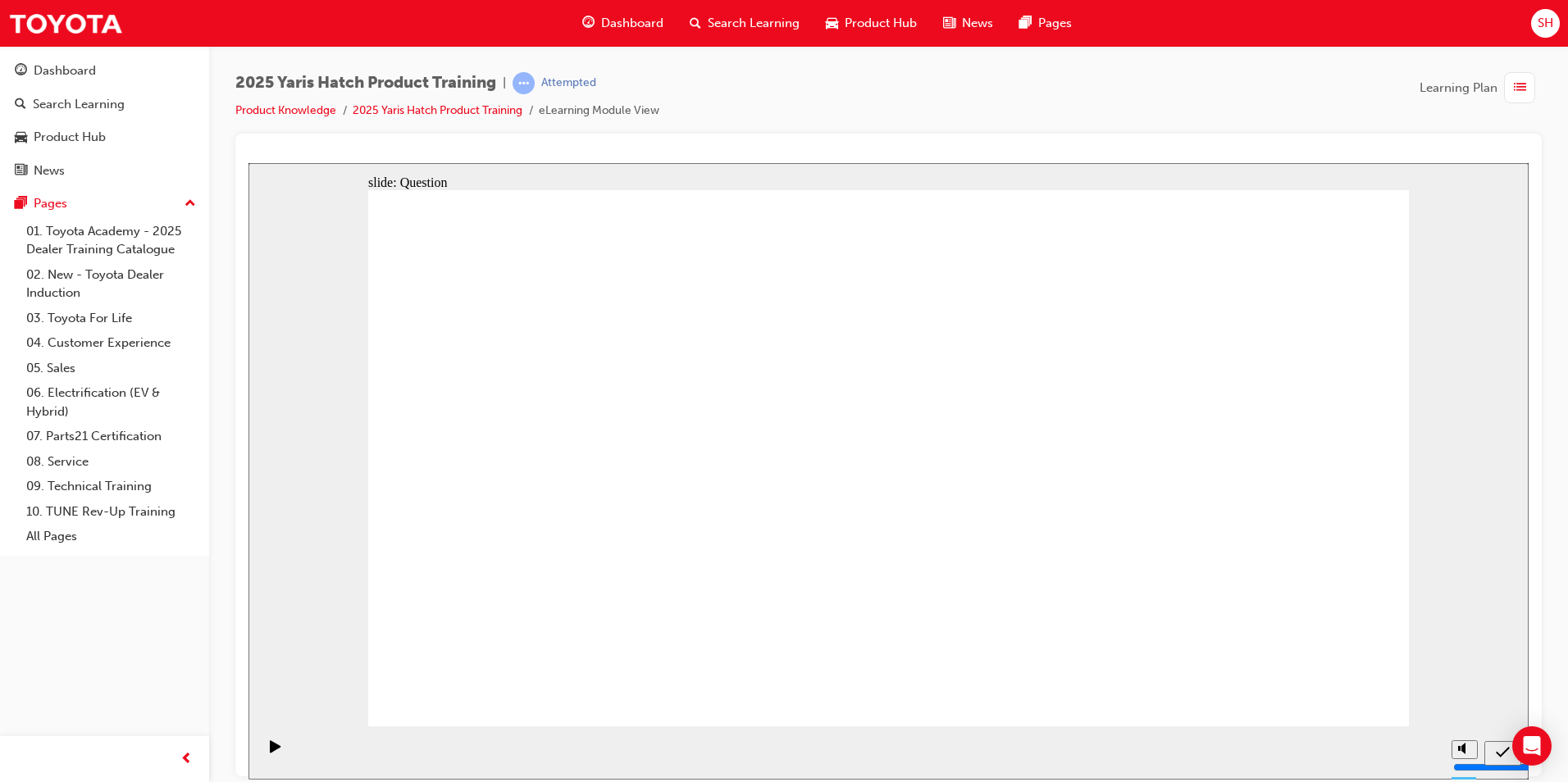
drag, startPoint x: 1093, startPoint y: 449, endPoint x: 722, endPoint y: 619, distance: 408.1
drag, startPoint x: 881, startPoint y: 435, endPoint x: 1069, endPoint y: 607, distance: 254.8
drag, startPoint x: 483, startPoint y: 433, endPoint x: 1260, endPoint y: 590, distance: 792.7
drag, startPoint x: 678, startPoint y: 421, endPoint x: 473, endPoint y: 576, distance: 257.0
drag, startPoint x: 1241, startPoint y: 430, endPoint x: 883, endPoint y: 597, distance: 395.0
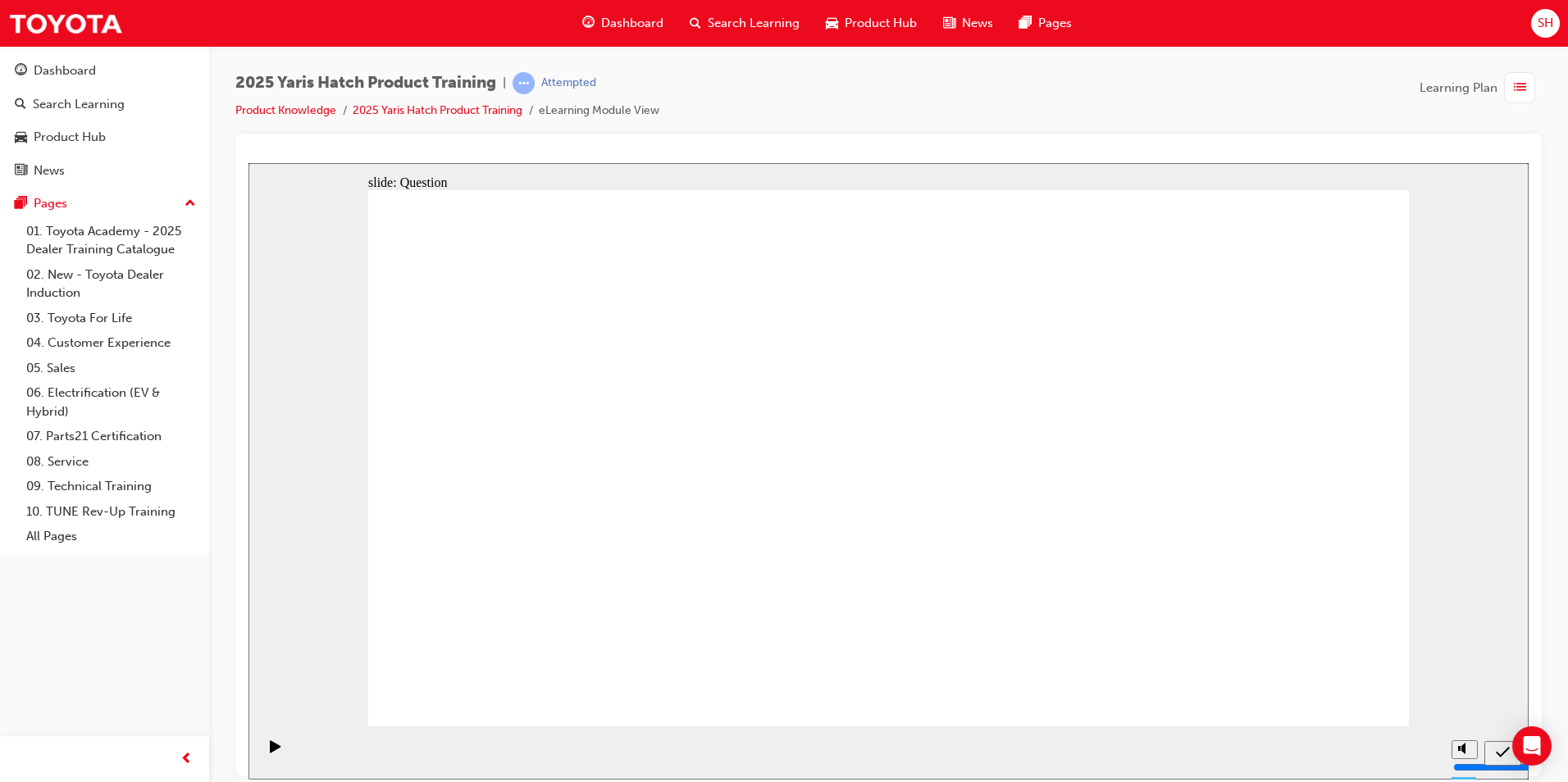
radio input "true"
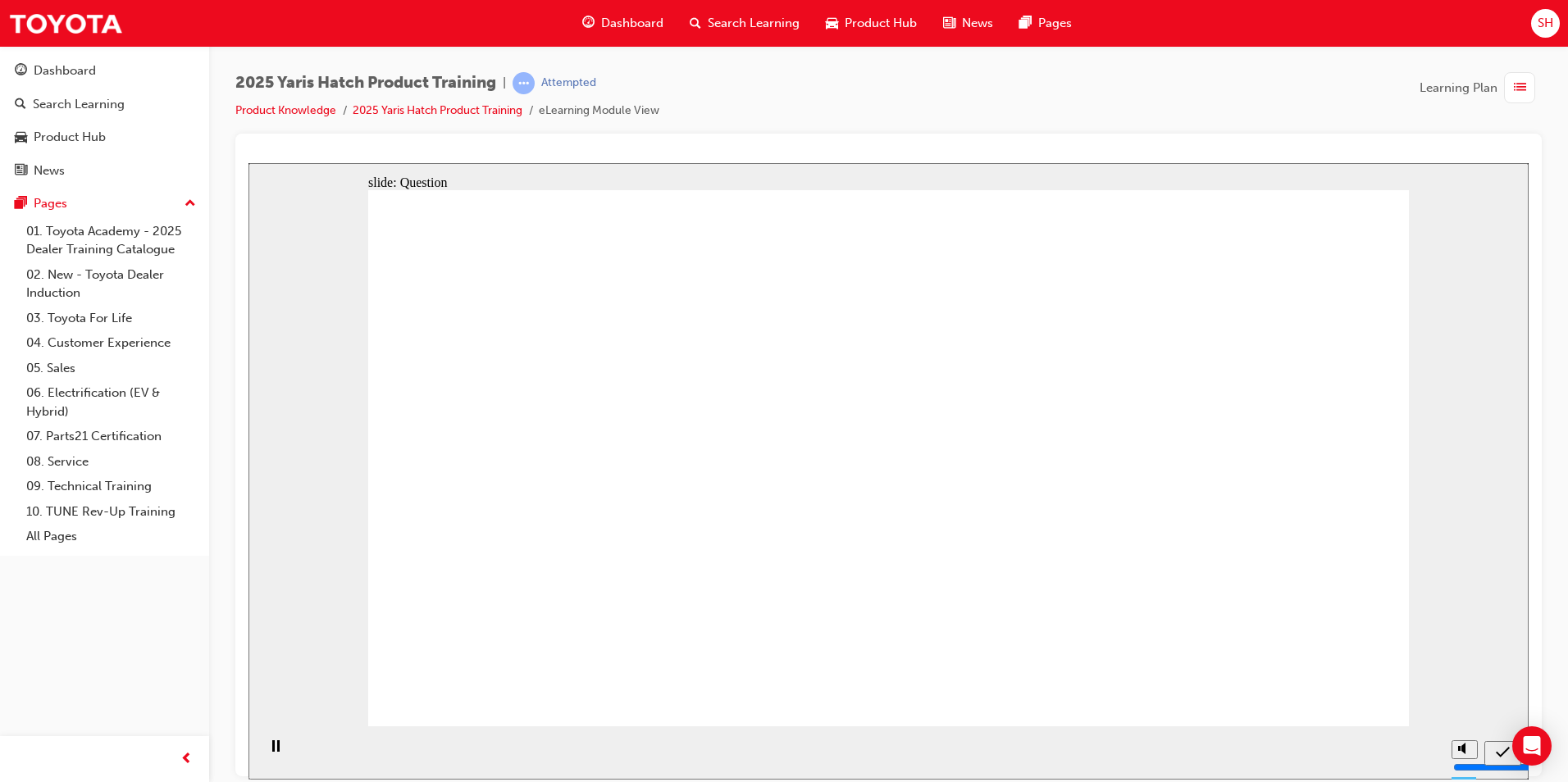
radio input "true"
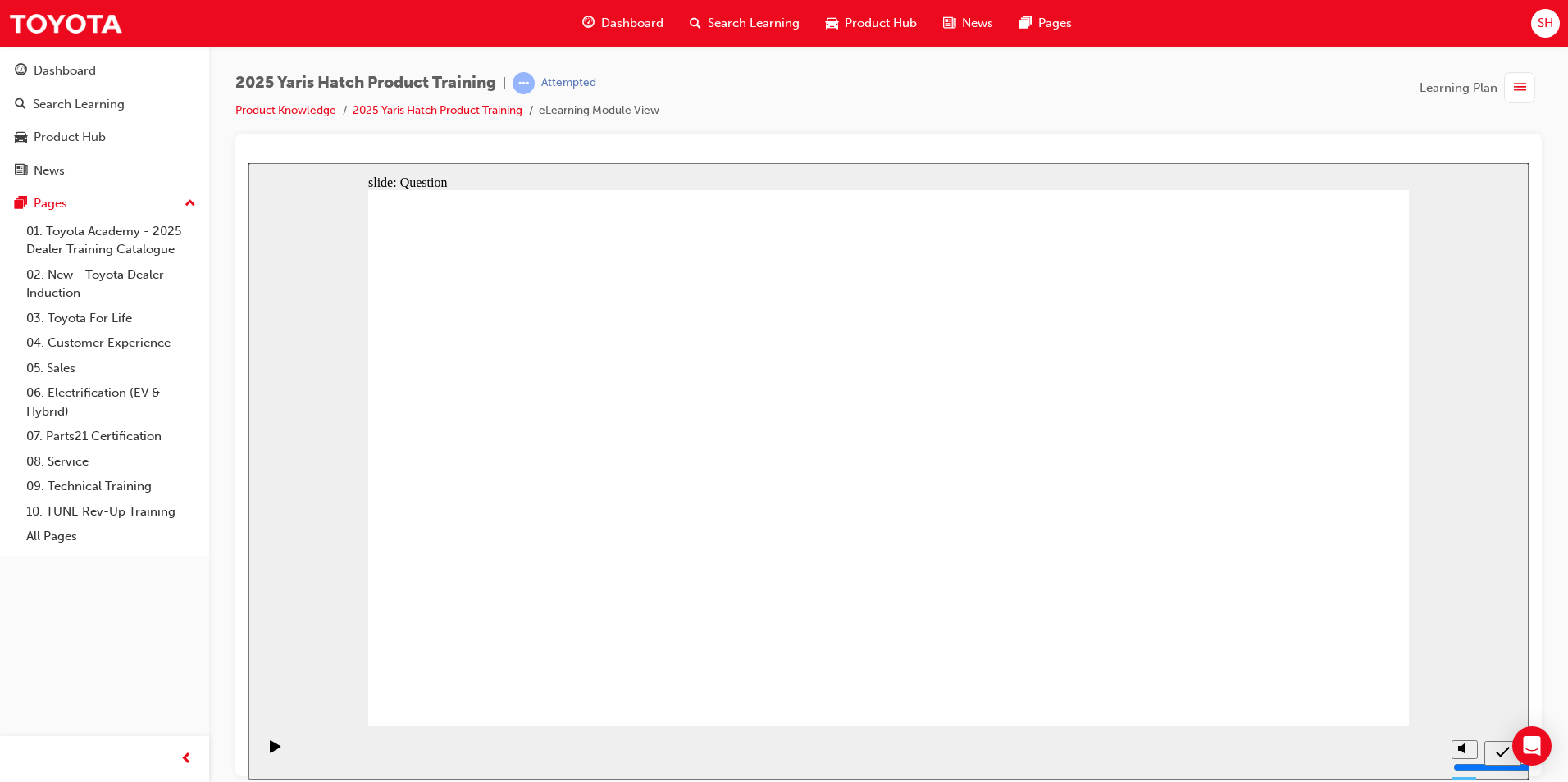
radio input "true"
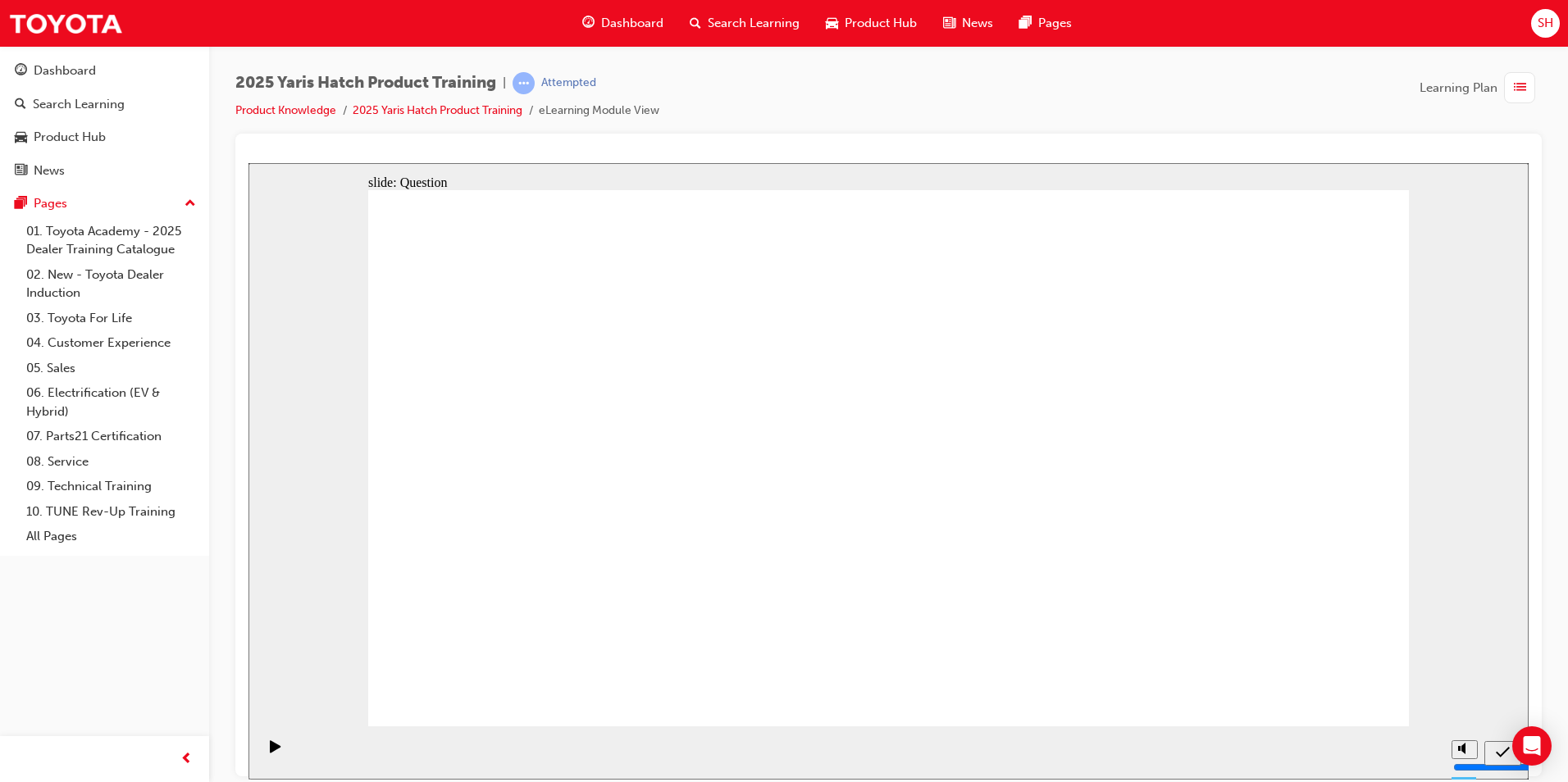
radio input "true"
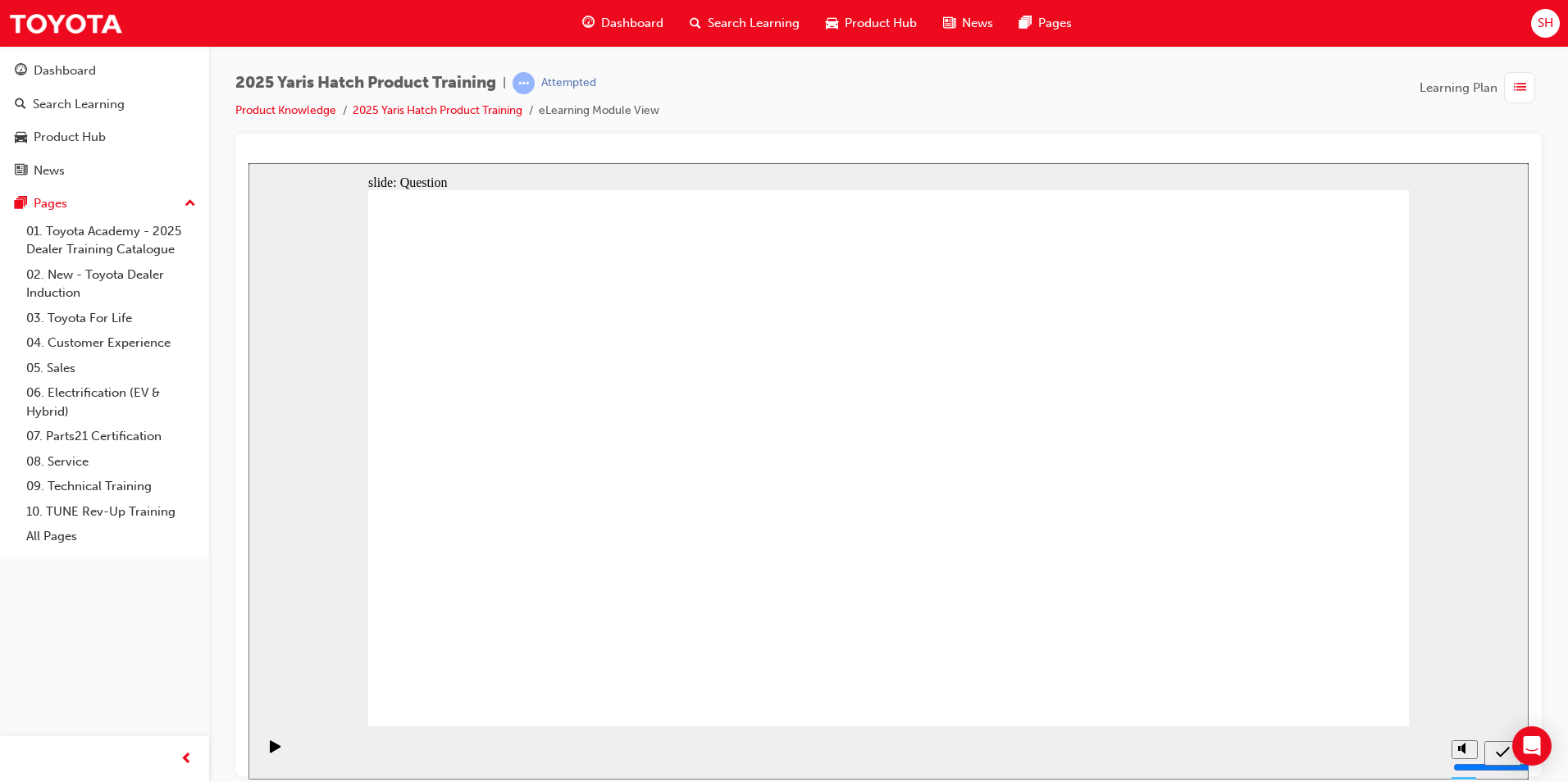
drag, startPoint x: 1105, startPoint y: 431, endPoint x: 734, endPoint y: 597, distance: 406.4
drag, startPoint x: 863, startPoint y: 445, endPoint x: 1060, endPoint y: 601, distance: 251.3
drag, startPoint x: 1217, startPoint y: 407, endPoint x: 843, endPoint y: 562, distance: 404.8
drag, startPoint x: 459, startPoint y: 438, endPoint x: 1210, endPoint y: 596, distance: 767.4
drag, startPoint x: 720, startPoint y: 440, endPoint x: 547, endPoint y: 585, distance: 225.7
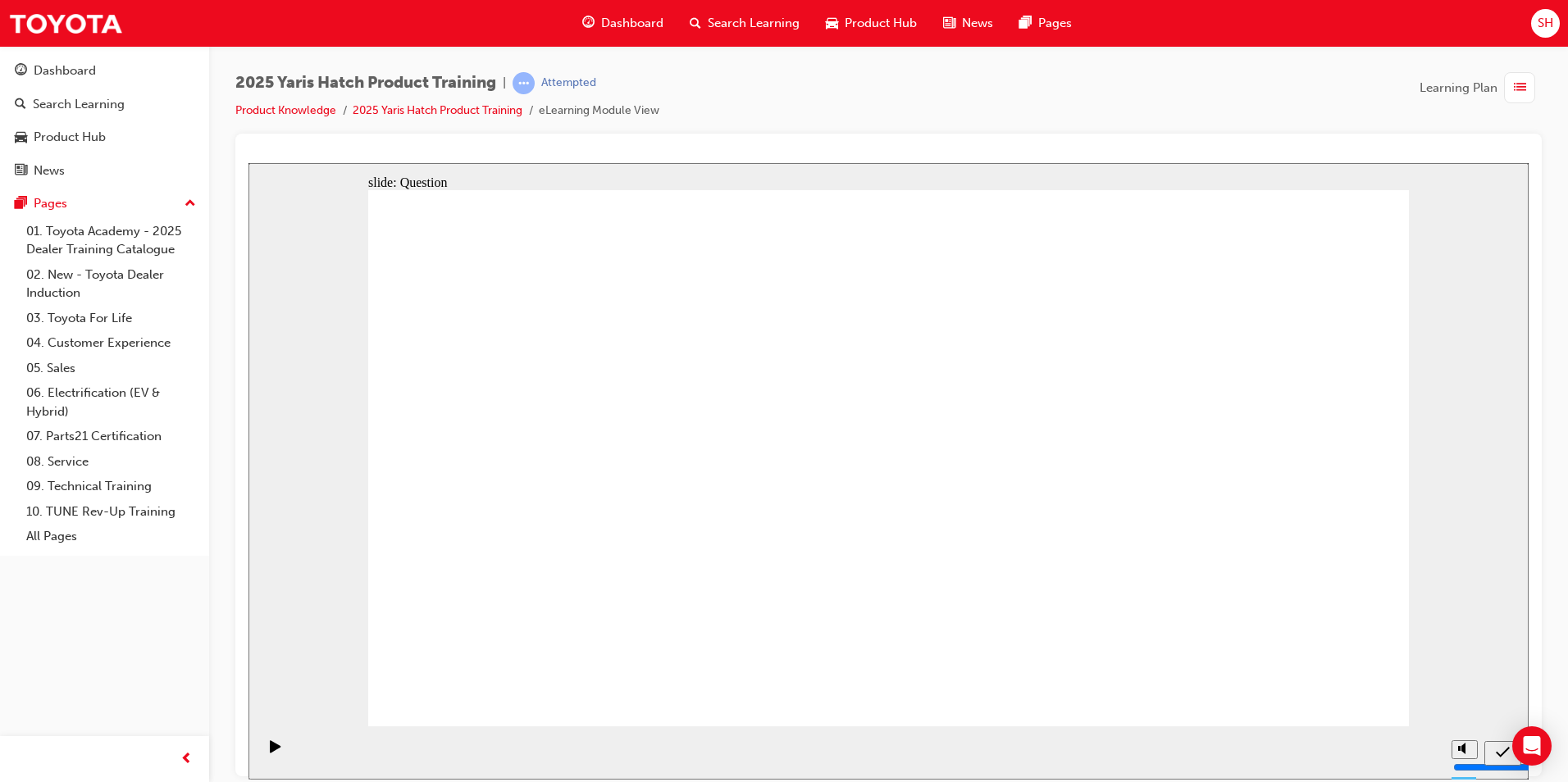
radio input "true"
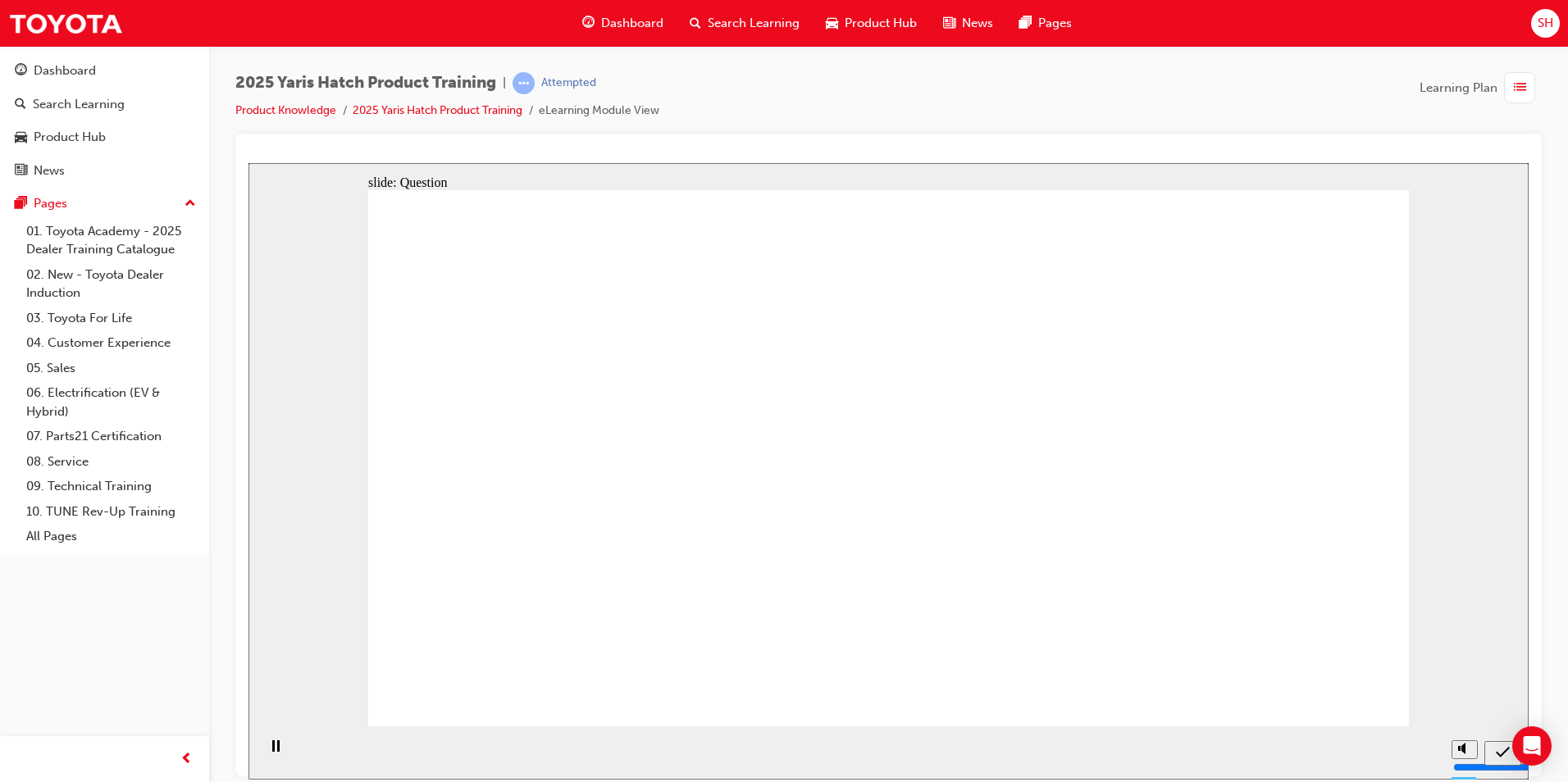
radio input "true"
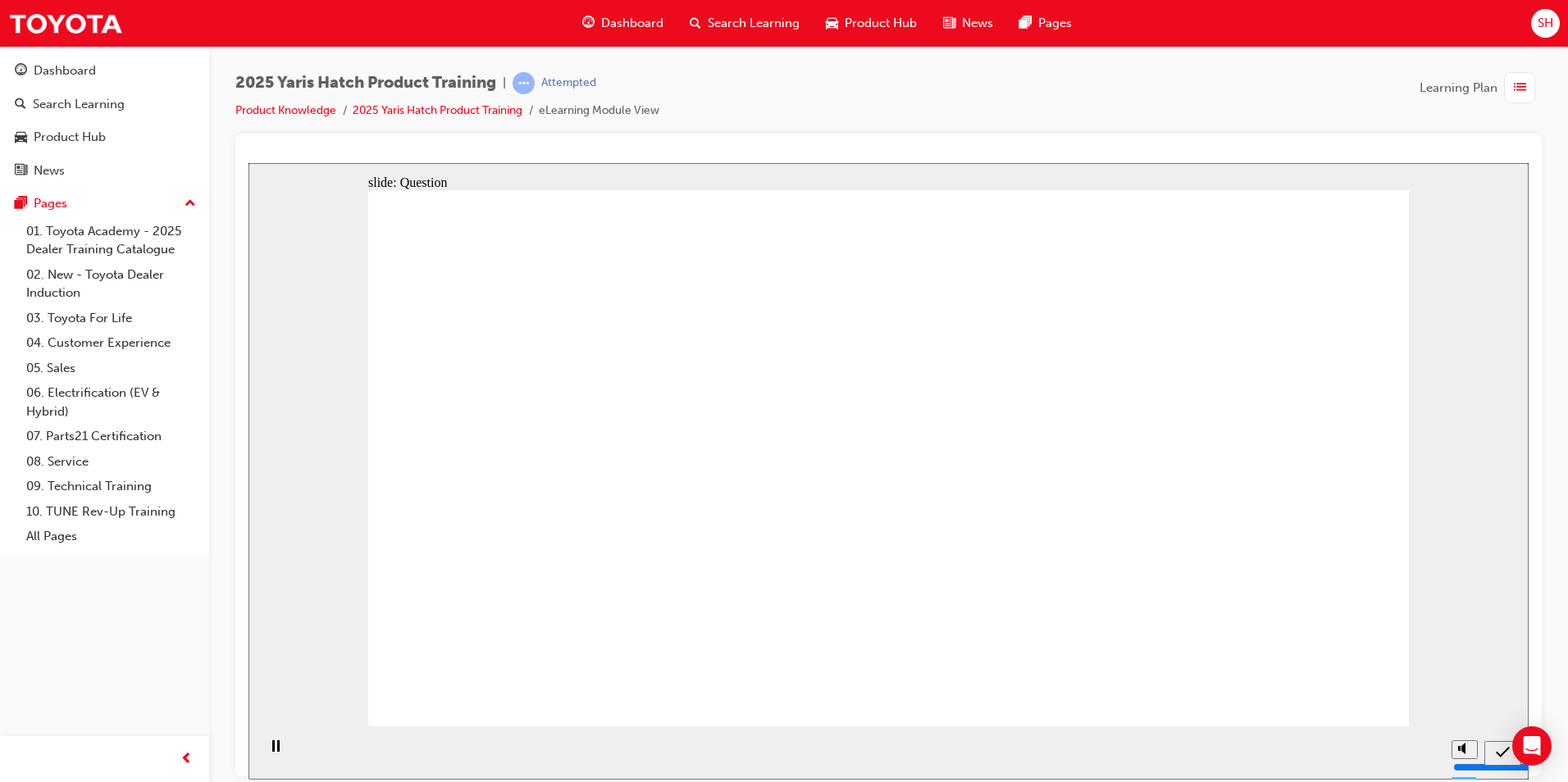
radio input "true"
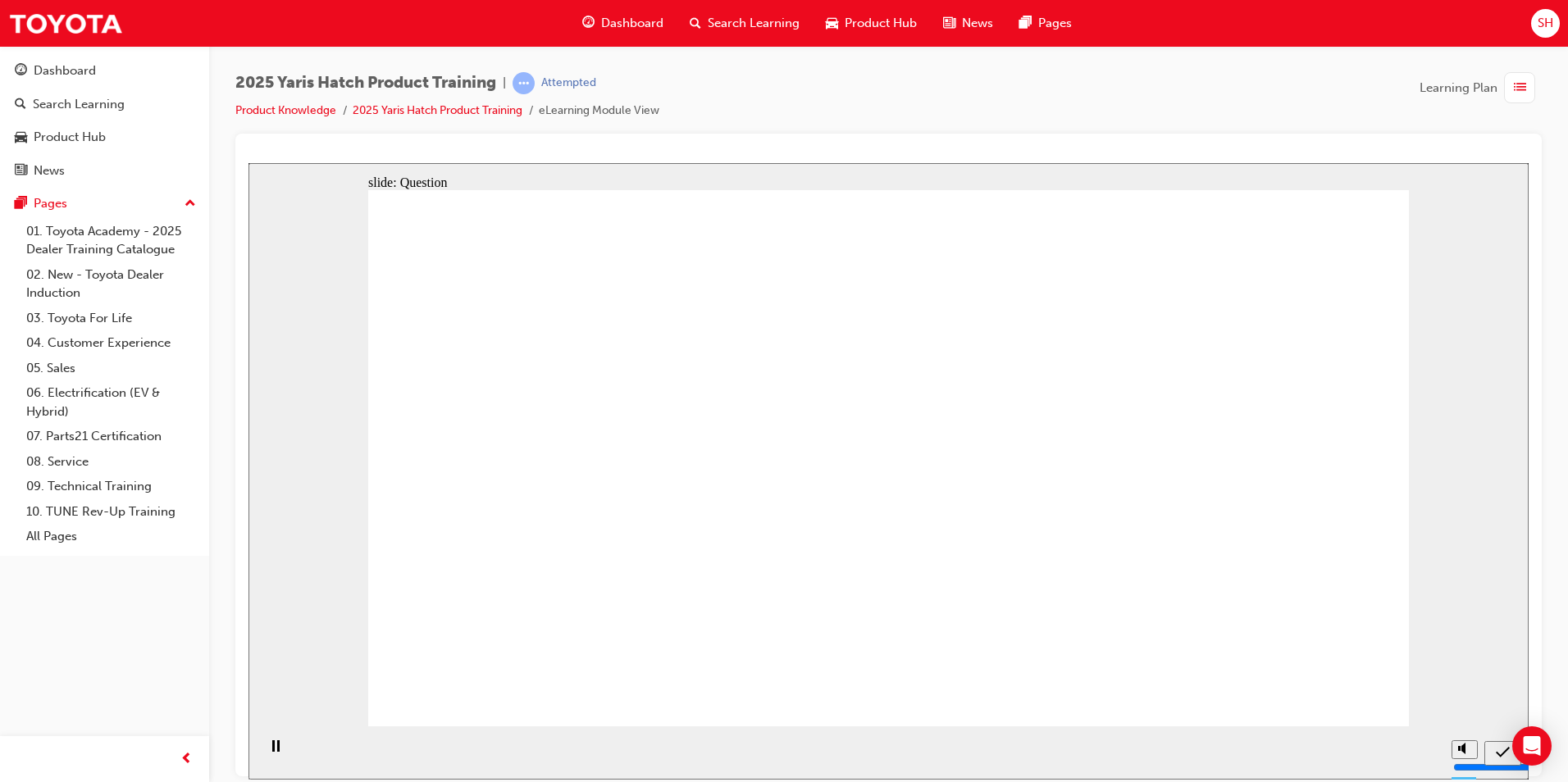
drag, startPoint x: 730, startPoint y: 397, endPoint x: 477, endPoint y: 339, distance: 259.6
drag, startPoint x: 706, startPoint y: 389, endPoint x: 512, endPoint y: 376, distance: 194.4
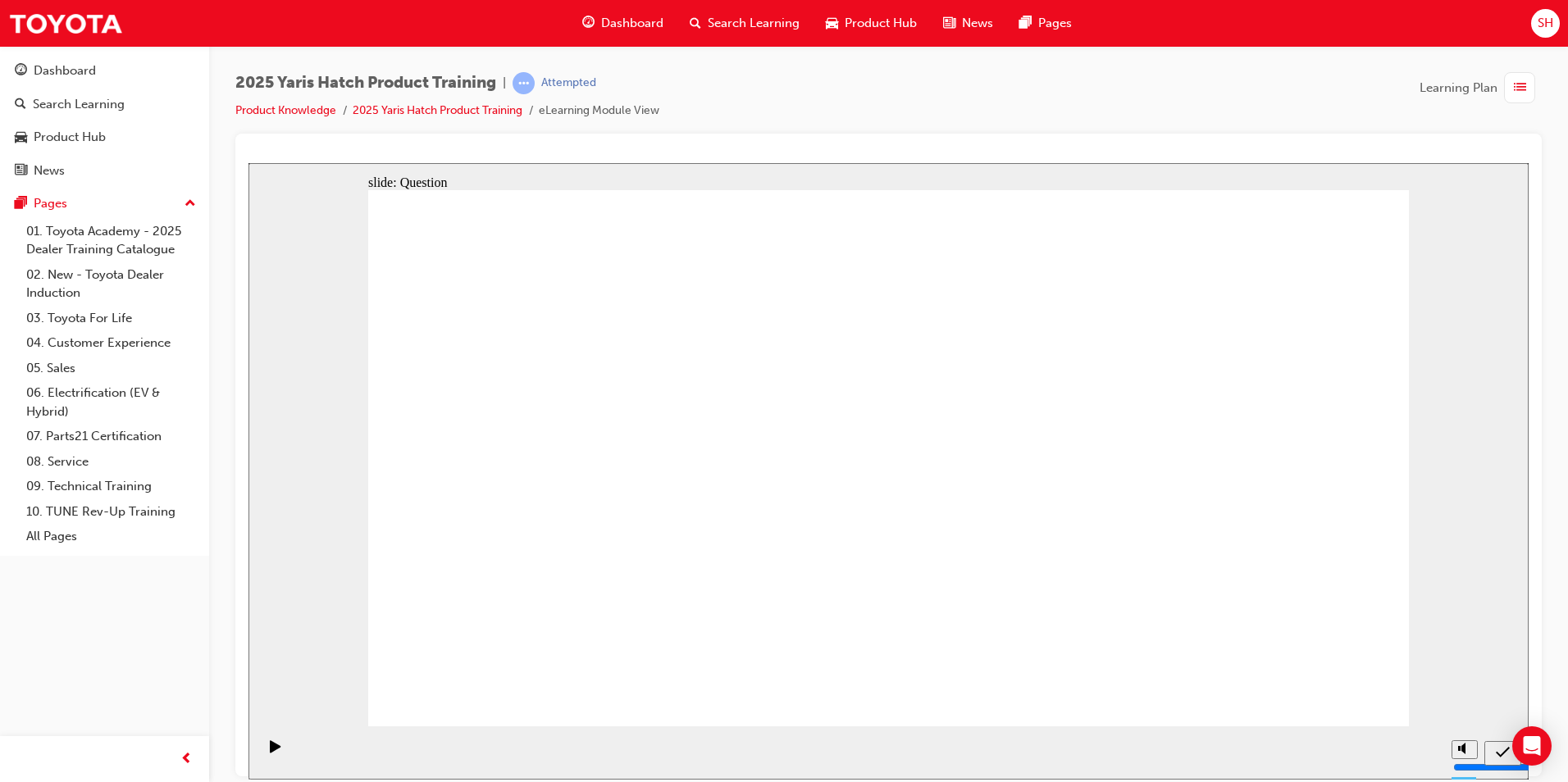
drag, startPoint x: 416, startPoint y: 339, endPoint x: 739, endPoint y: 404, distance: 329.5
radio input "true"
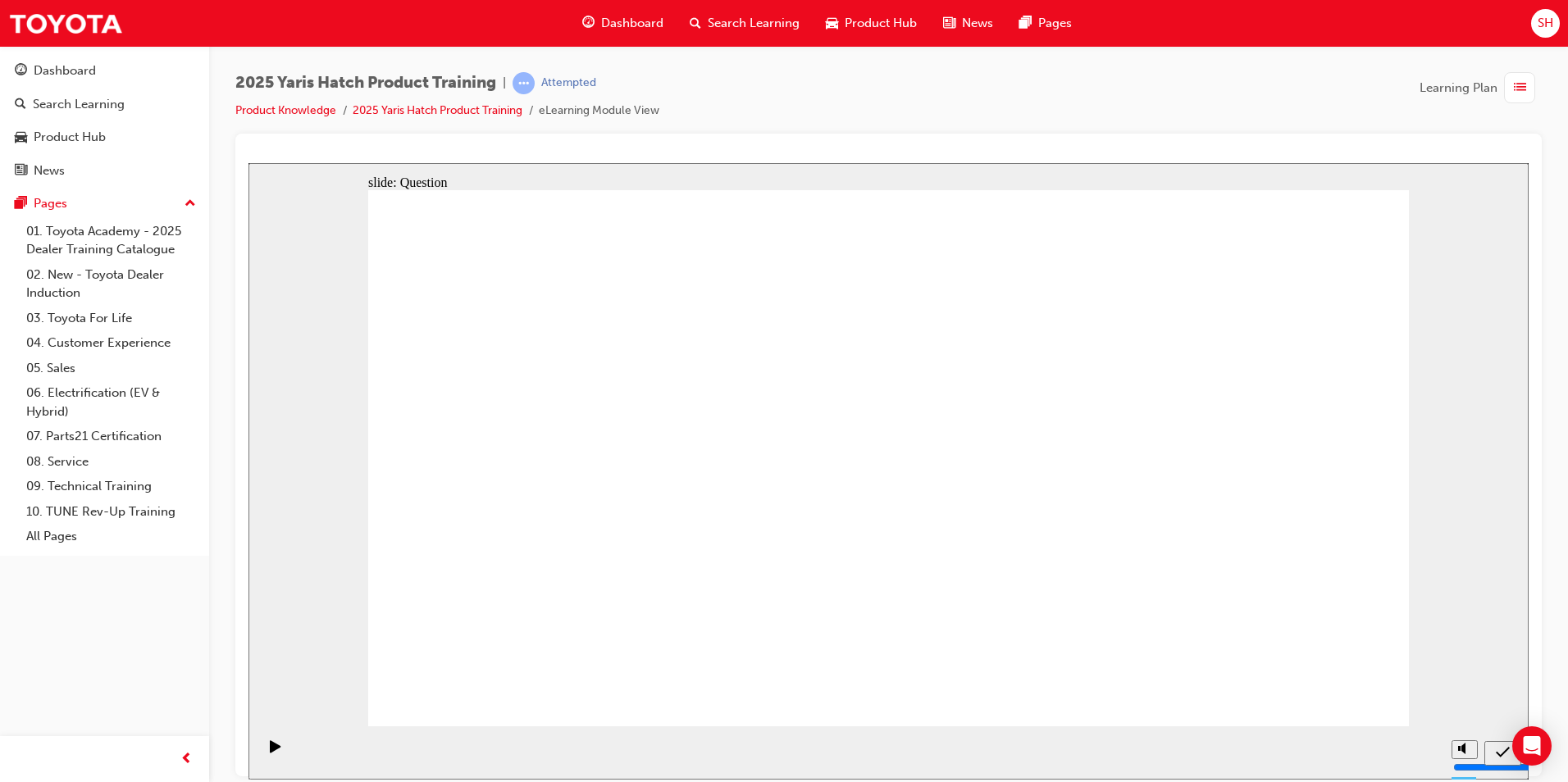
drag, startPoint x: 1080, startPoint y: 449, endPoint x: 700, endPoint y: 620, distance: 416.7
drag, startPoint x: 884, startPoint y: 445, endPoint x: 1054, endPoint y: 623, distance: 246.1
drag, startPoint x: 681, startPoint y: 483, endPoint x: 489, endPoint y: 652, distance: 255.8
drag, startPoint x: 452, startPoint y: 436, endPoint x: 1179, endPoint y: 589, distance: 742.9
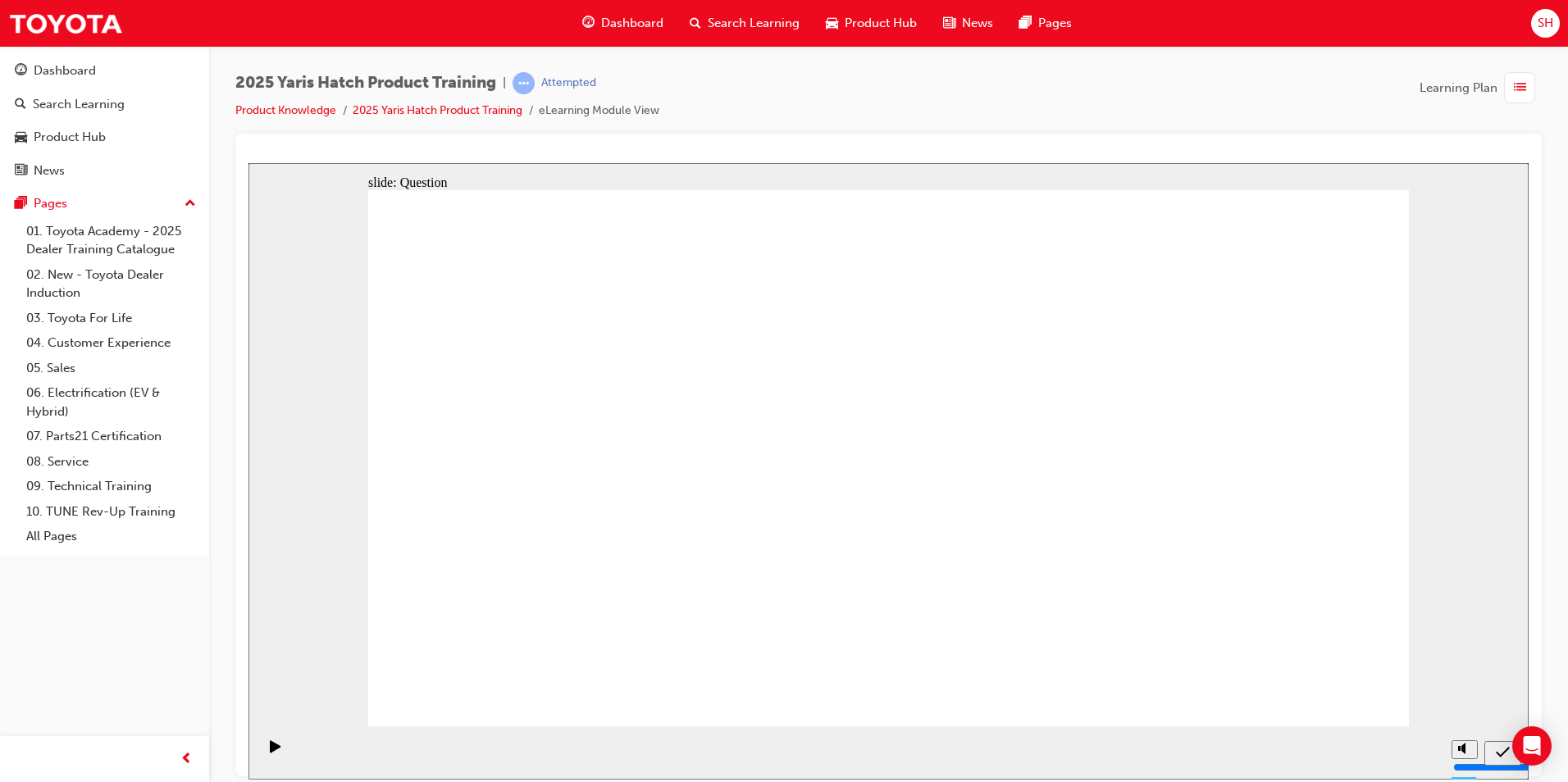
drag, startPoint x: 1287, startPoint y: 457, endPoint x: 944, endPoint y: 617, distance: 378.5
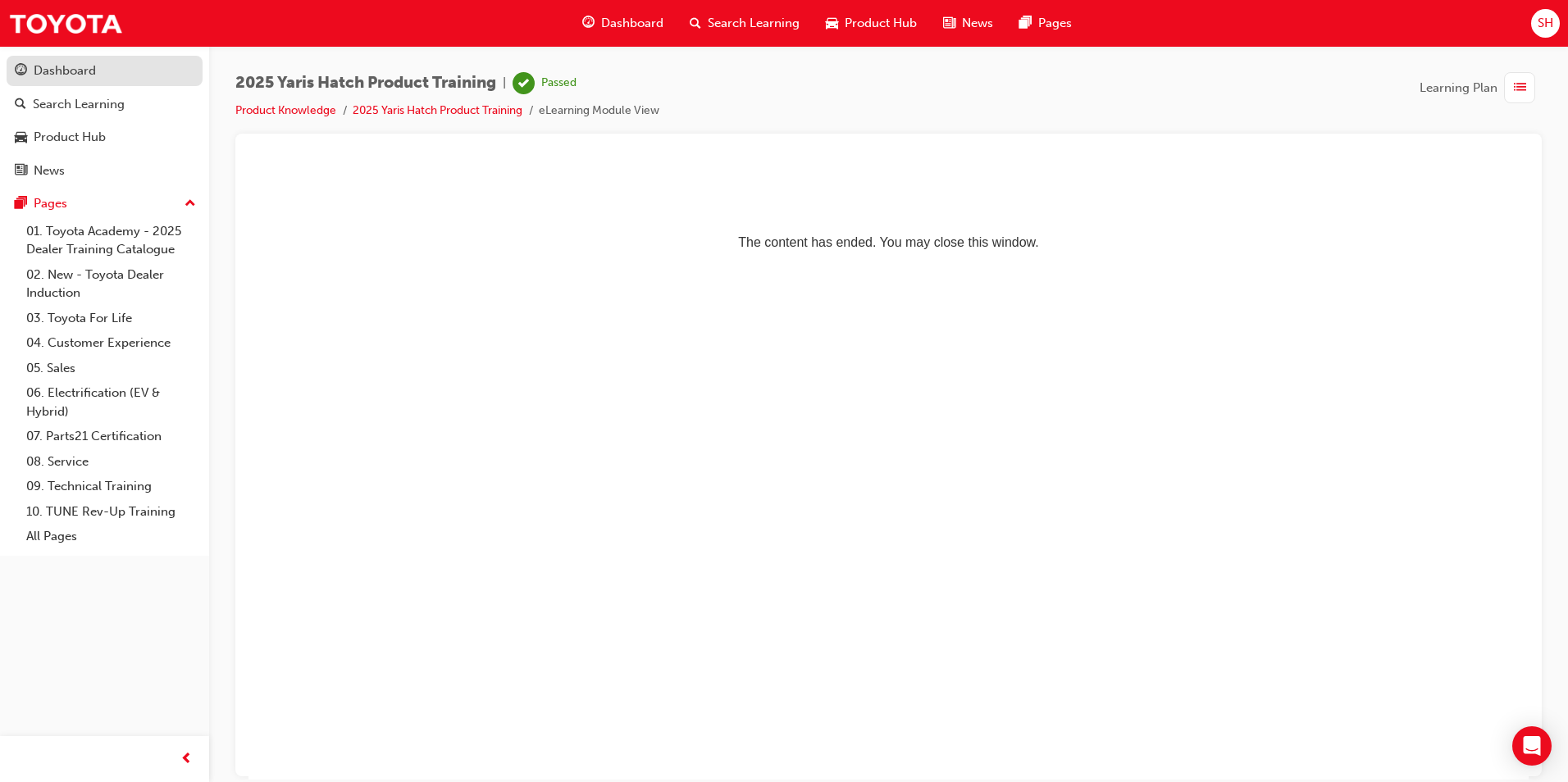
click at [109, 80] on div "Dashboard" at bounding box center [104, 71] width 180 height 21
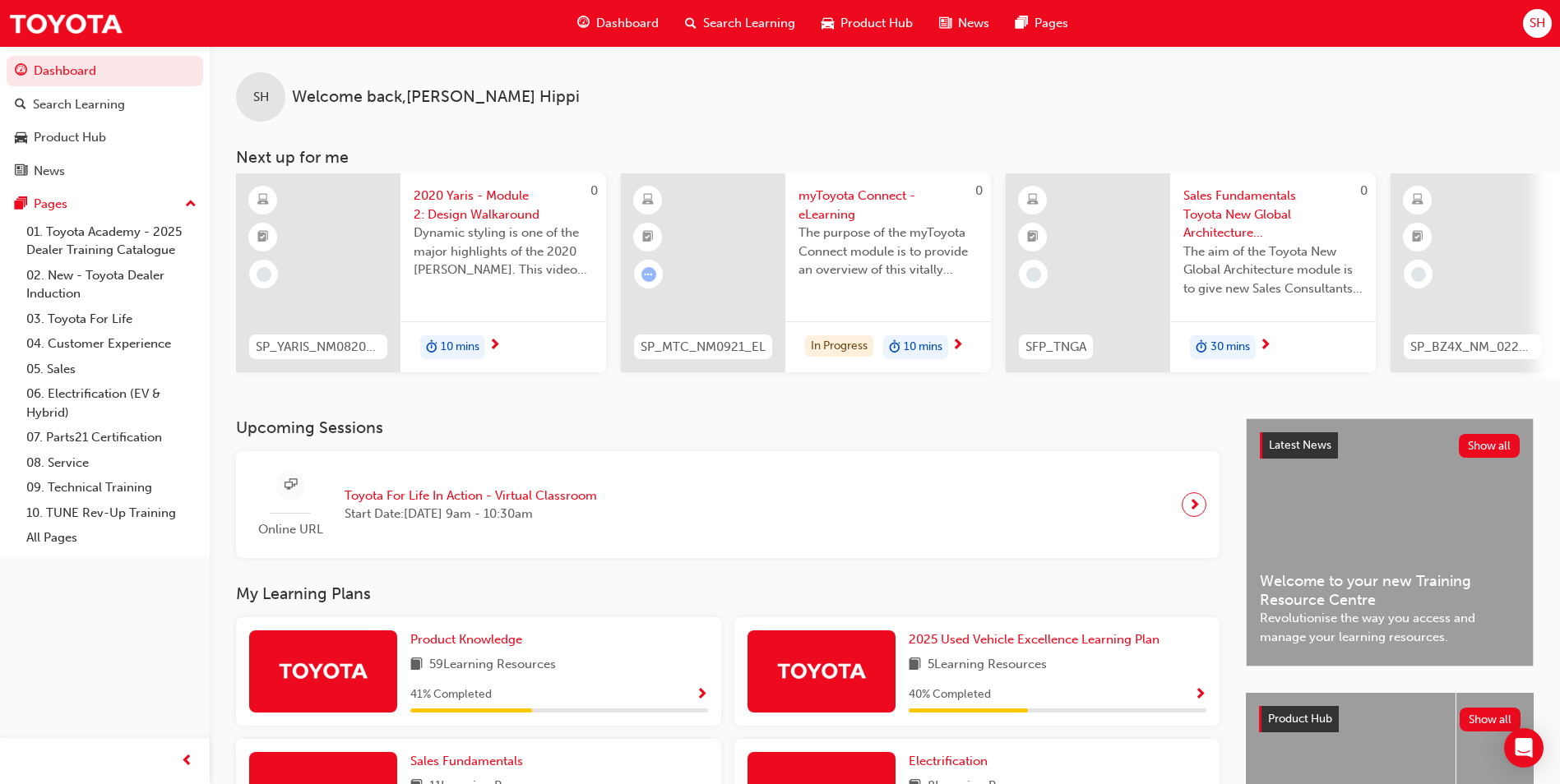
click at [906, 405] on div "SH Welcome back , Shanika Hippi Next up for me 0 SP_YARIS_NM0820_EL_02 2020 Yar…" at bounding box center [885, 232] width 1350 height 372
click at [126, 68] on link "Dashboard" at bounding box center [105, 70] width 196 height 30
click at [483, 647] on span "Product Knowledge" at bounding box center [466, 639] width 112 height 15
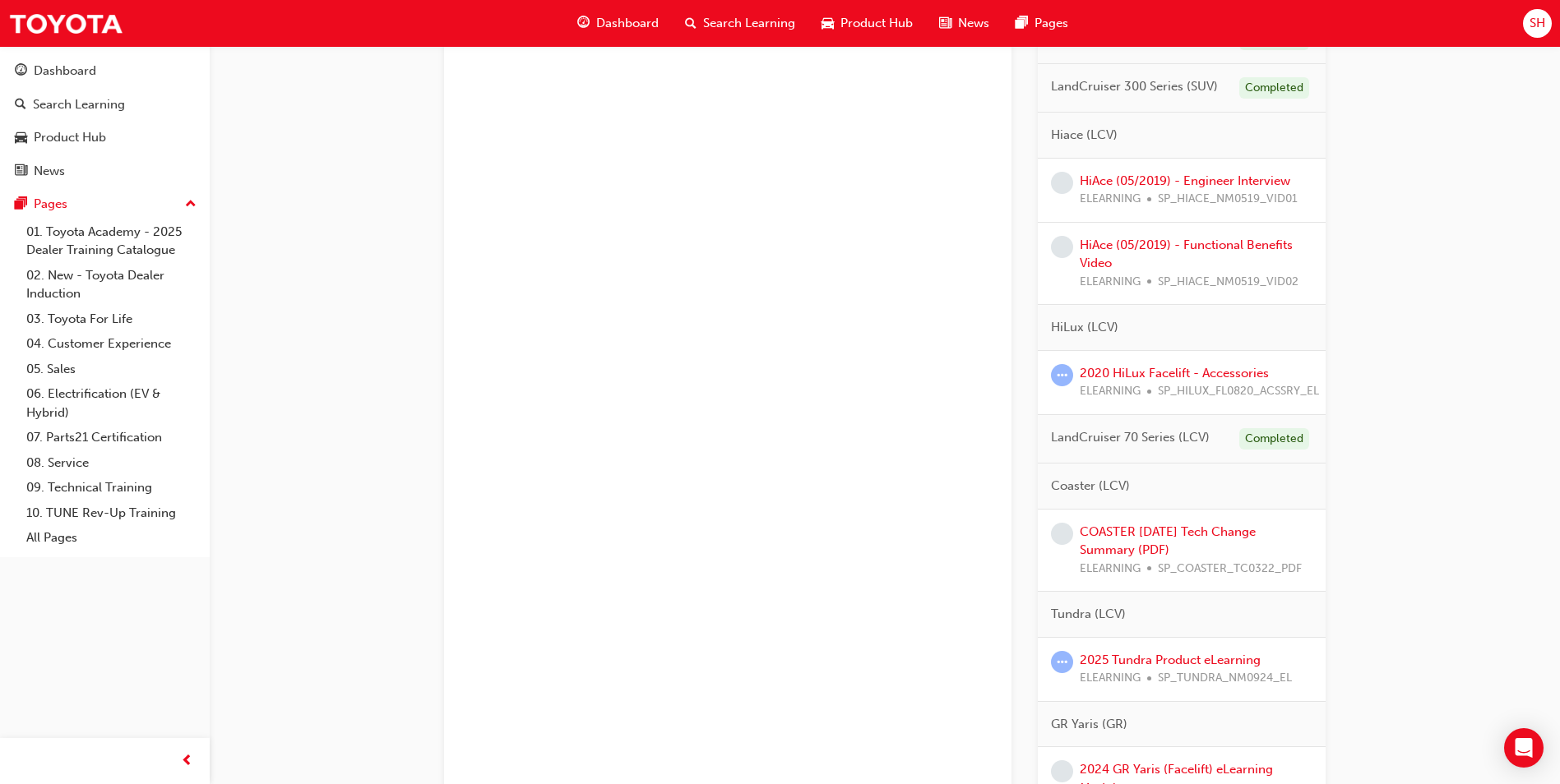
scroll to position [1973, 0]
click at [1192, 664] on link "2025 Tundra Product eLearning" at bounding box center [1170, 657] width 181 height 15
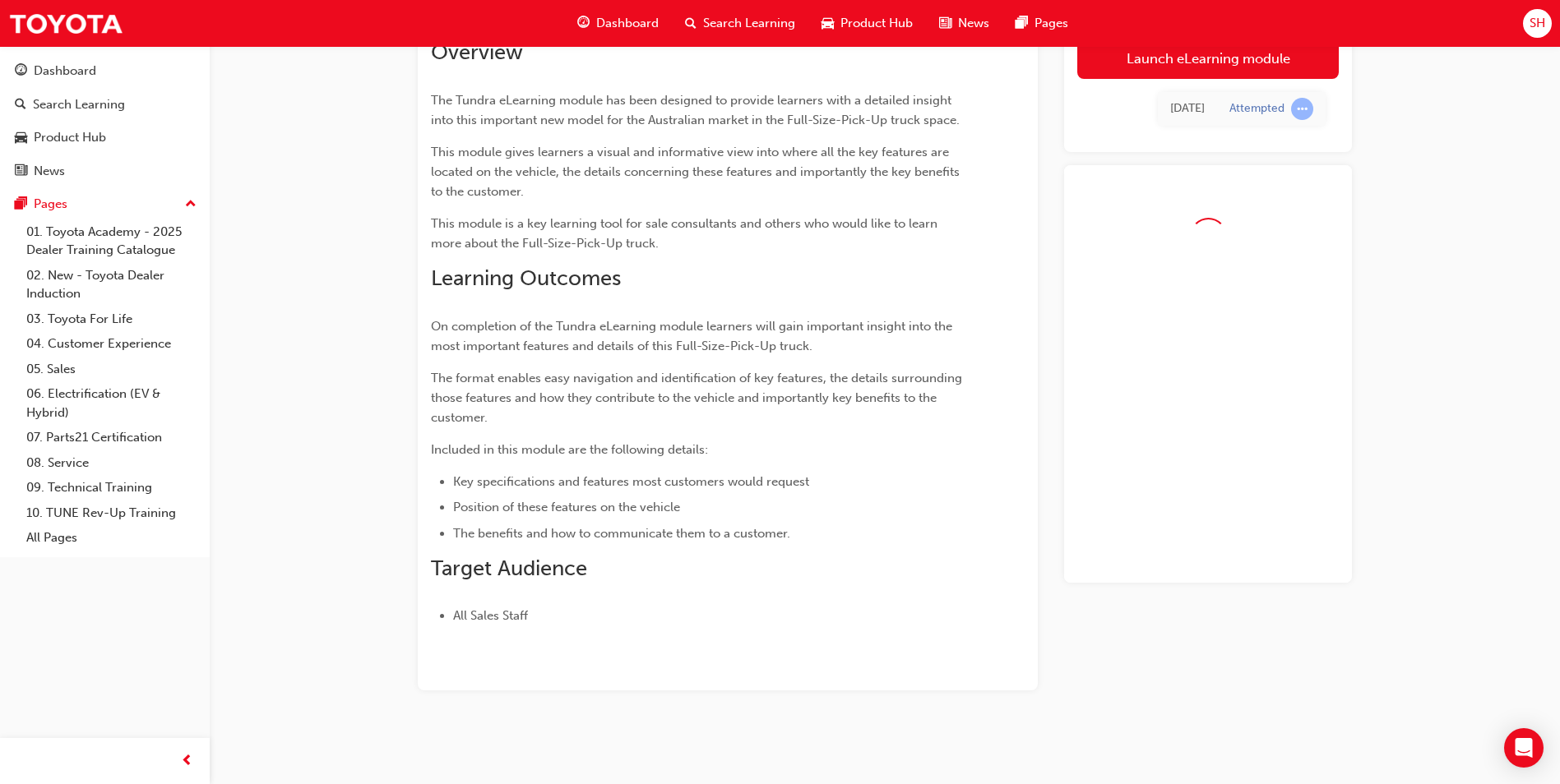
scroll to position [34, 0]
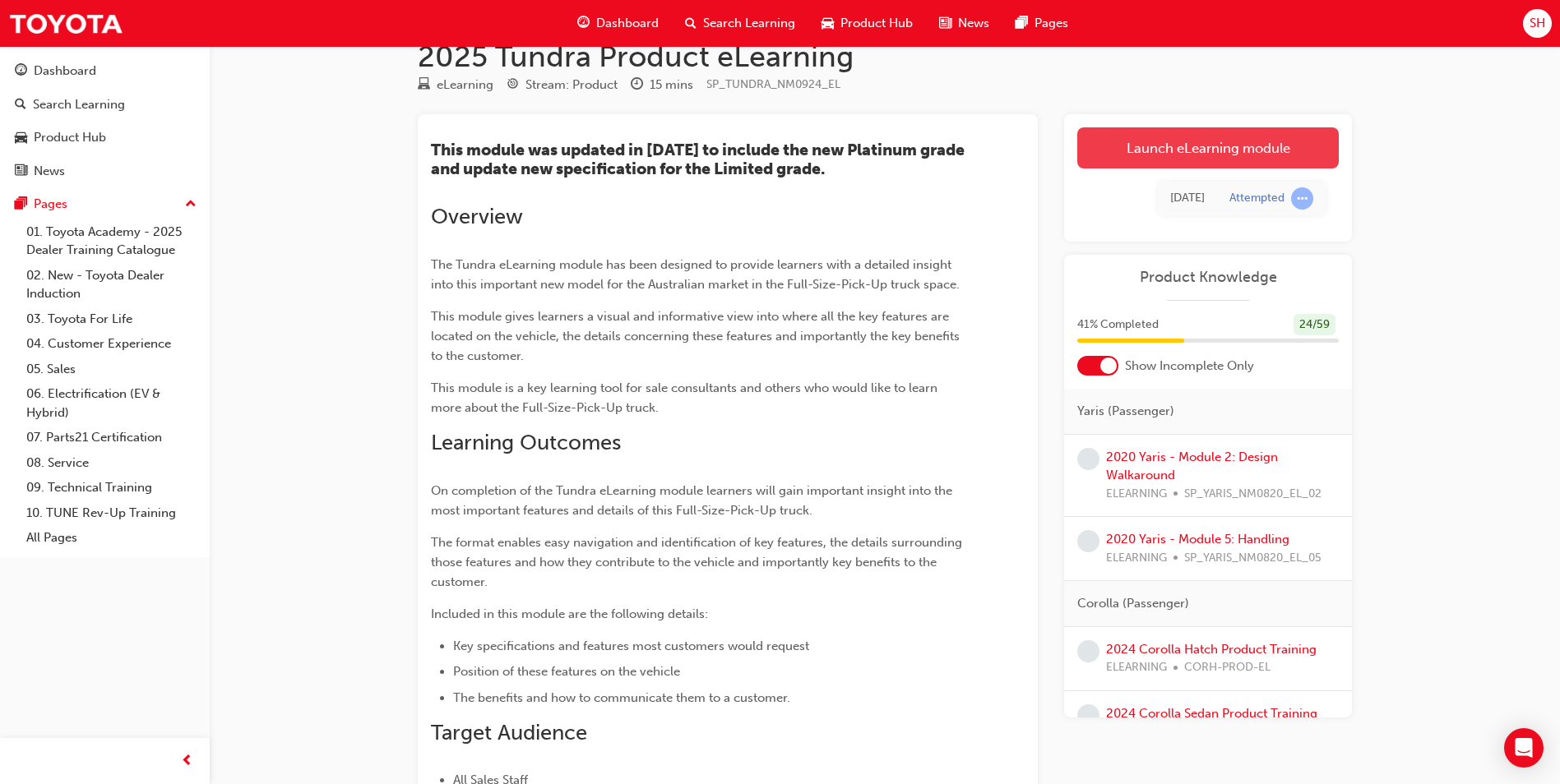
click at [1190, 144] on link "Launch eLearning module" at bounding box center [1207, 147] width 261 height 41
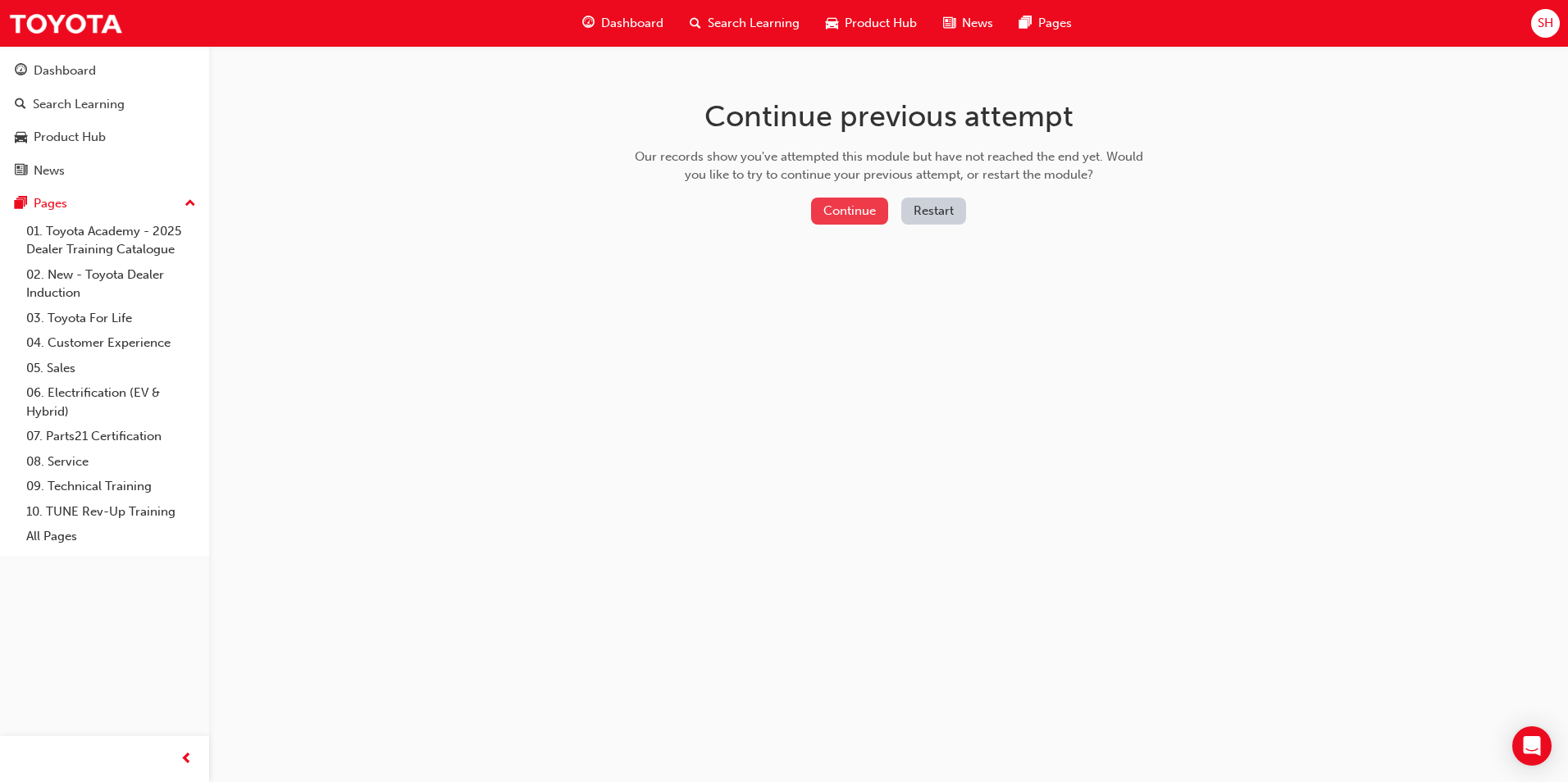
click at [870, 209] on button "Continue" at bounding box center [849, 211] width 77 height 27
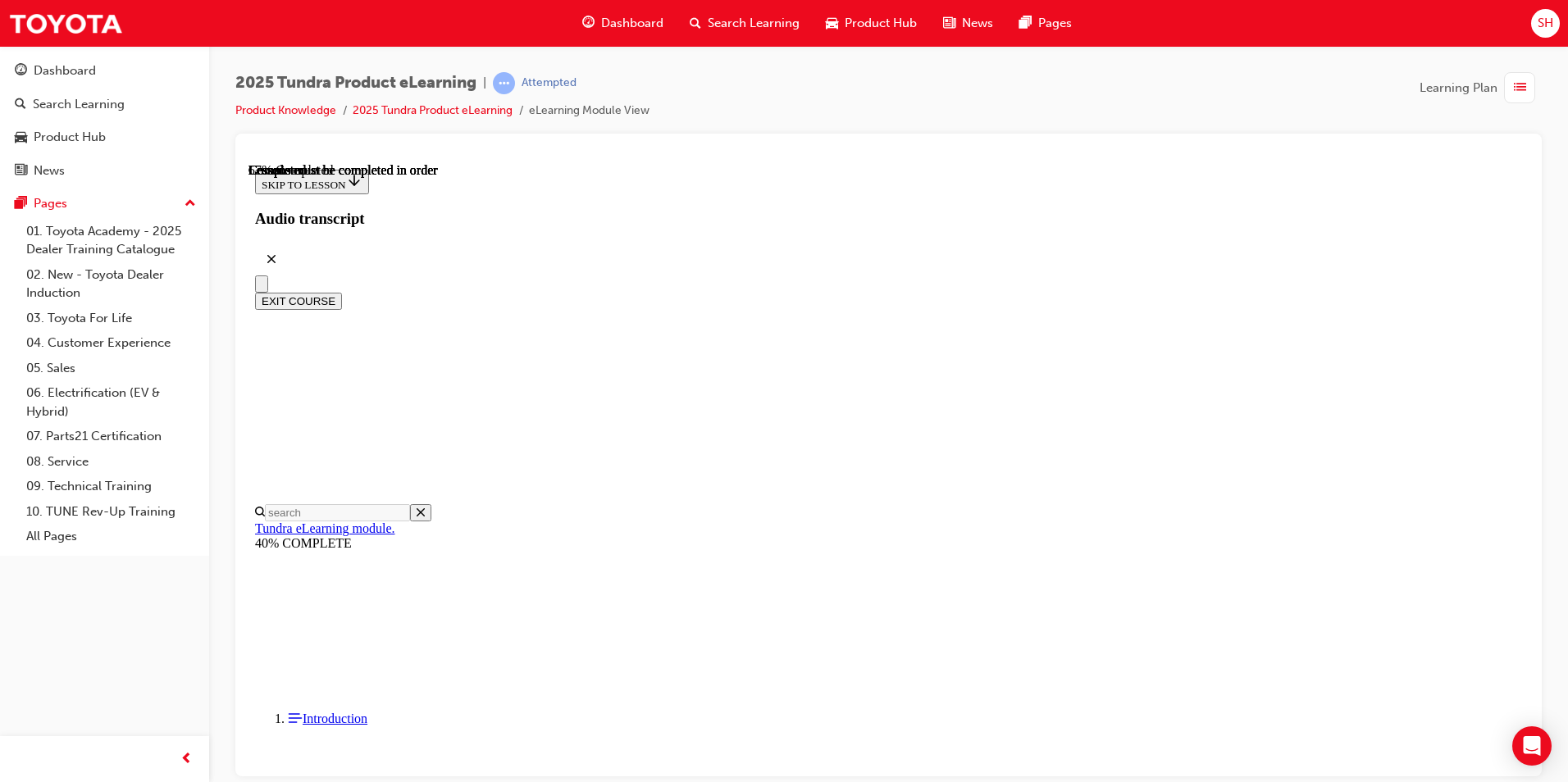
scroll to position [132, 0]
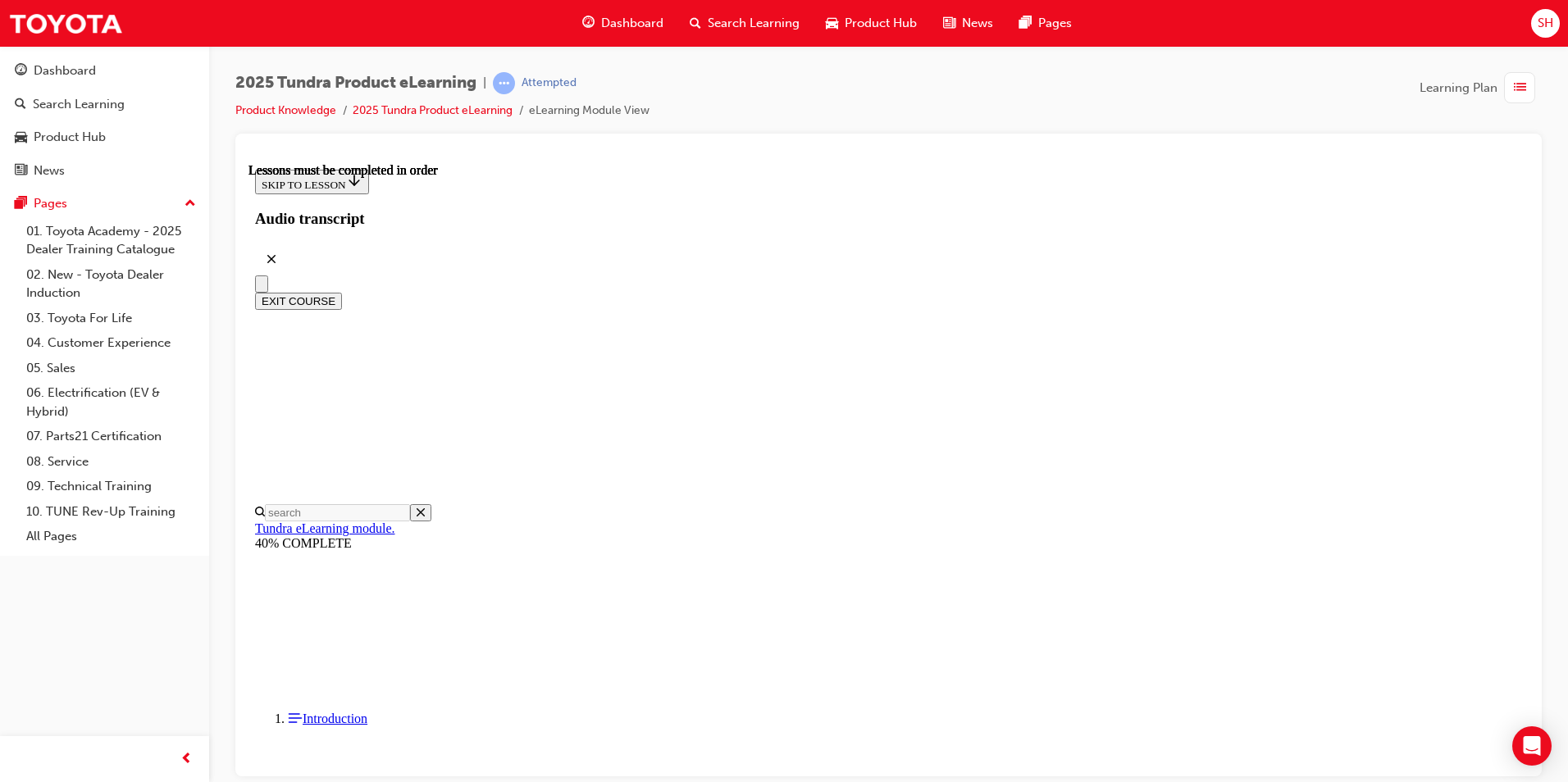
scroll to position [379, 0]
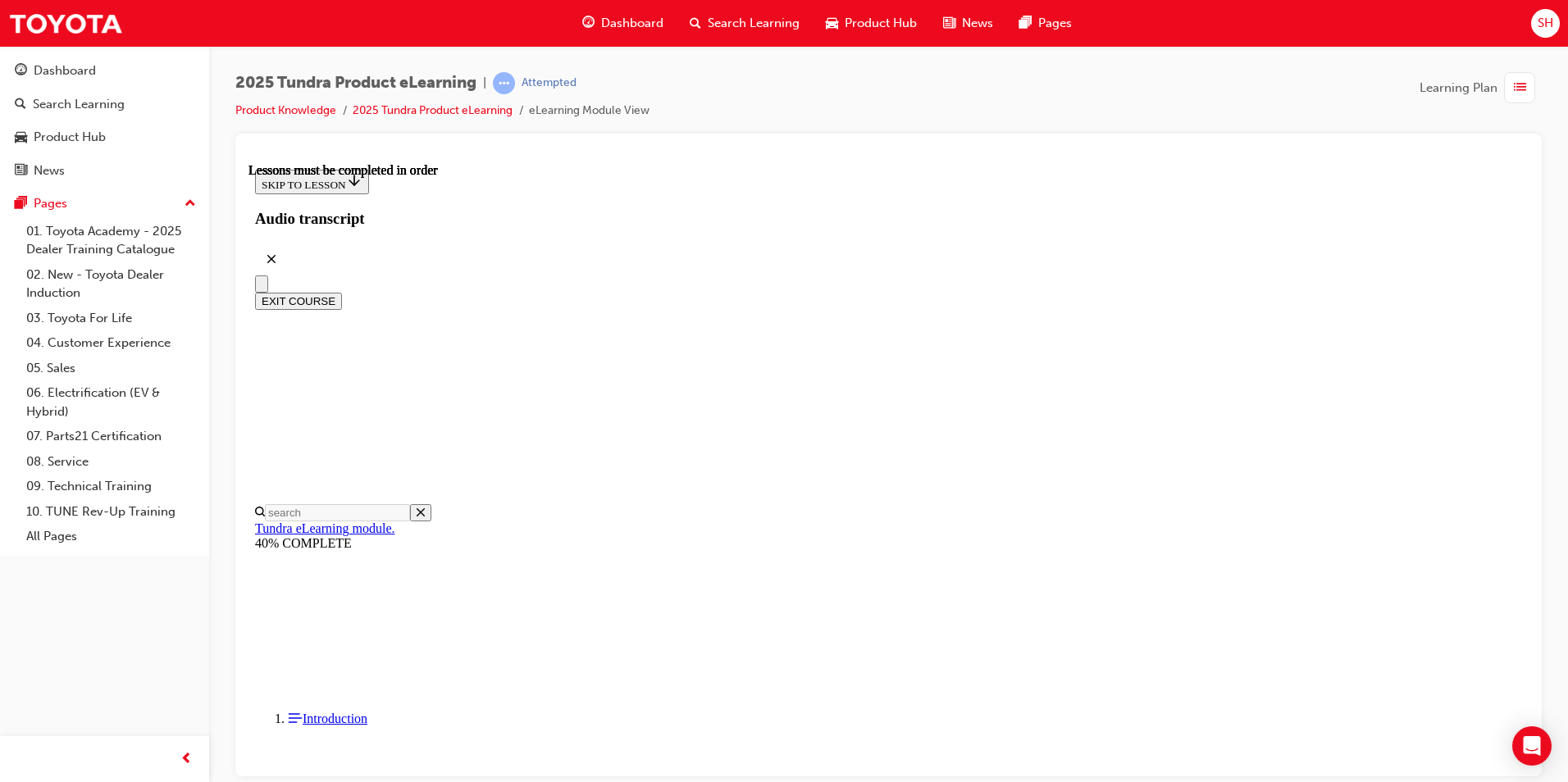
scroll to position [379, 0]
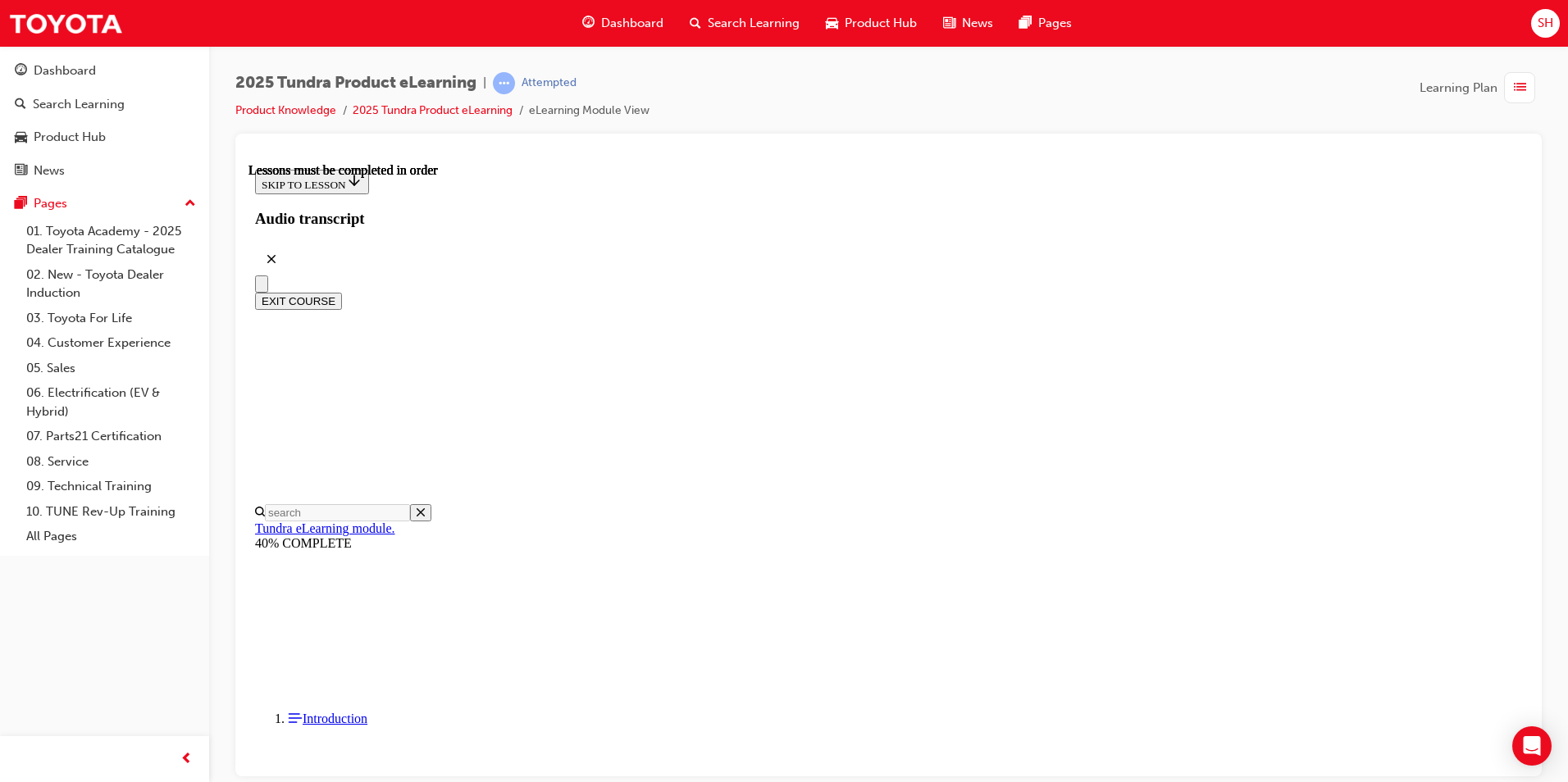
scroll to position [0, 0]
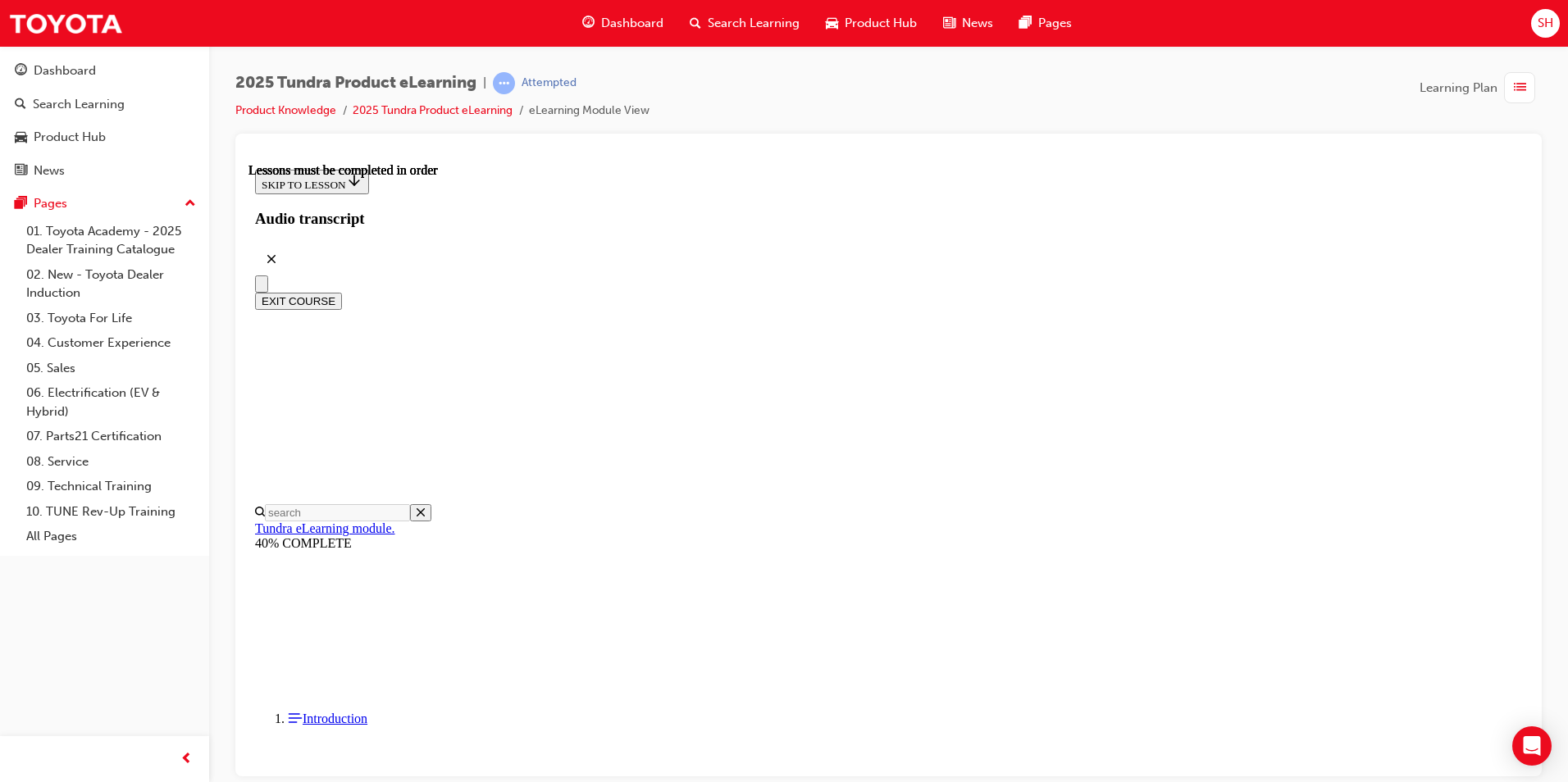
scroll to position [279, 0]
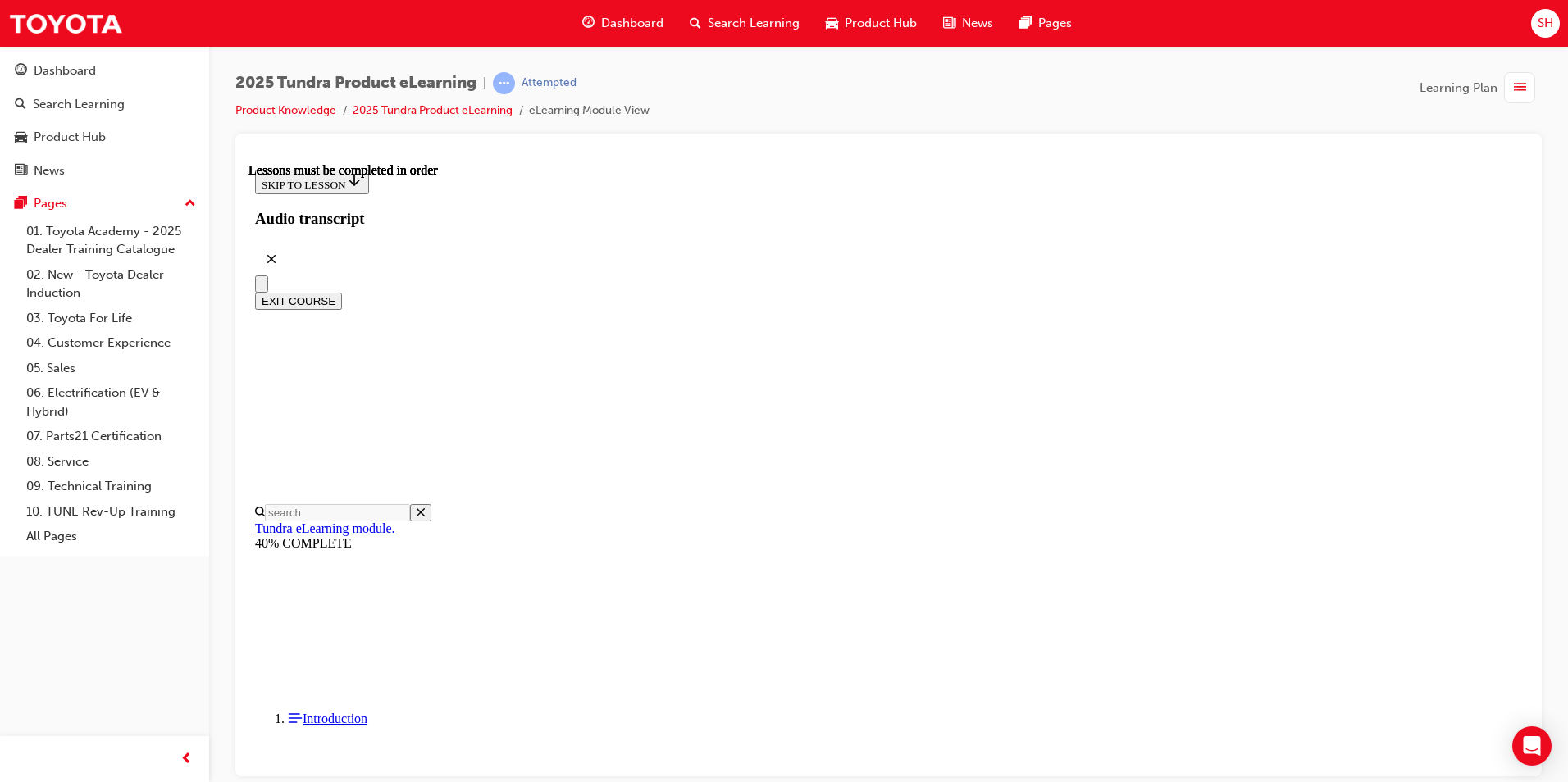
scroll to position [1503, 0]
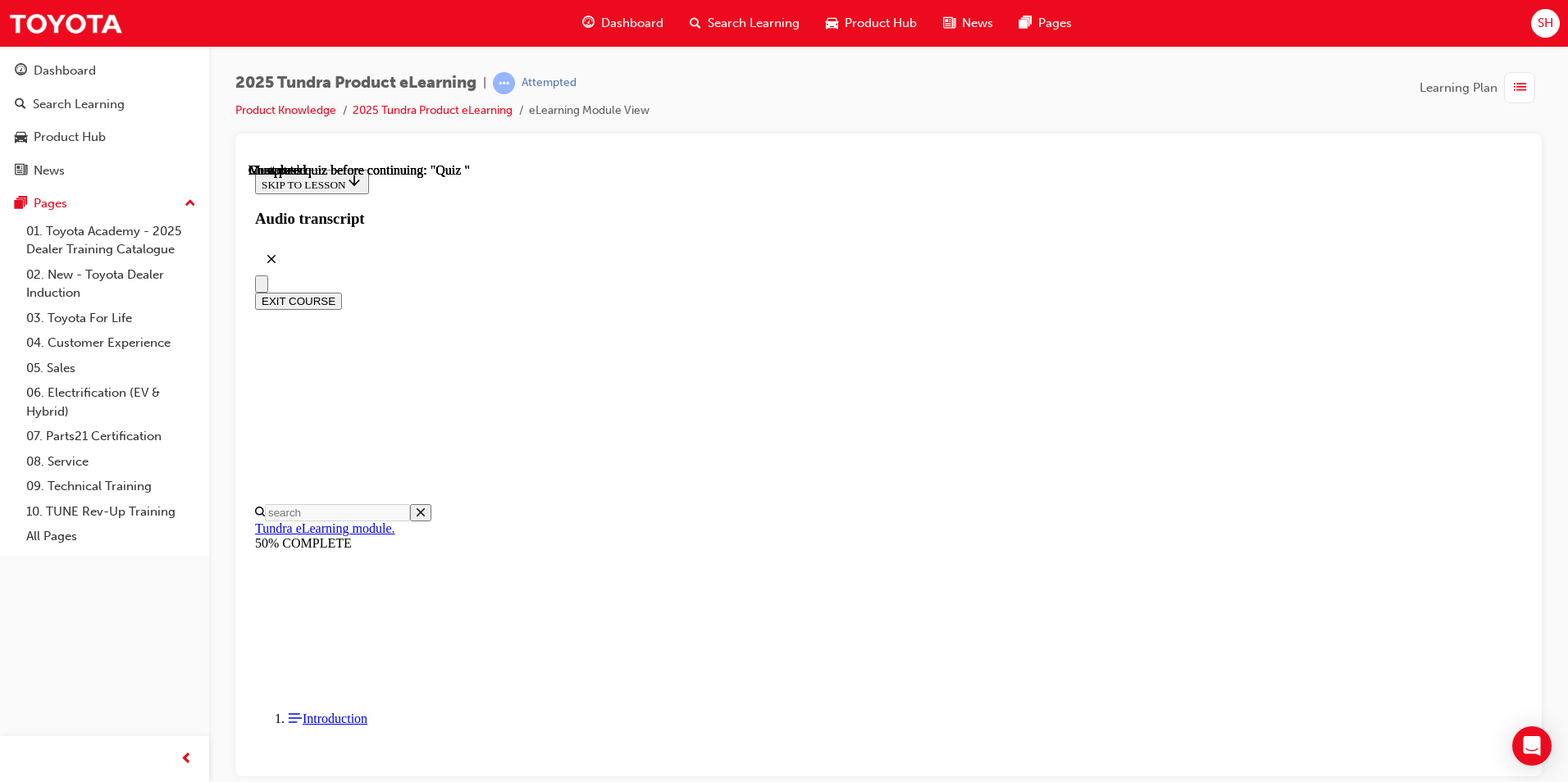
radio input "true"
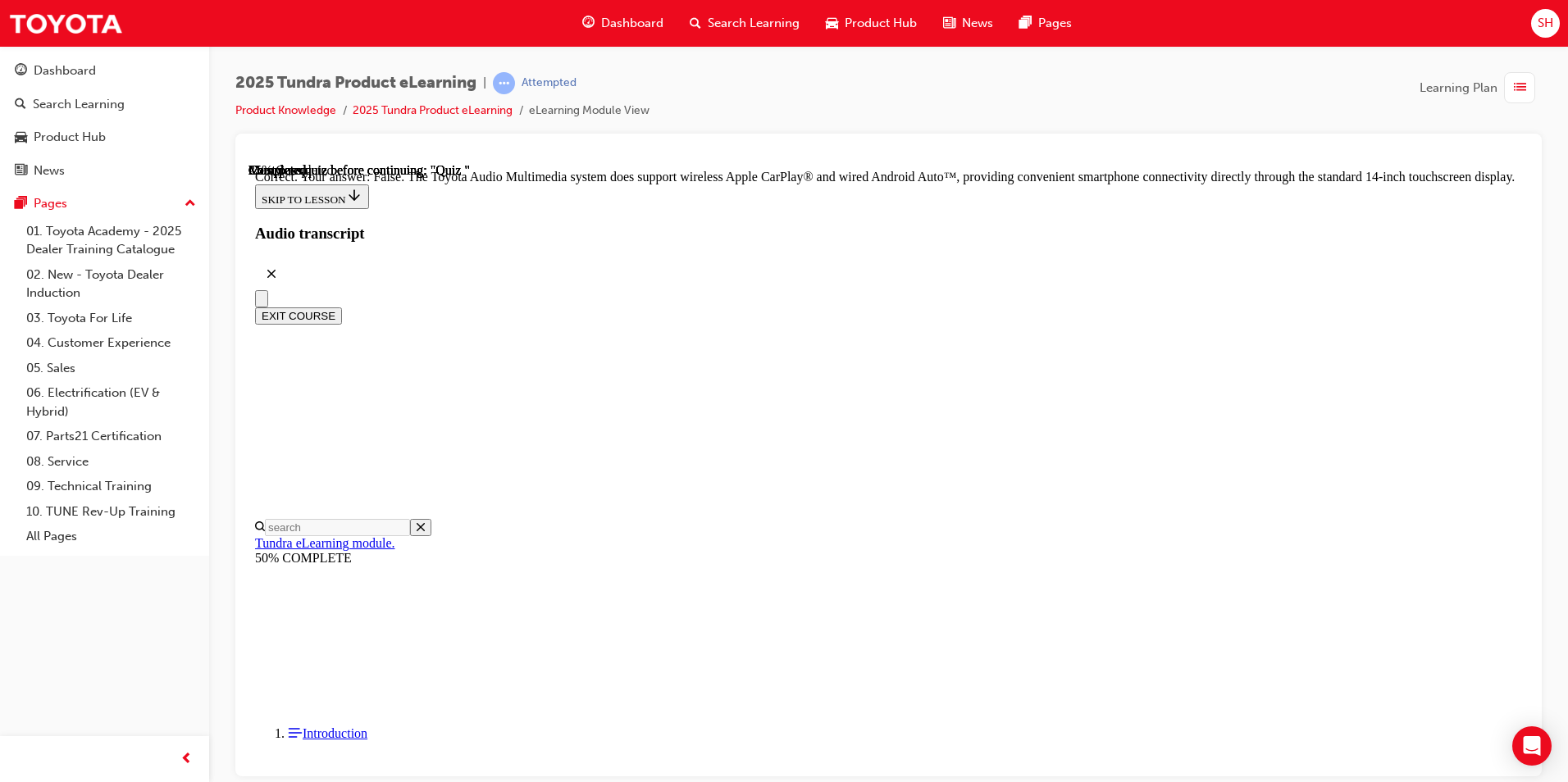
scroll to position [279, 0]
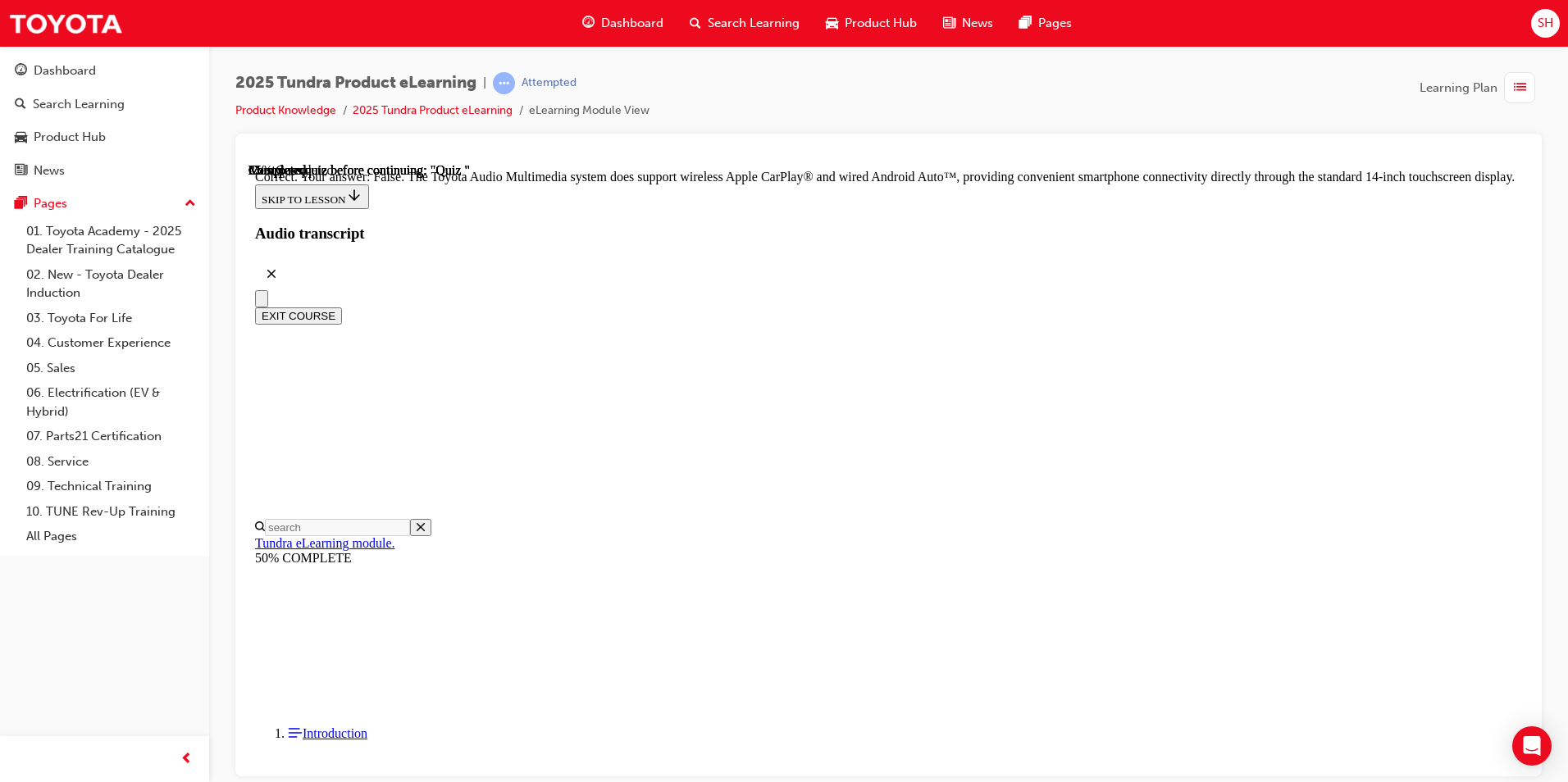
radio input "true"
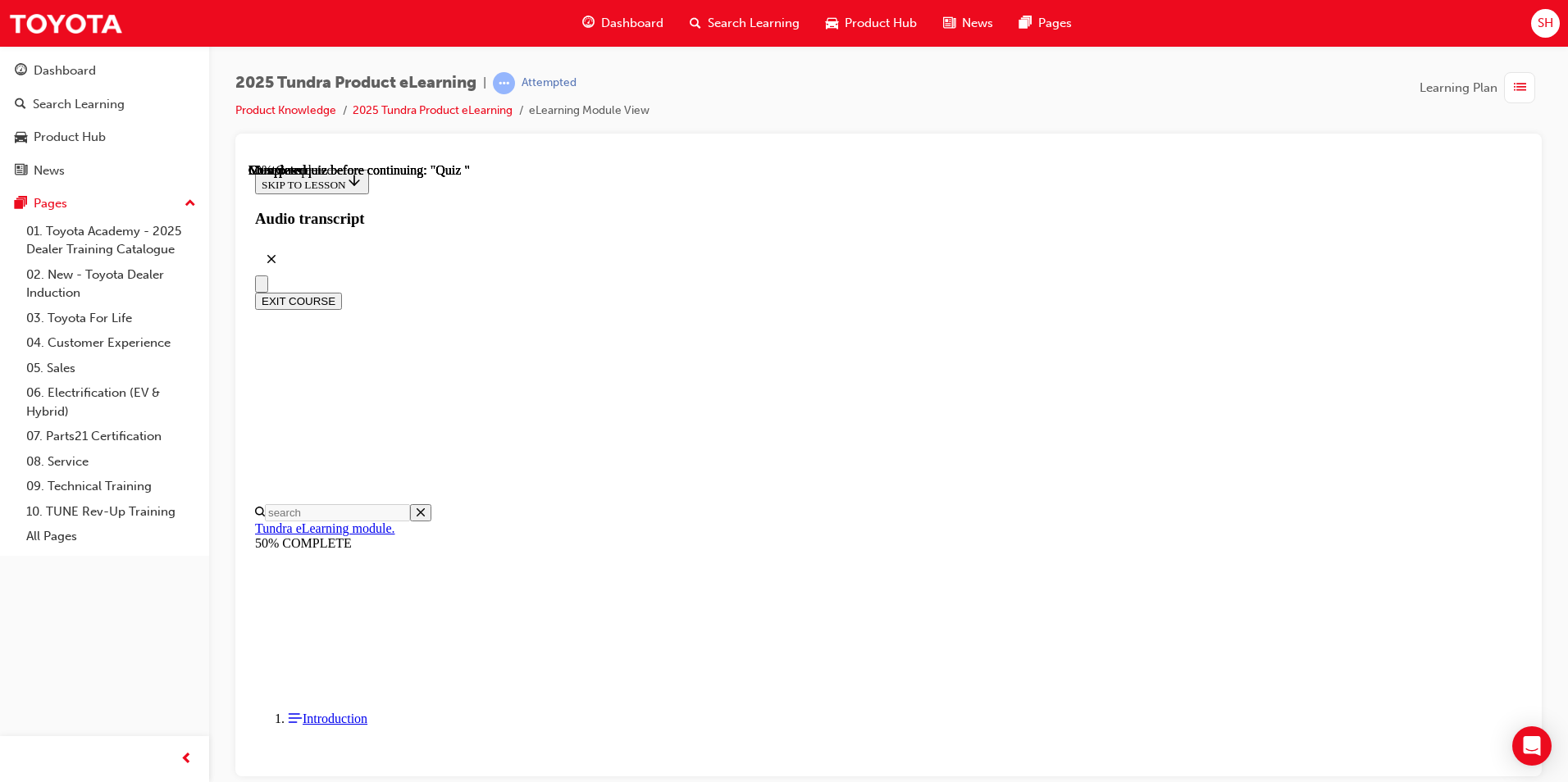
scroll to position [173, 0]
radio input "true"
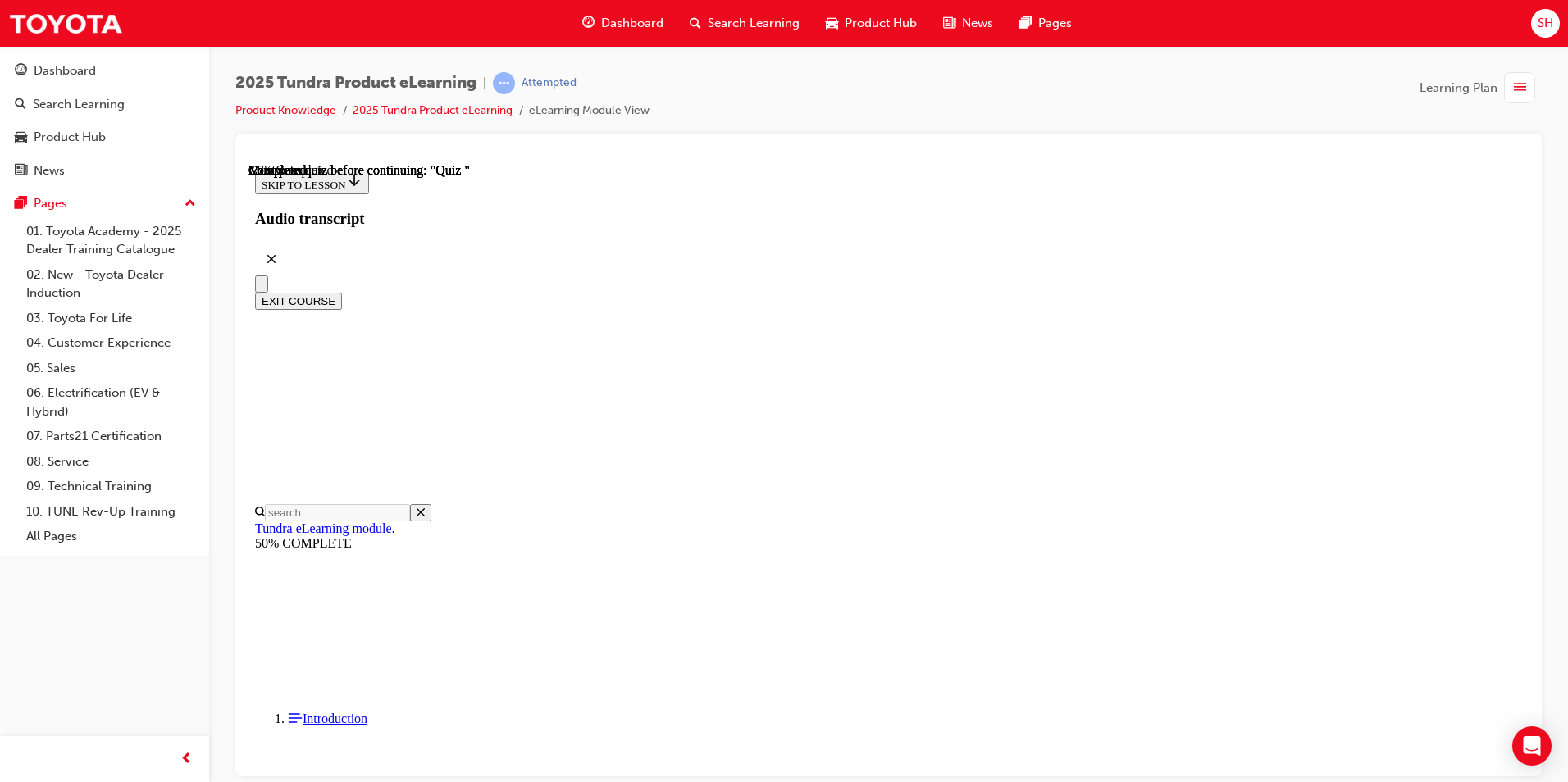
radio input "true"
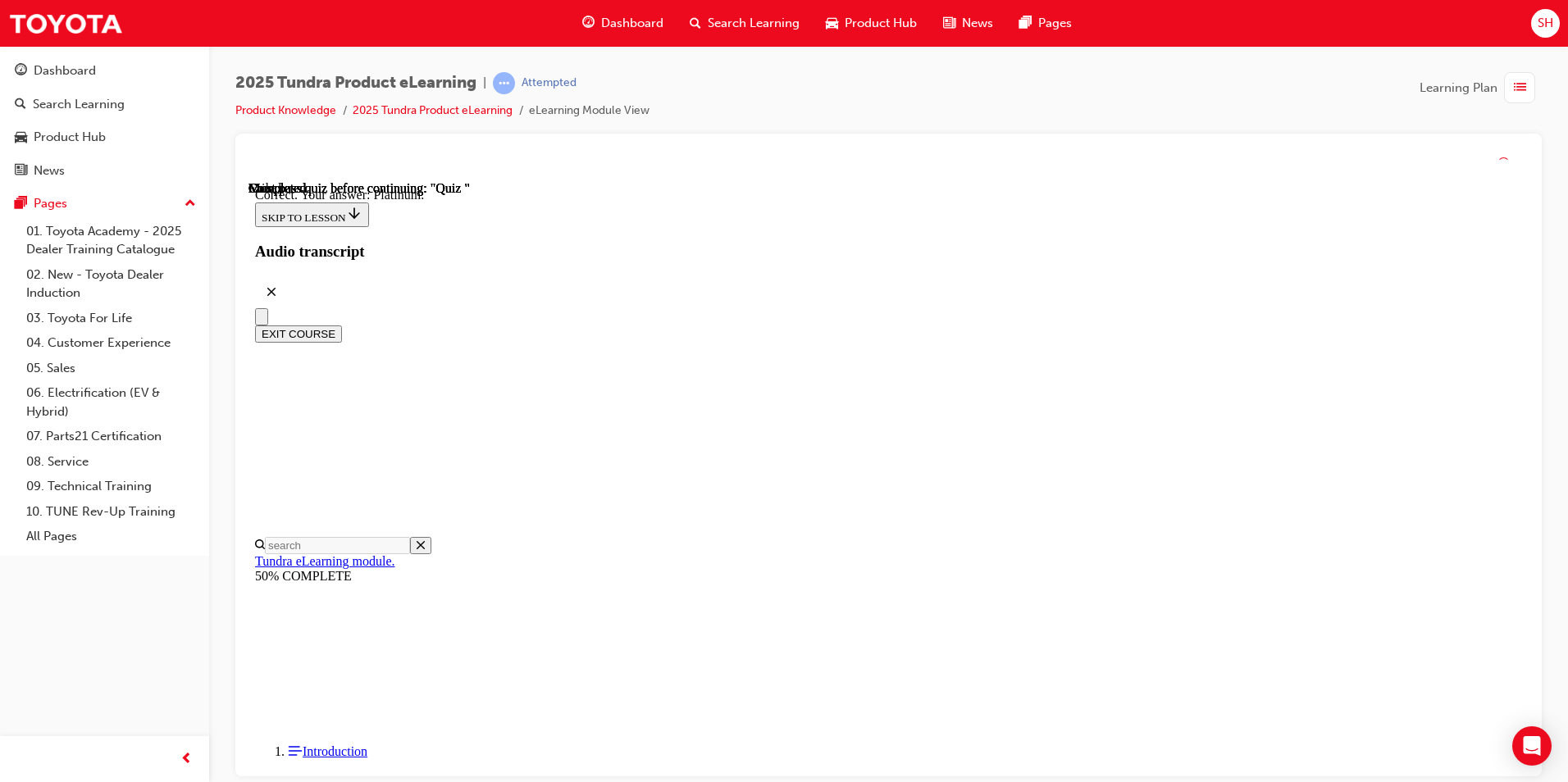
scroll to position [197, 0]
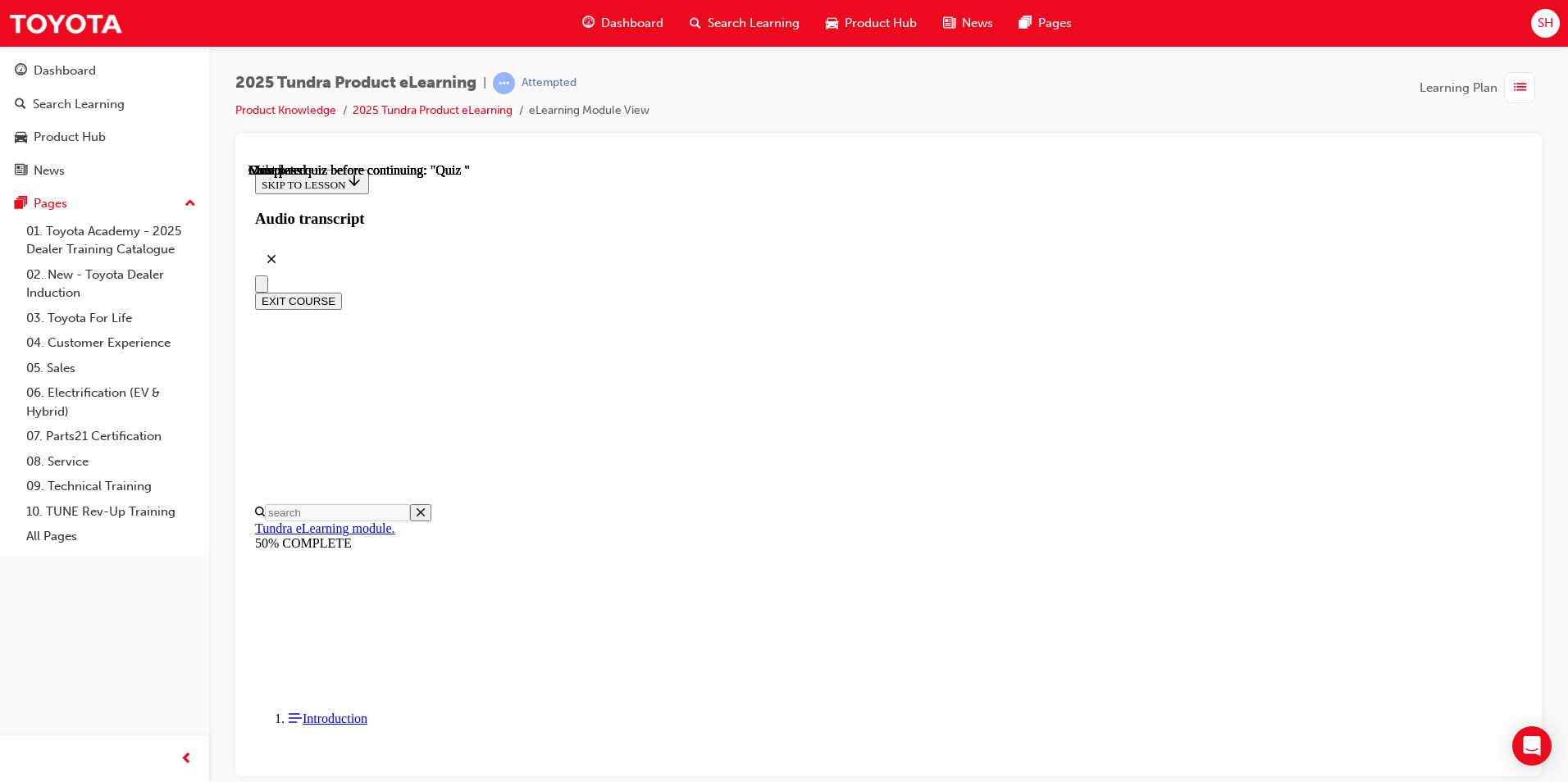
scroll to position [274, 0]
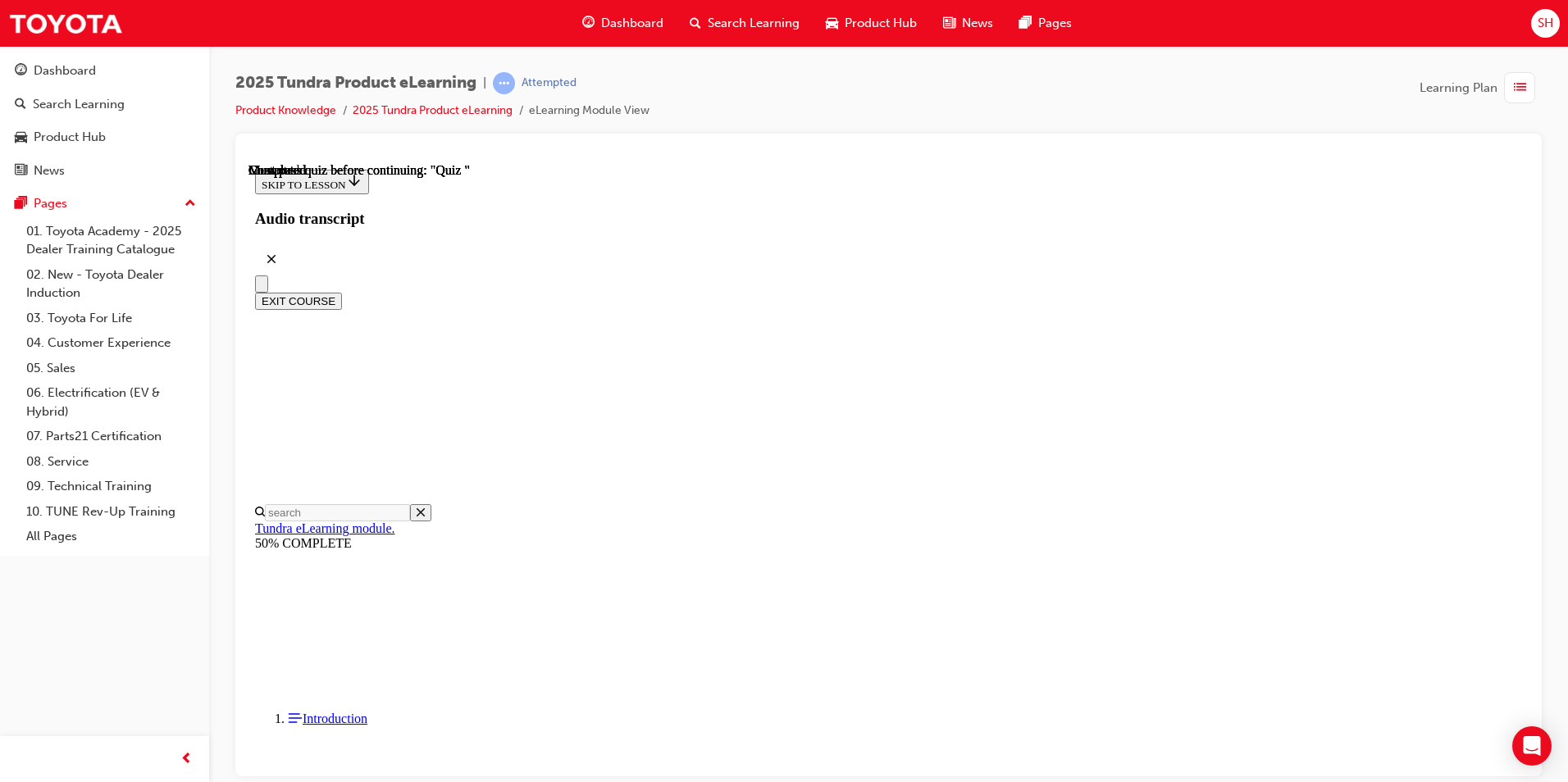
radio input "true"
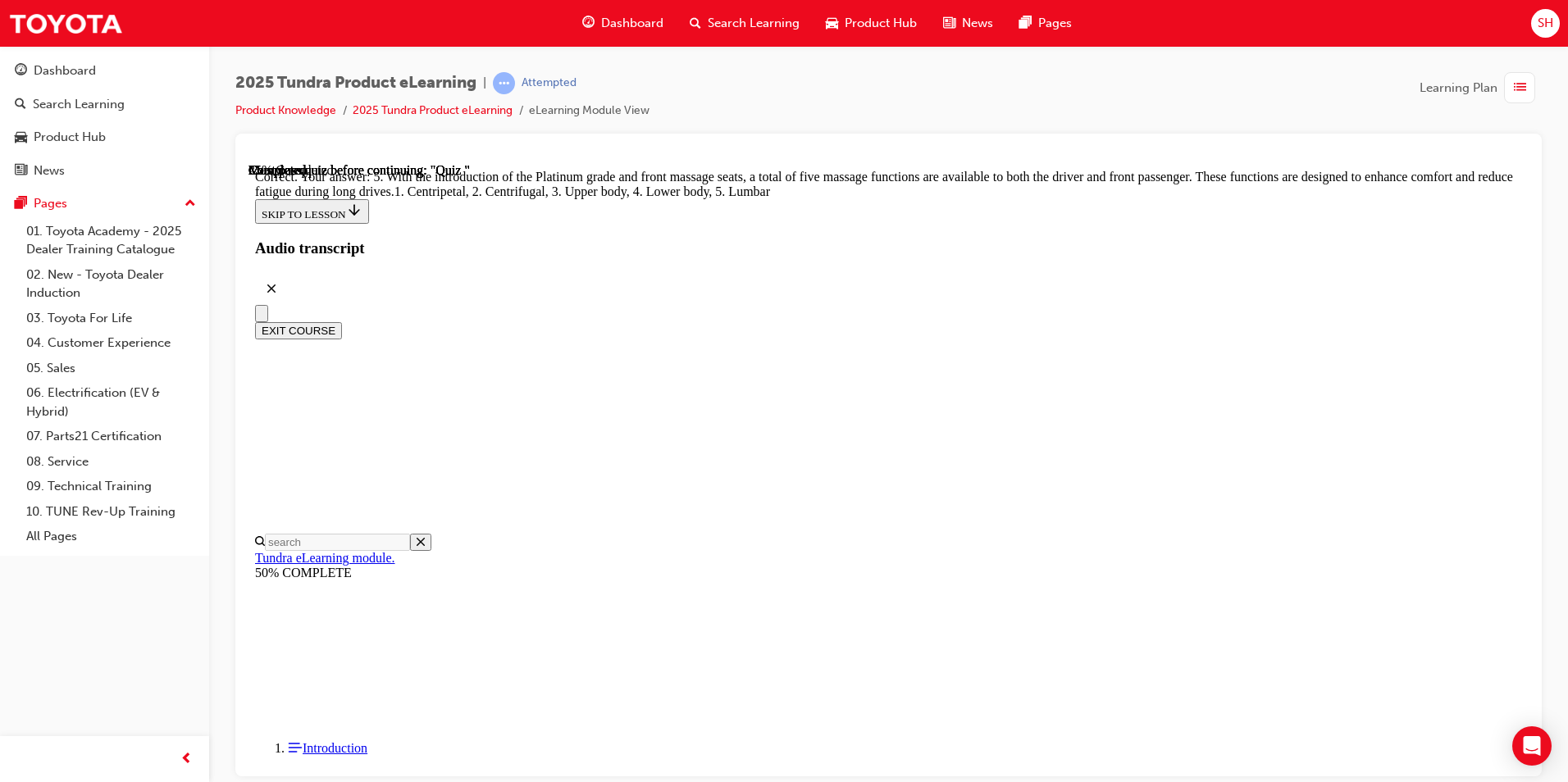
scroll to position [384, 0]
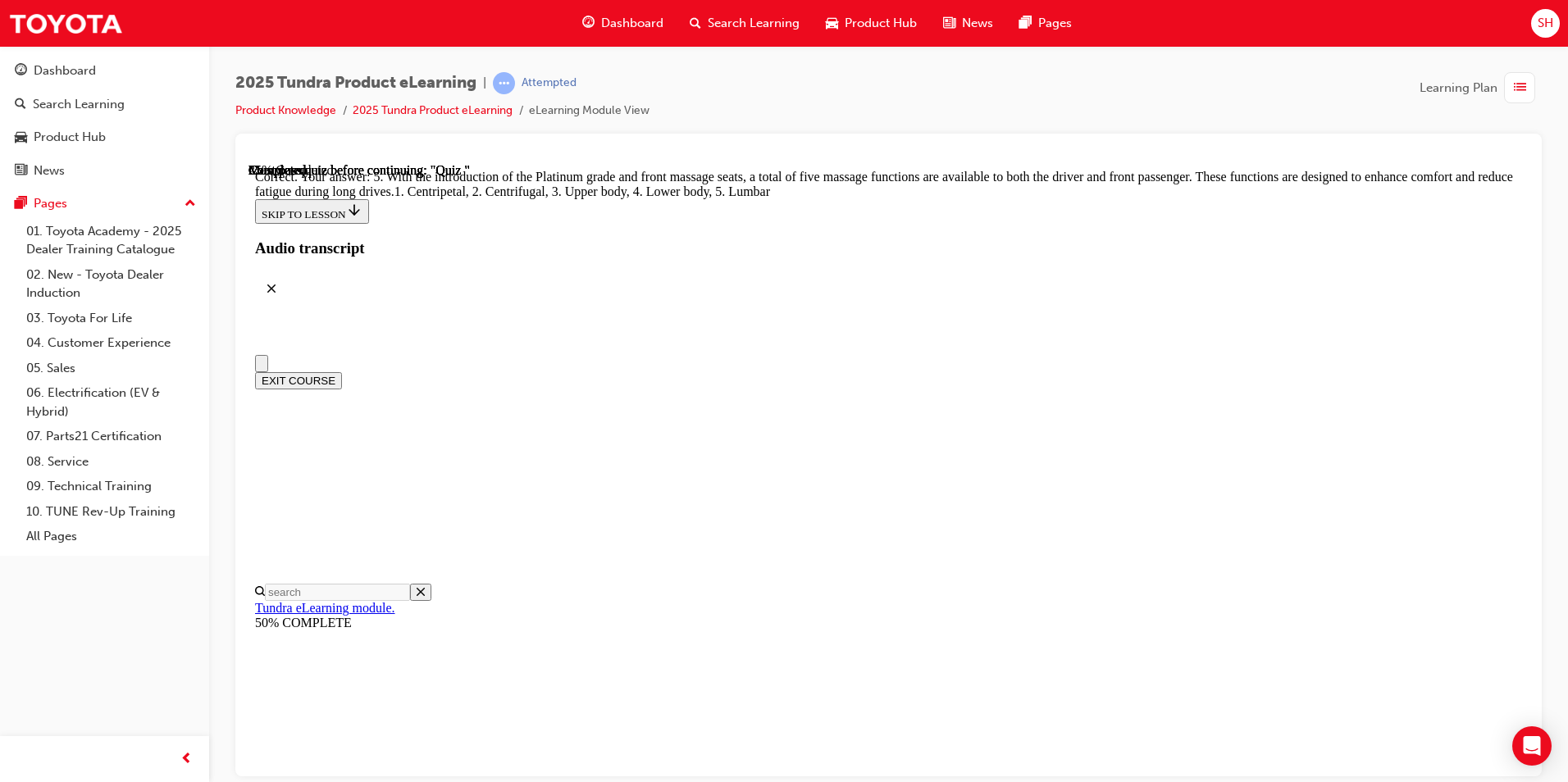
scroll to position [239, 0]
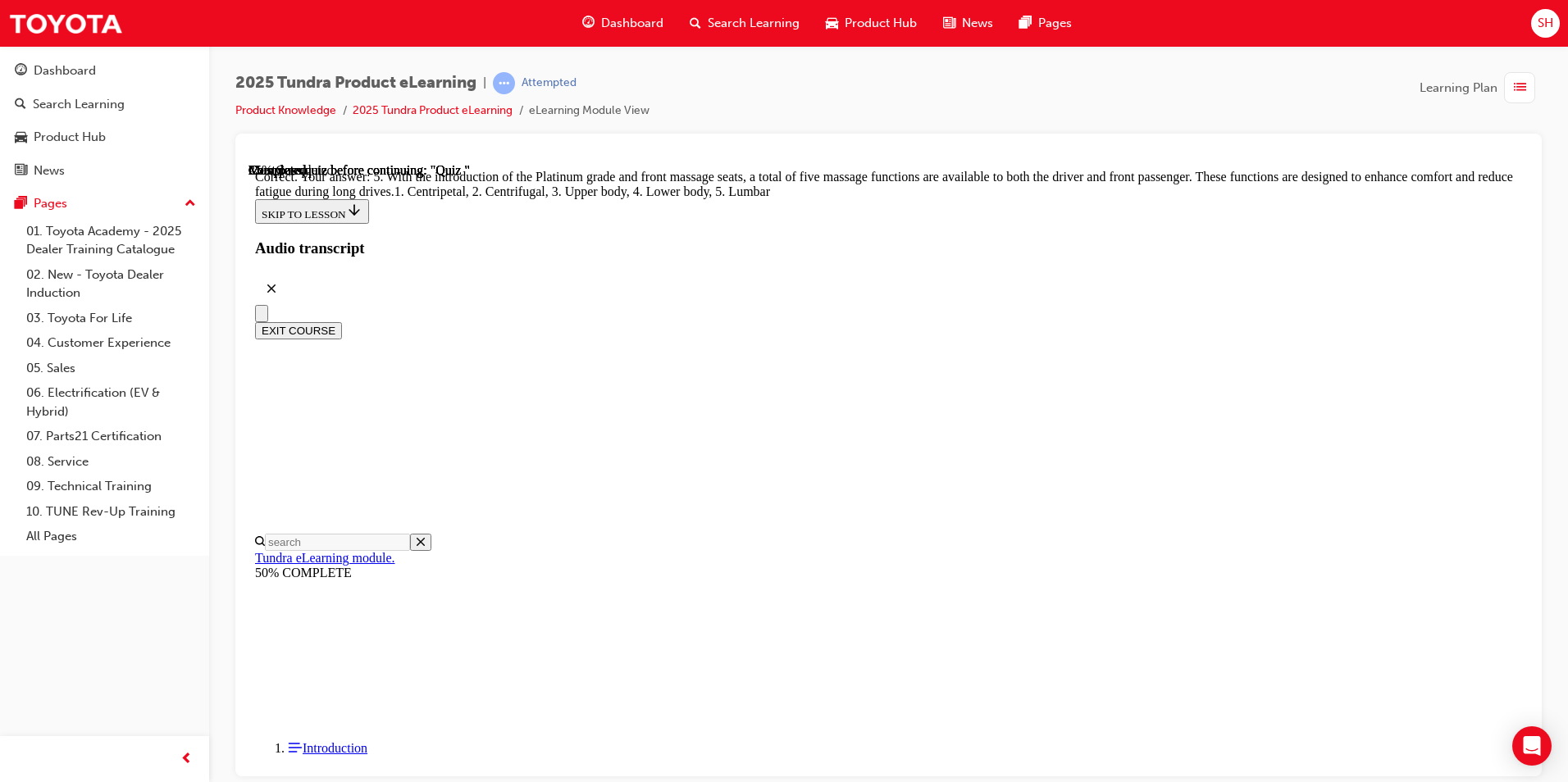
radio input "true"
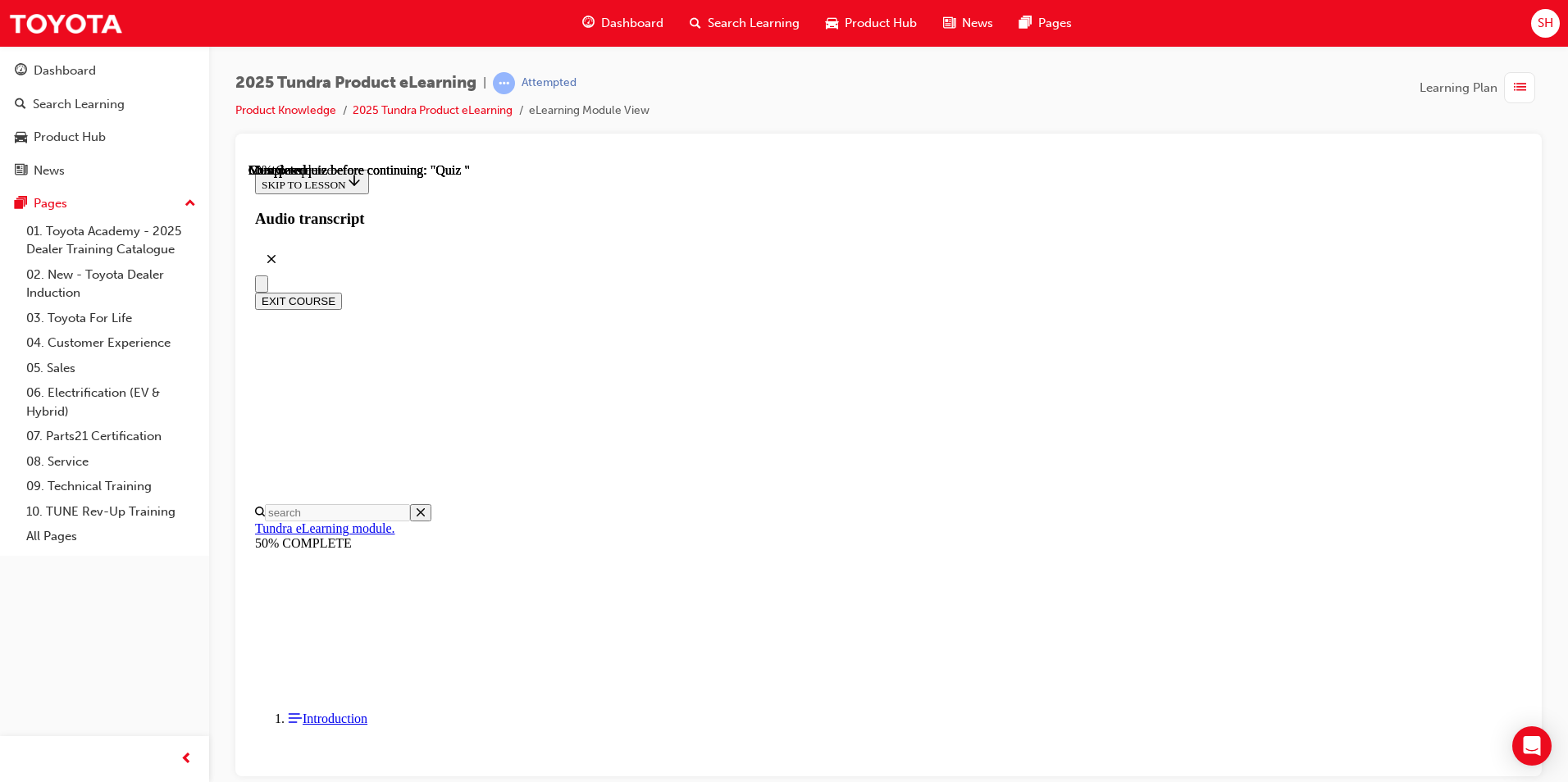
scroll to position [107, 0]
radio input "true"
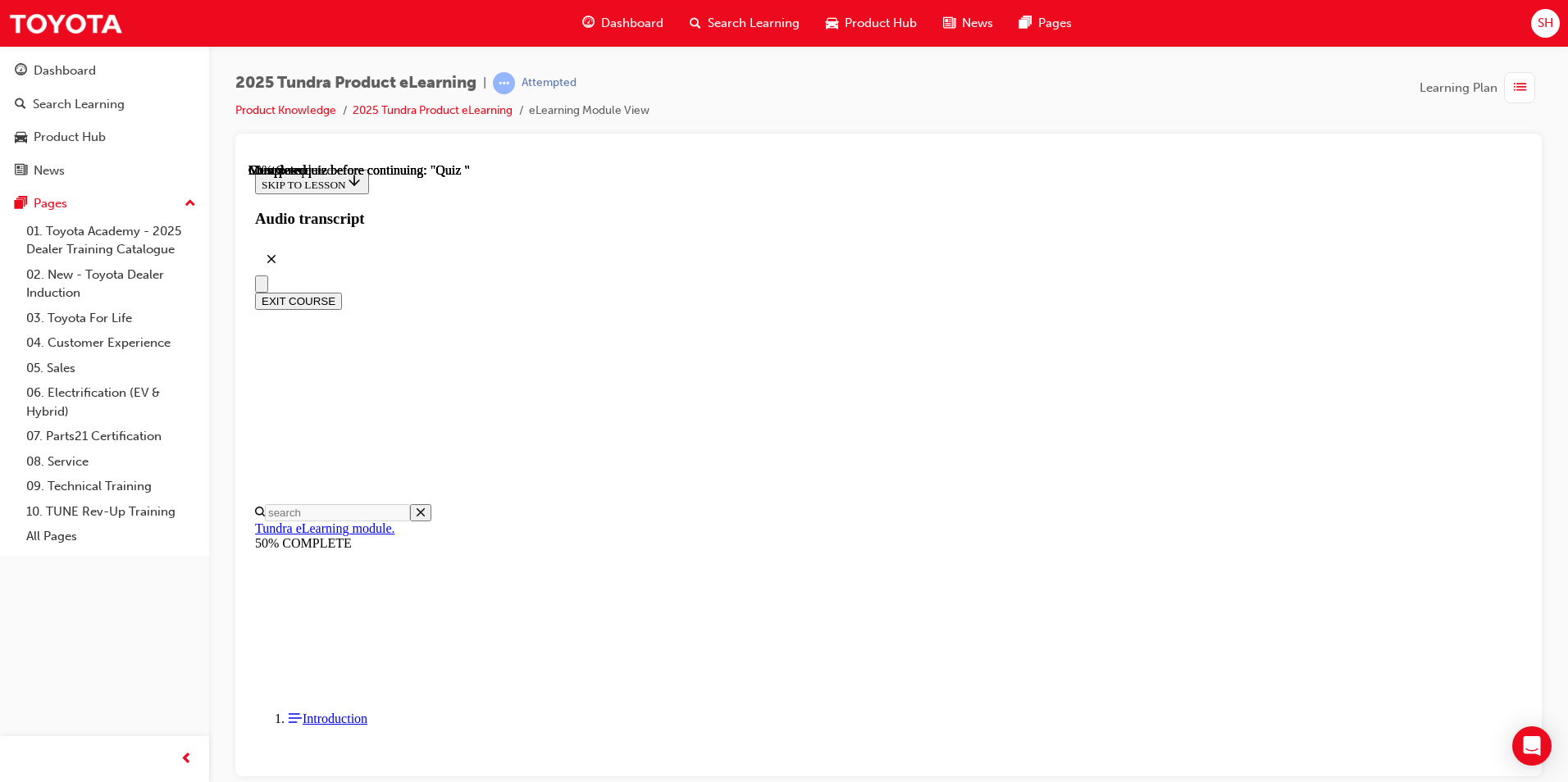
radio input "true"
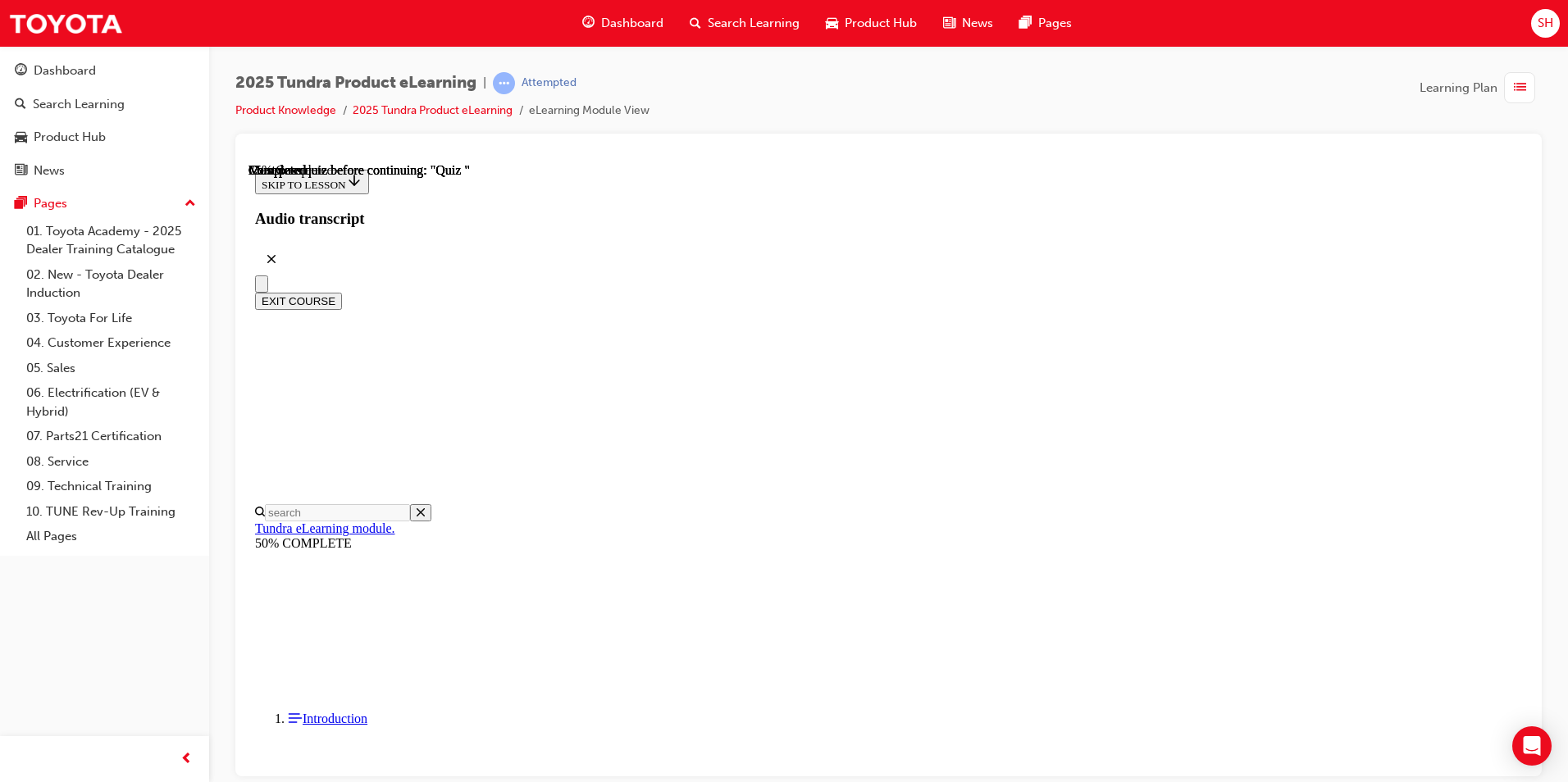
scroll to position [145, 0]
radio input "true"
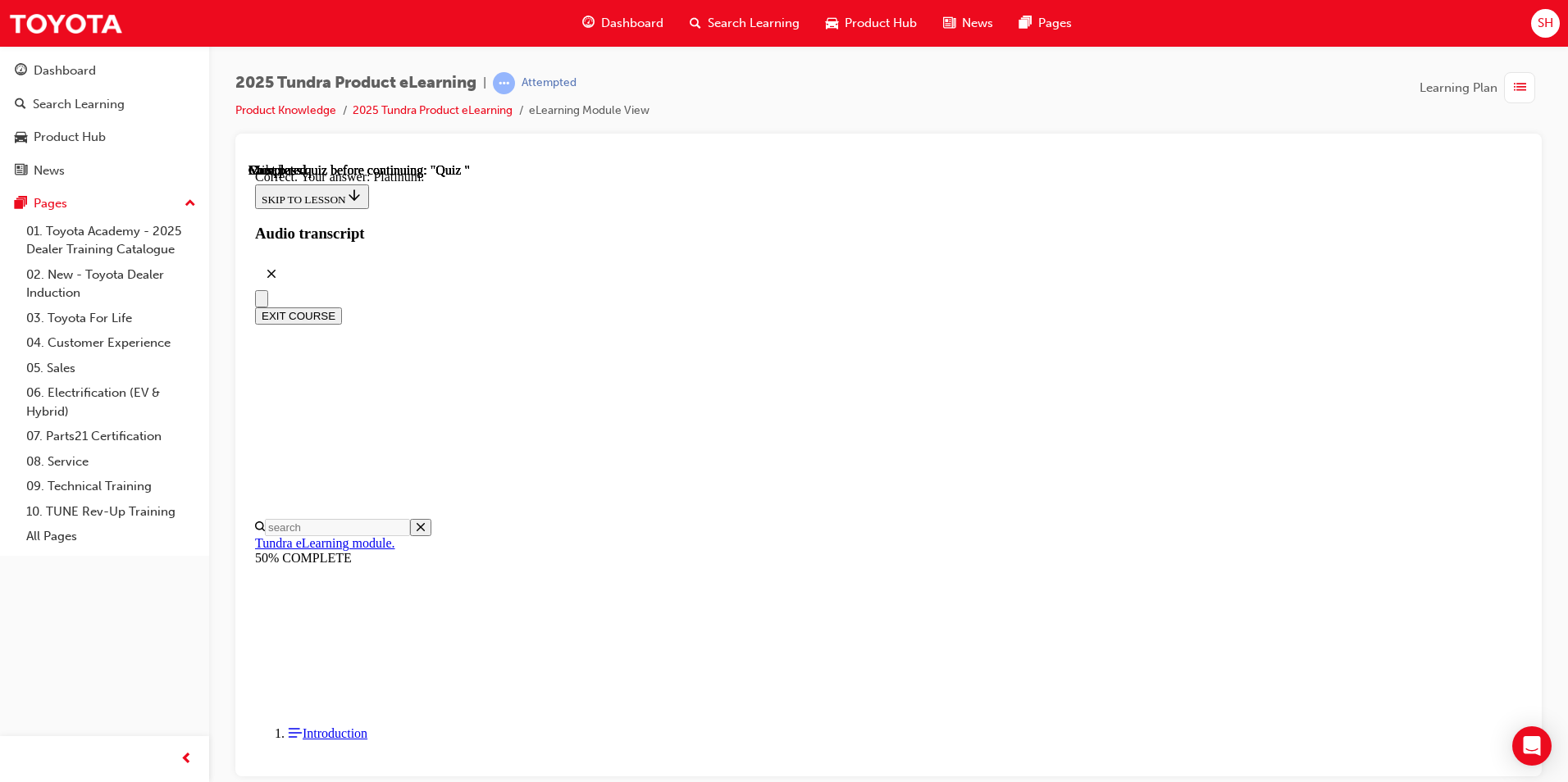
scroll to position [197, 0]
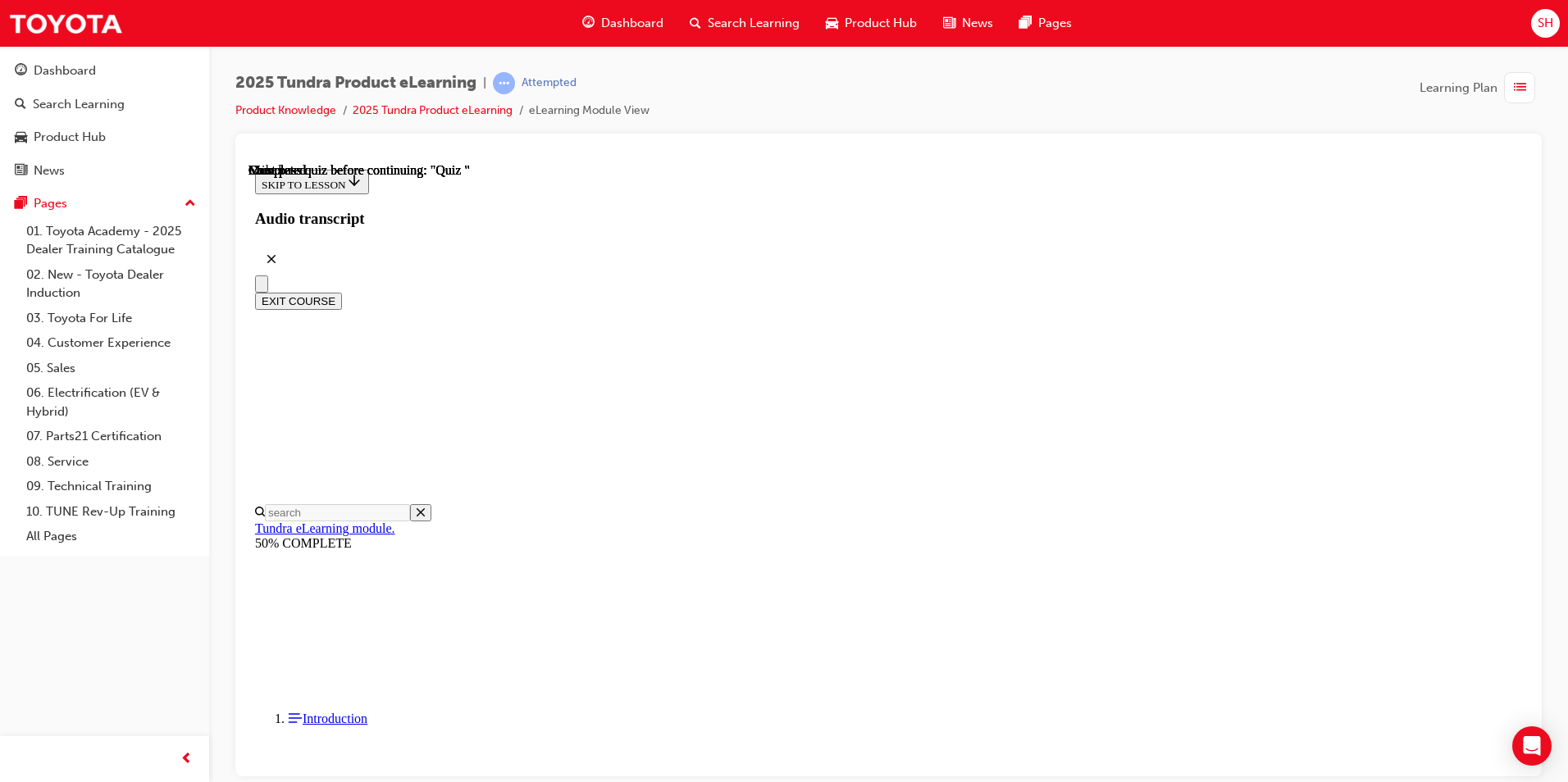
scroll to position [274, 0]
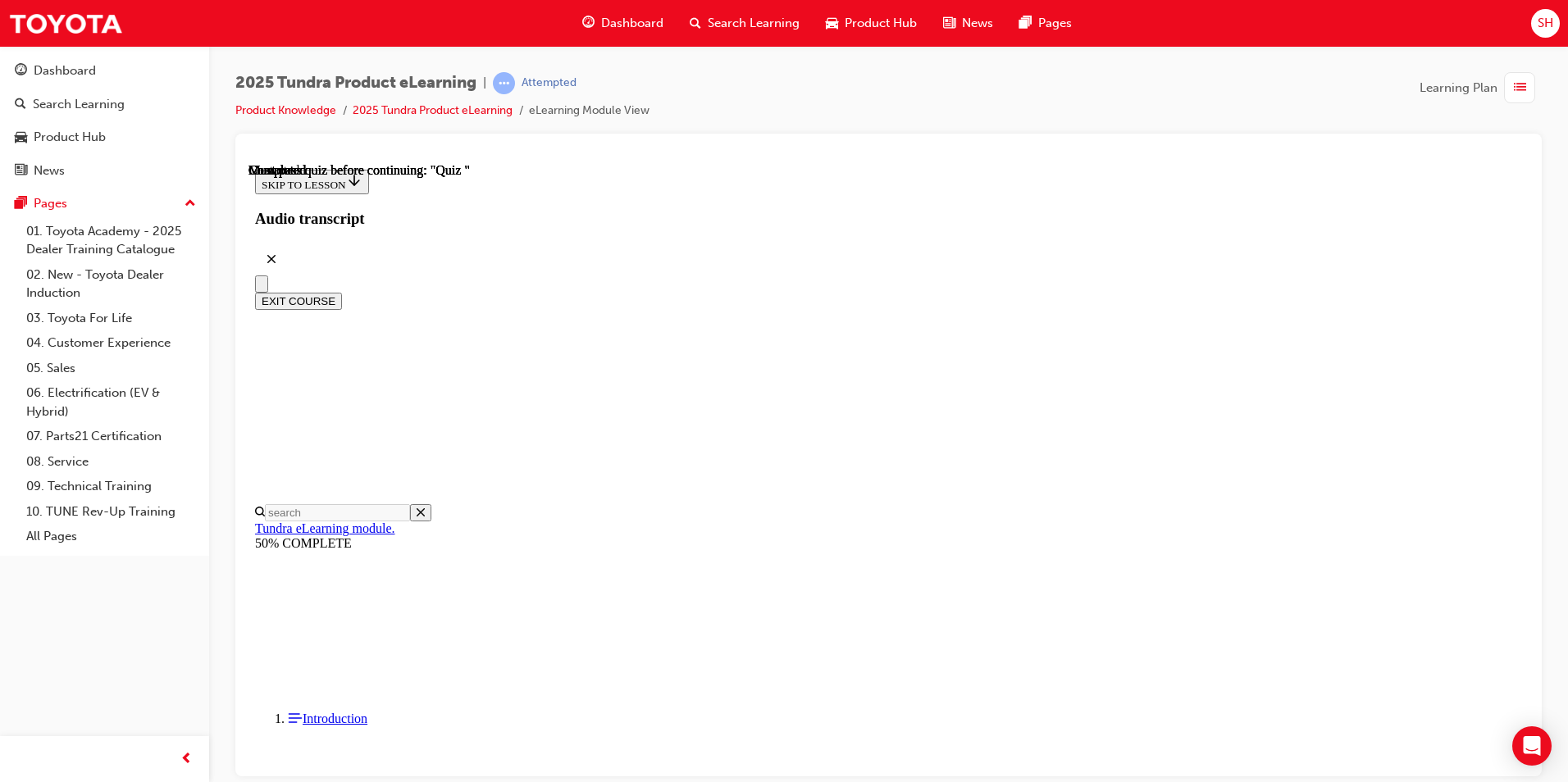
radio input "true"
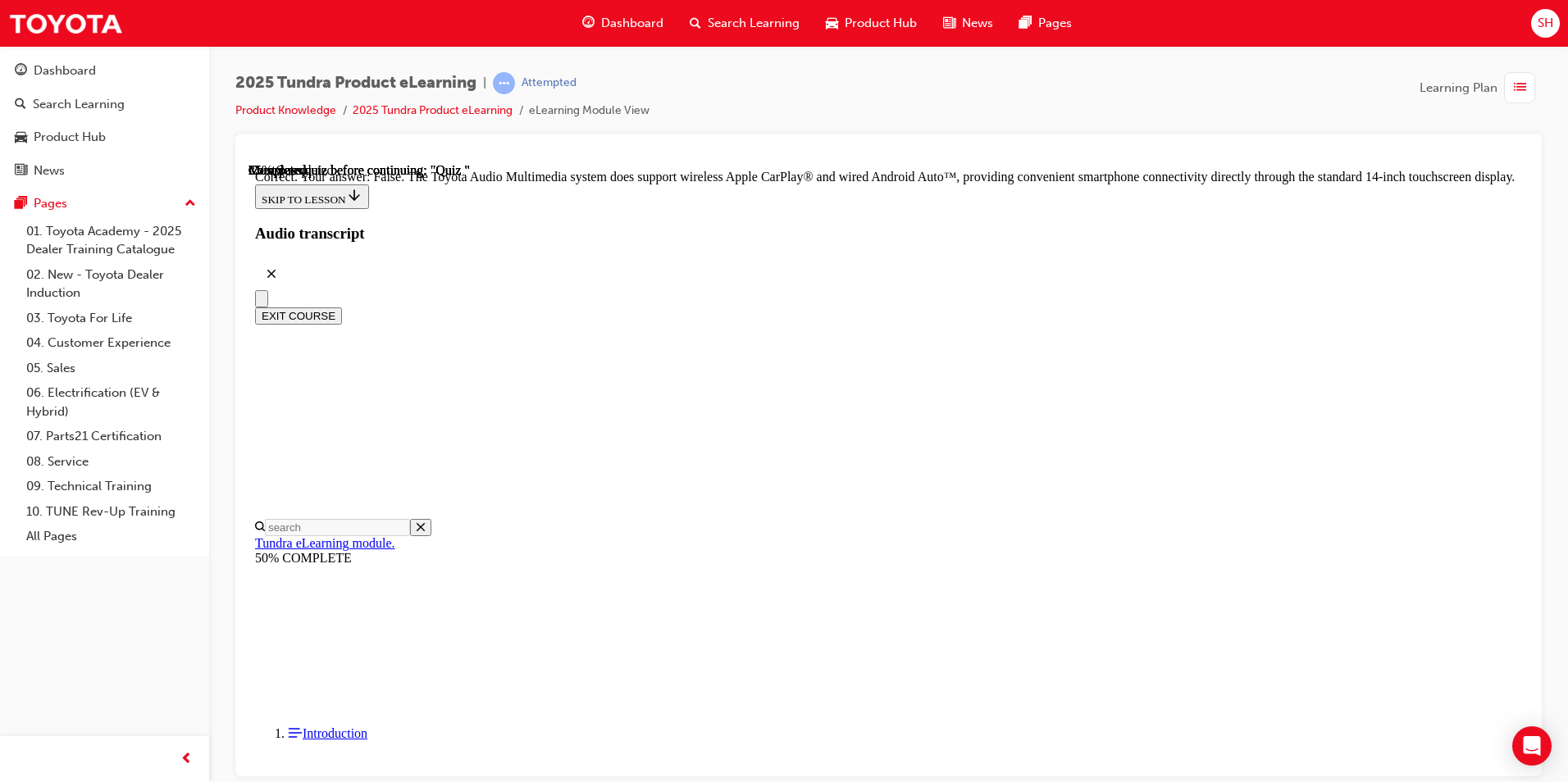
radio input "true"
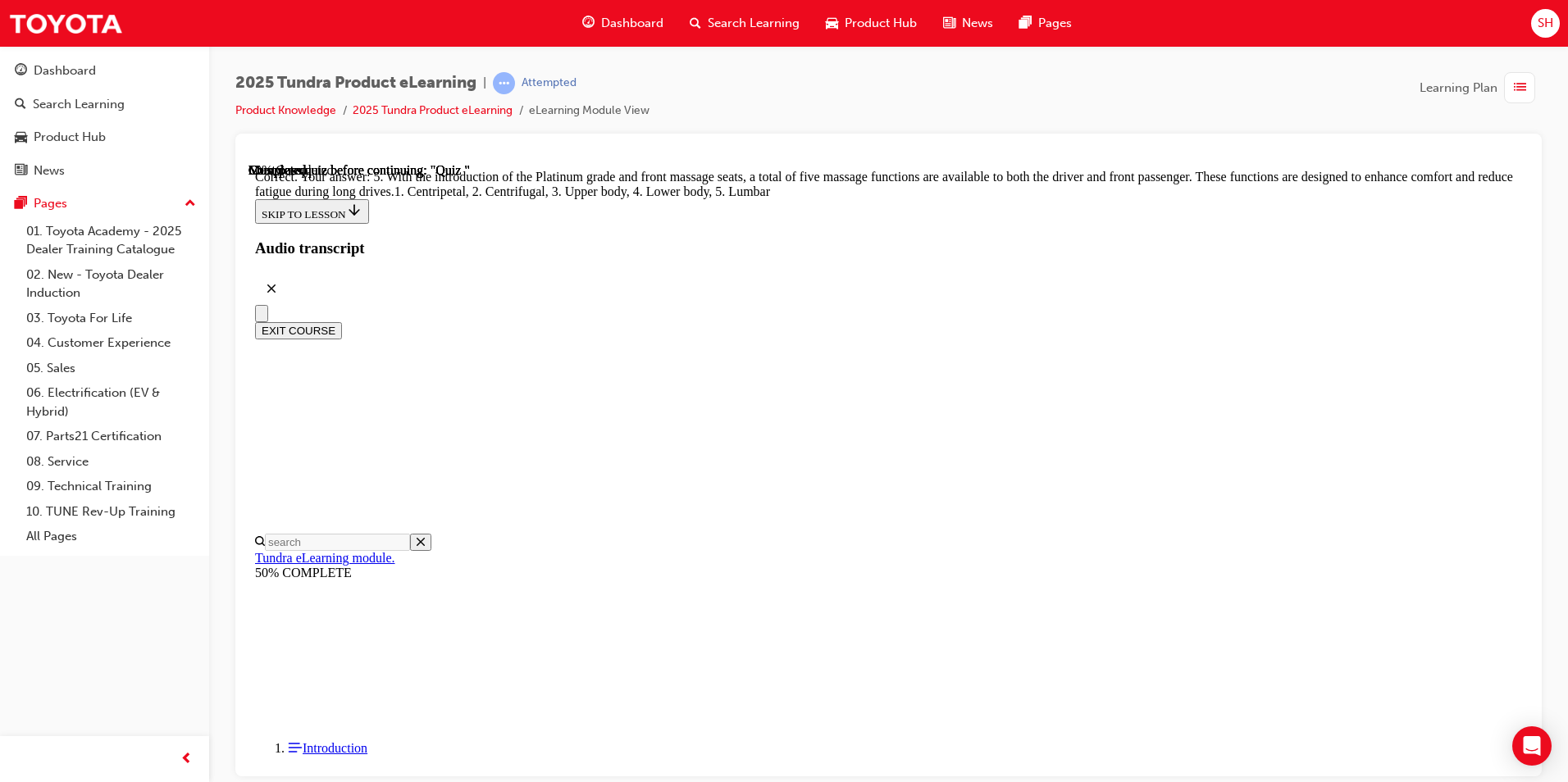
scroll to position [384, 0]
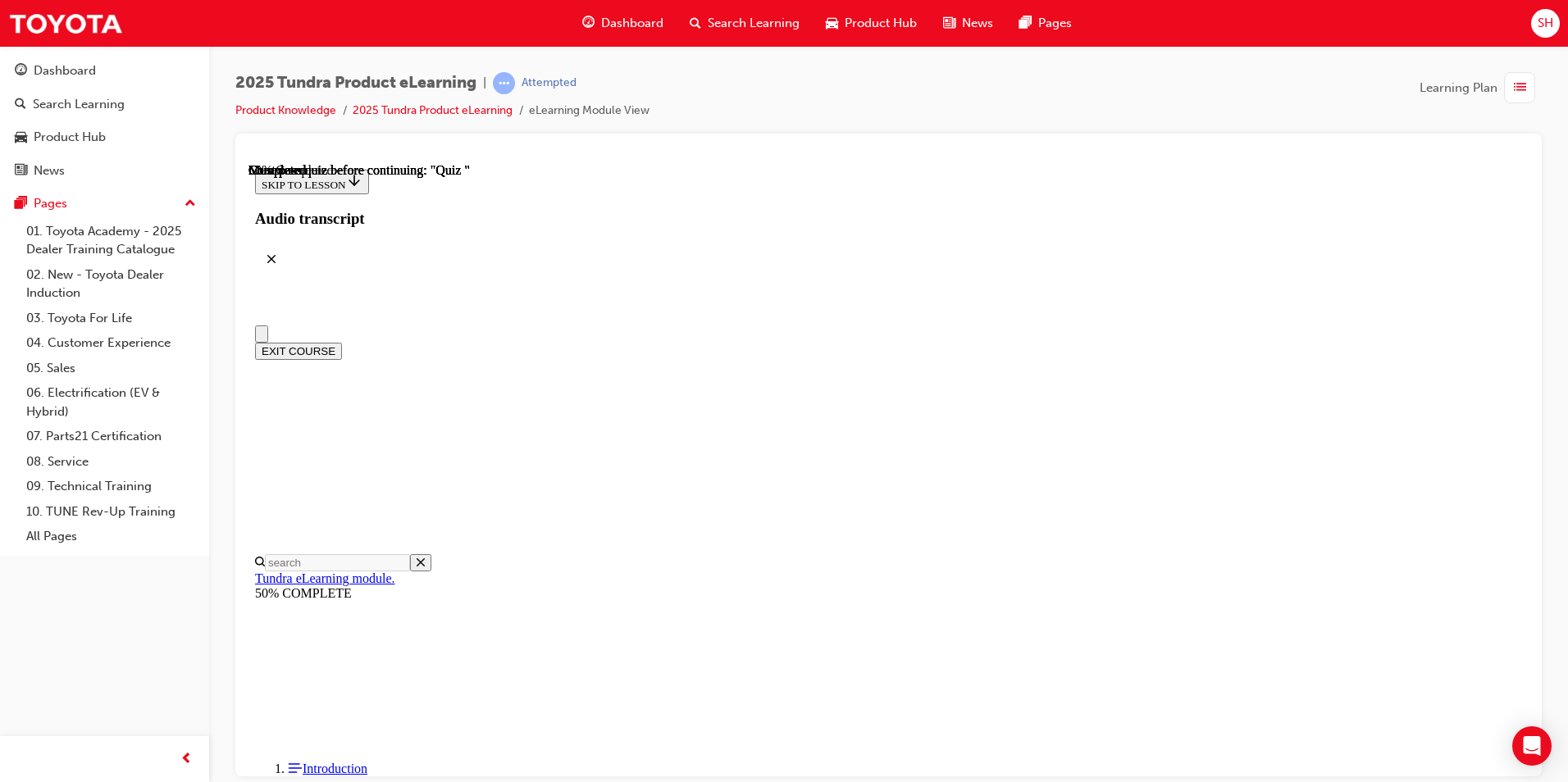
scroll to position [239, 0]
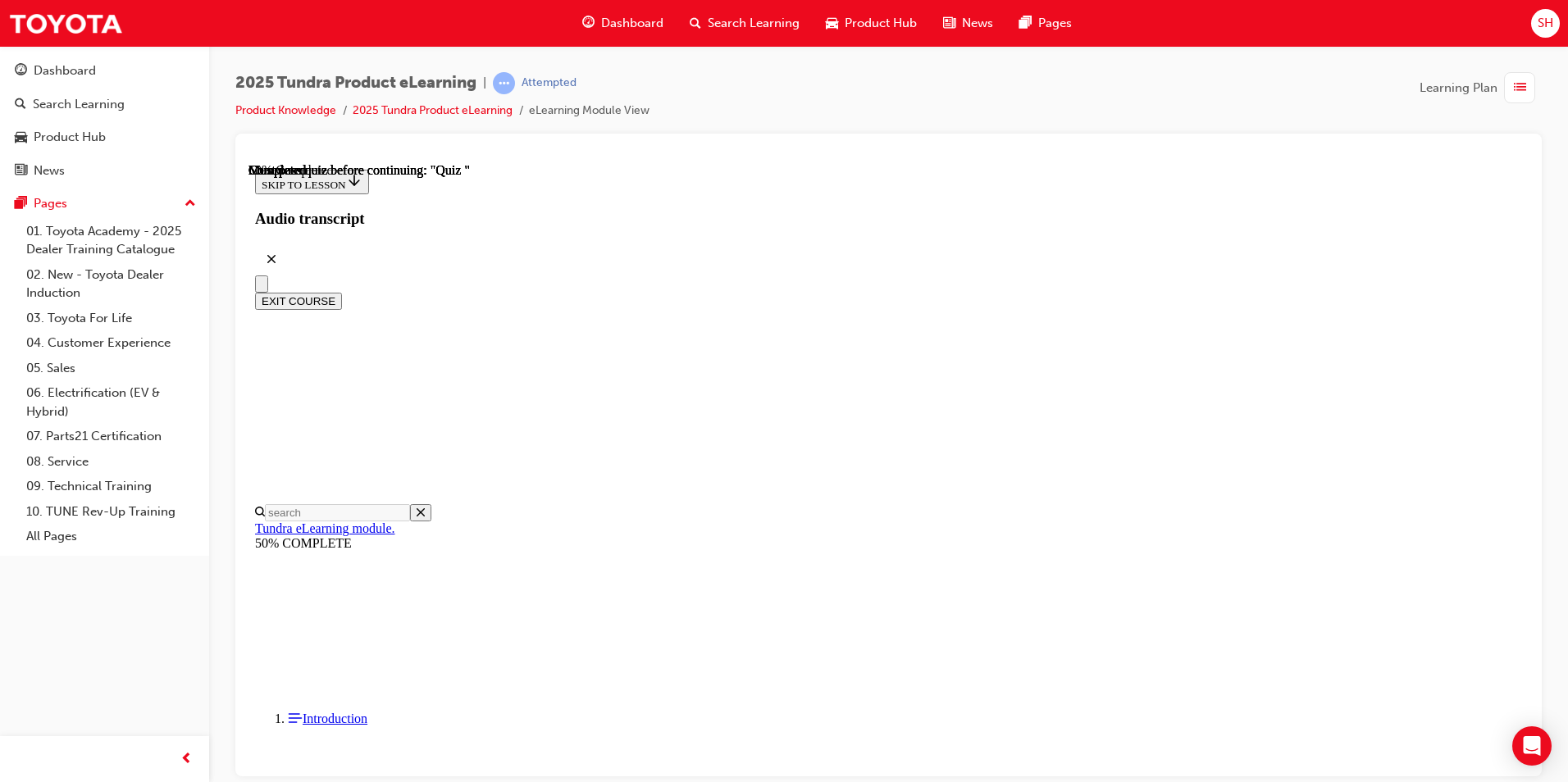
radio input "true"
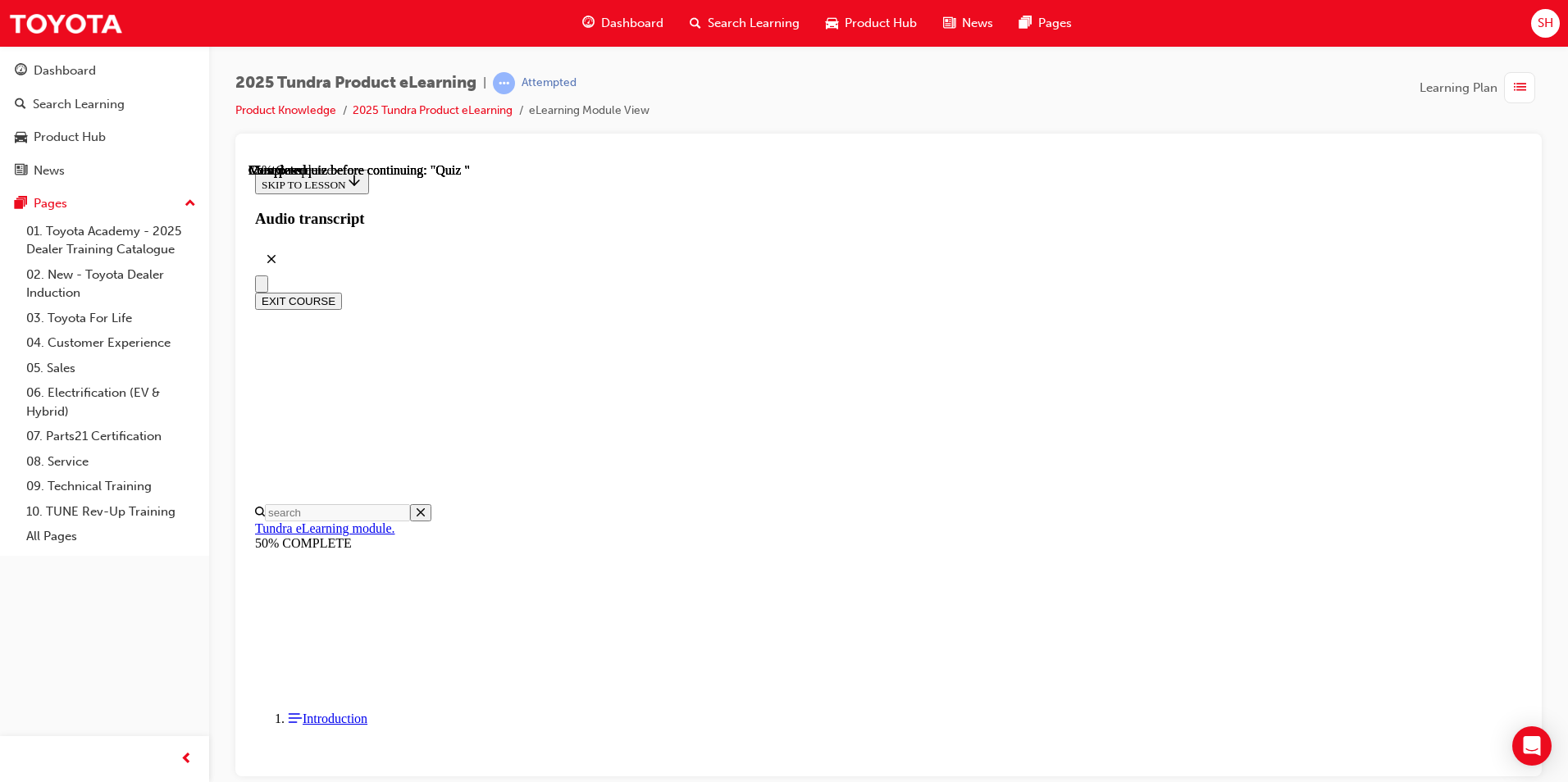
scroll to position [145, 0]
radio input "true"
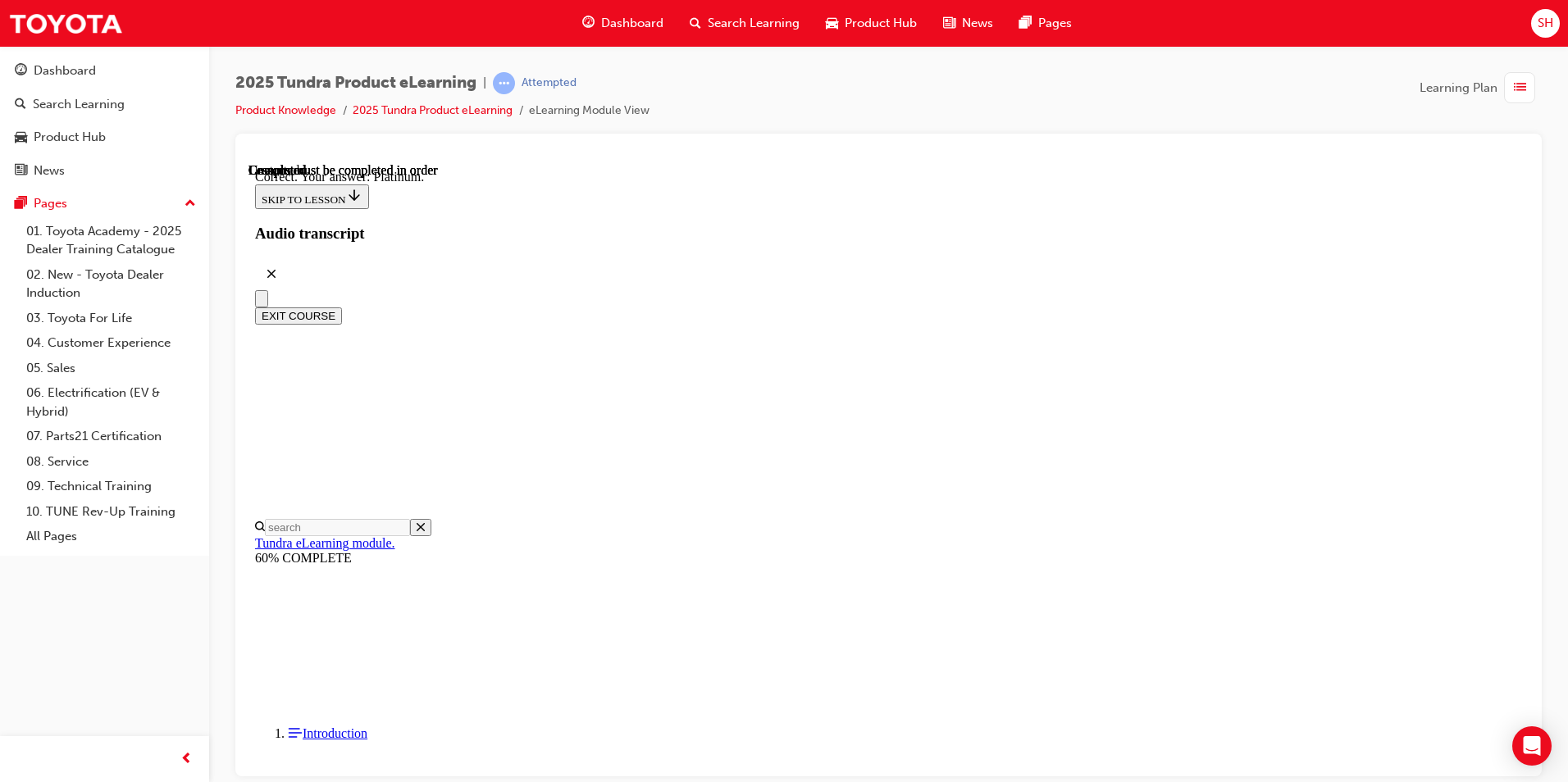
scroll to position [197, 0]
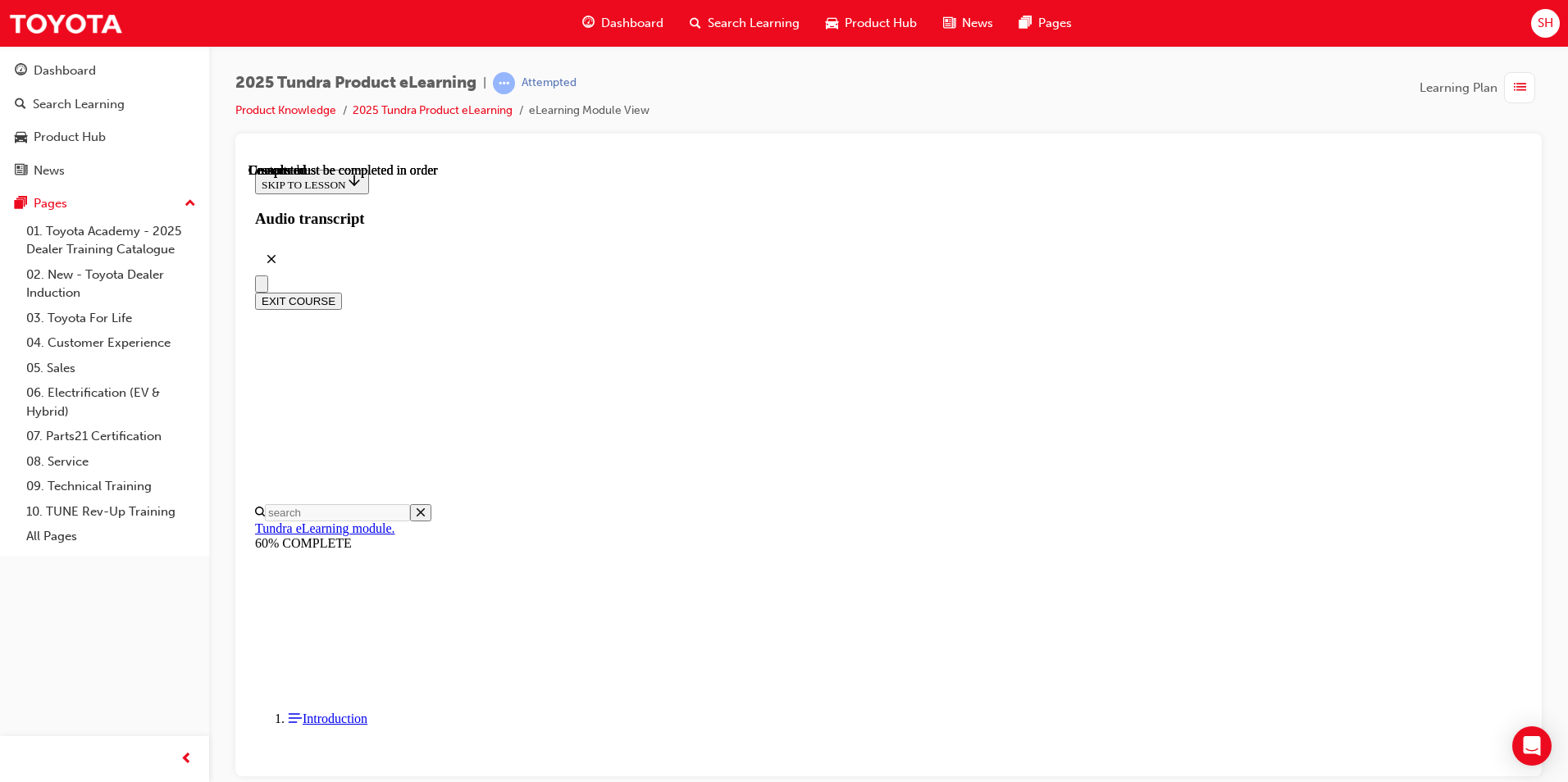
scroll to position [274, 0]
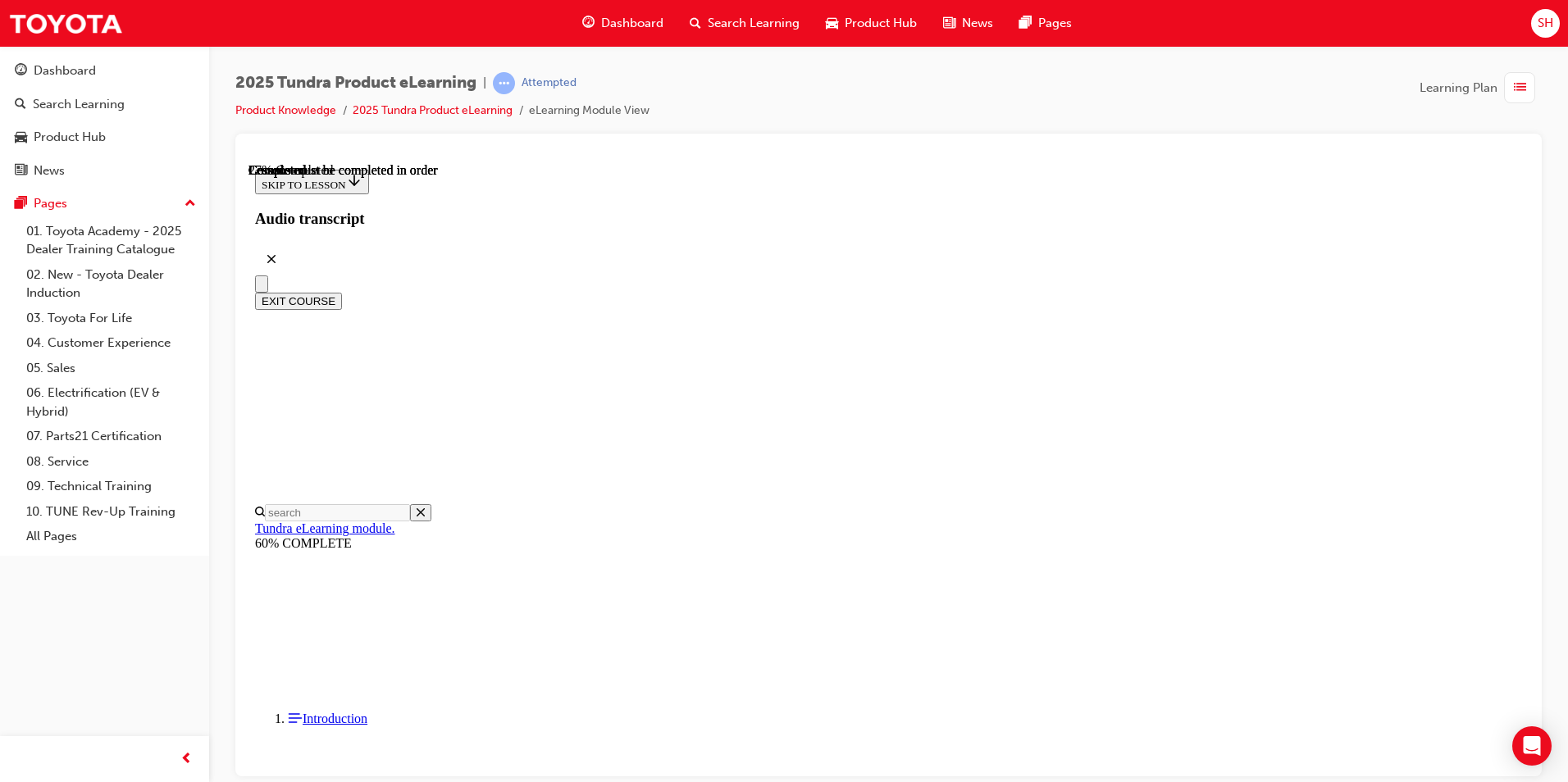
drag, startPoint x: 723, startPoint y: 713, endPoint x: 521, endPoint y: 720, distance: 202.1
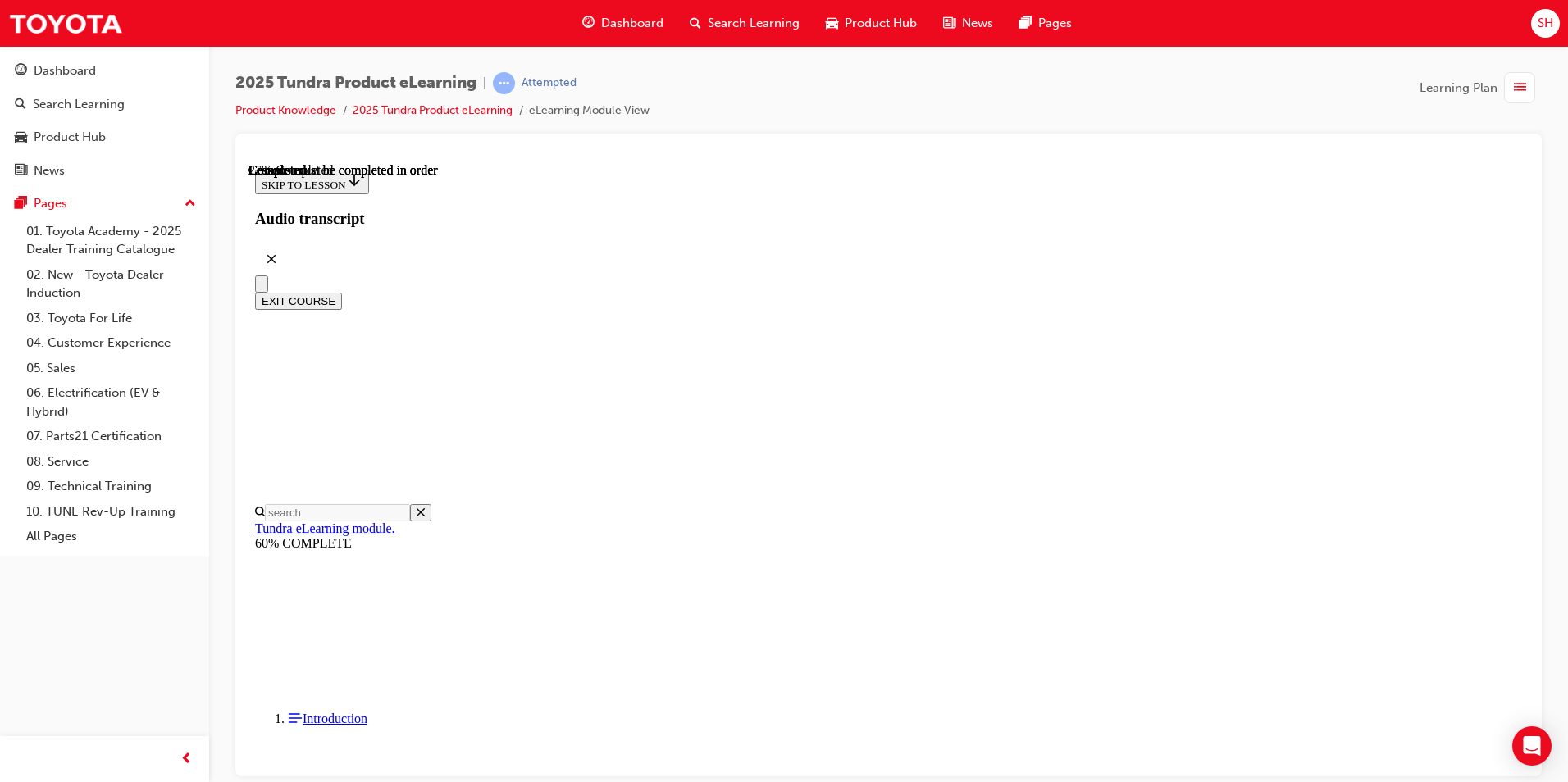
scroll to position [1716, 0]
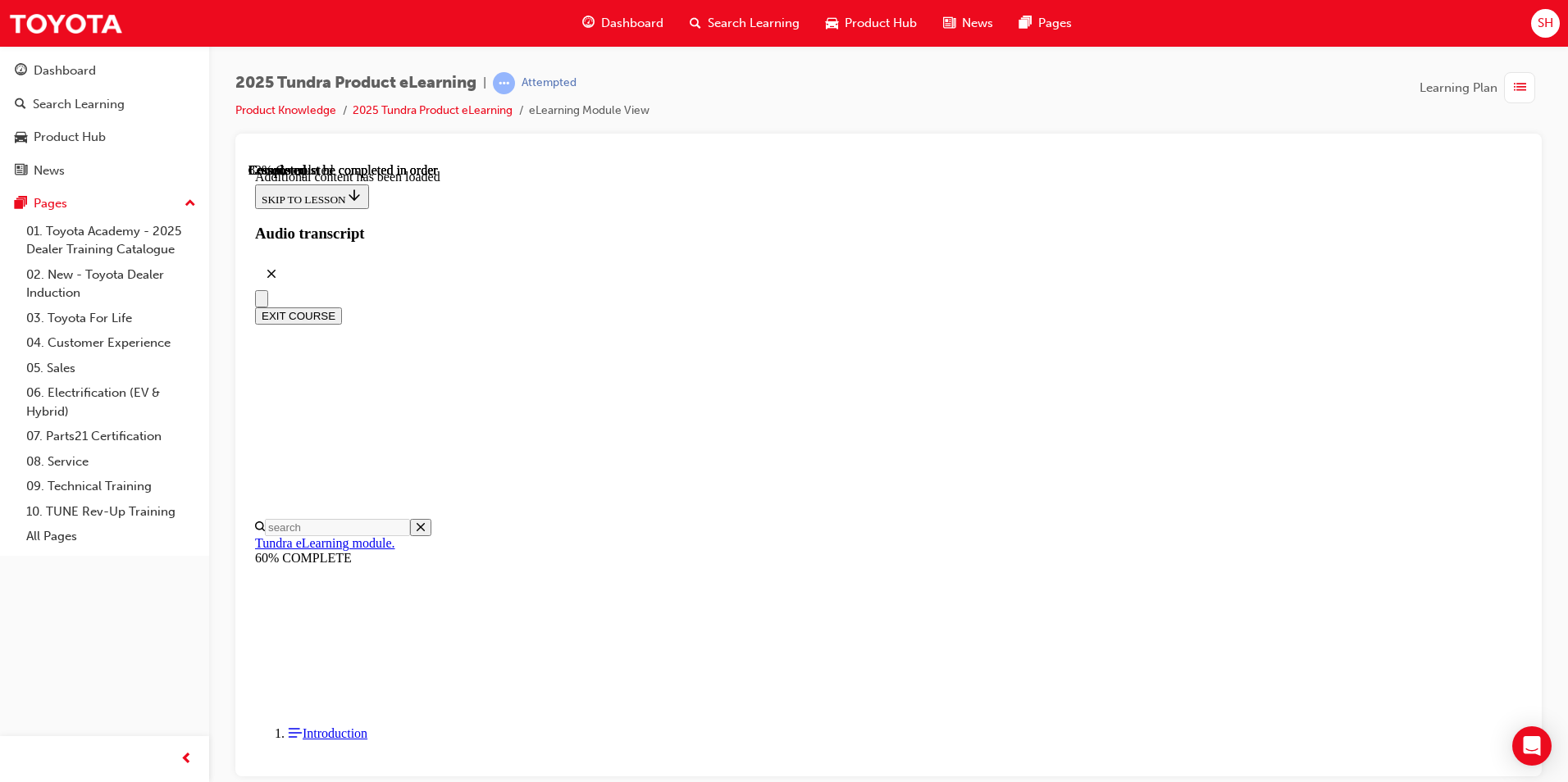
scroll to position [3796, 0]
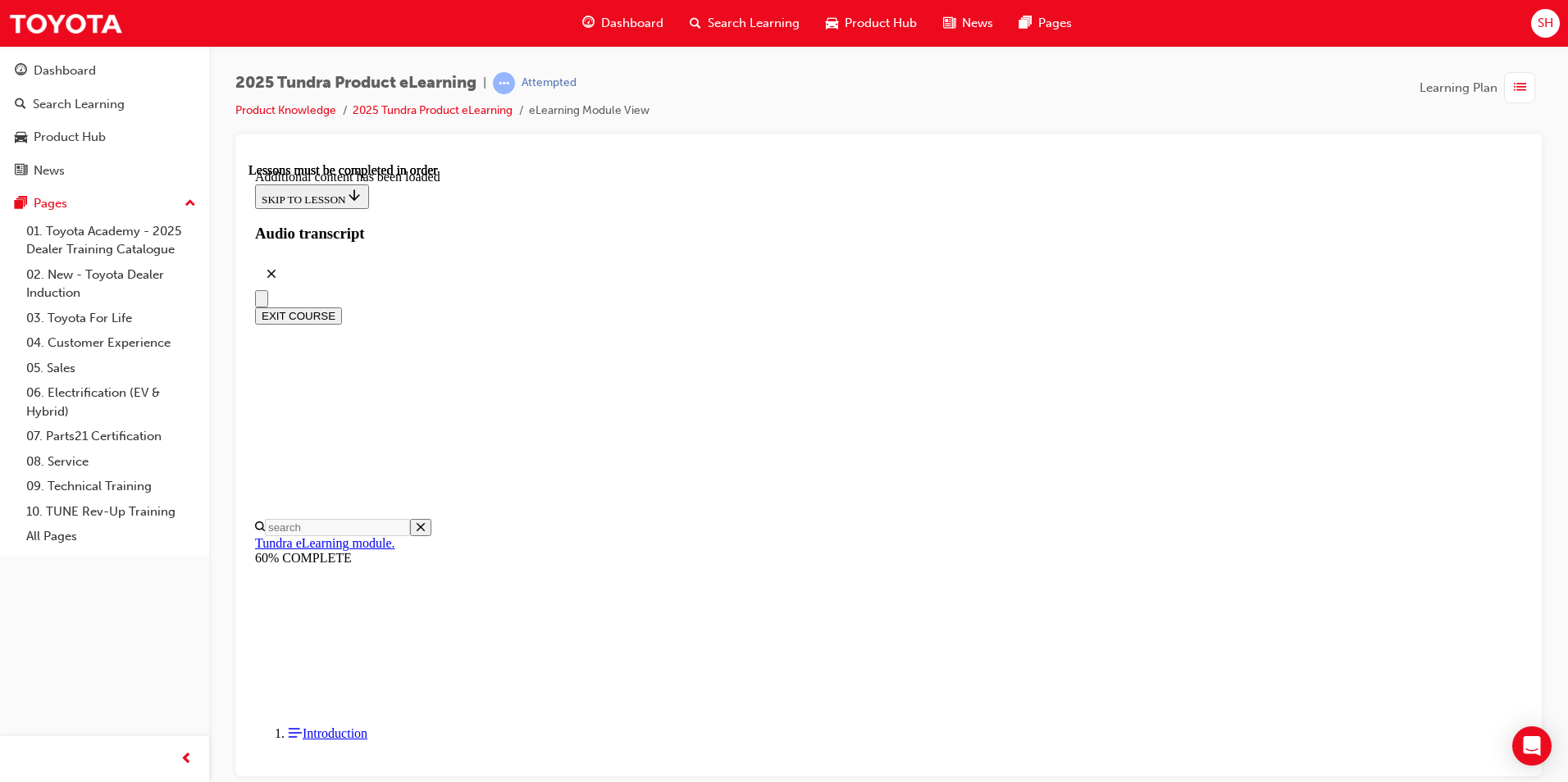
drag, startPoint x: 782, startPoint y: 560, endPoint x: 799, endPoint y: 559, distance: 17.0
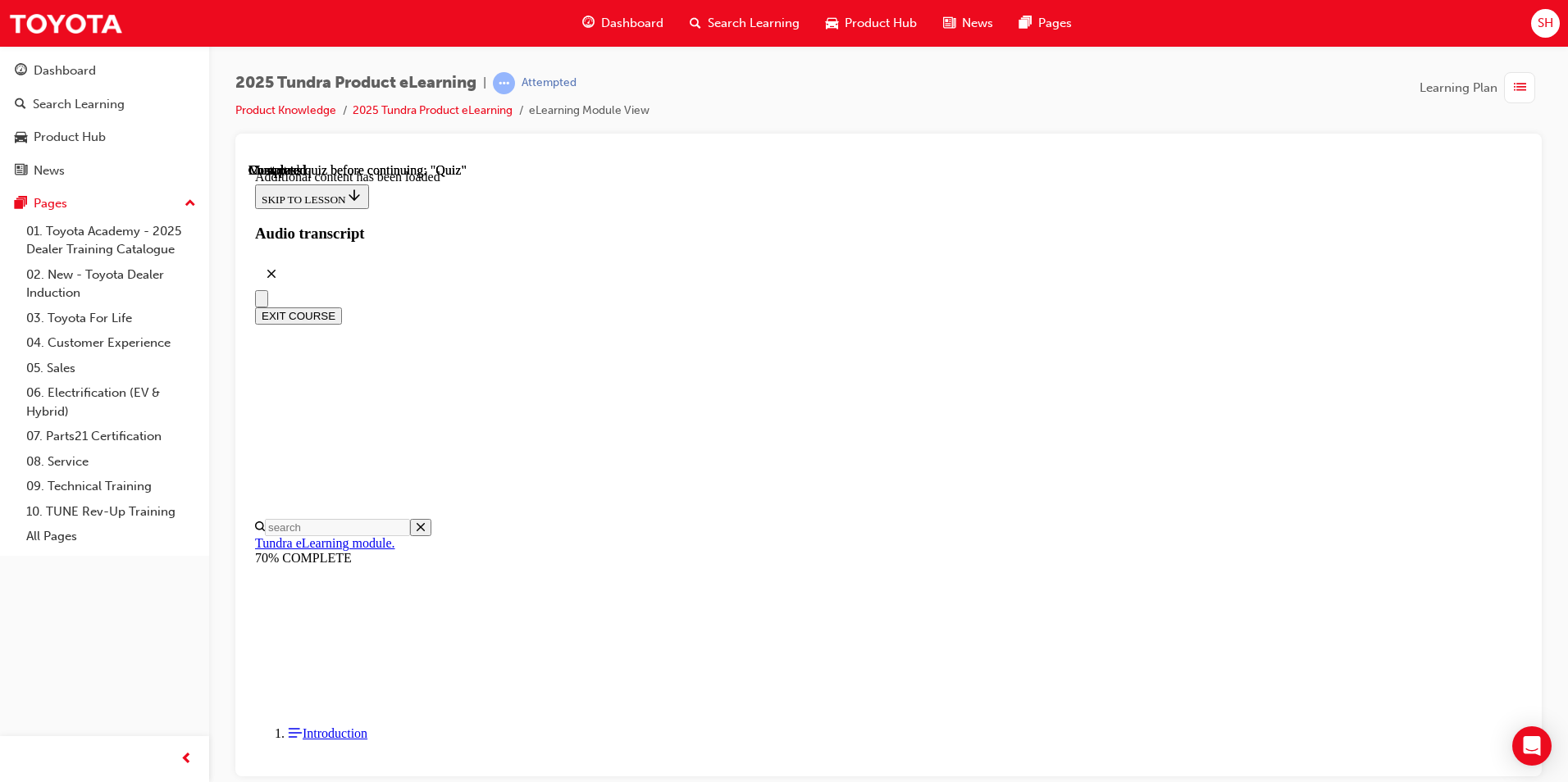
radio input "true"
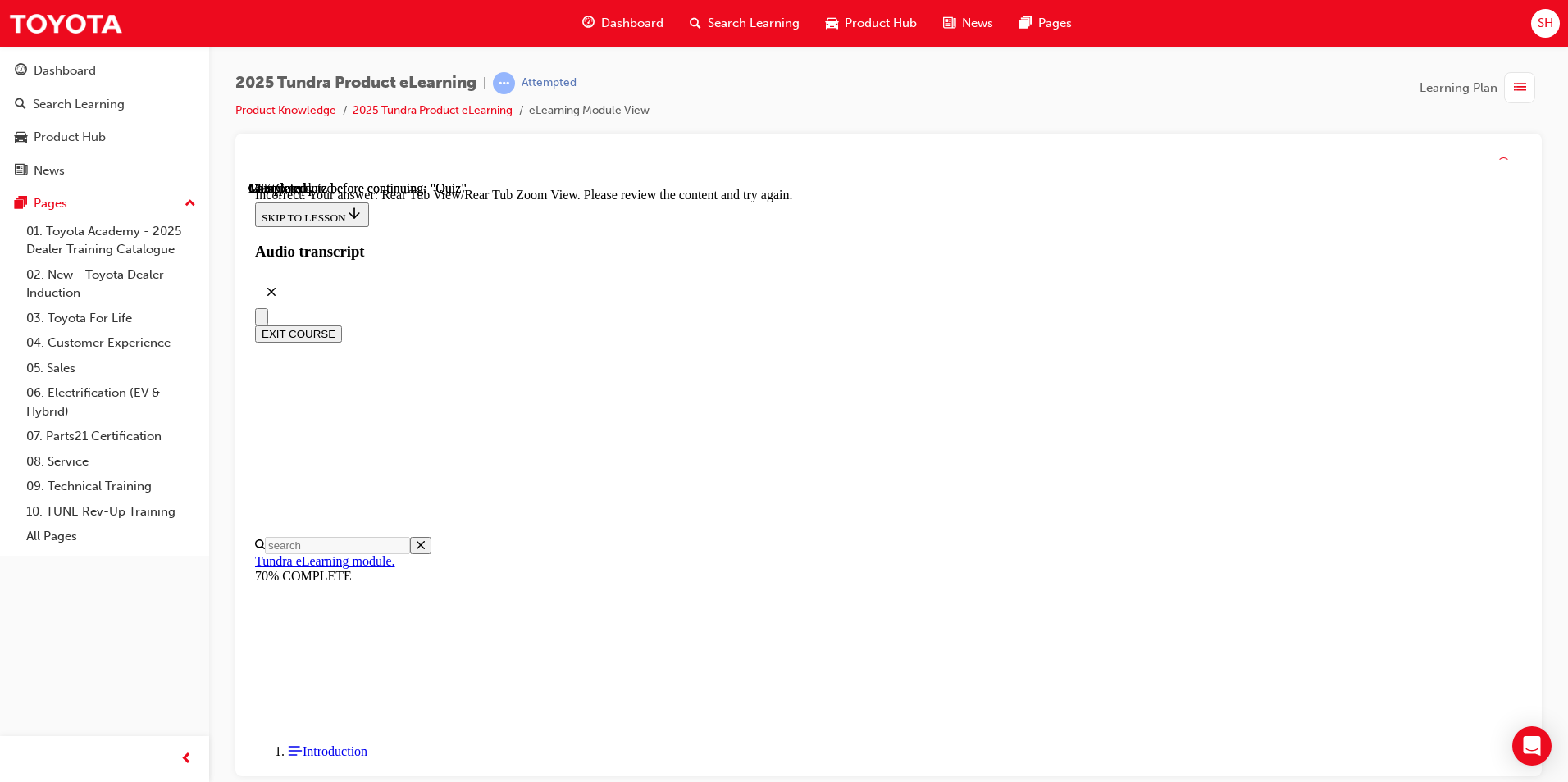
scroll to position [511, 0]
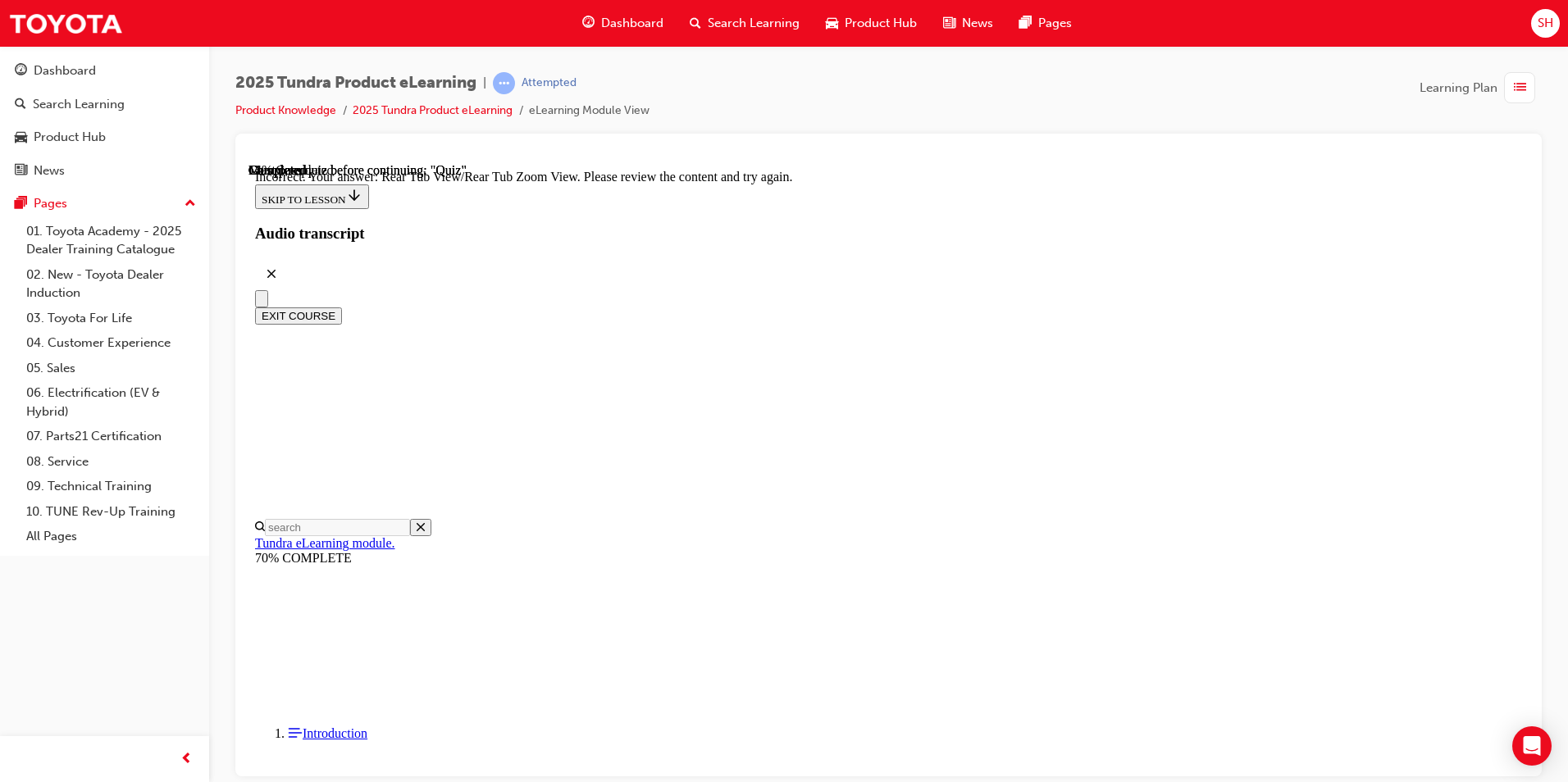
radio input "true"
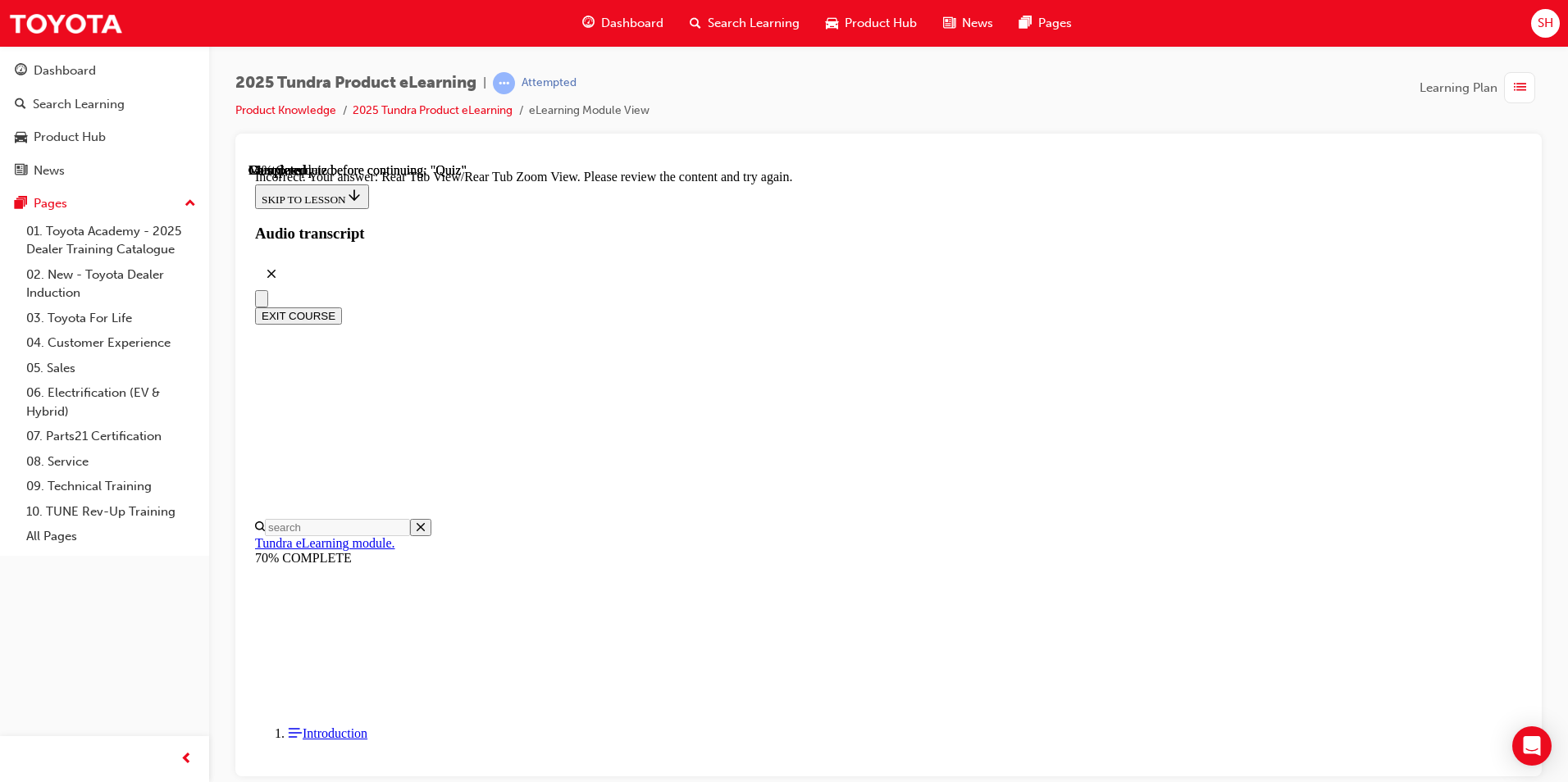
radio input "true"
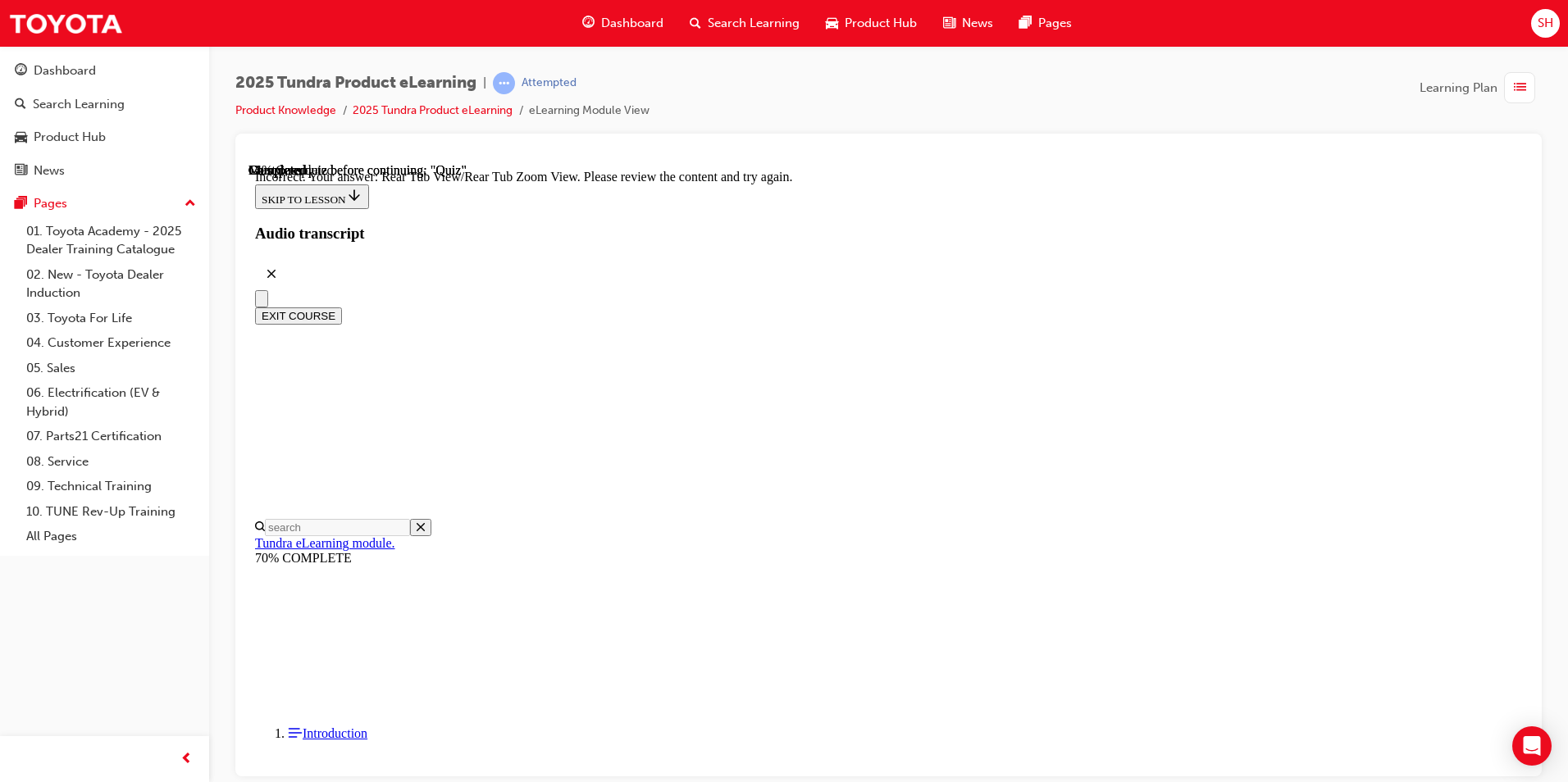
radio input "true"
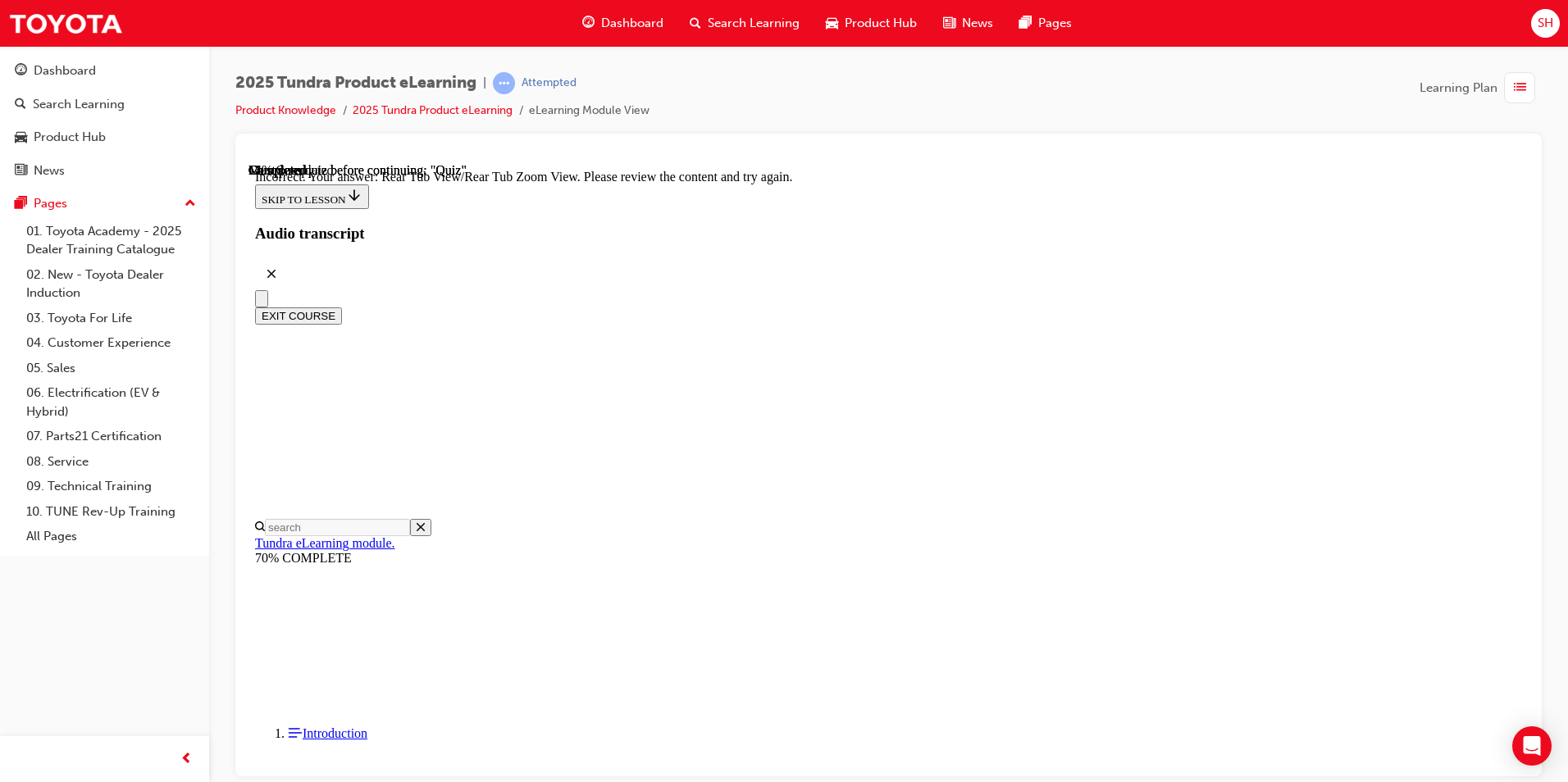
radio input "true"
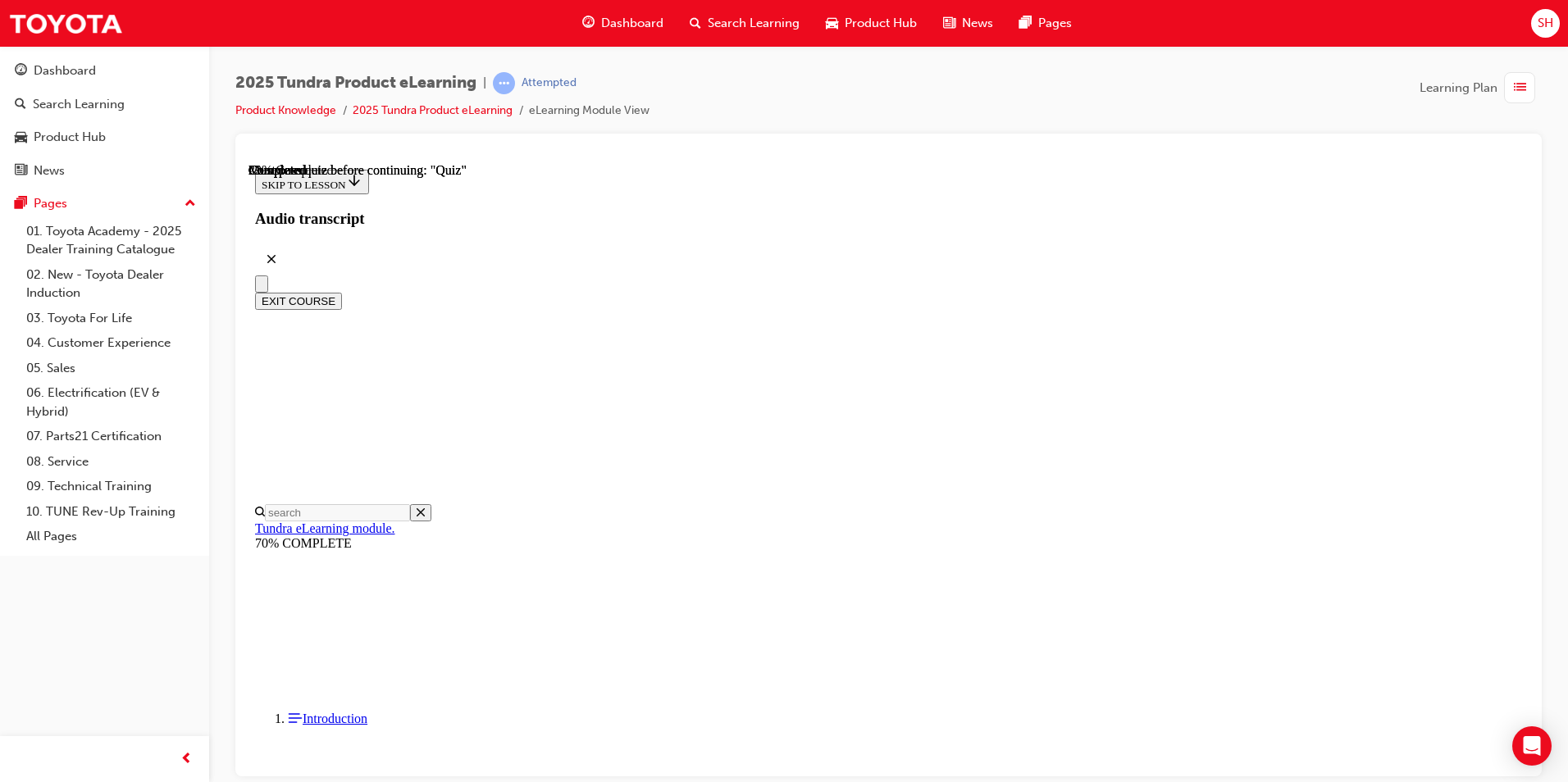
scroll to position [246, 0]
radio input "true"
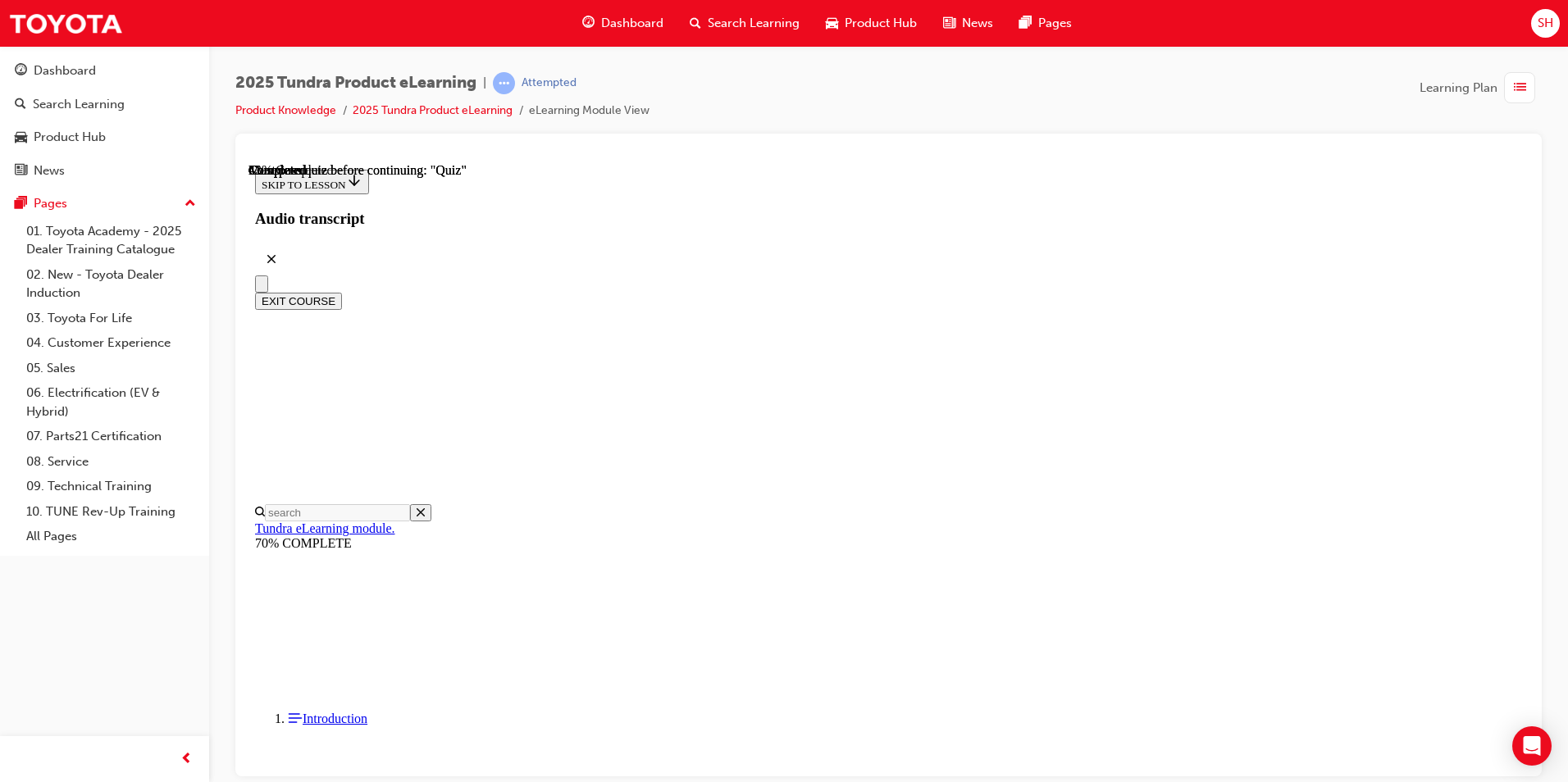
radio input "true"
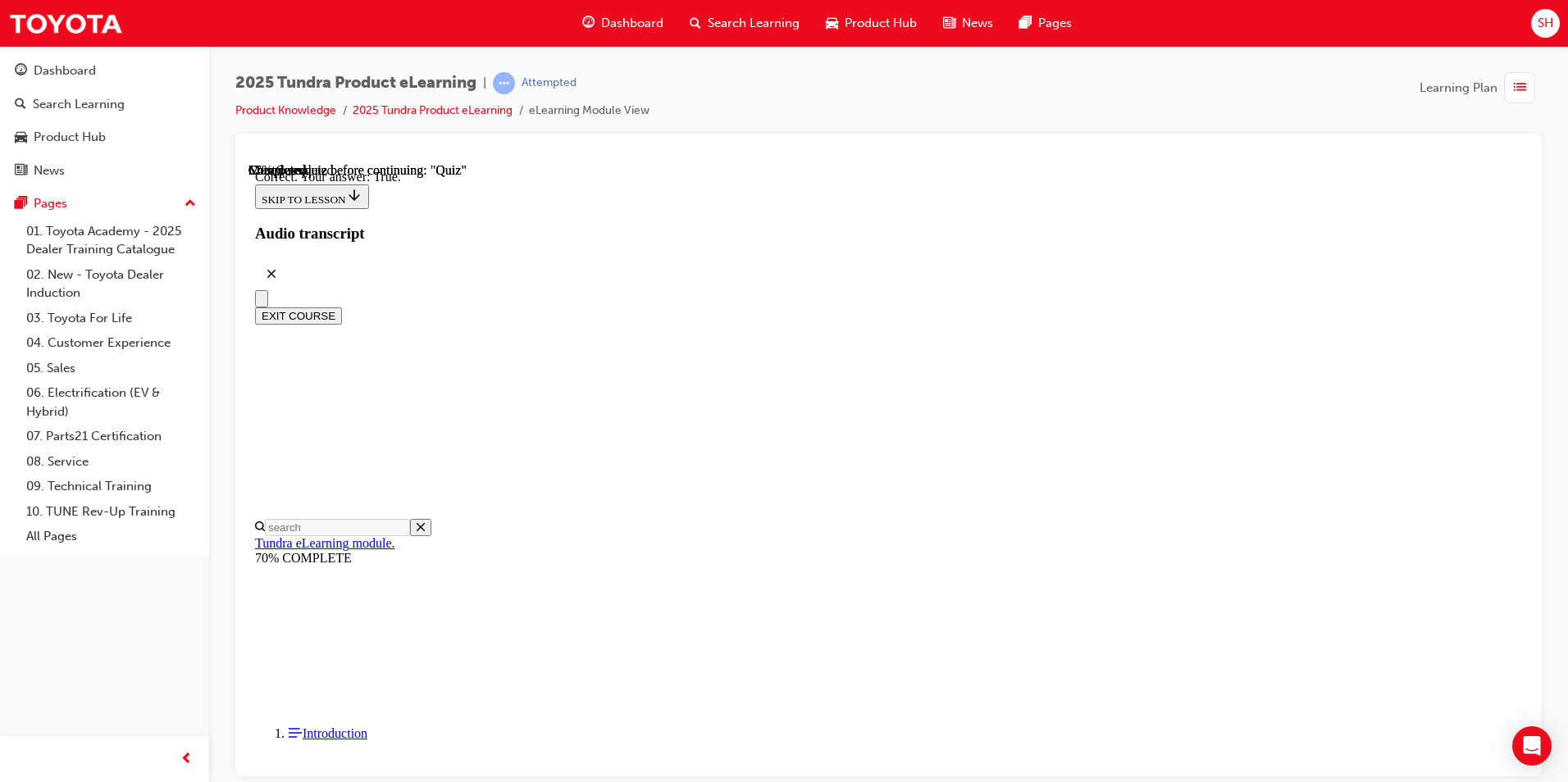
scroll to position [159, 0]
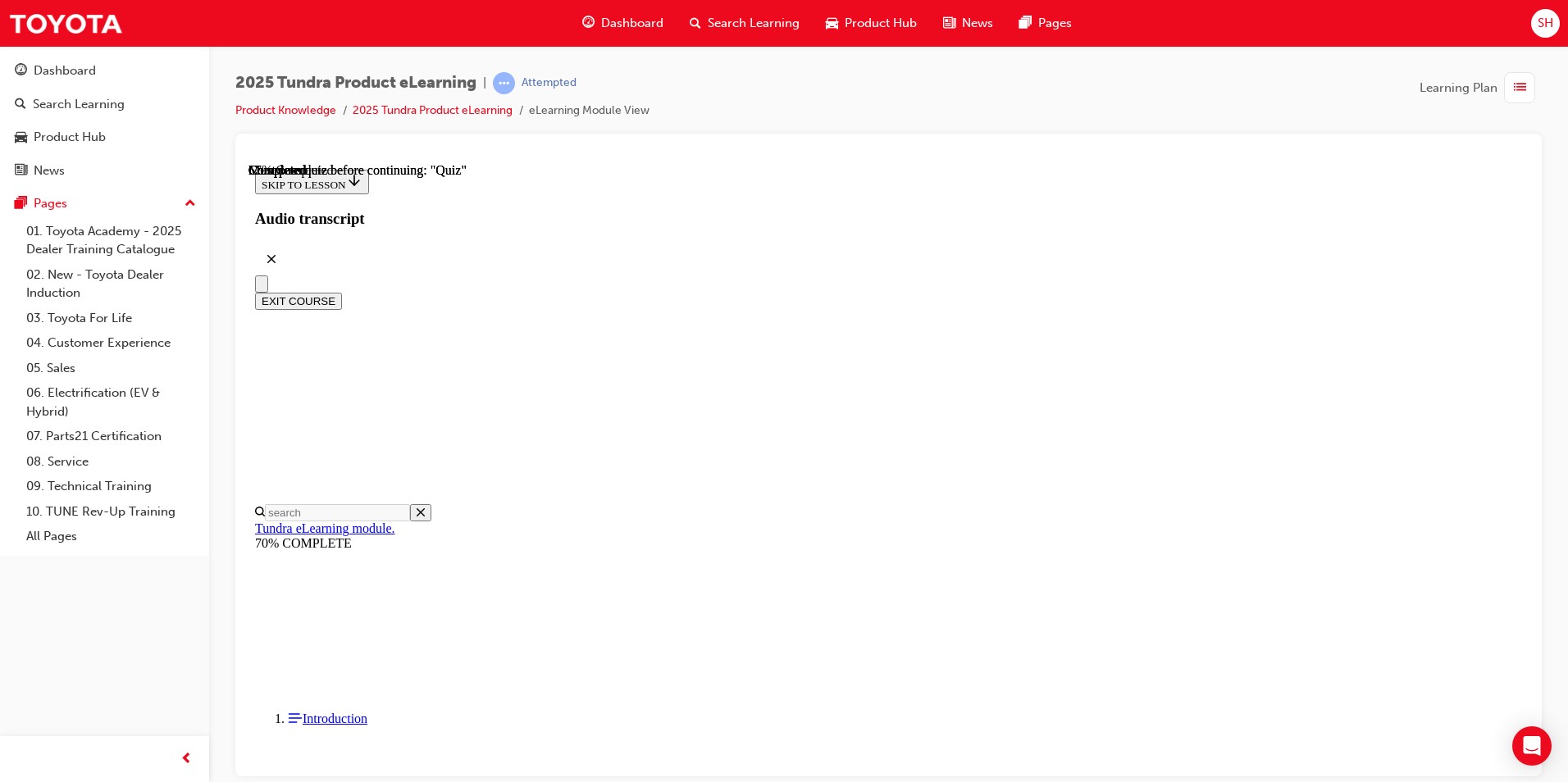
scroll to position [142, 0]
radio input "true"
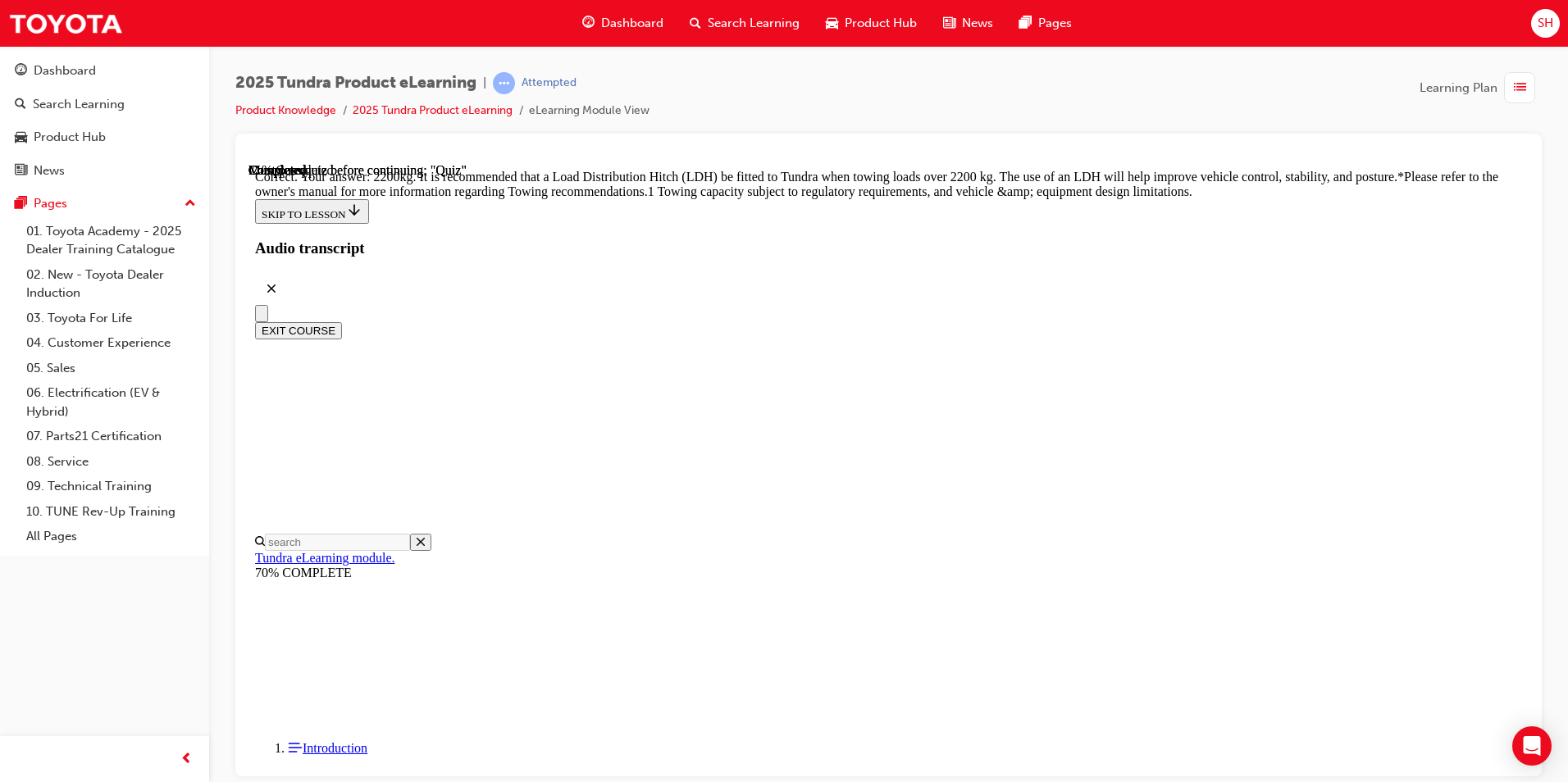
scroll to position [652, 0]
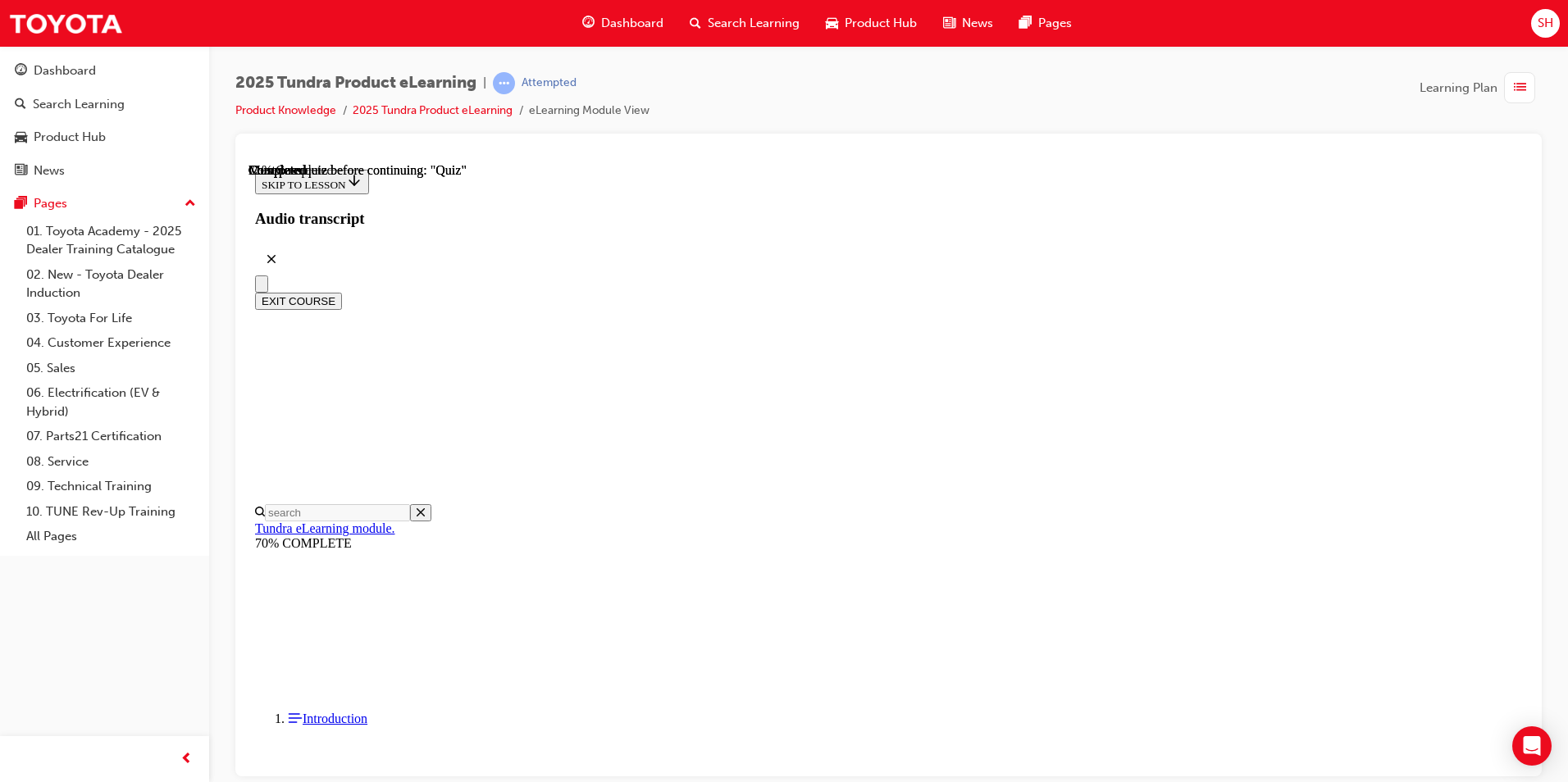
scroll to position [164, 0]
radio input "true"
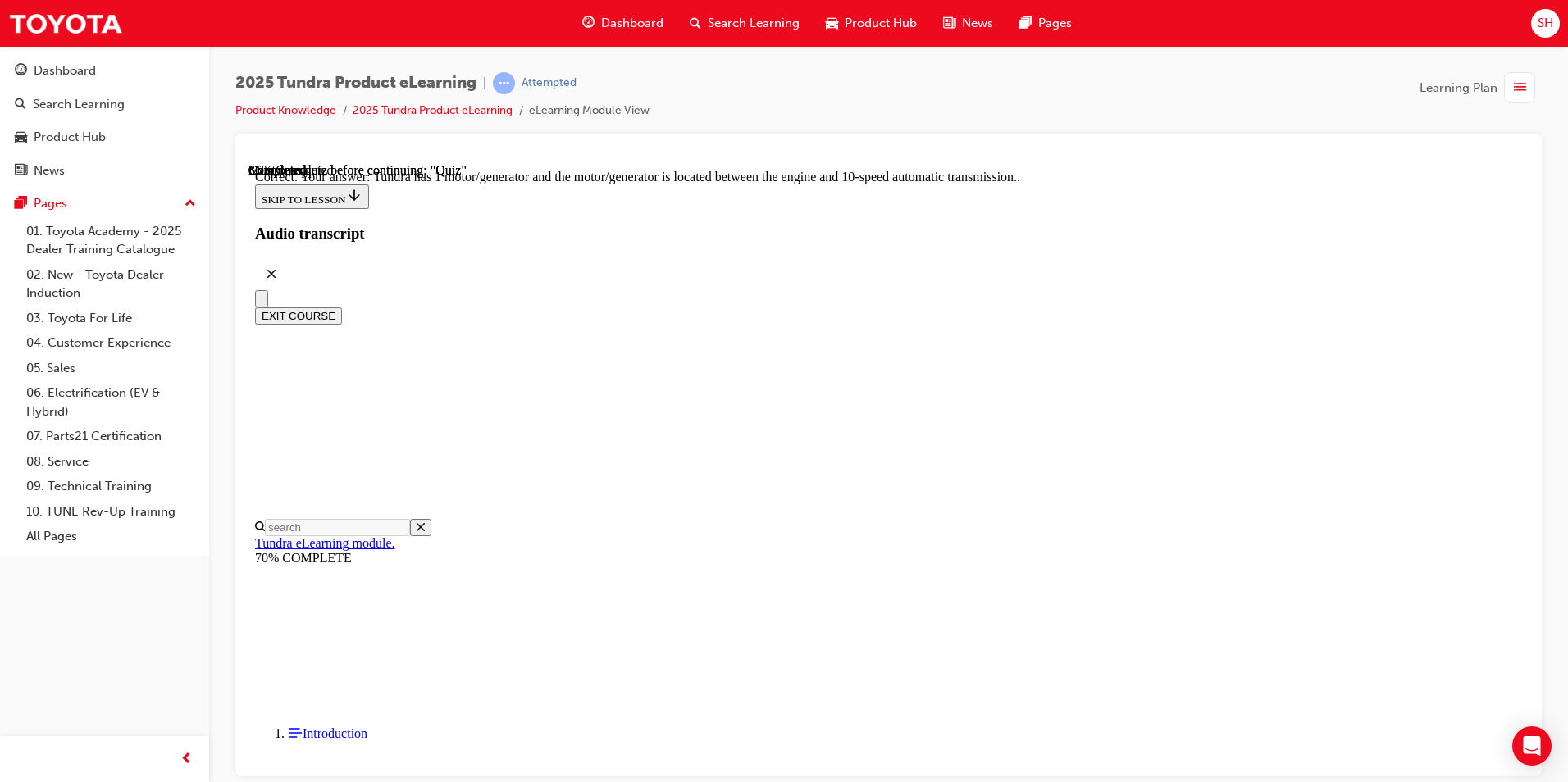
scroll to position [286, 0]
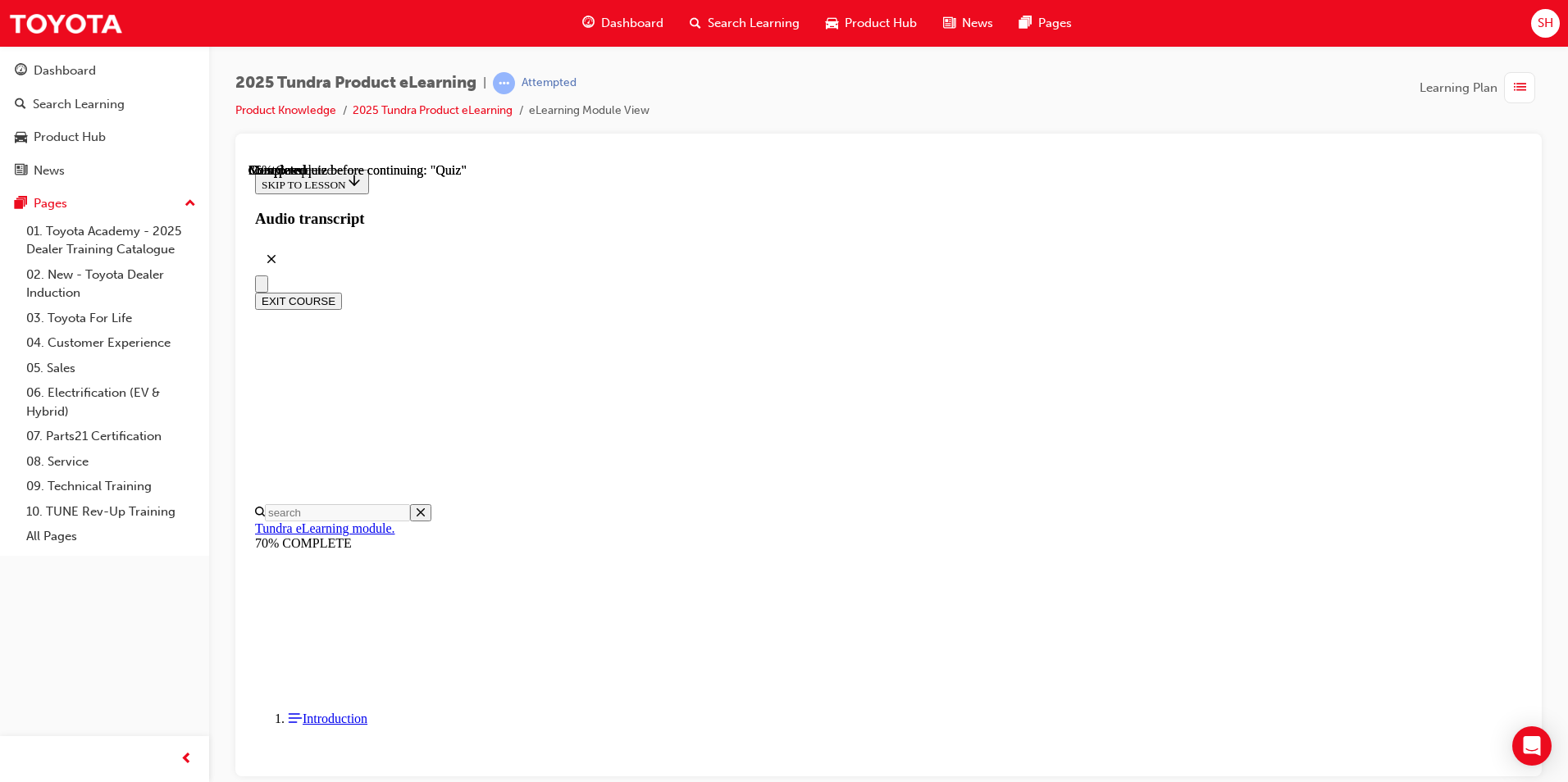
scroll to position [267, 0]
radio input "true"
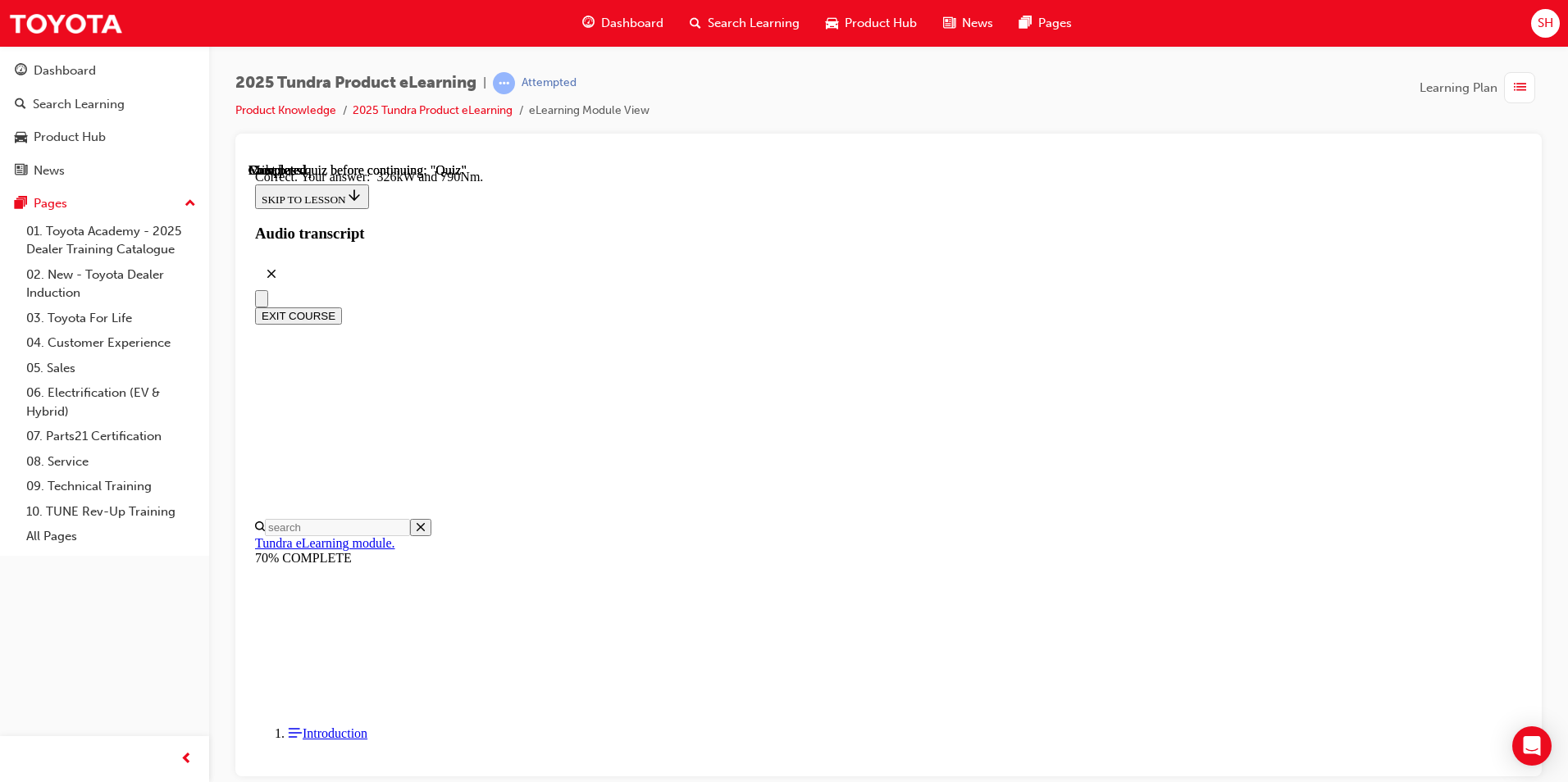
scroll to position [318, 0]
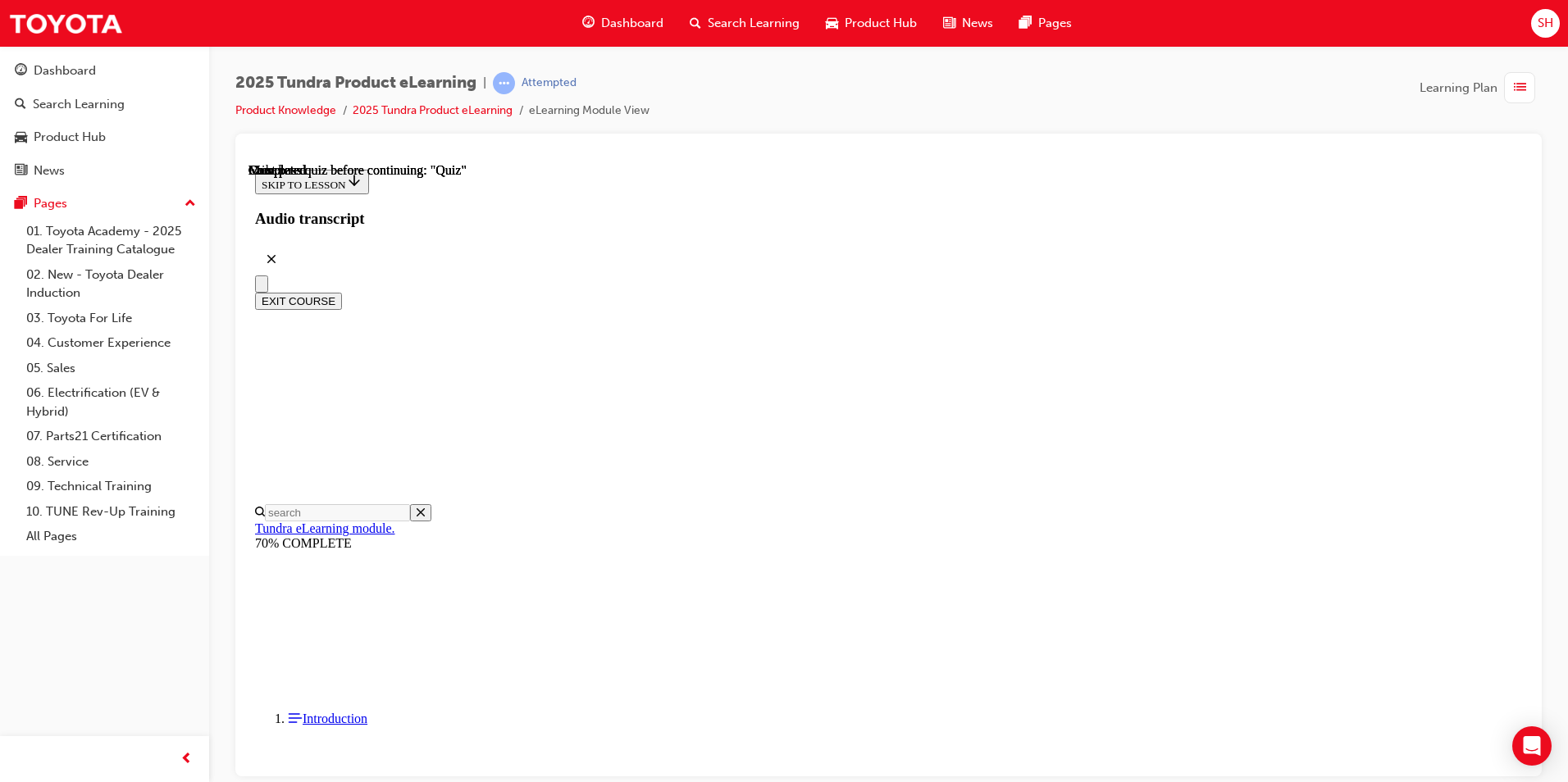
scroll to position [274, 0]
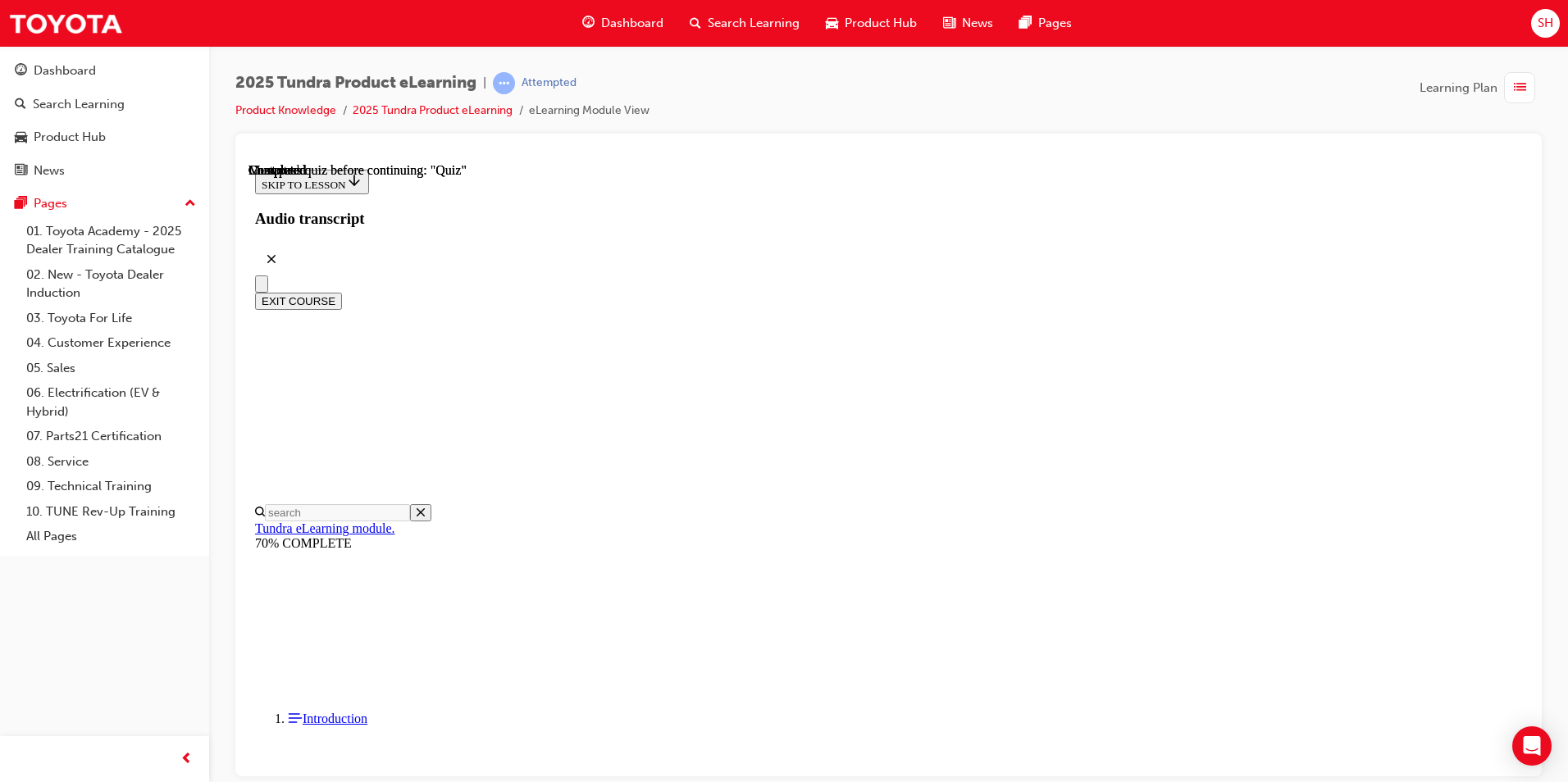
radio input "true"
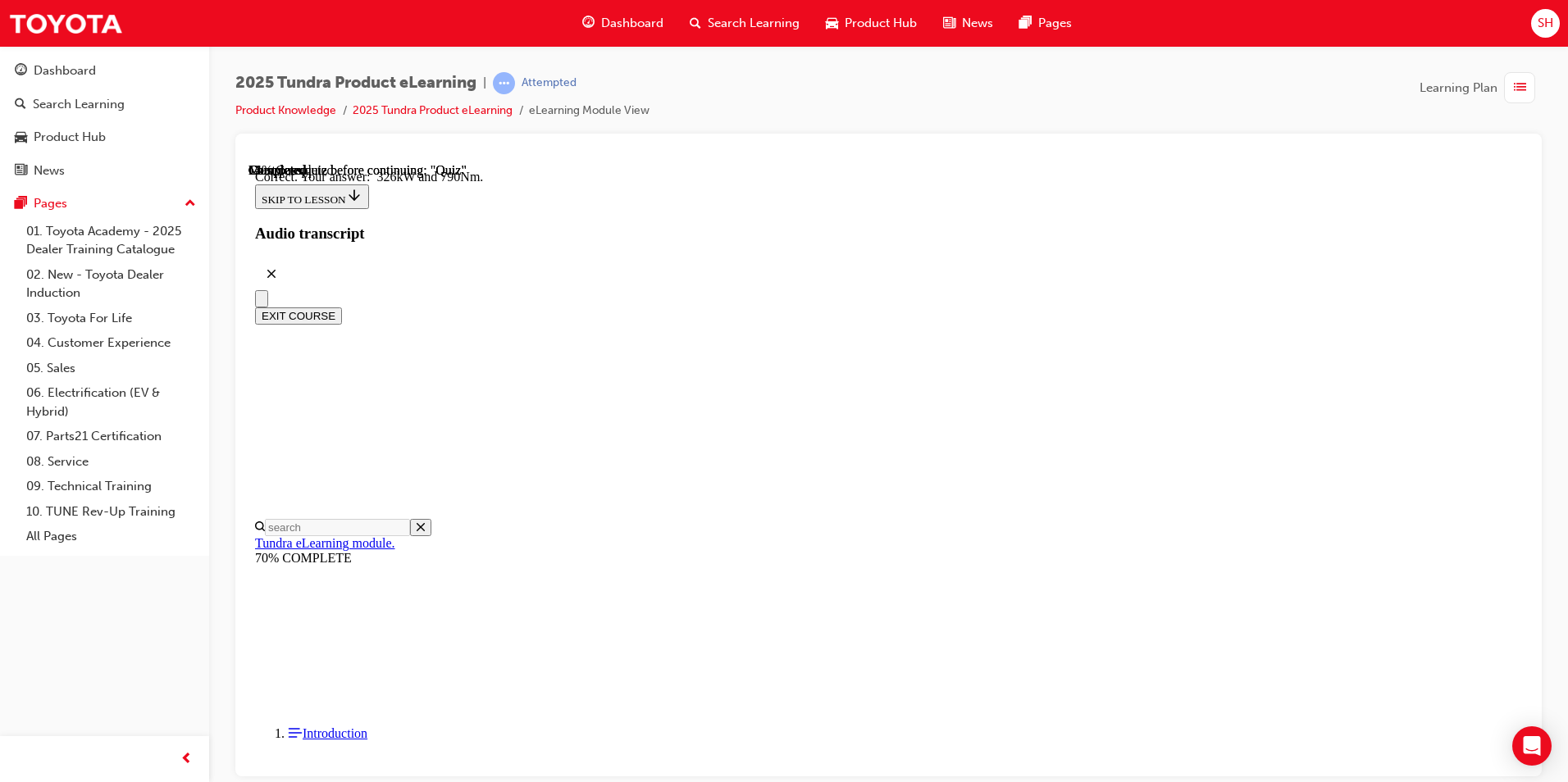
scroll to position [318, 0]
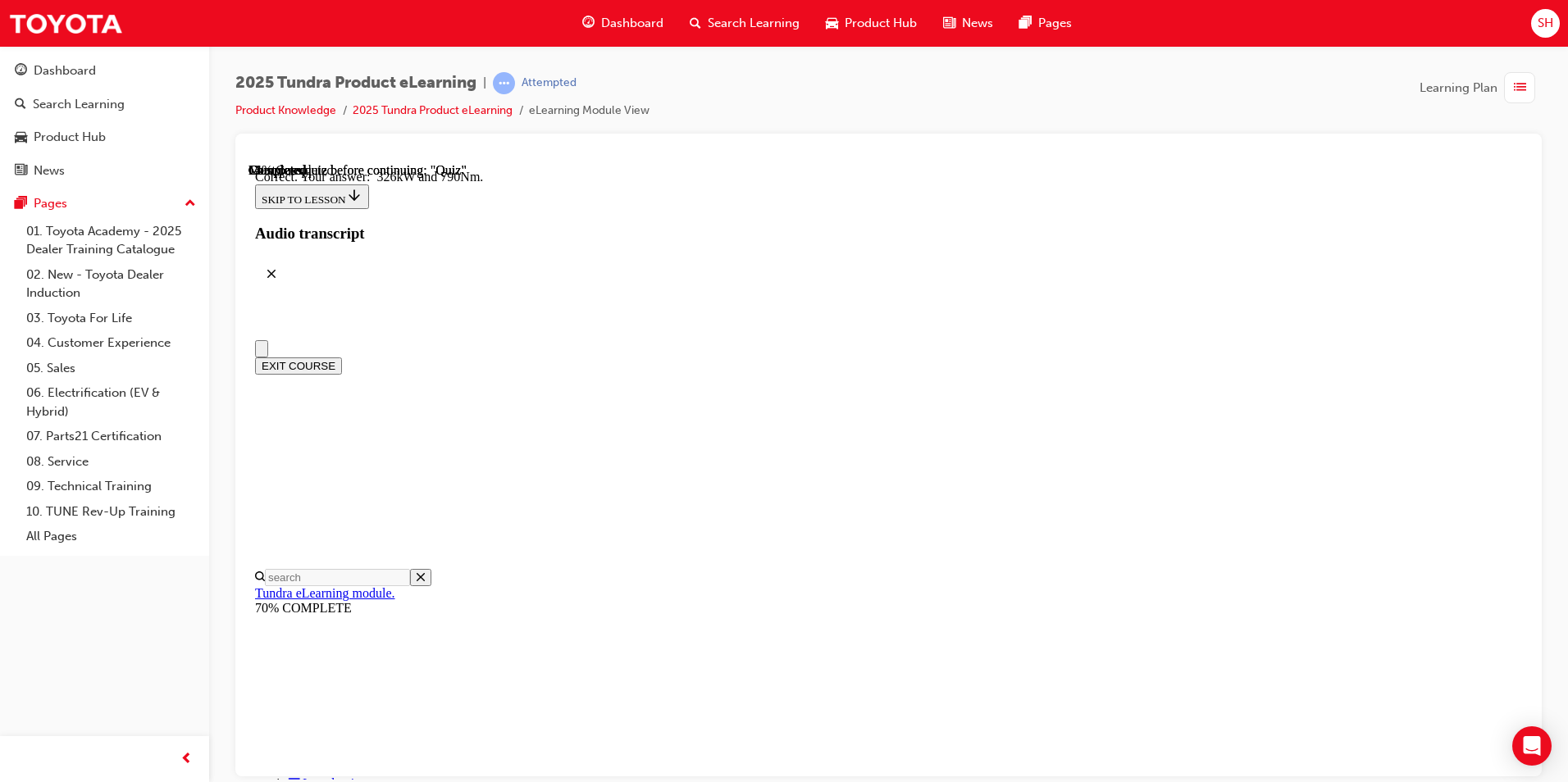
radio input "true"
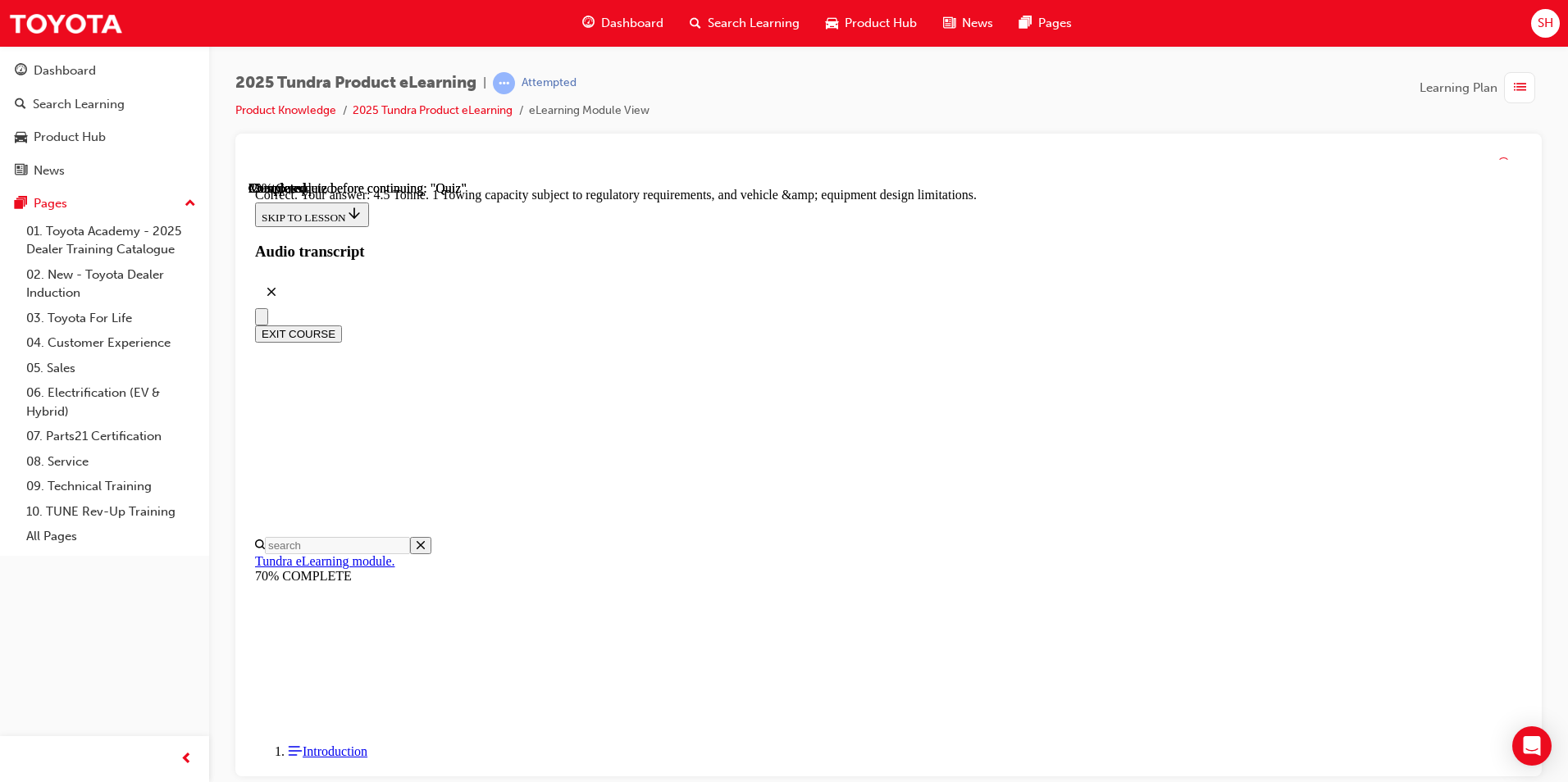
scroll to position [419, 0]
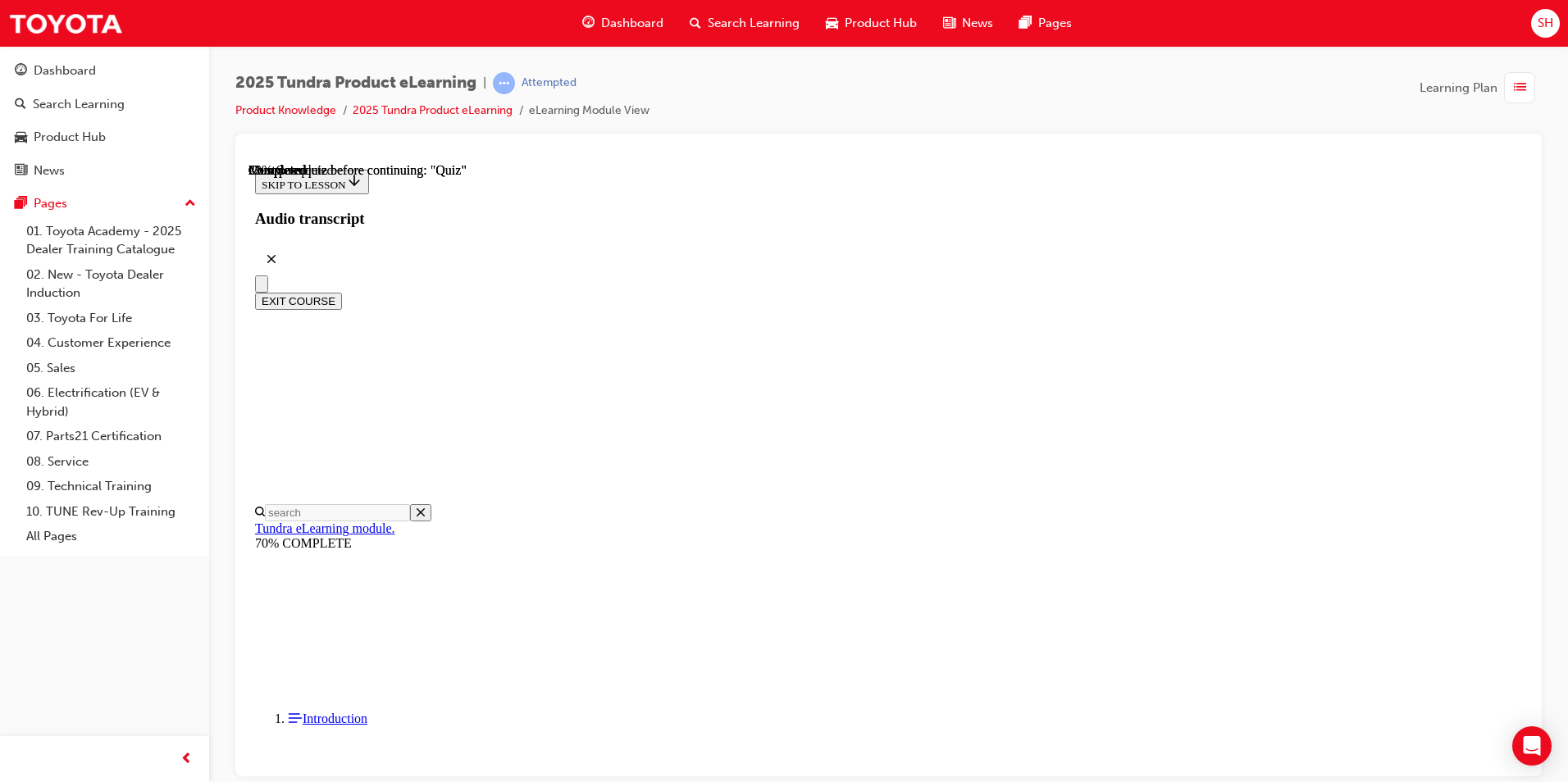
scroll to position [107, 0]
radio input "true"
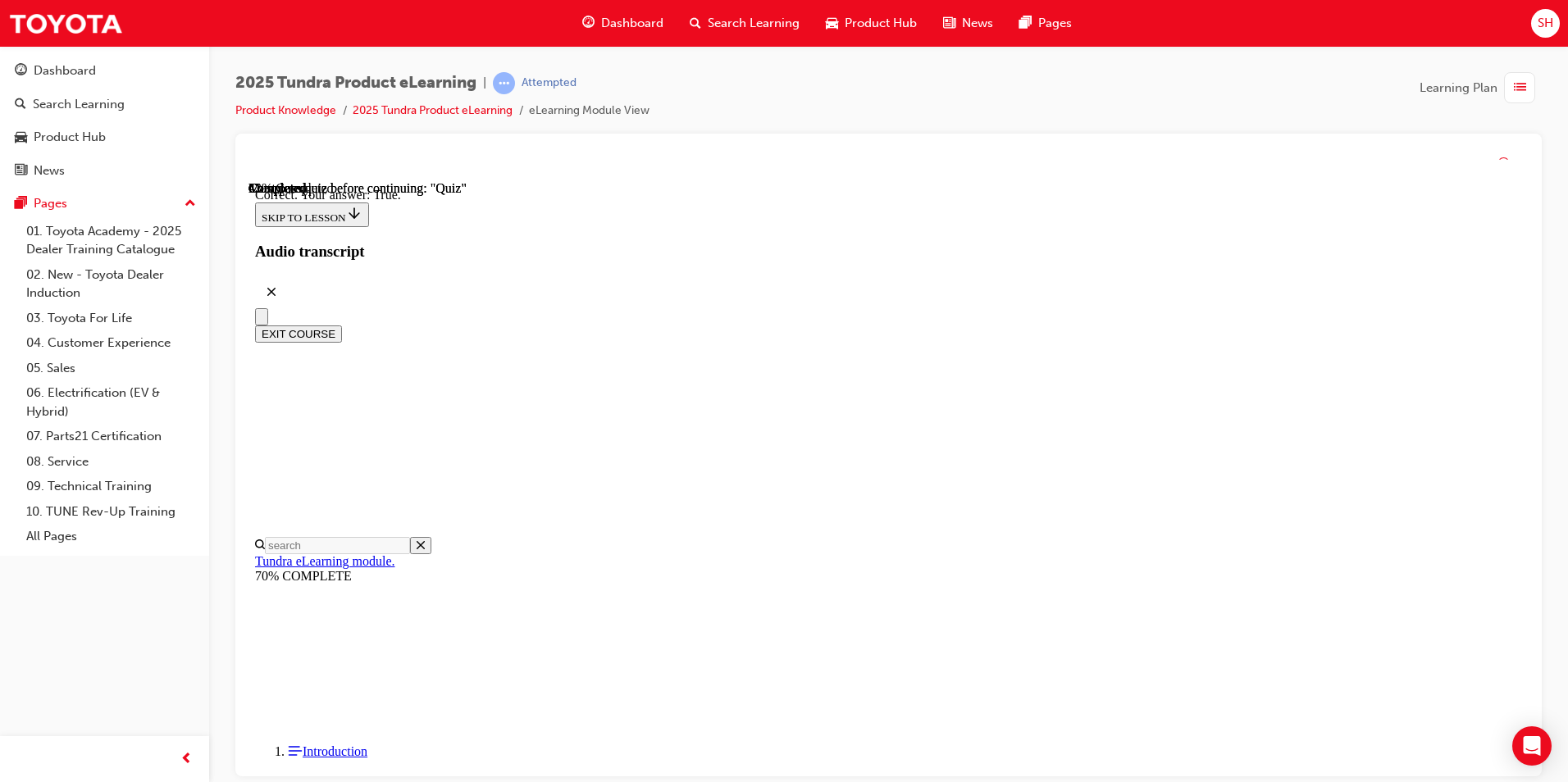
scroll to position [159, 0]
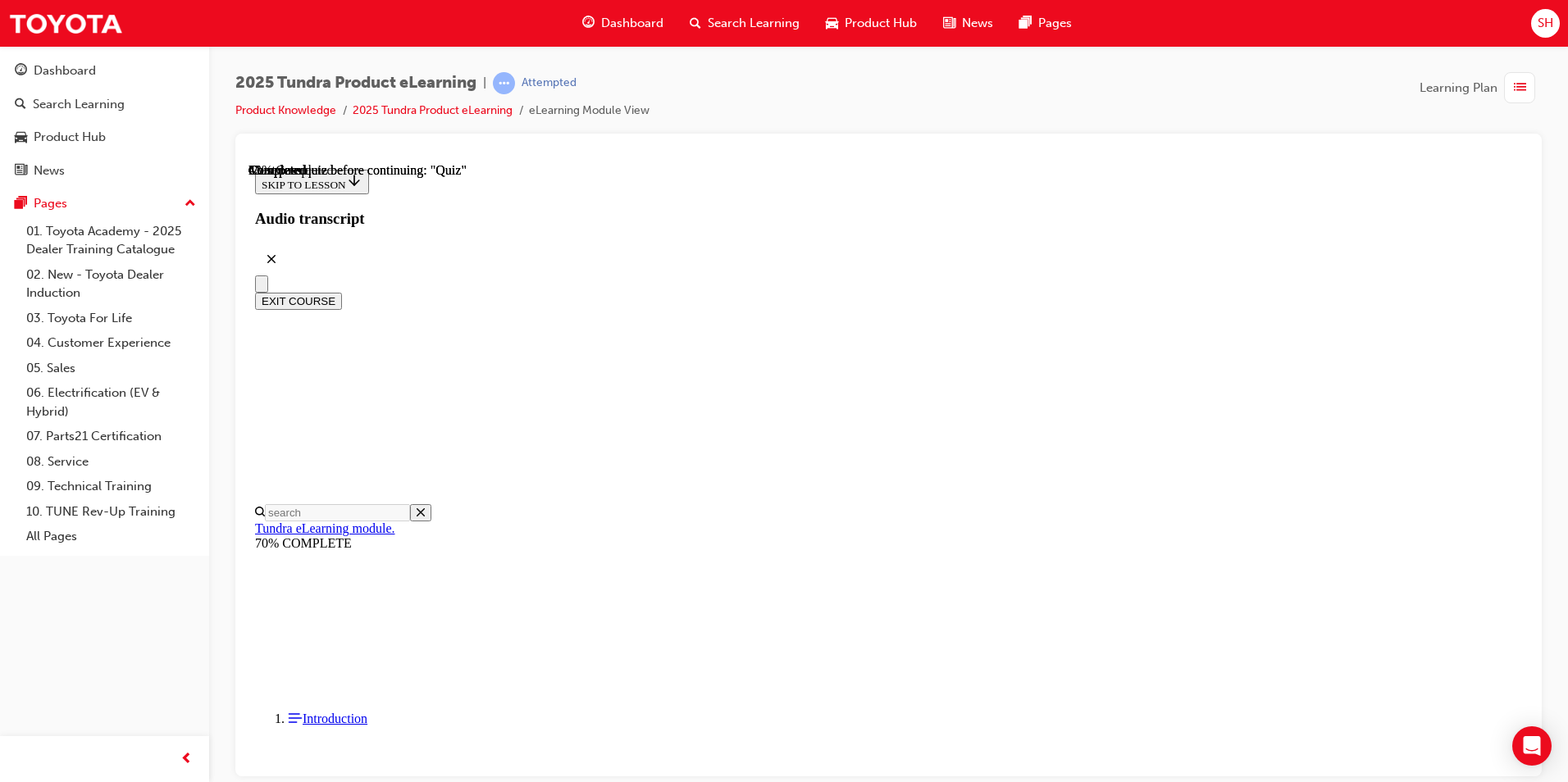
scroll to position [388, 0]
radio input "true"
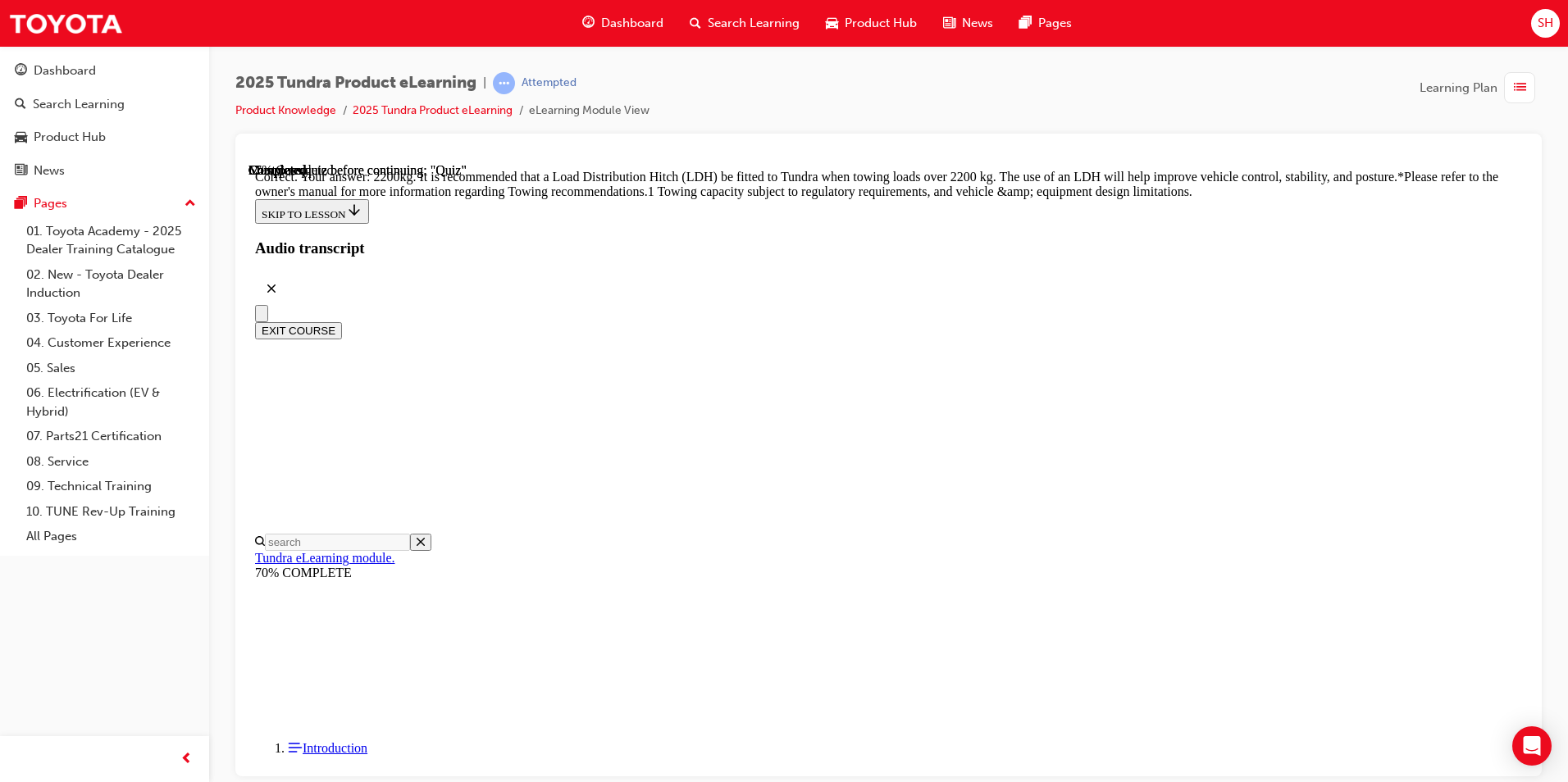
scroll to position [652, 0]
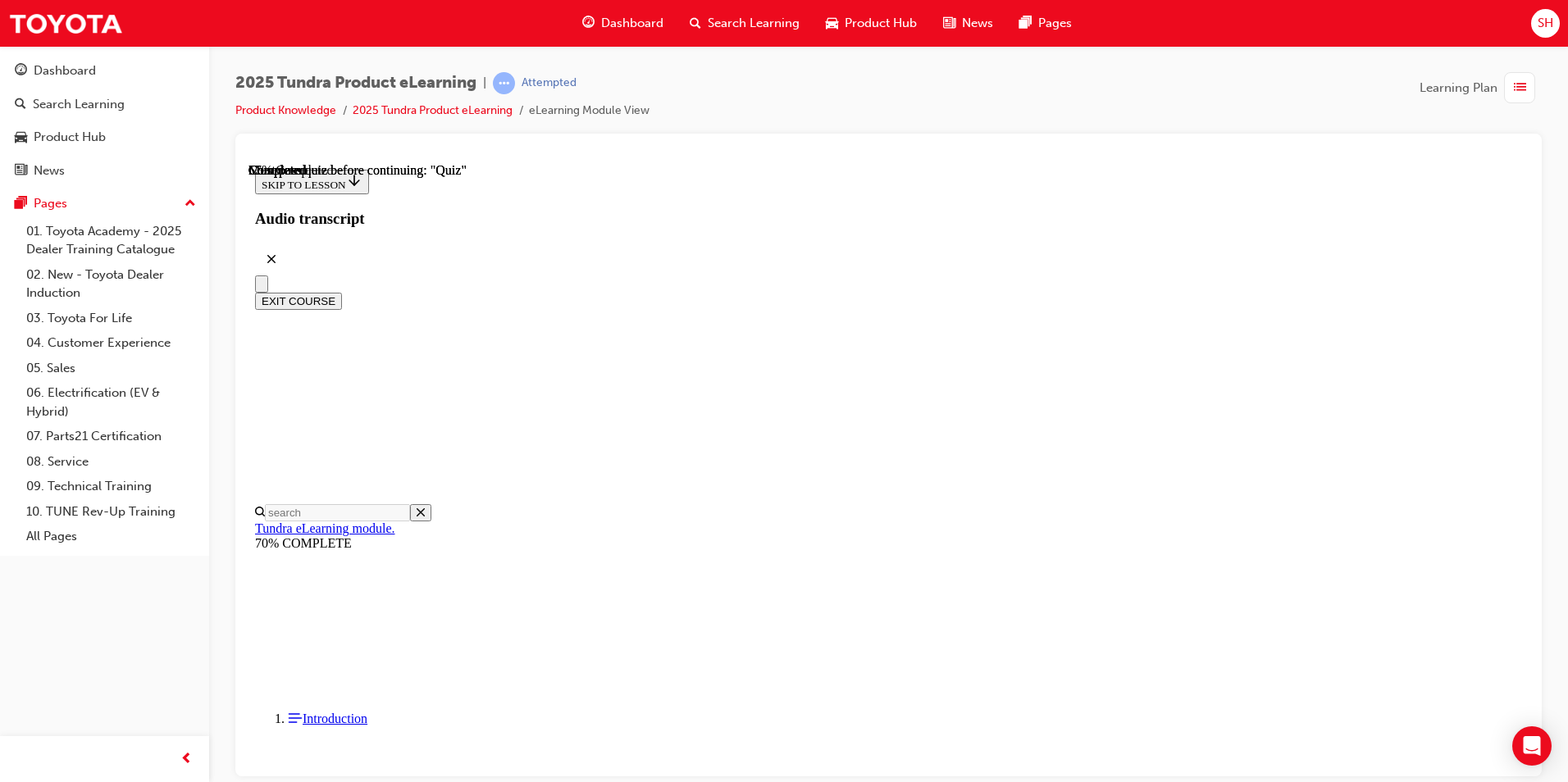
scroll to position [158, 0]
radio input "true"
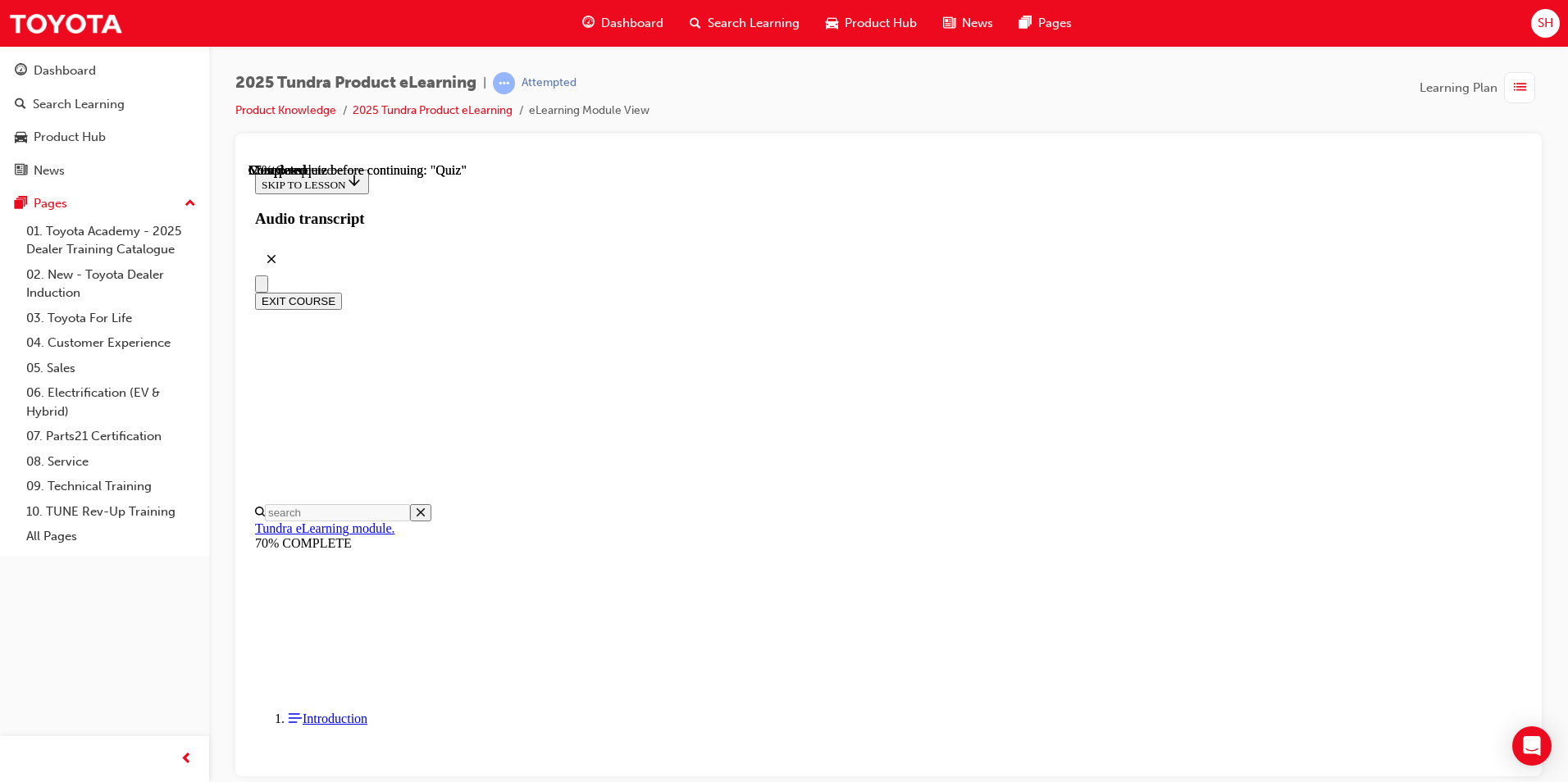
radio input "true"
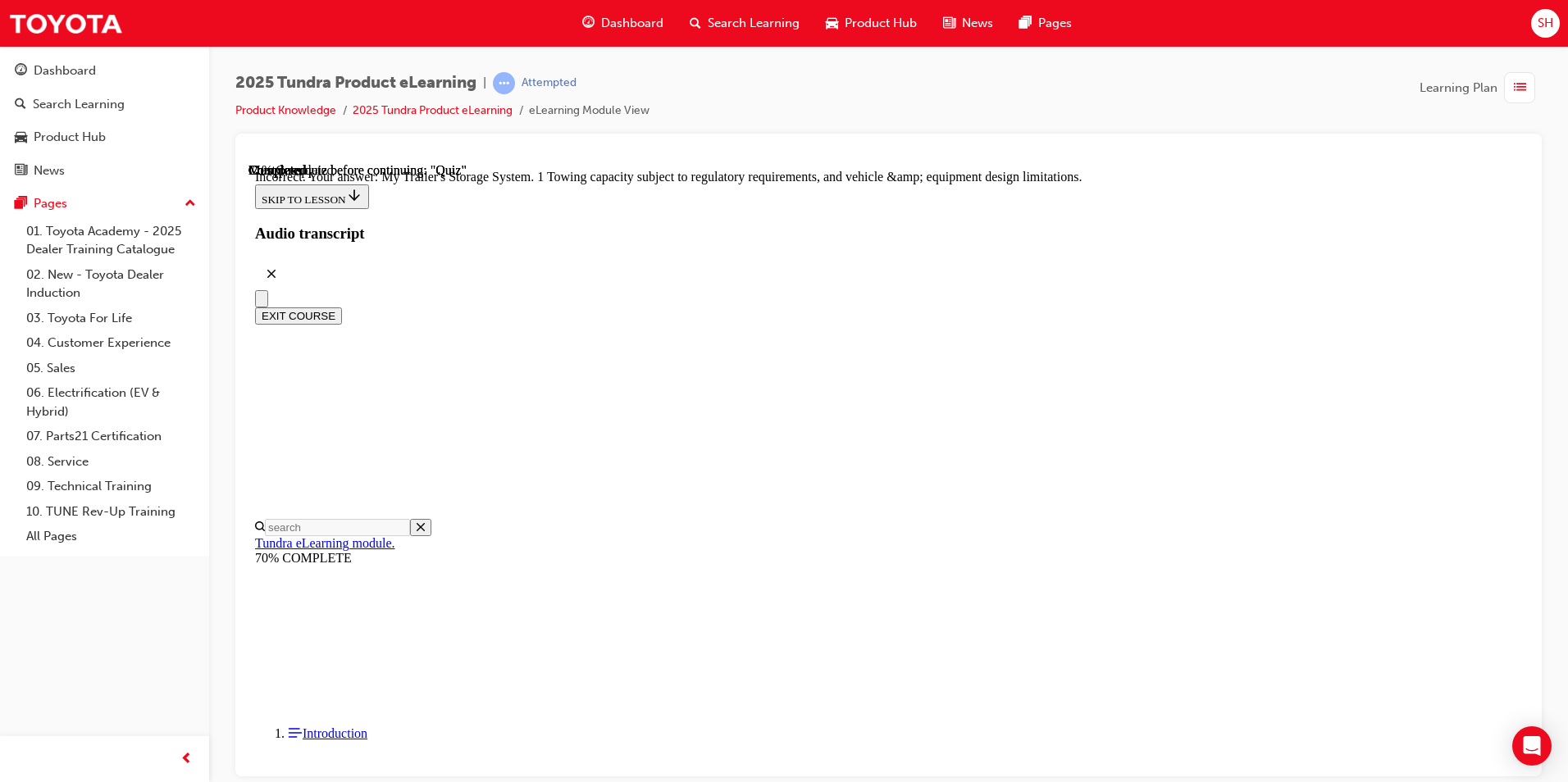
scroll to position [474, 0]
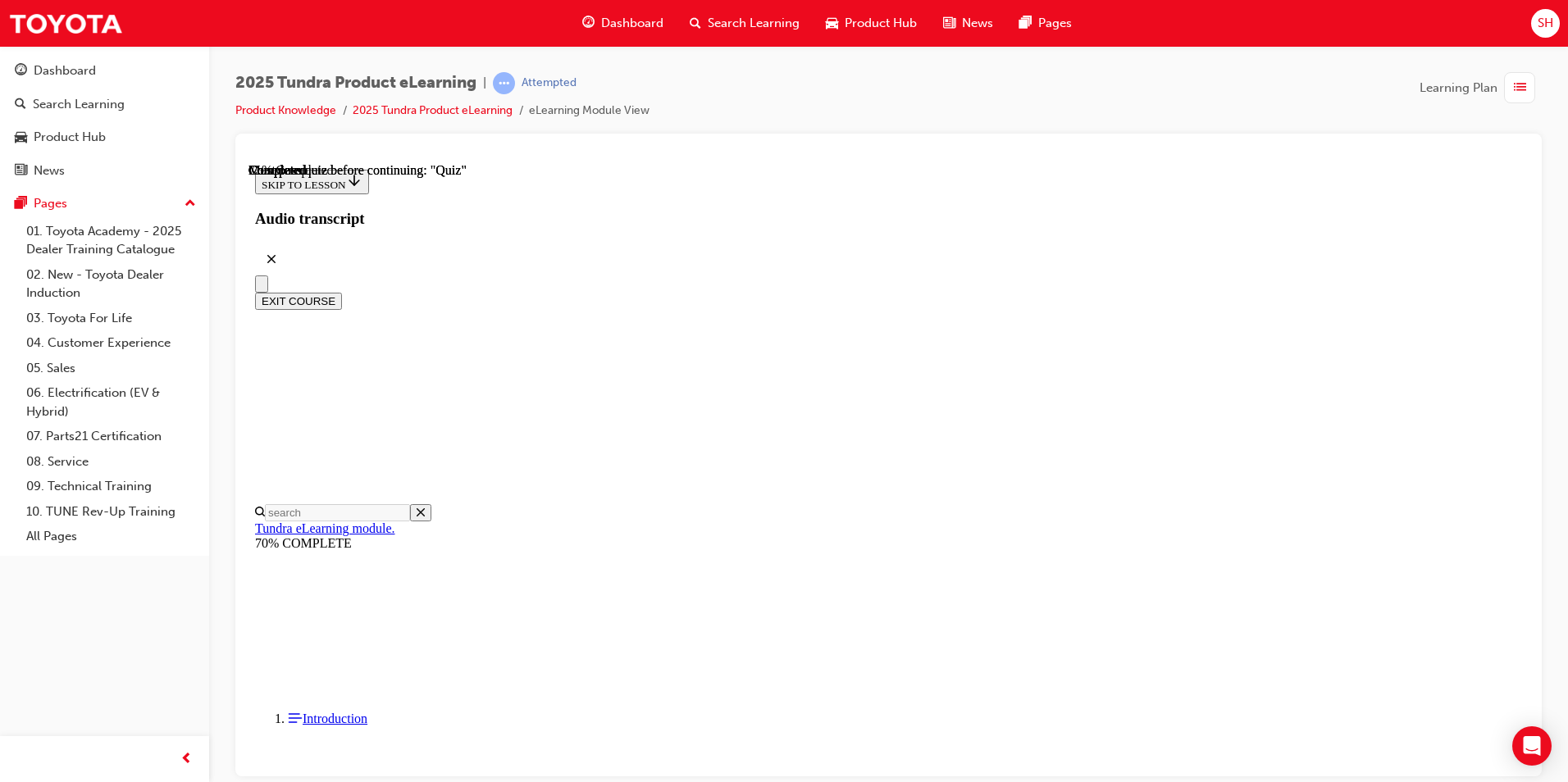
scroll to position [378, 0]
radio input "true"
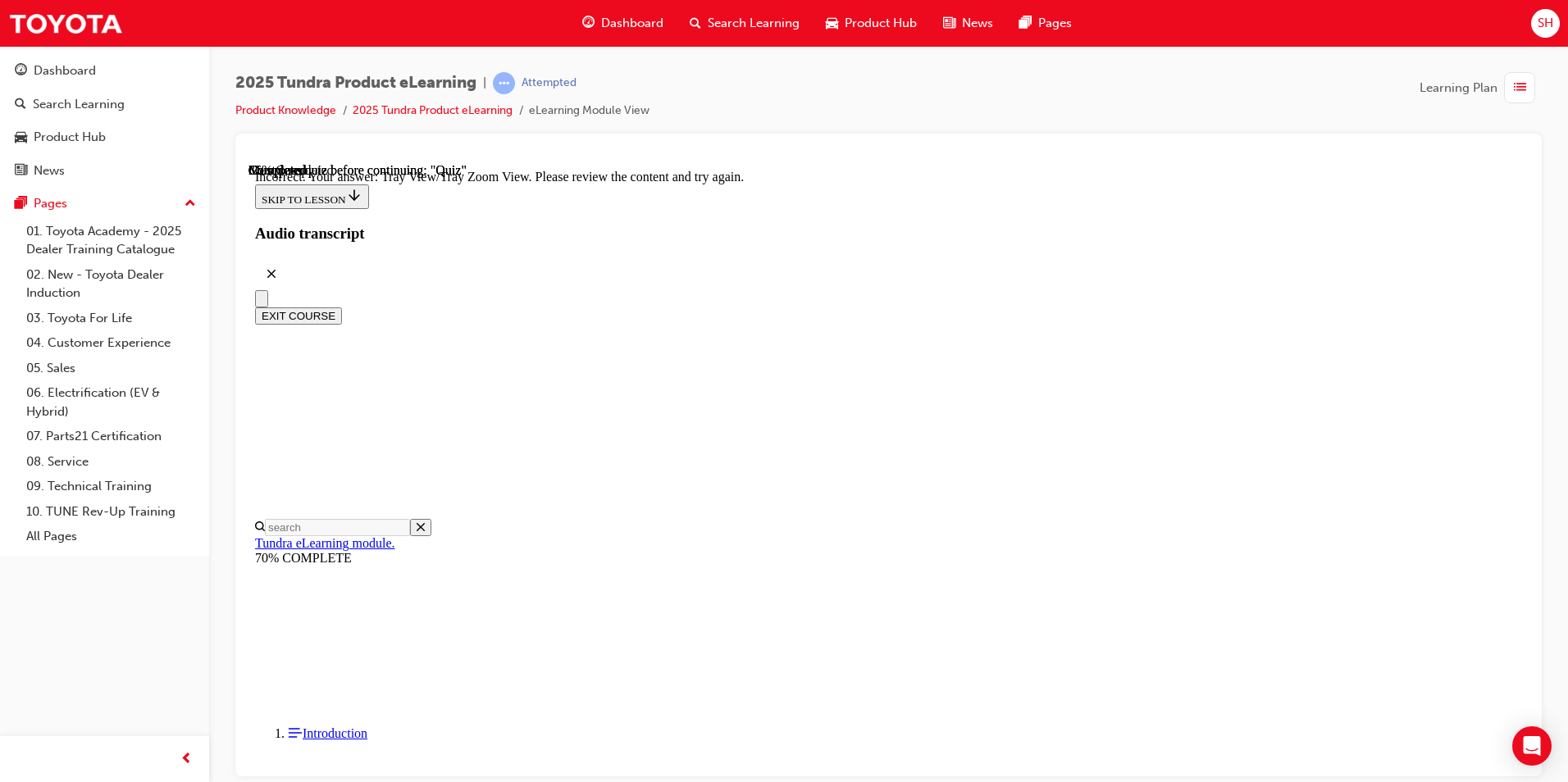
scroll to position [511, 0]
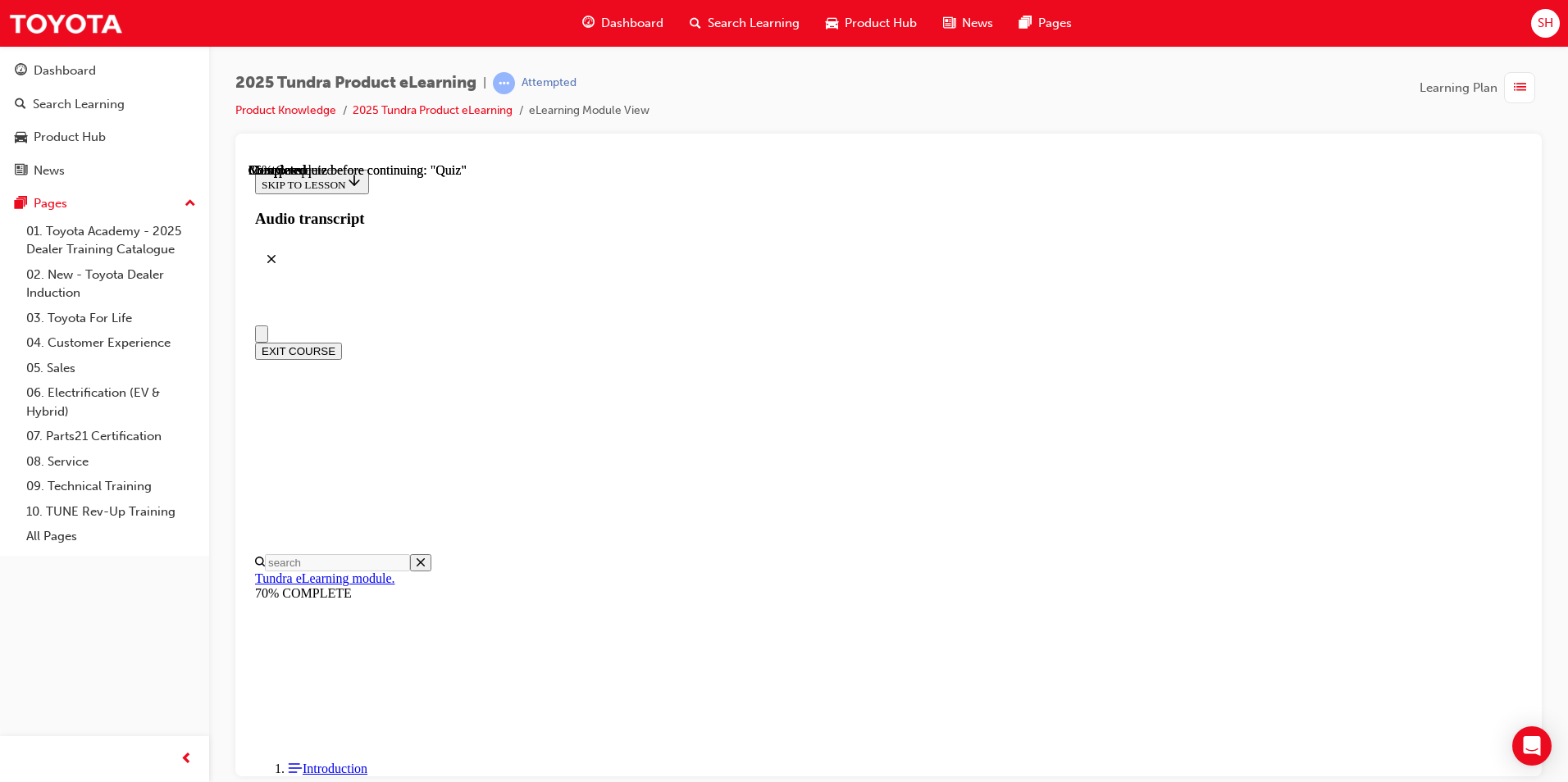
scroll to position [0, 0]
radio input "true"
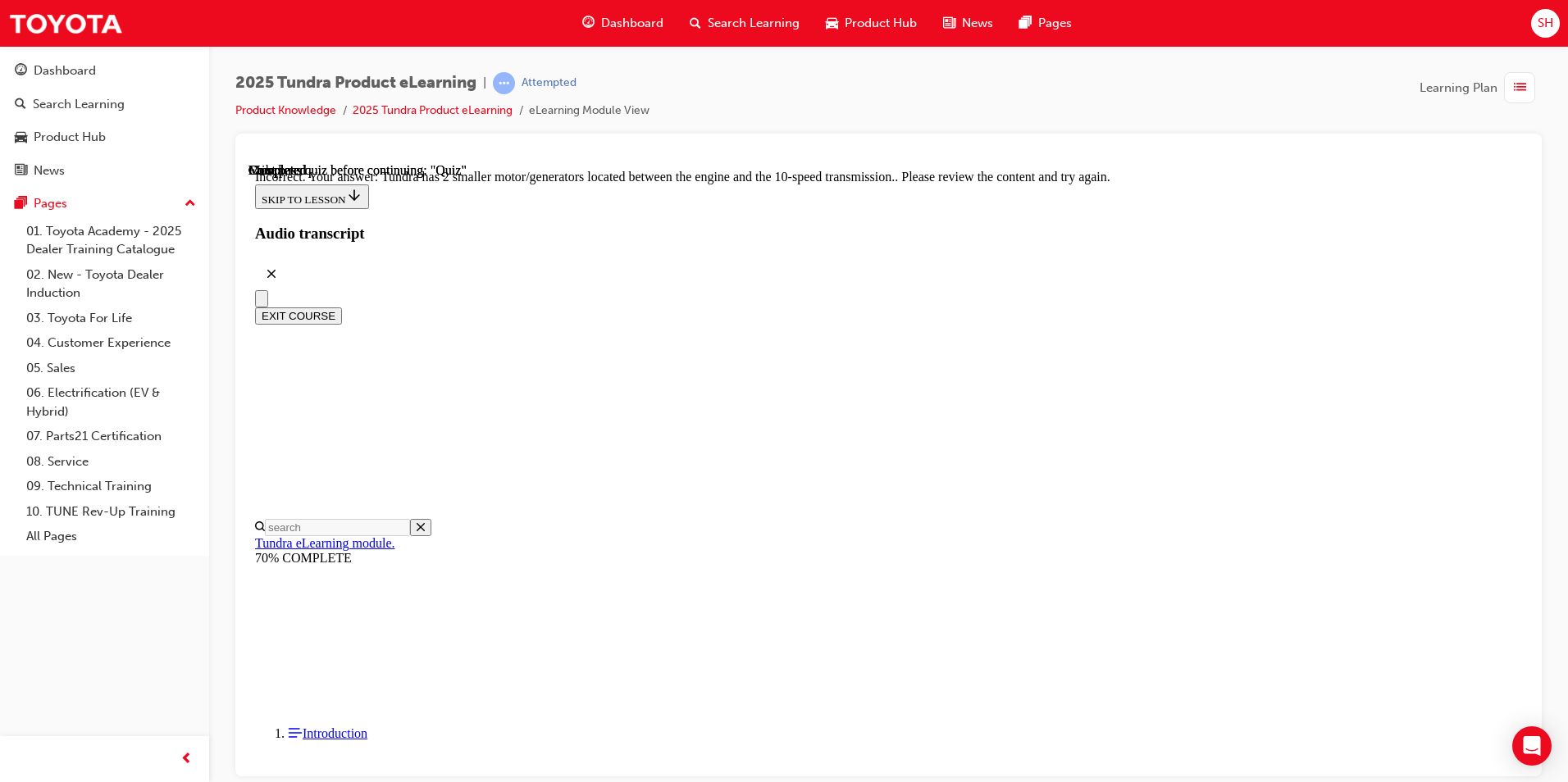
scroll to position [367, 0]
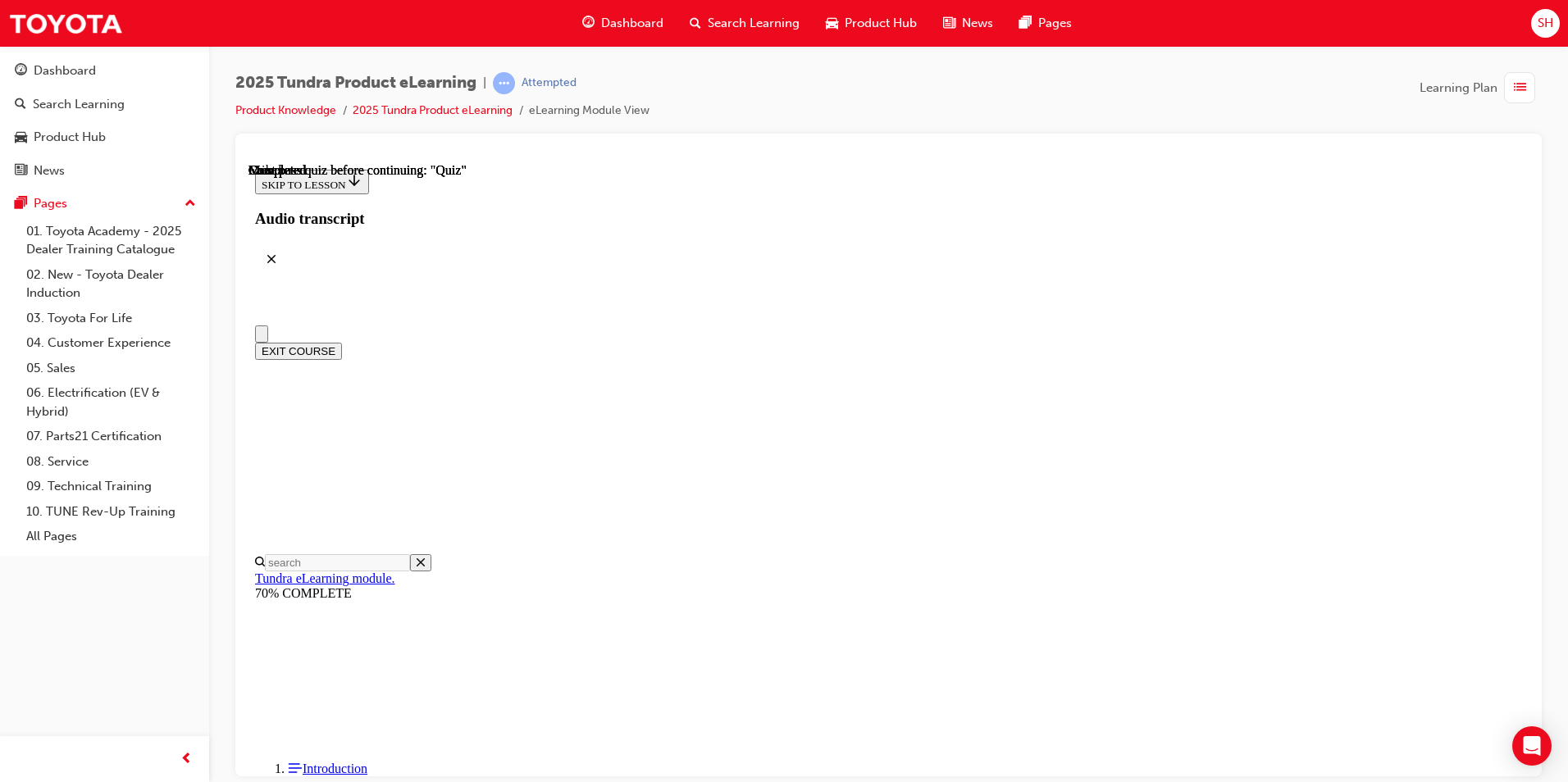
scroll to position [274, 0]
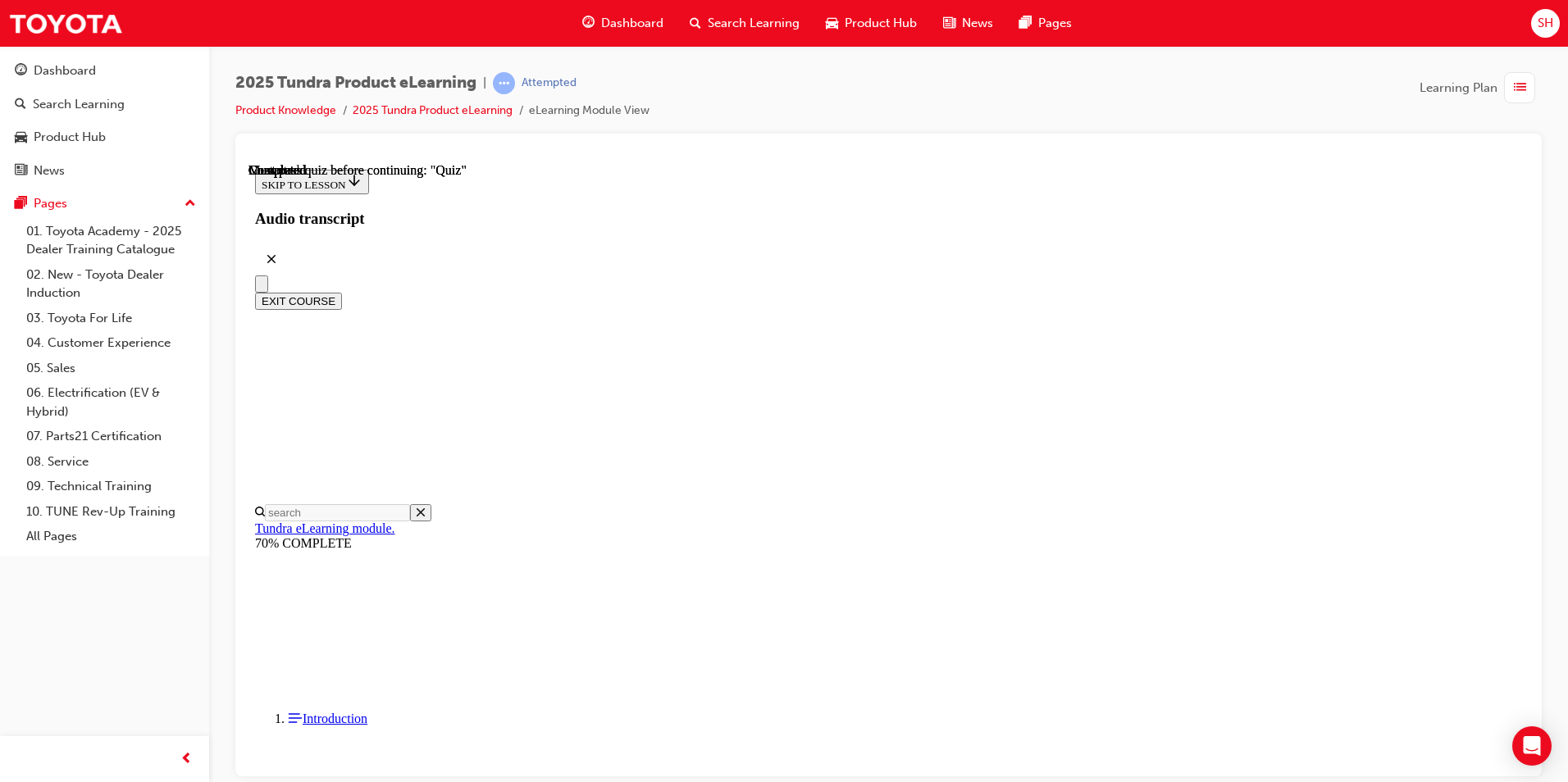
radio input "true"
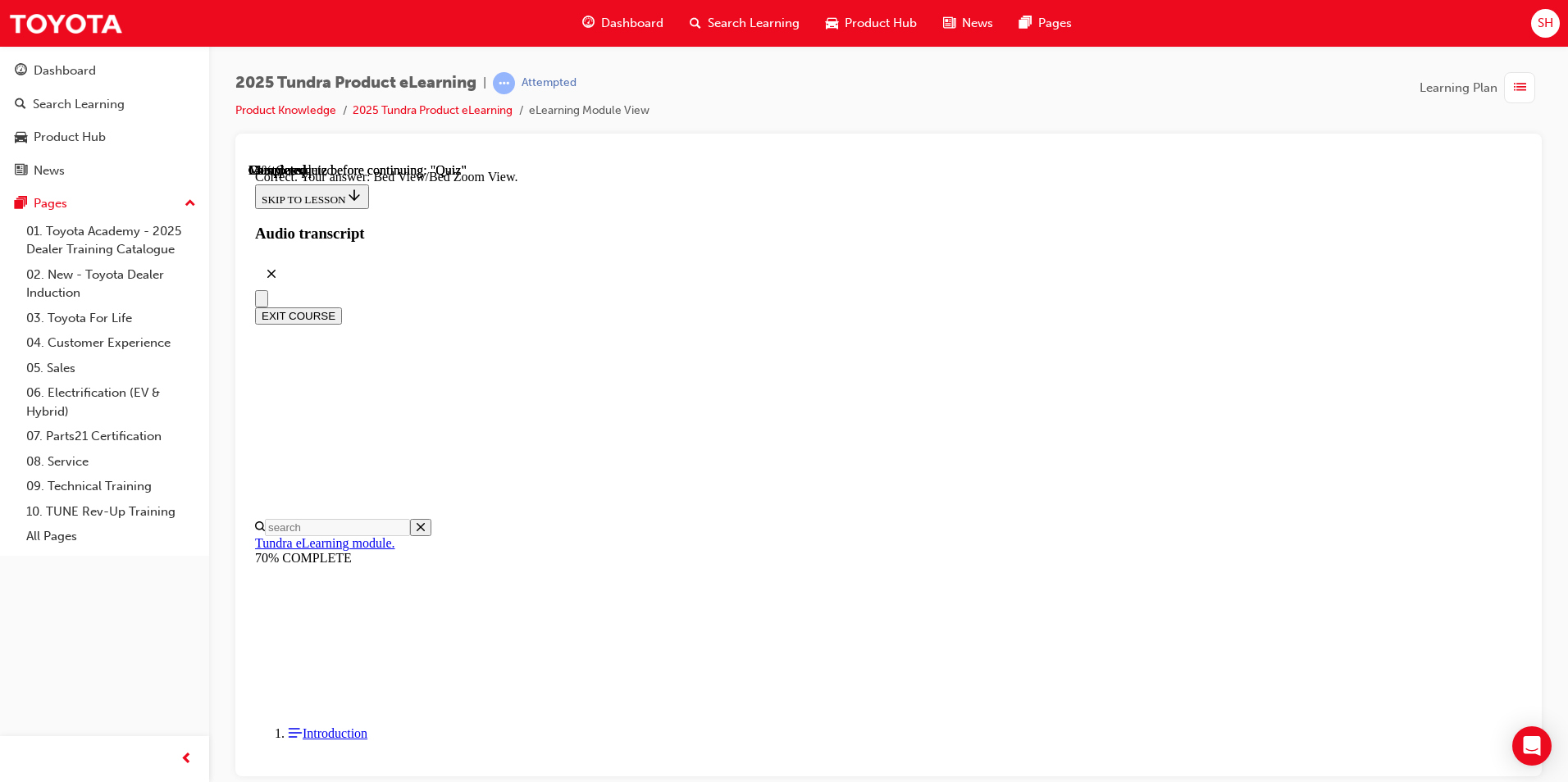
scroll to position [430, 0]
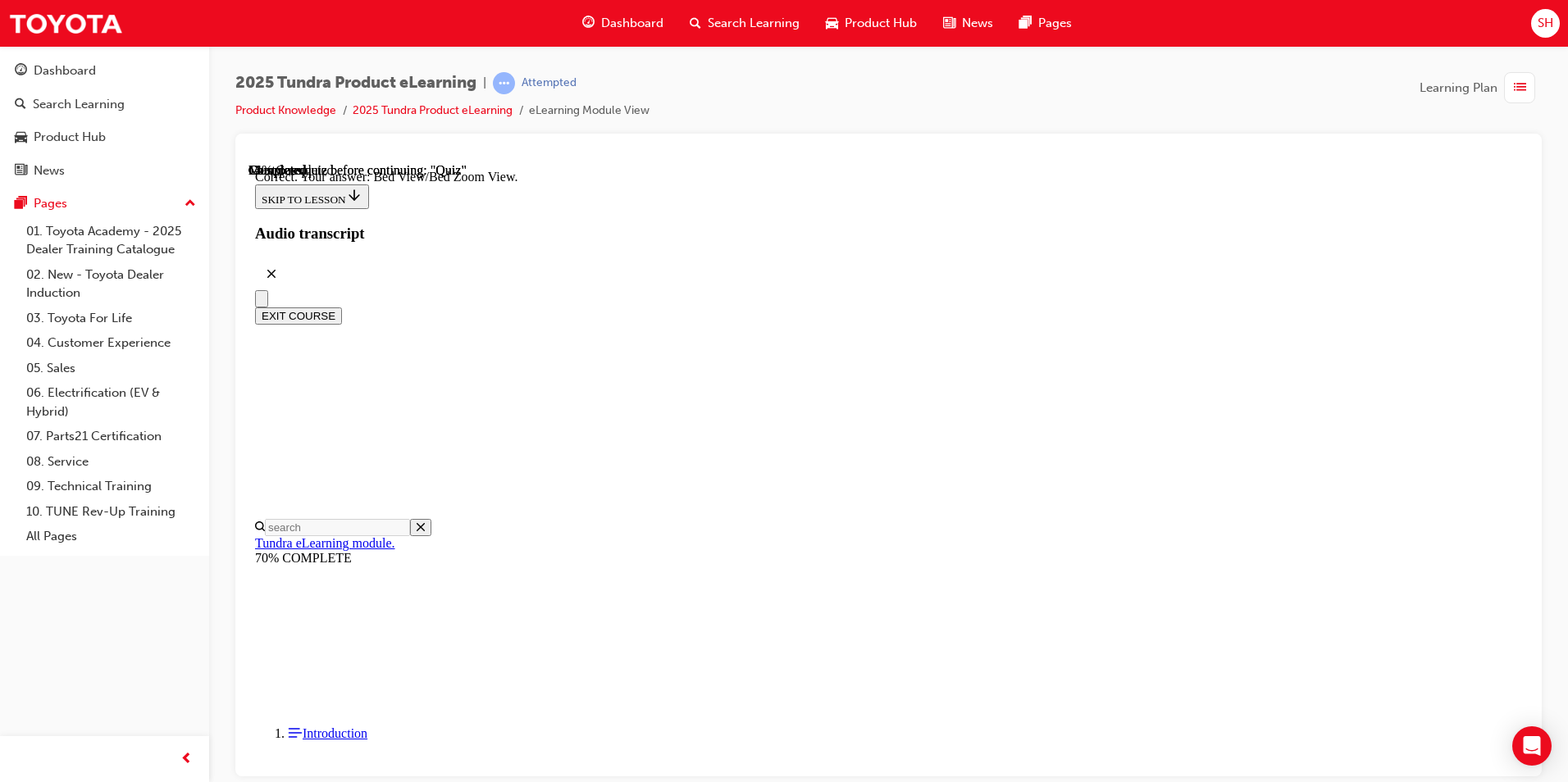
radio input "true"
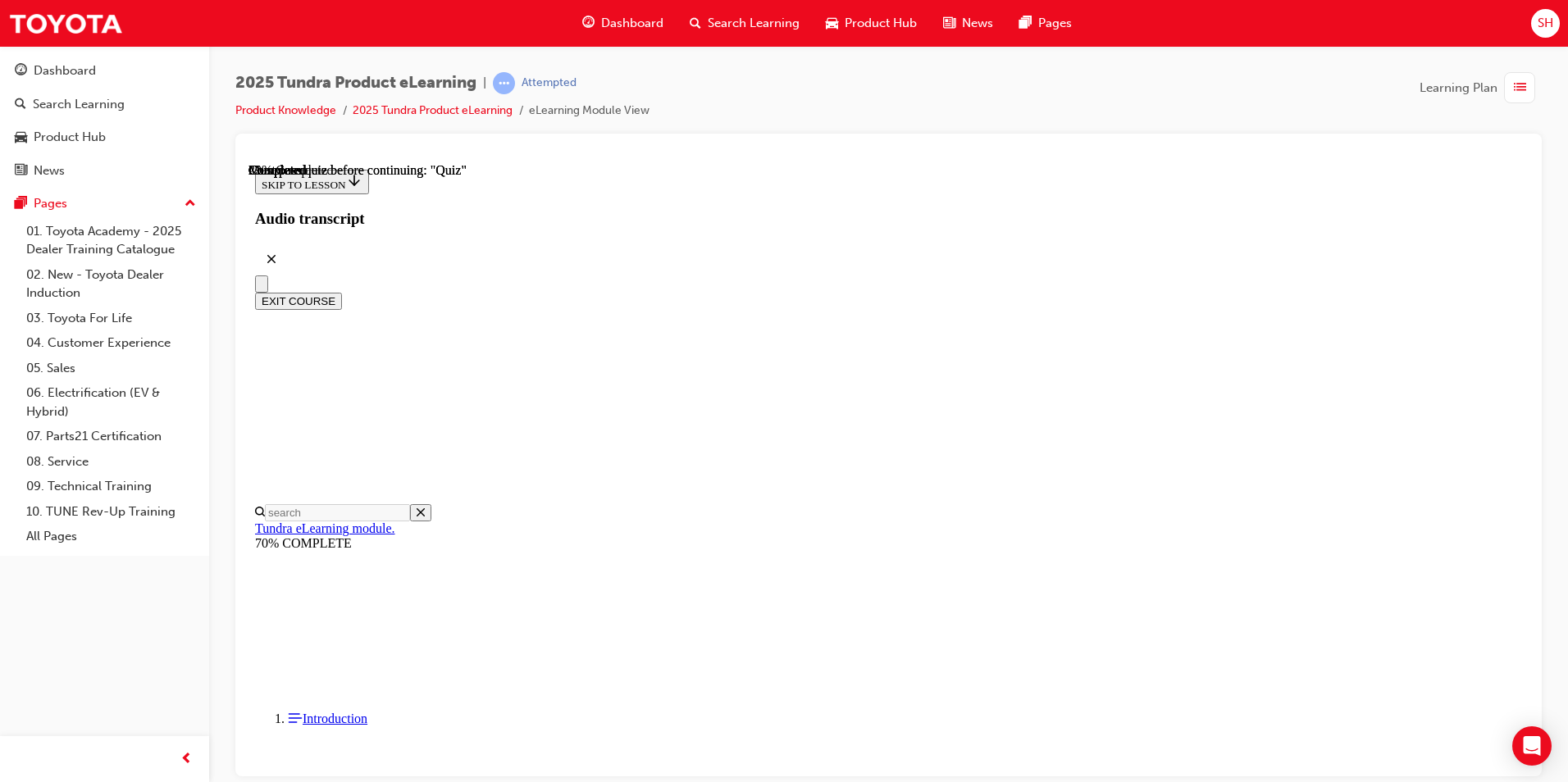
scroll to position [328, 0]
radio input "true"
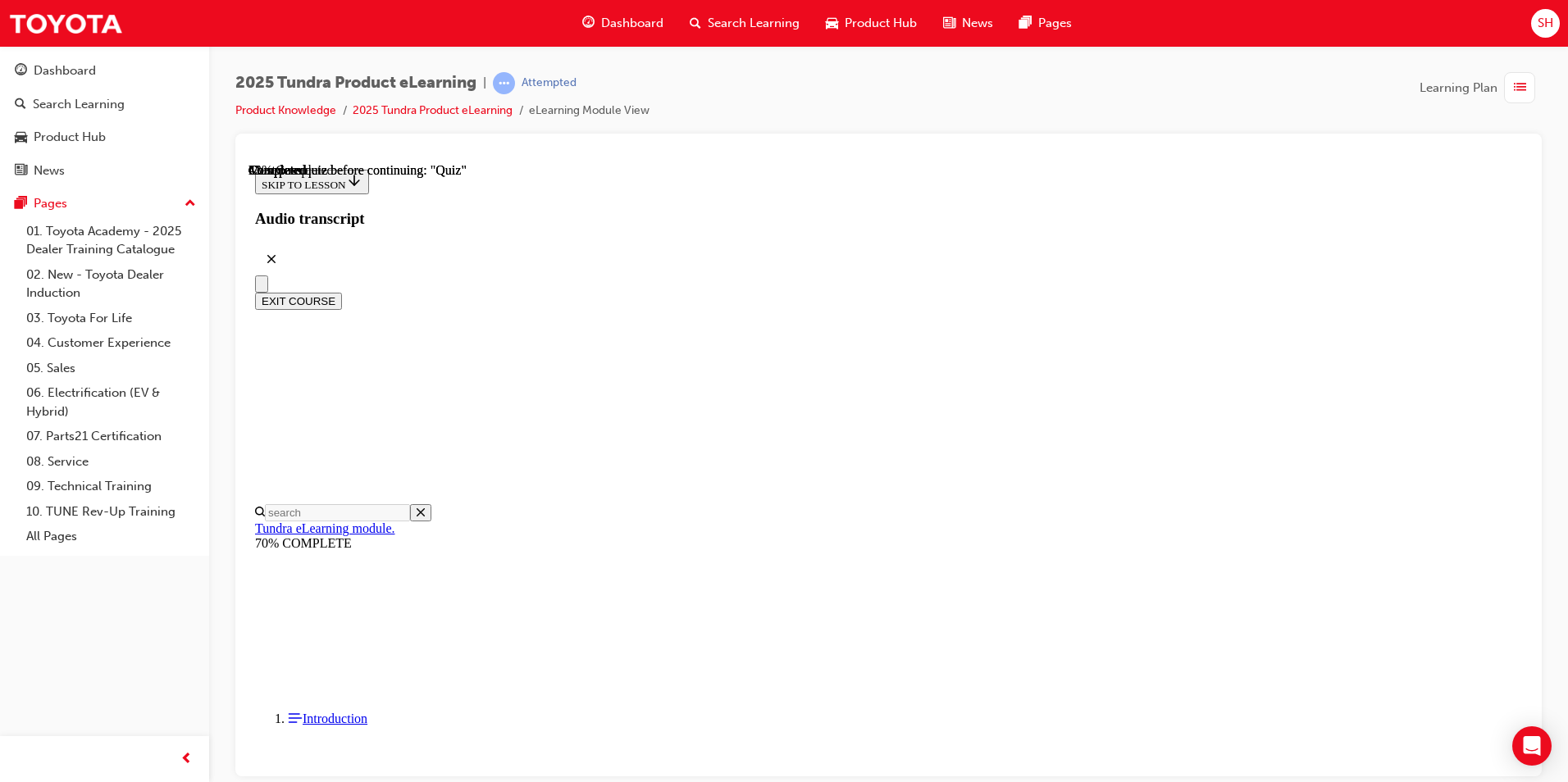
scroll to position [107, 0]
radio input "true"
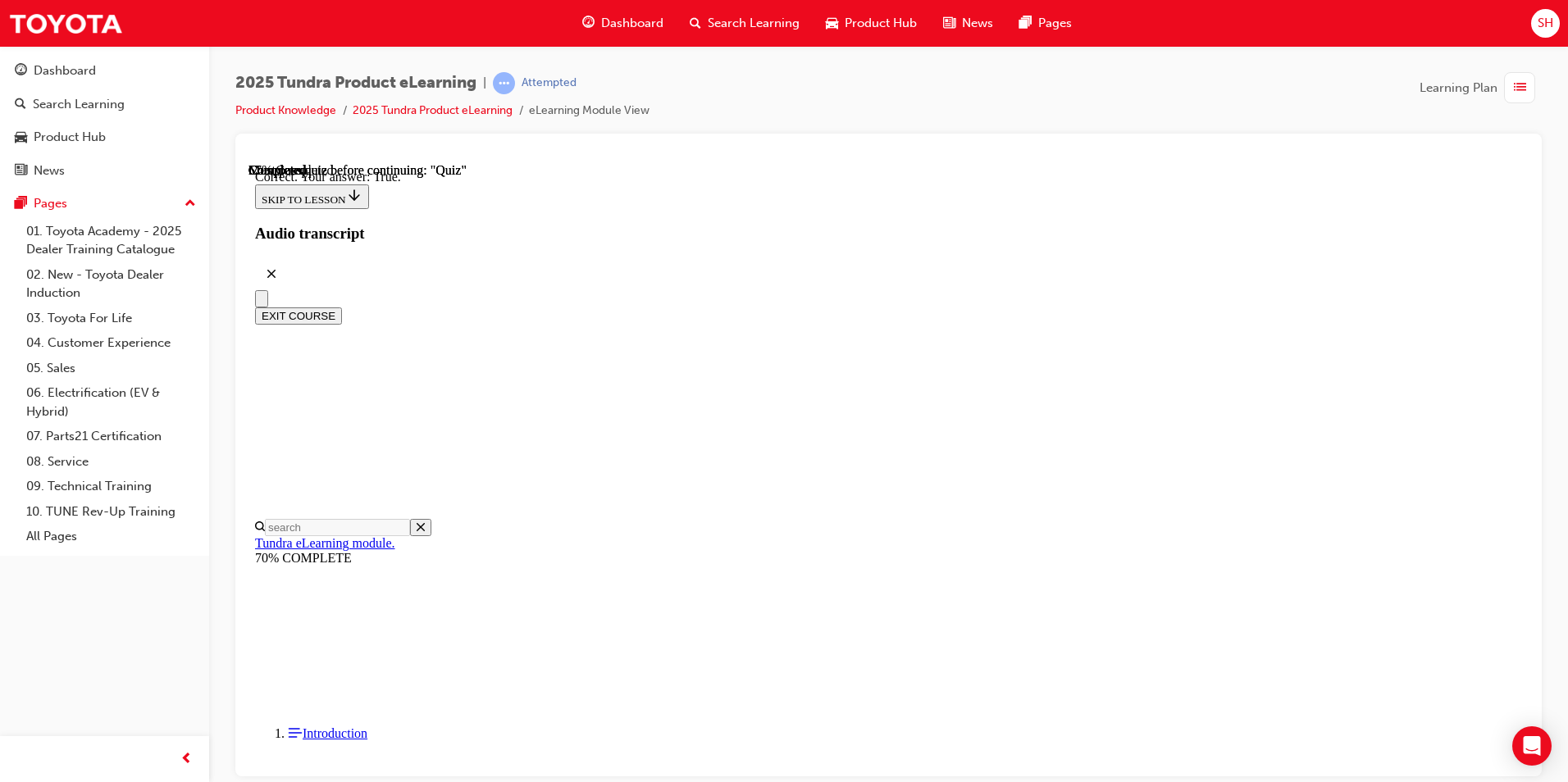
scroll to position [159, 0]
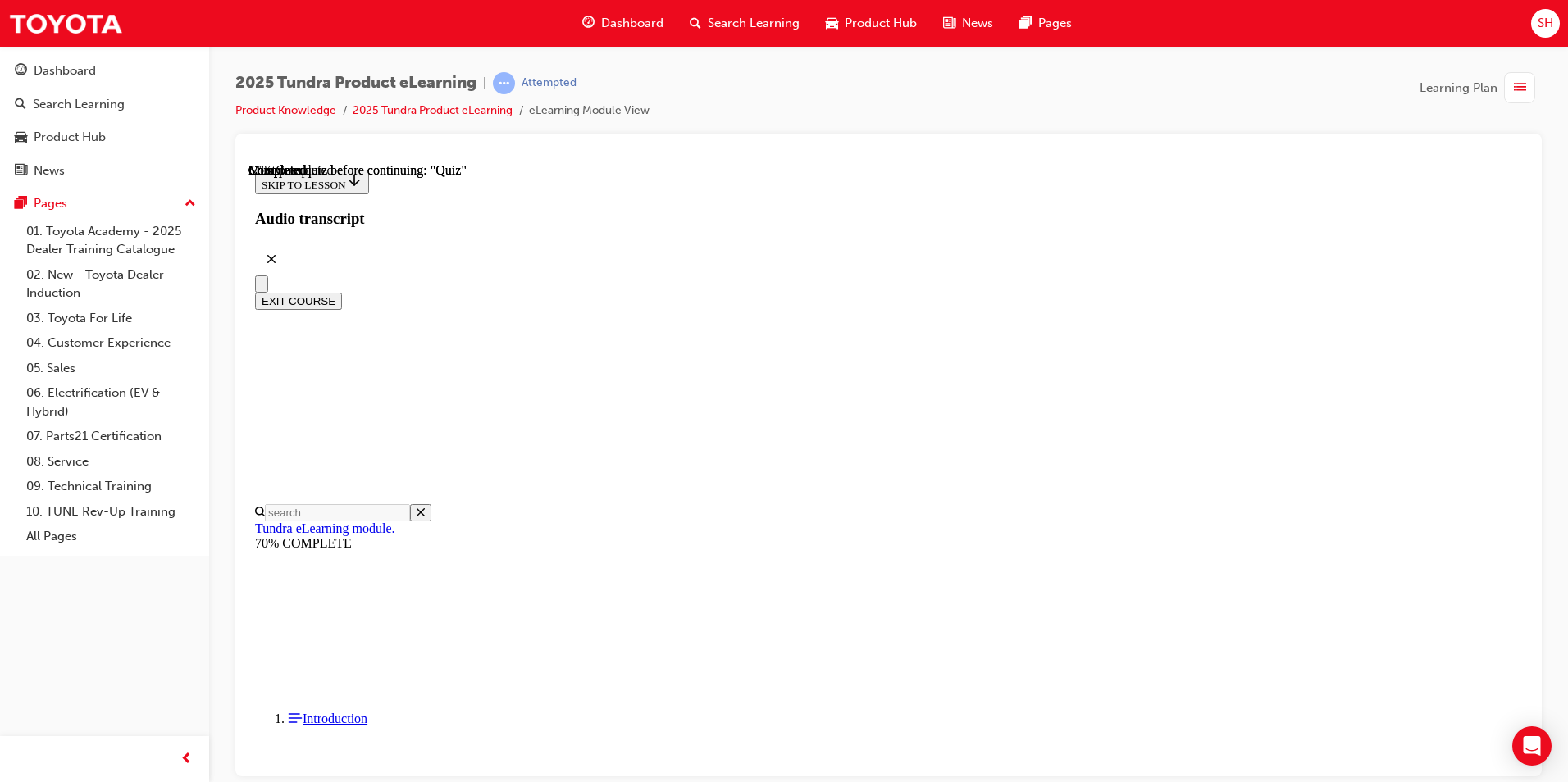
scroll to position [142, 0]
radio input "true"
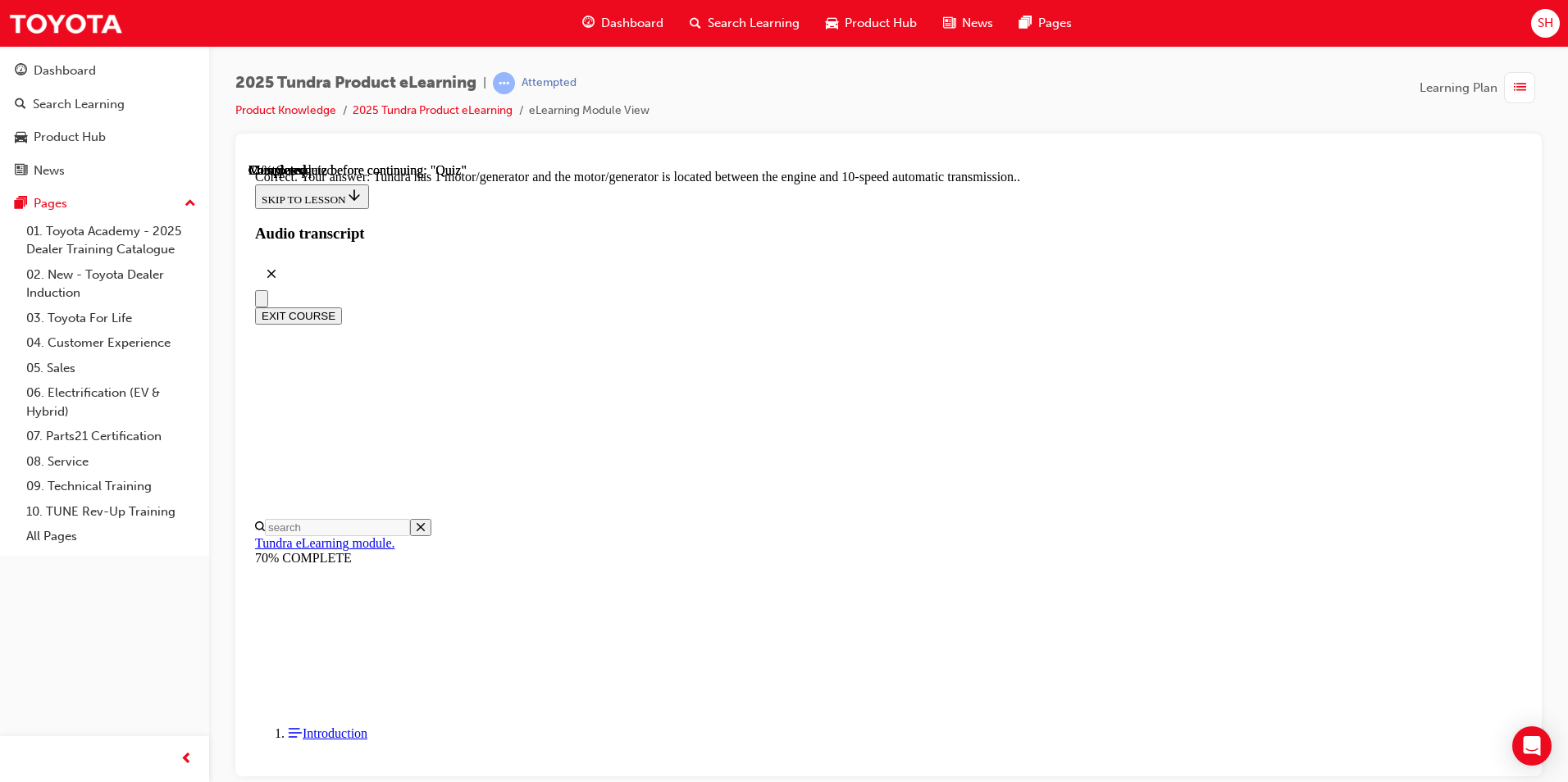
scroll to position [286, 0]
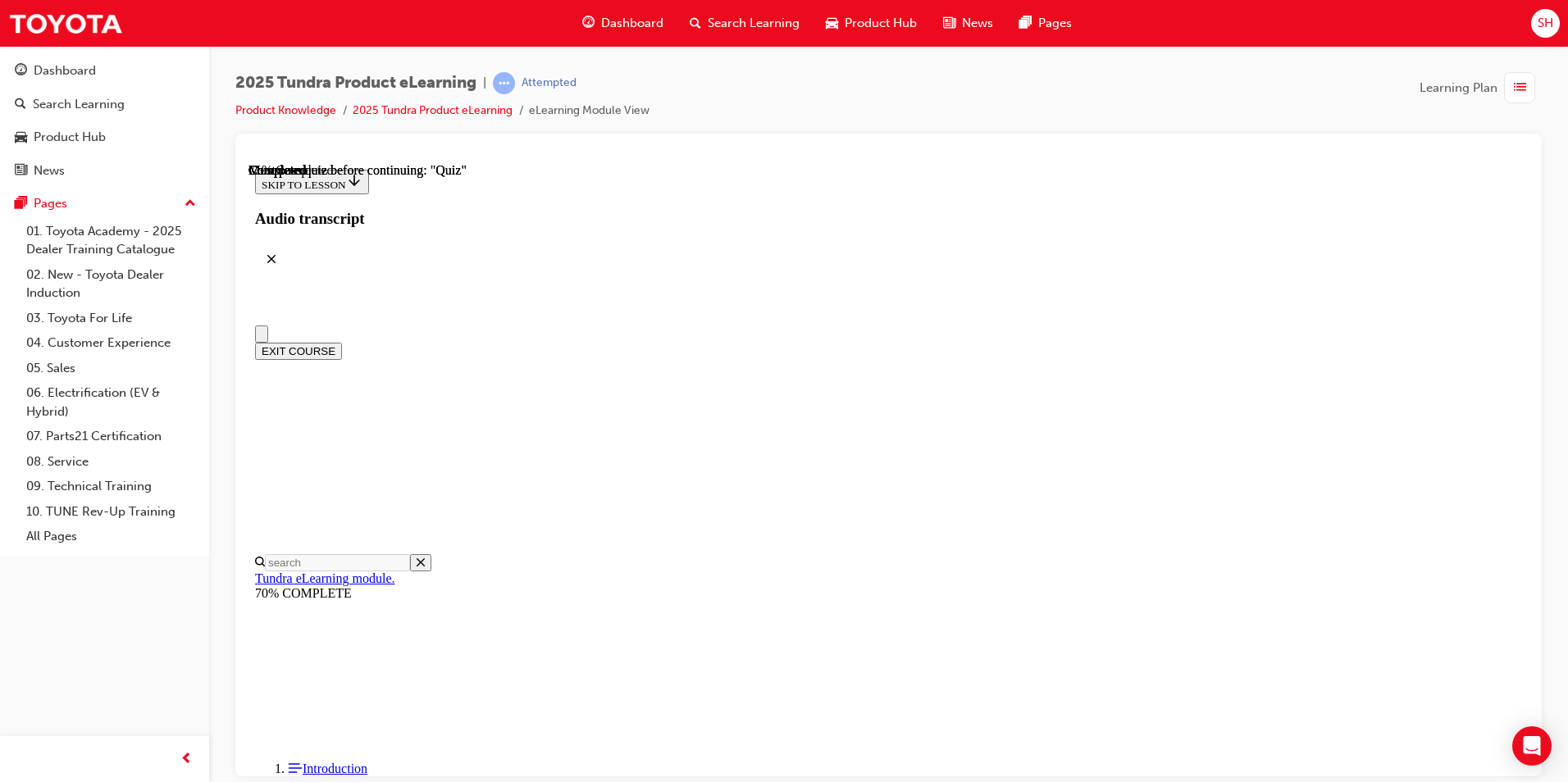
radio input "true"
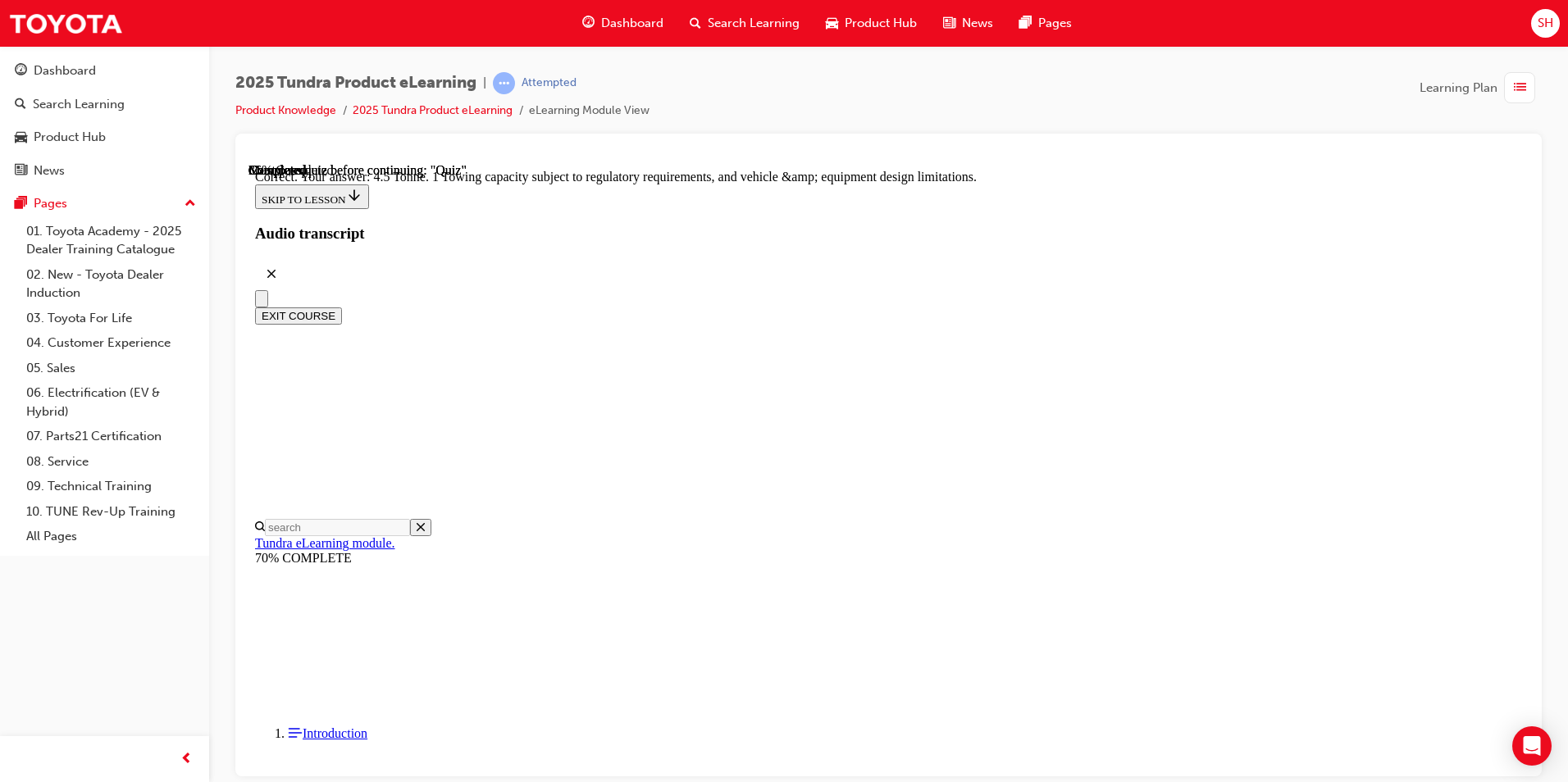
scroll to position [419, 0]
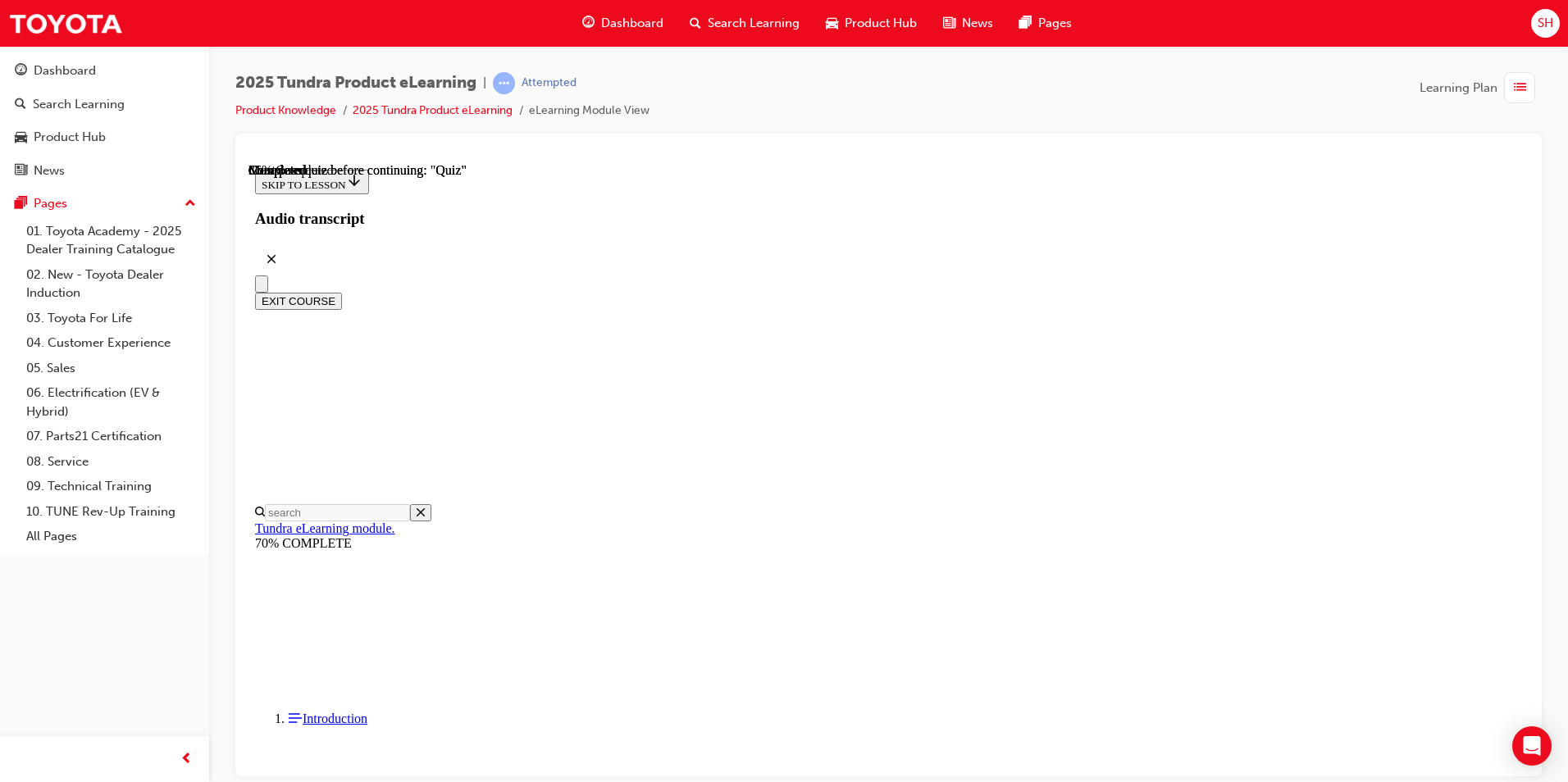
scroll to position [164, 0]
radio input "true"
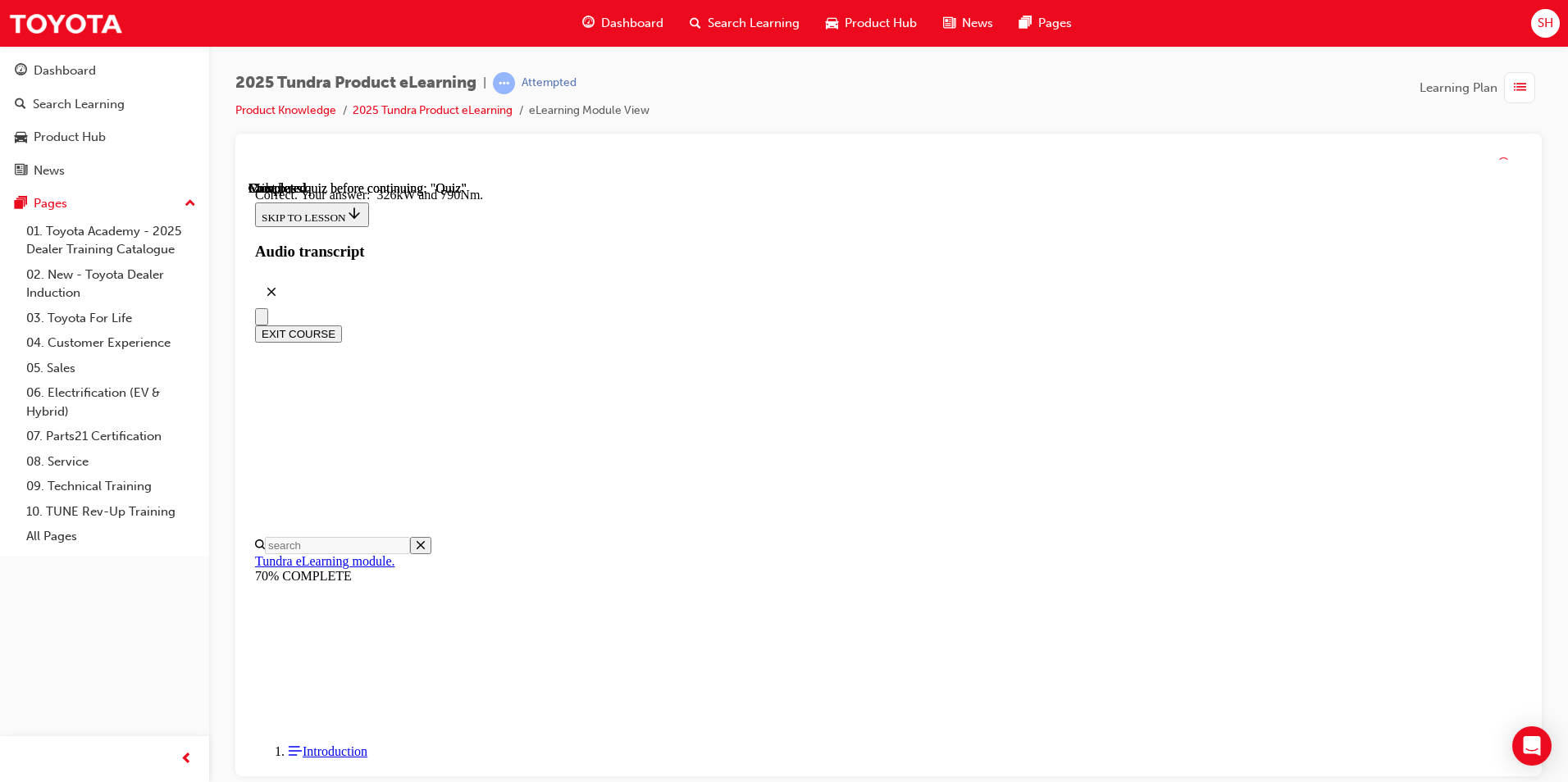
scroll to position [318, 0]
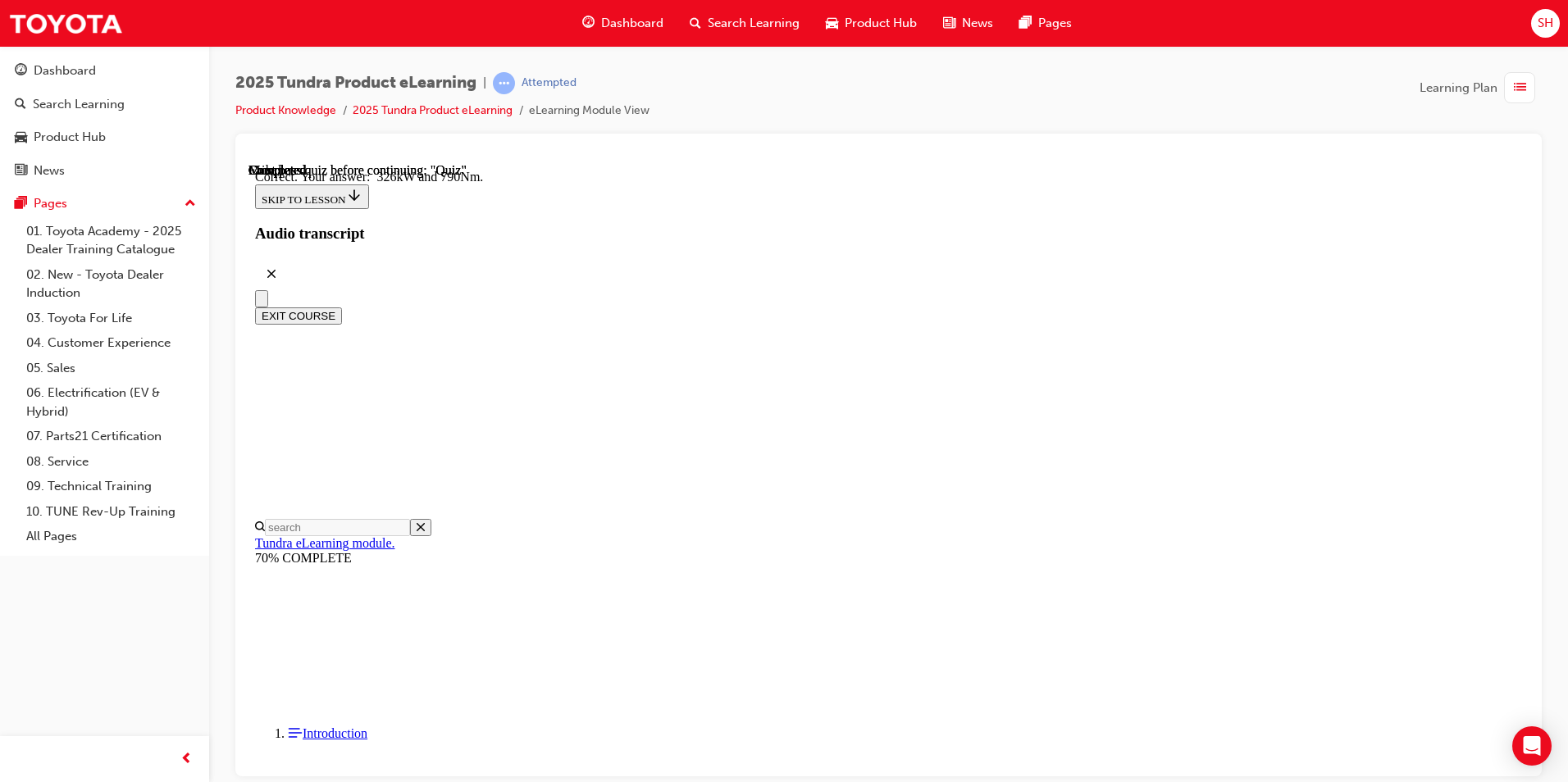
drag, startPoint x: 1009, startPoint y: 728, endPoint x: 1021, endPoint y: 706, distance: 25.1
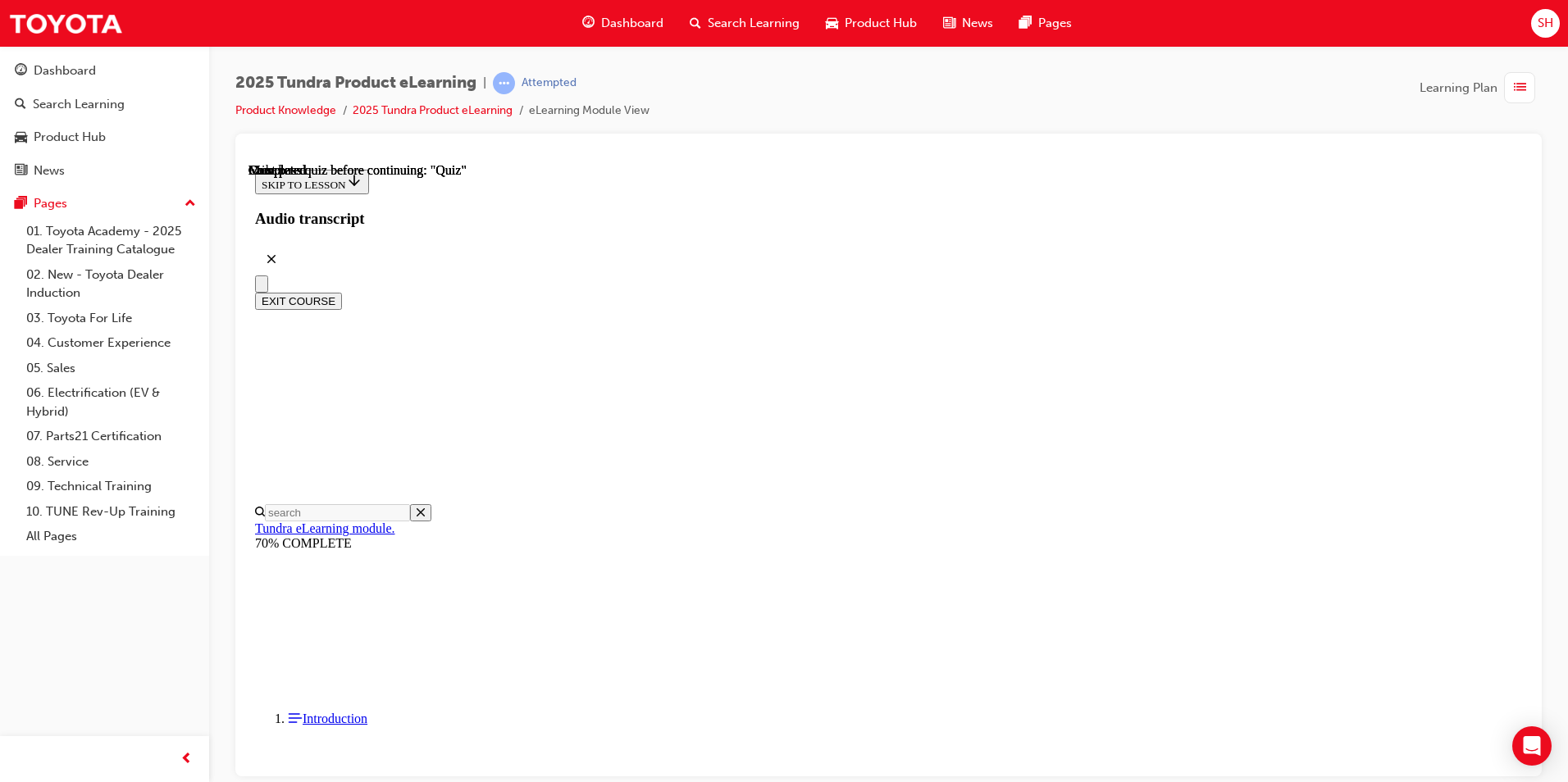
scroll to position [274, 0]
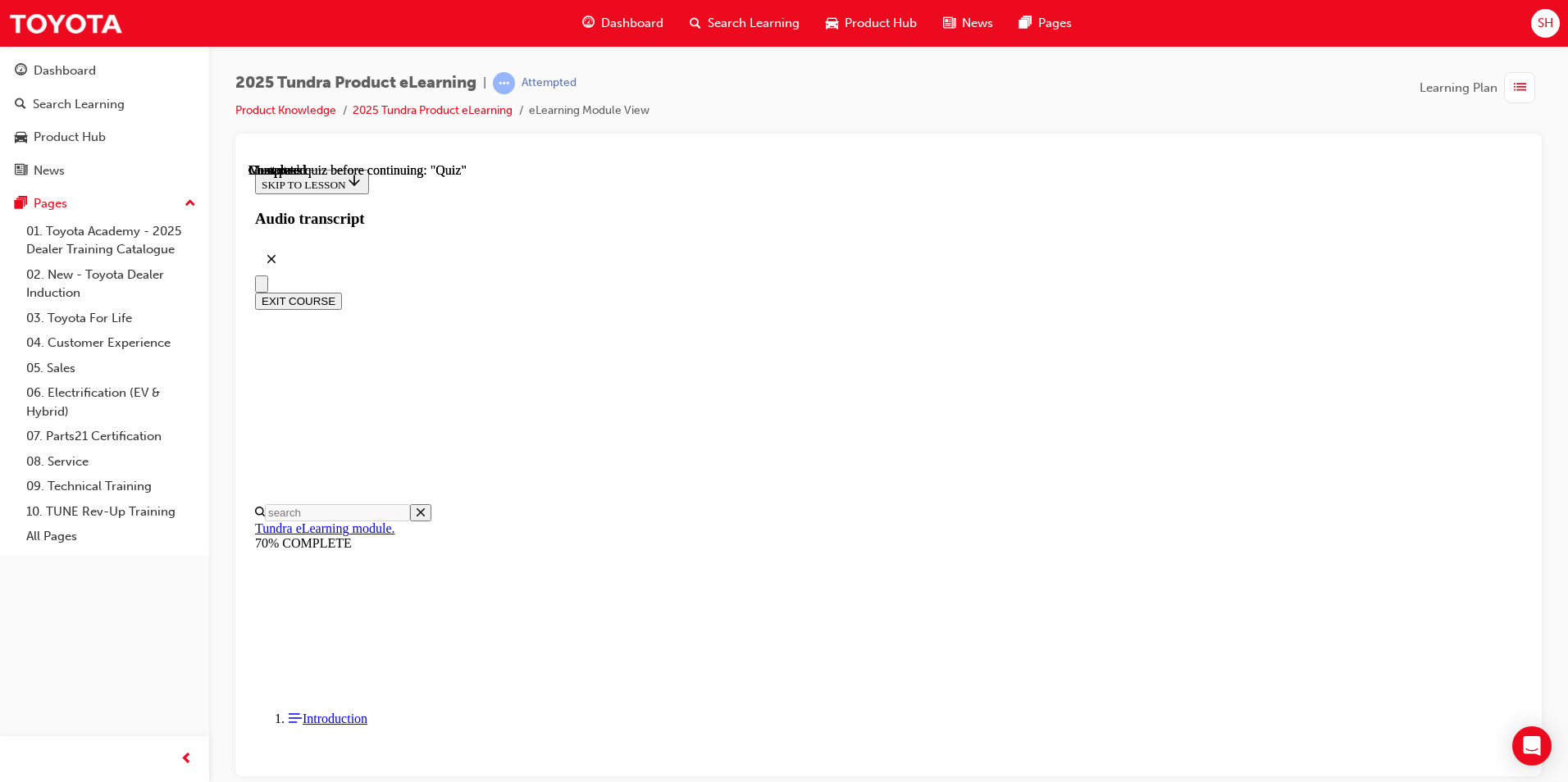
radio input "true"
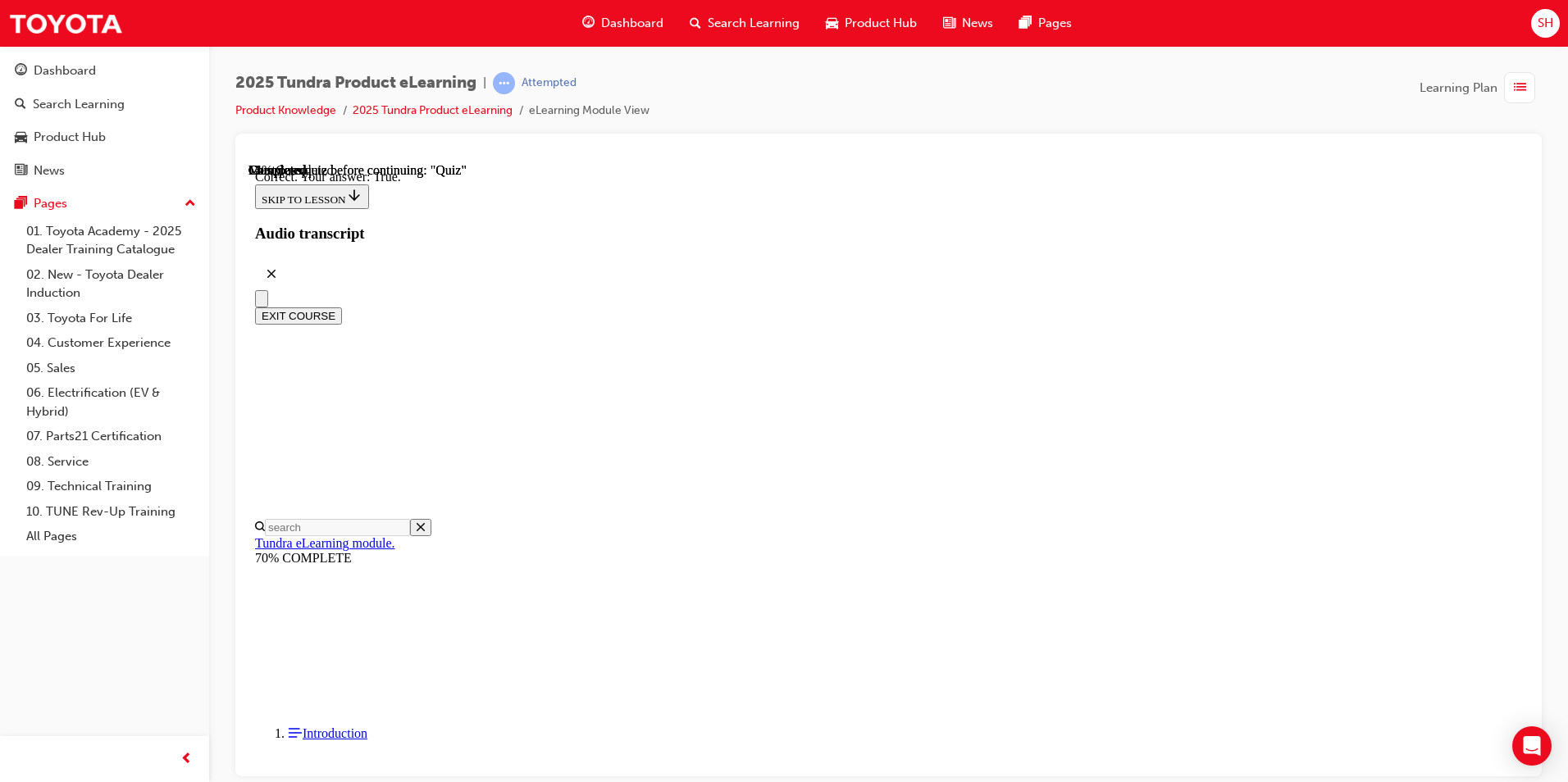
scroll to position [159, 0]
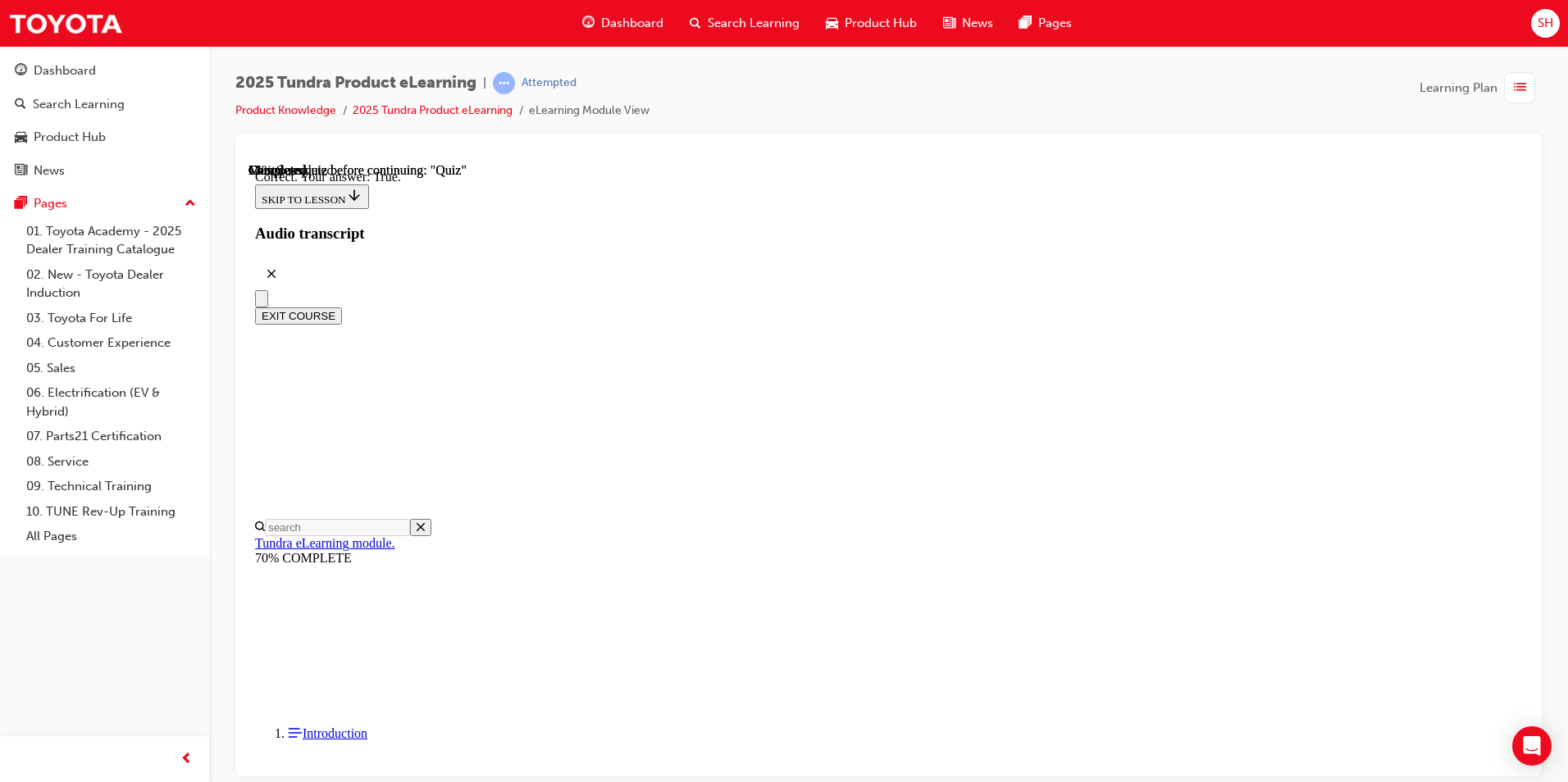
radio input "true"
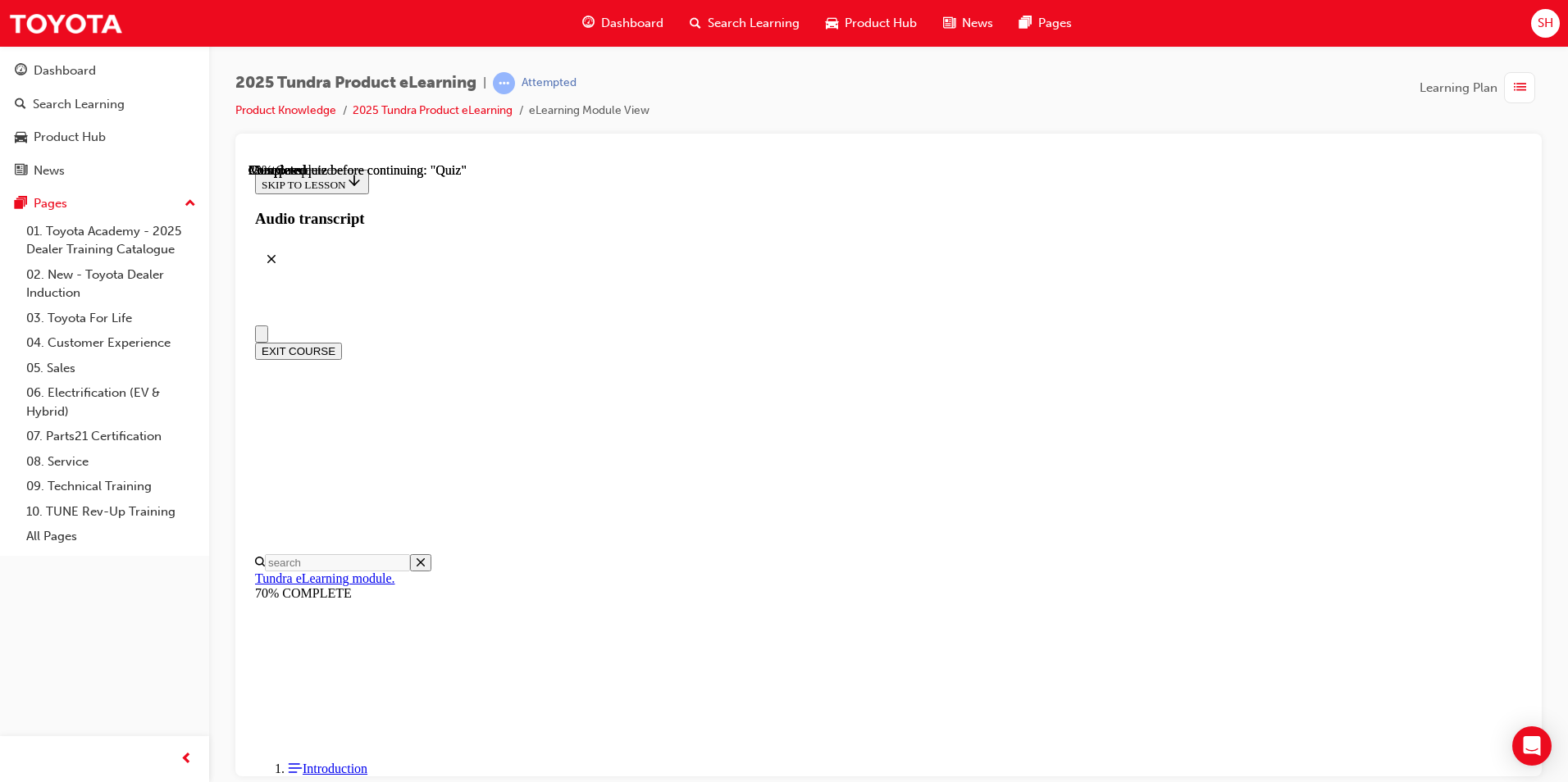
scroll to position [164, 0]
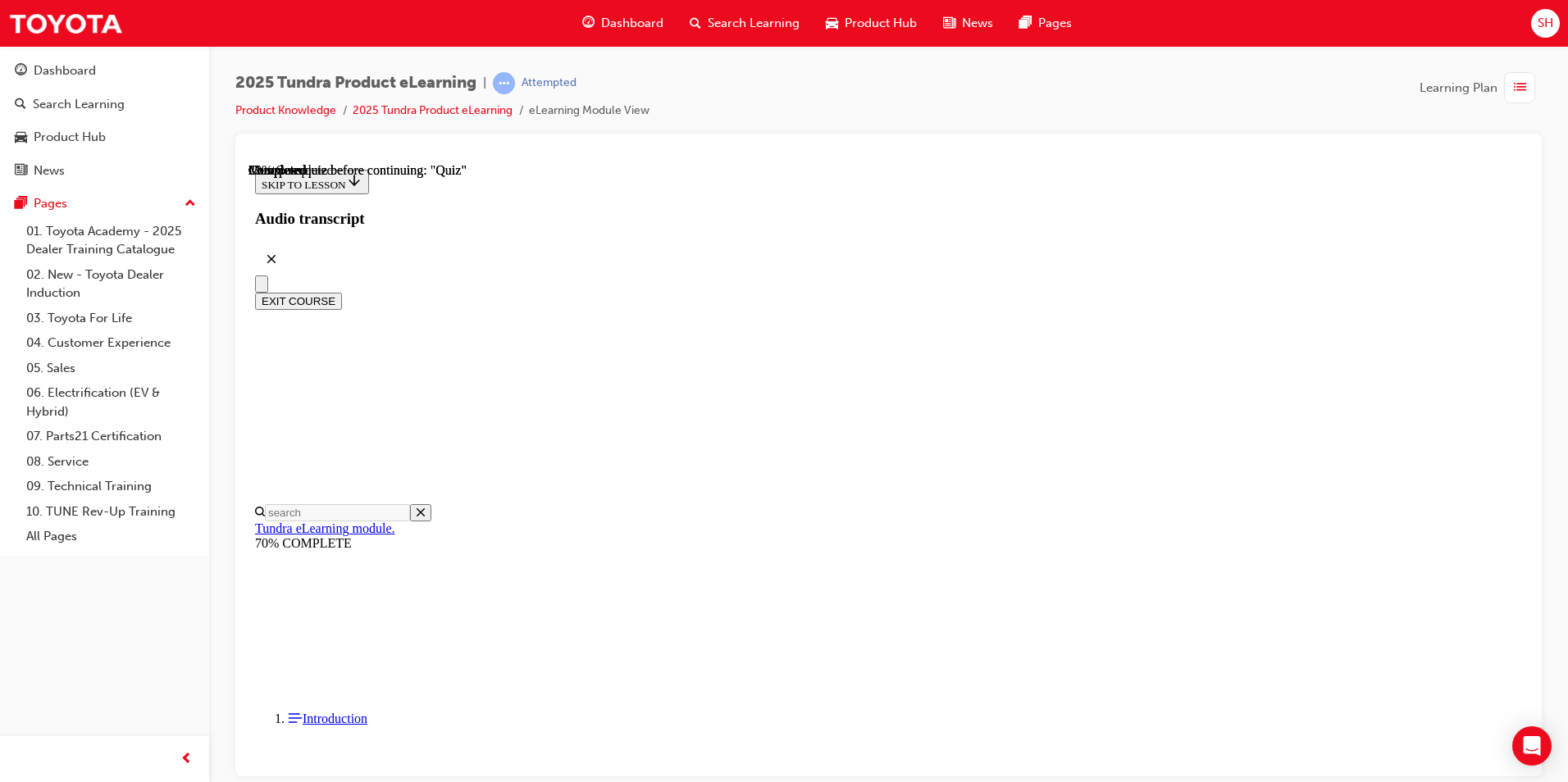
scroll to position [164, 0]
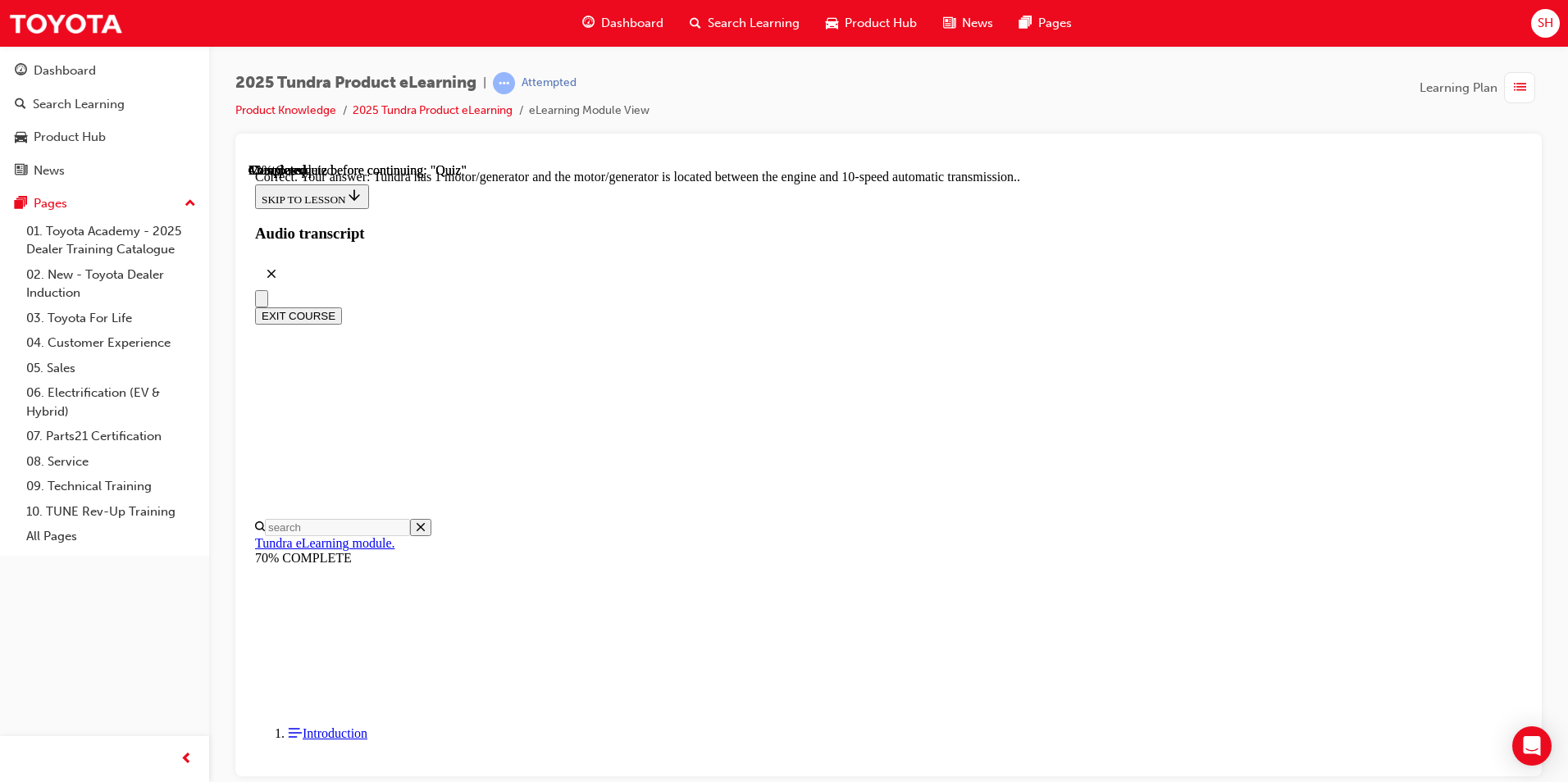
scroll to position [286, 0]
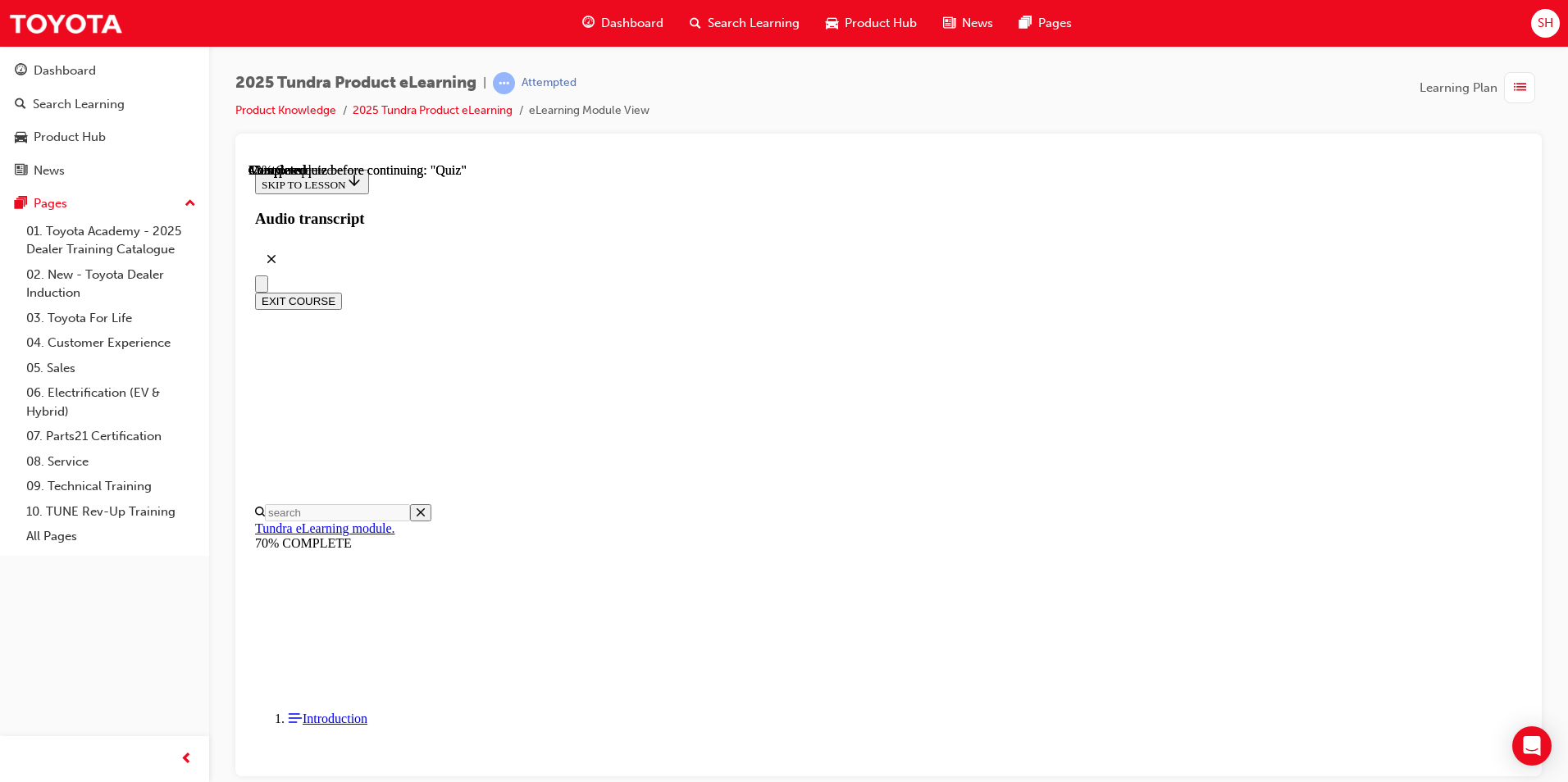
scroll to position [246, 0]
radio input "true"
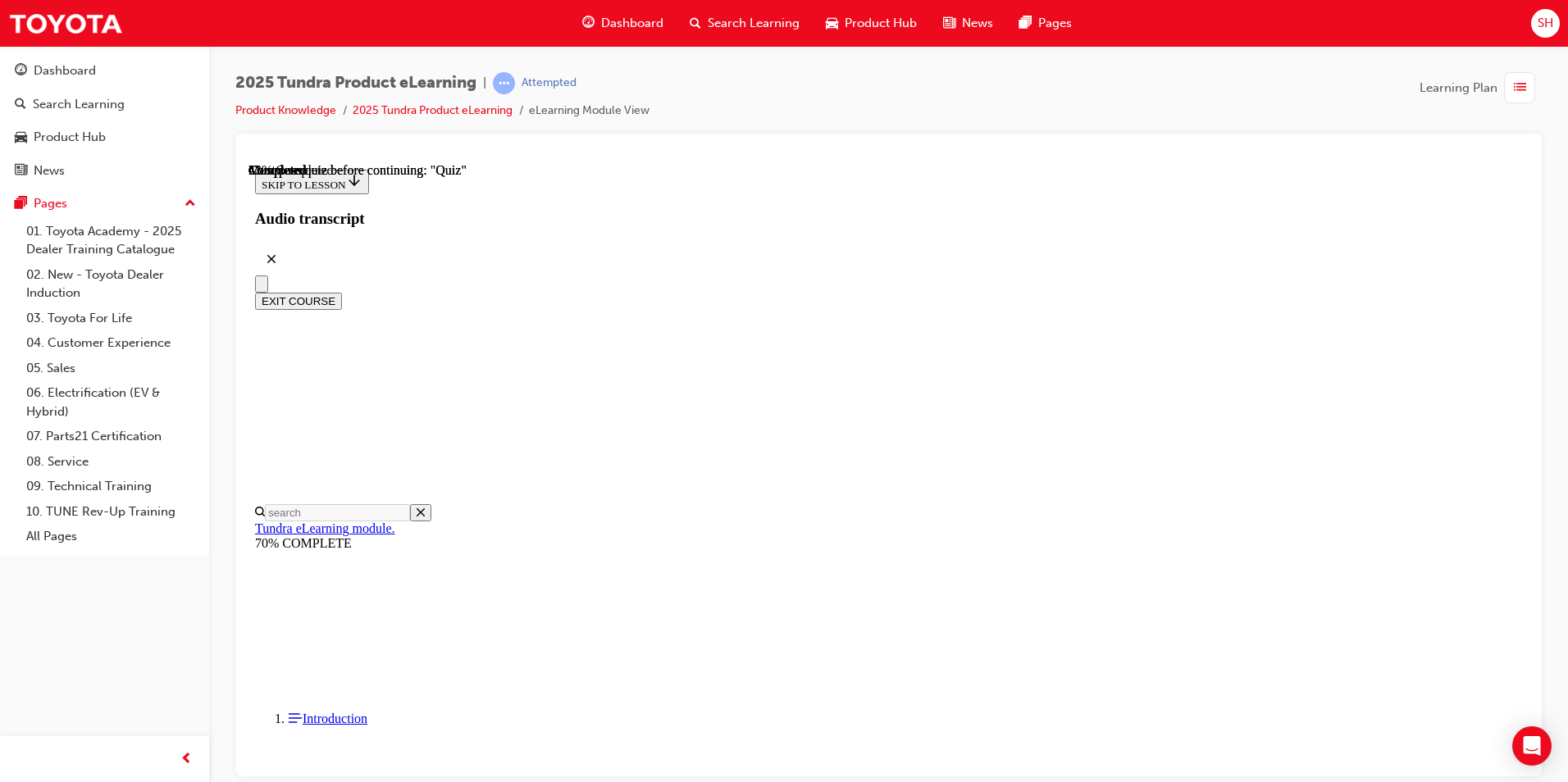
radio input "true"
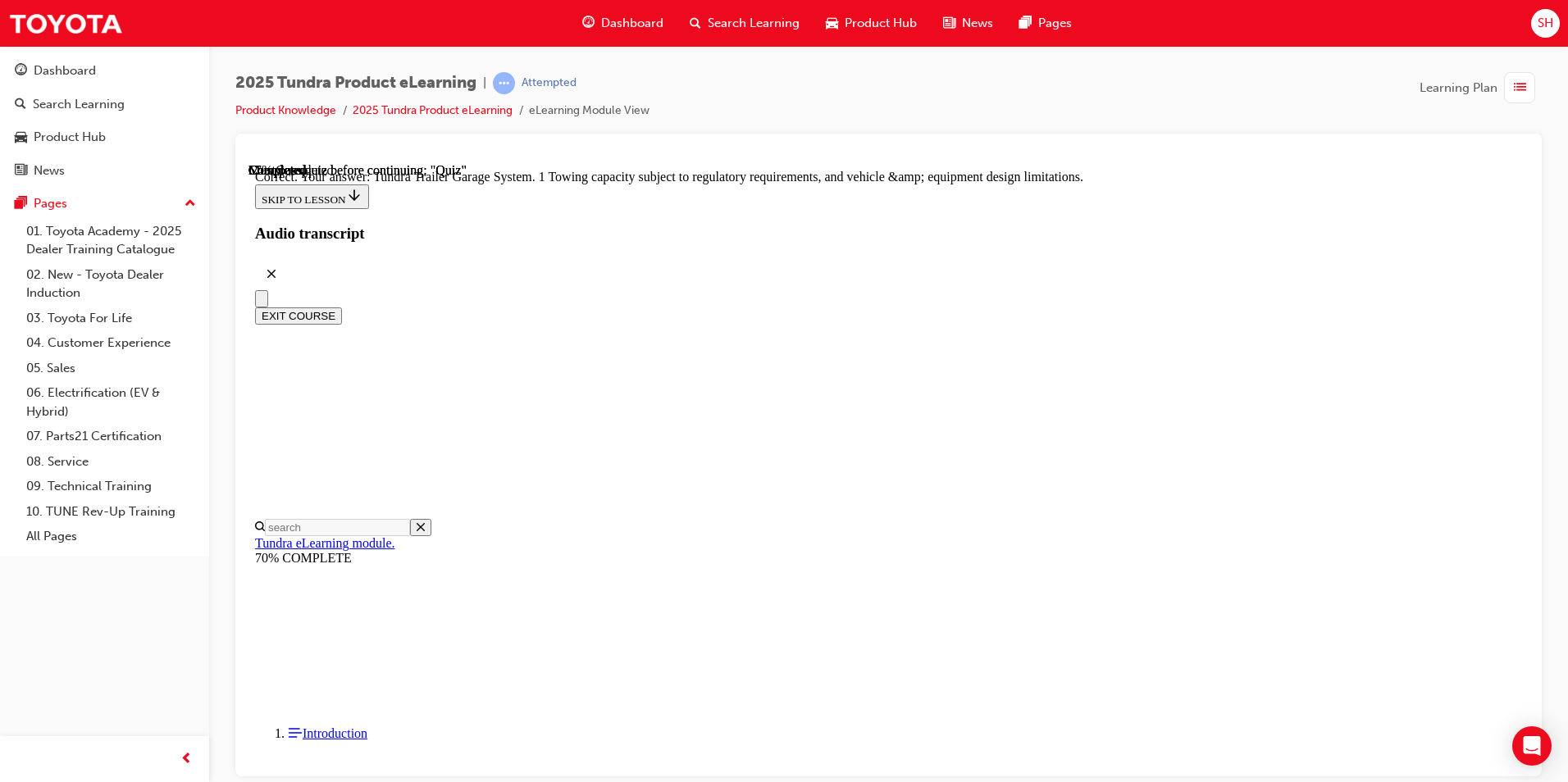
scroll to position [474, 0]
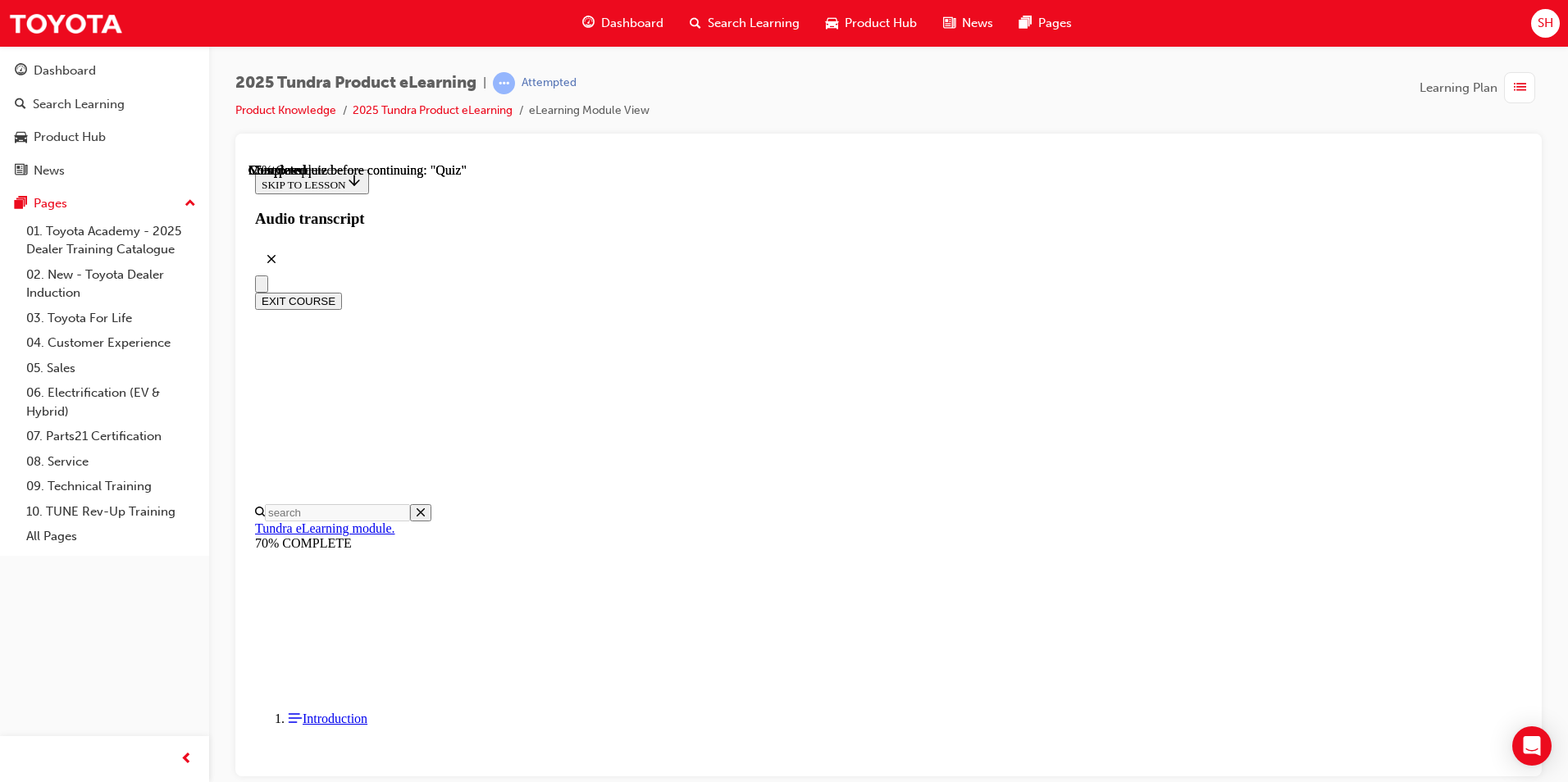
scroll to position [401, 0]
radio input "true"
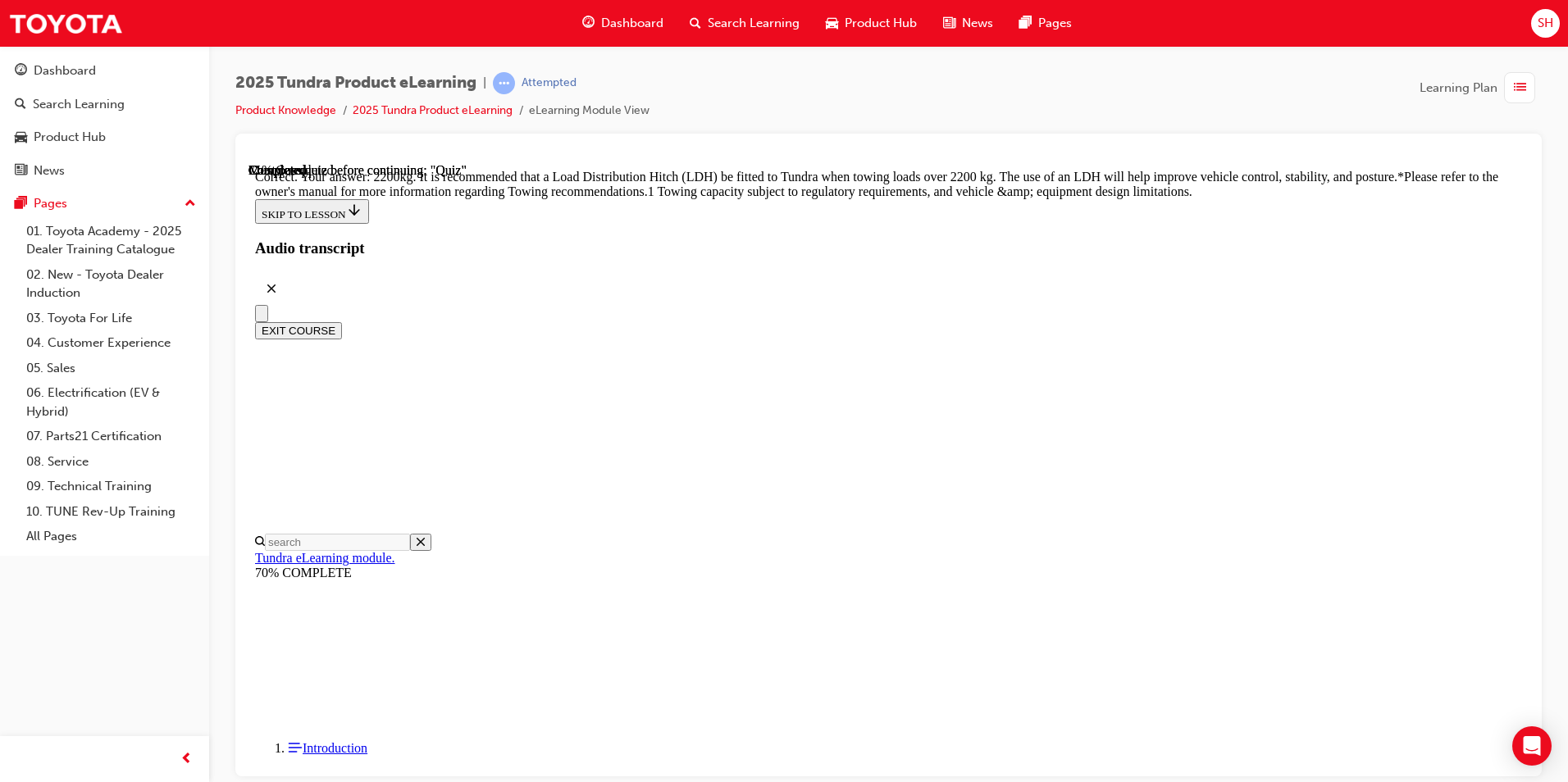
scroll to position [652, 0]
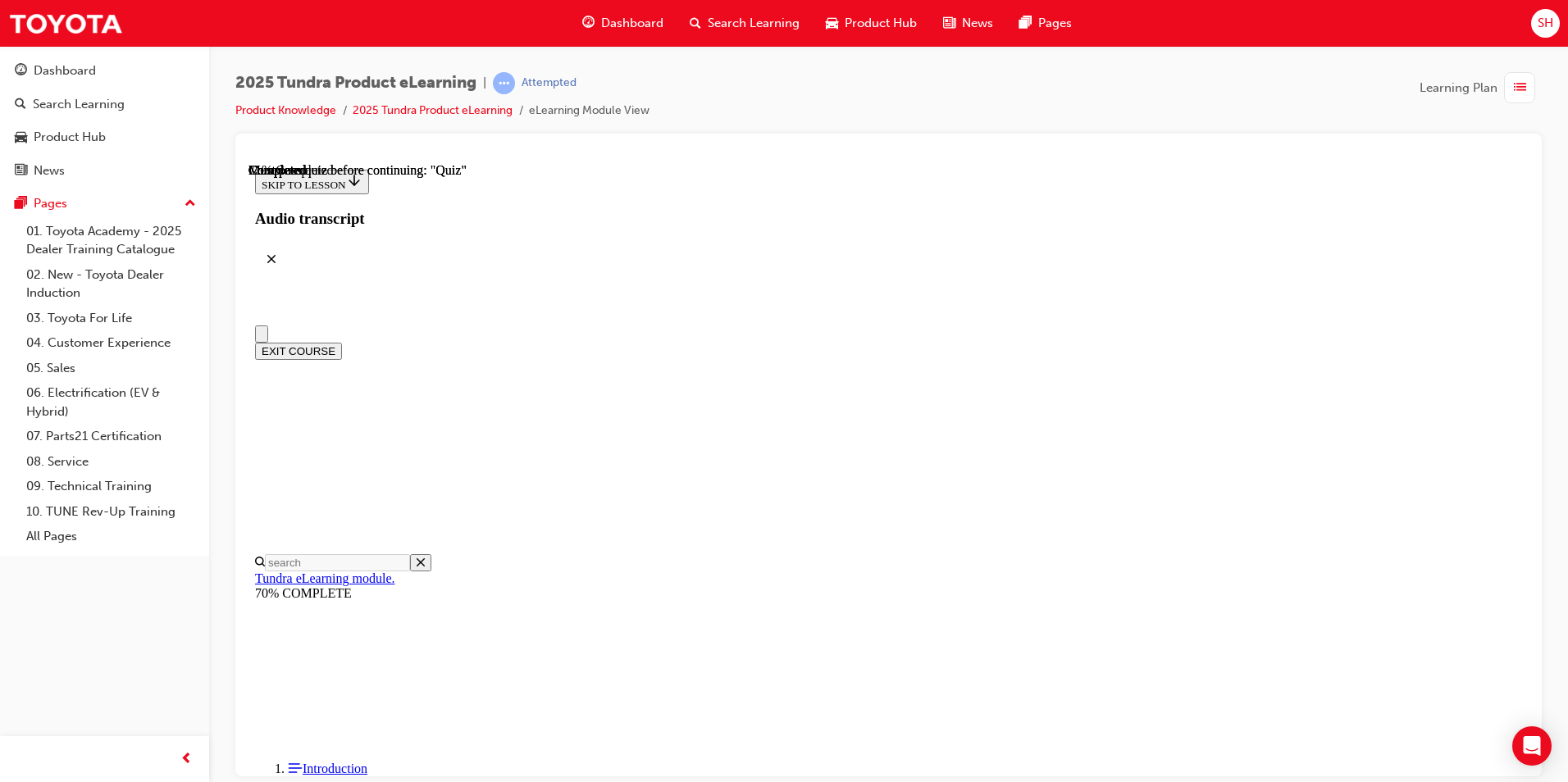
scroll to position [0, 0]
radio input "true"
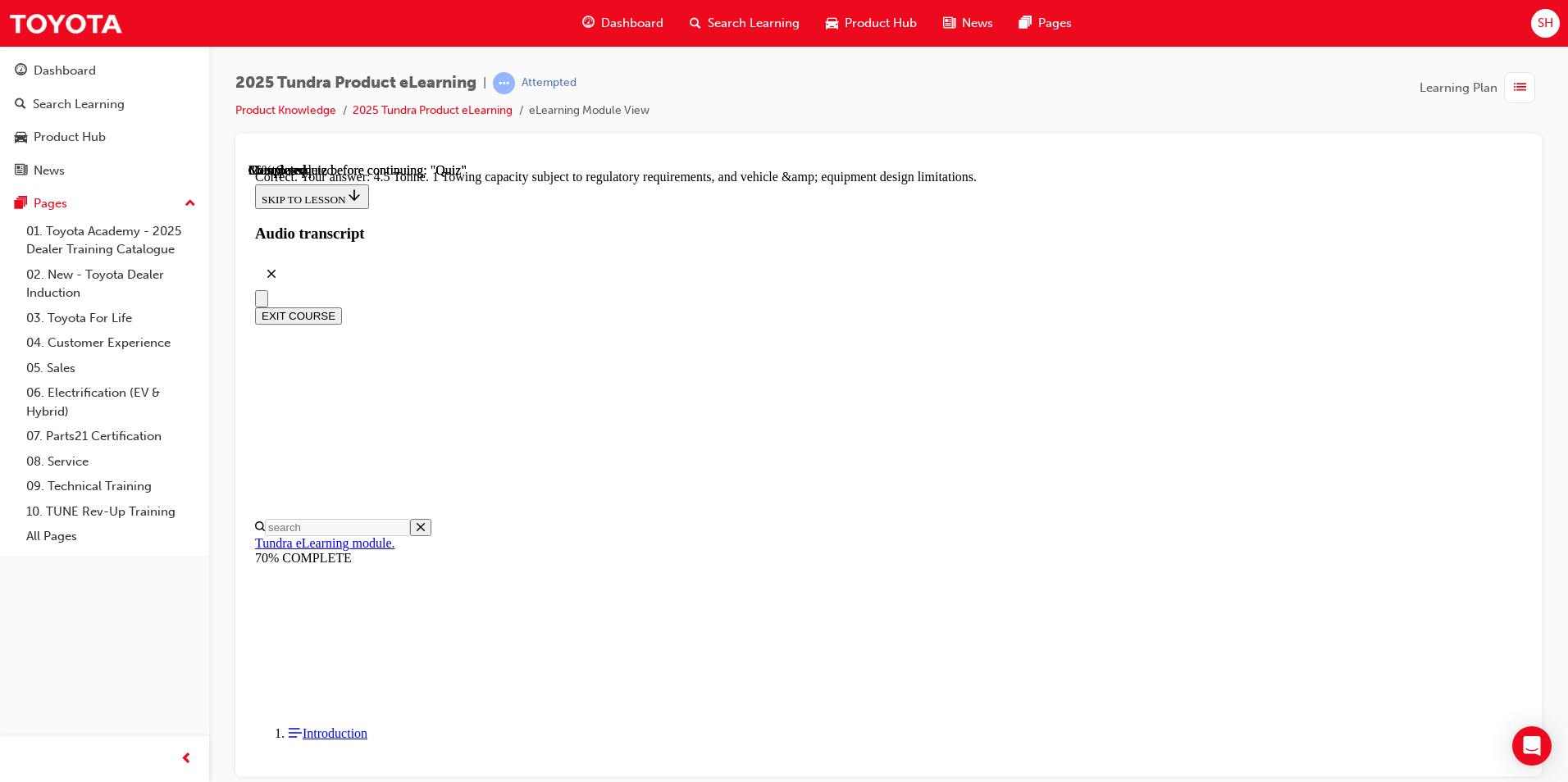
scroll to position [419, 0]
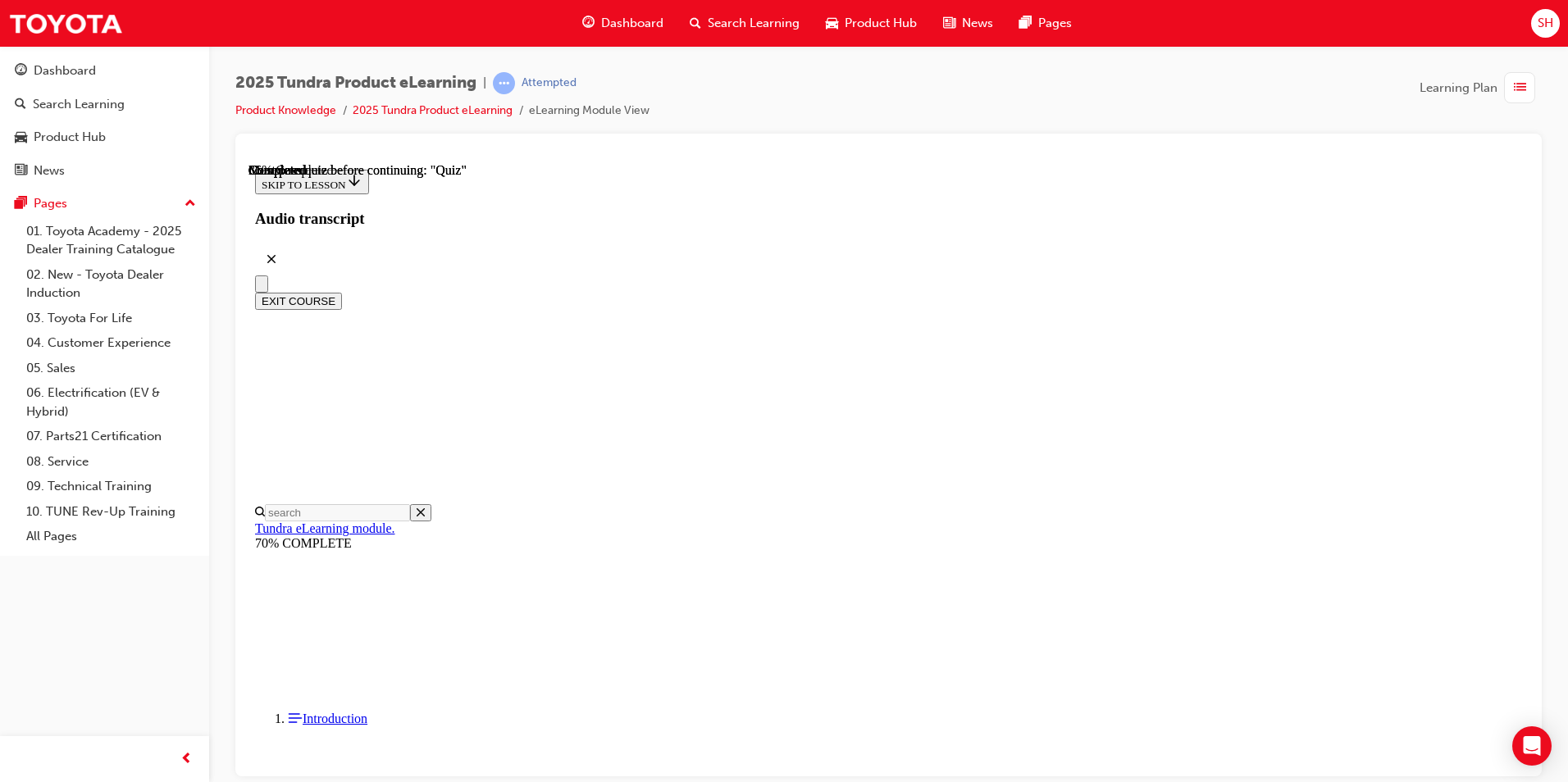
scroll to position [164, 0]
radio input "true"
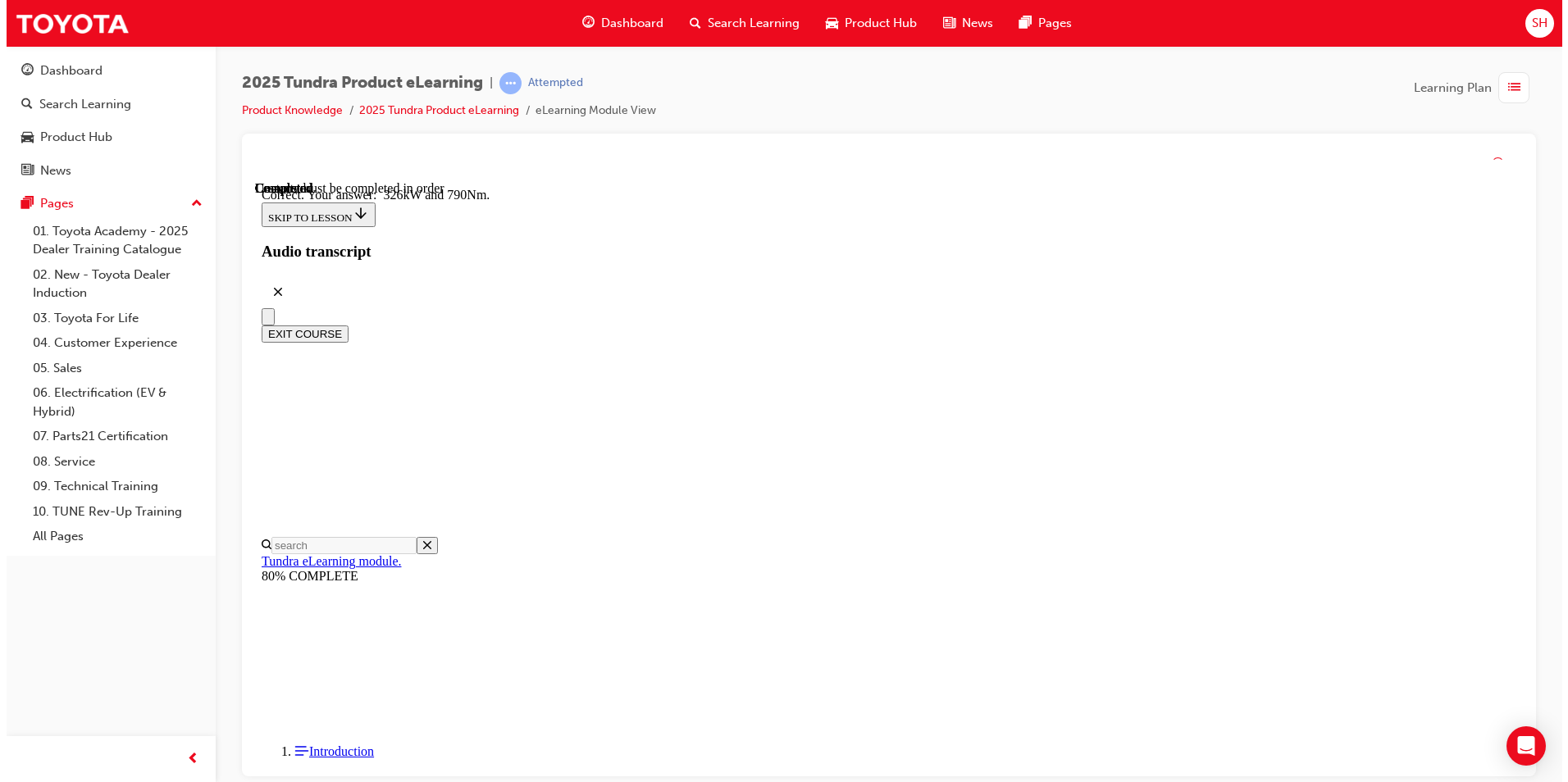
scroll to position [318, 0]
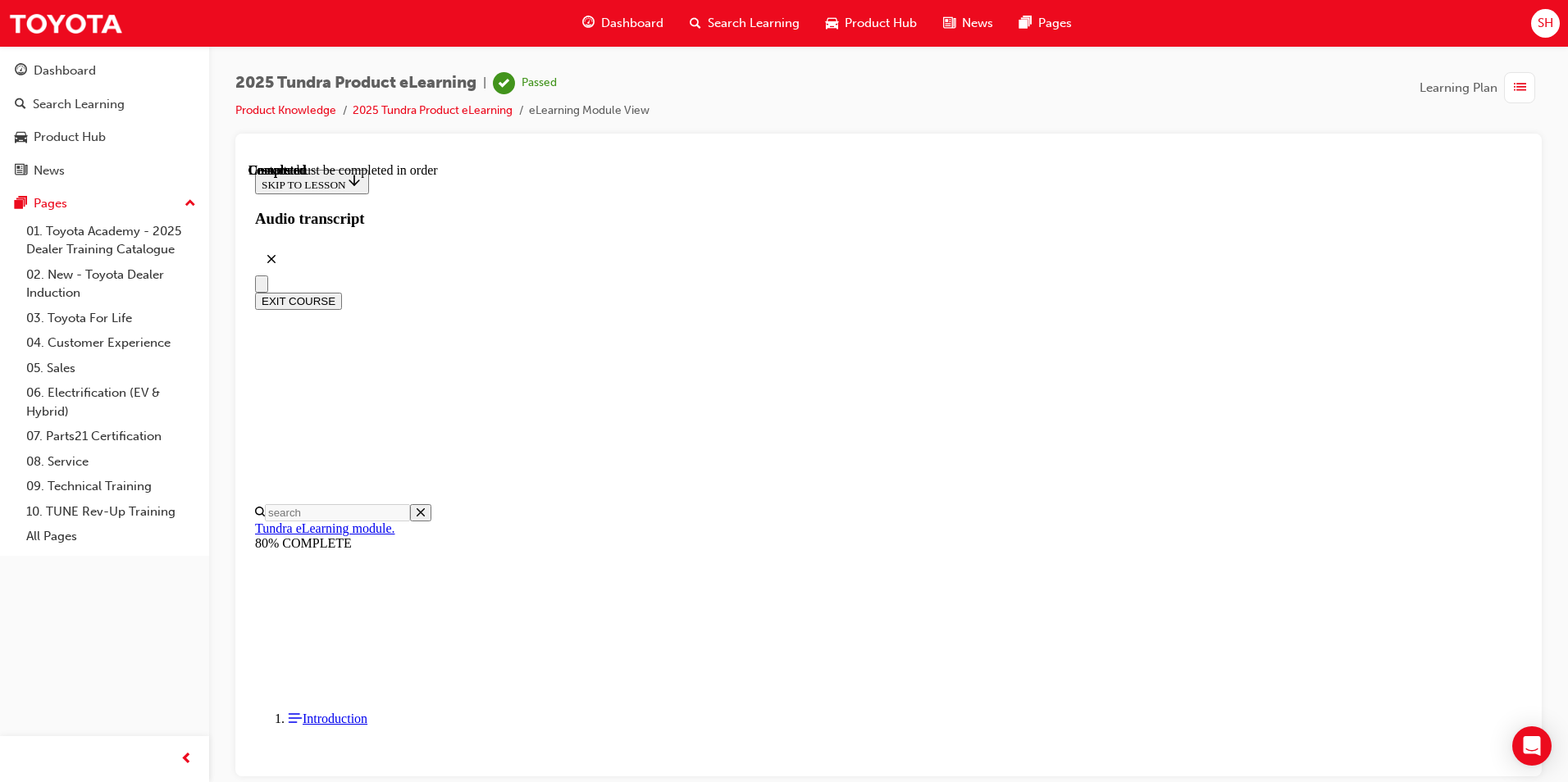
scroll to position [274, 0]
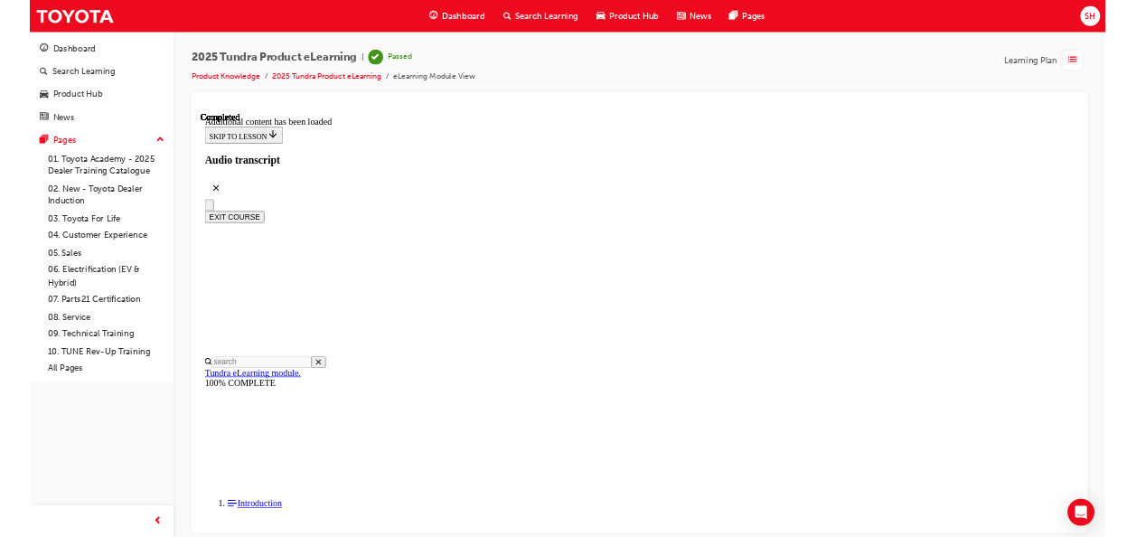
scroll to position [2278, 0]
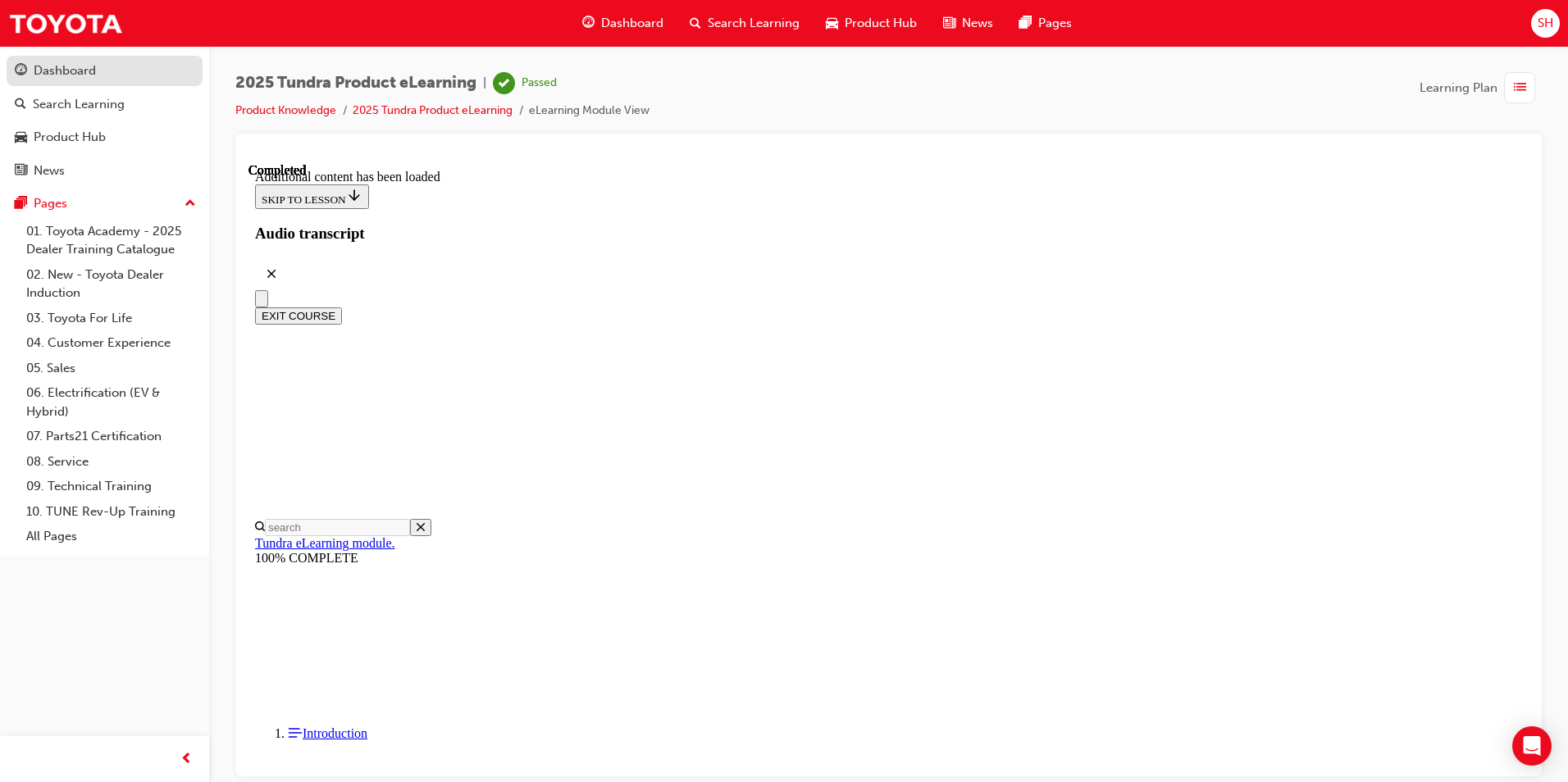
click at [100, 59] on link "Dashboard" at bounding box center [104, 70] width 196 height 30
